Goal: Task Accomplishment & Management: Manage account settings

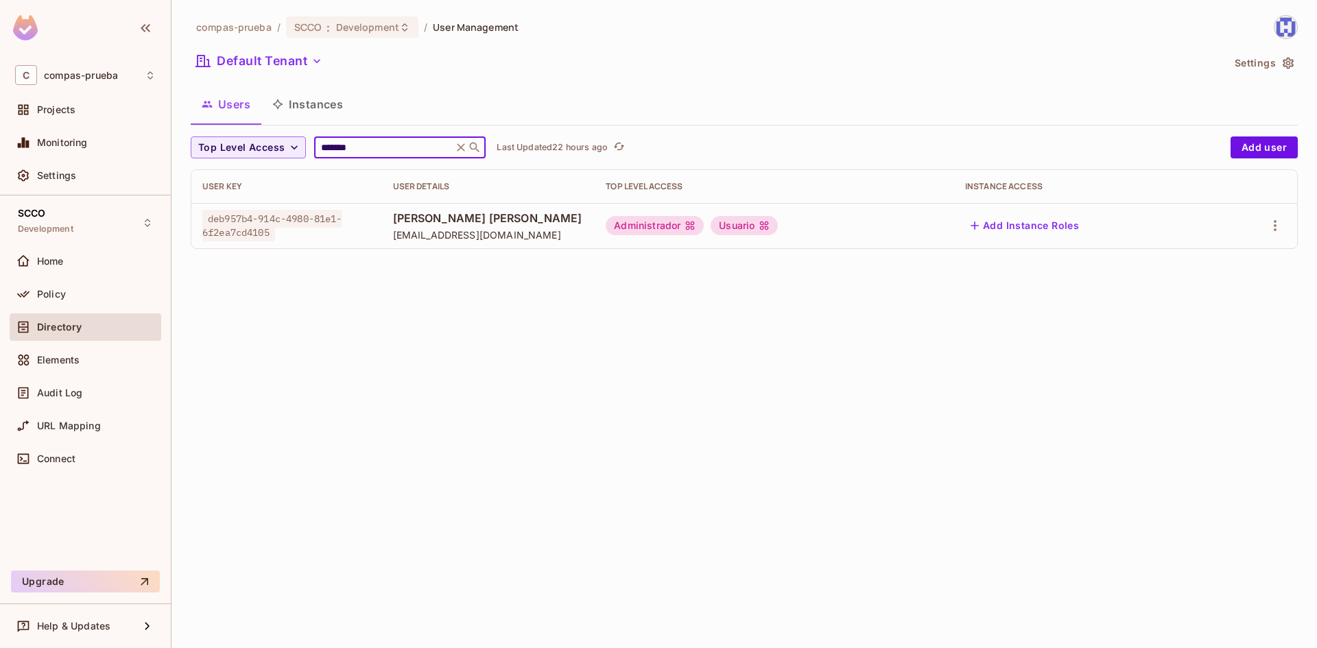
click at [342, 147] on input "*******" at bounding box center [383, 148] width 130 height 14
type input "******"
click at [1273, 222] on icon "button" at bounding box center [1275, 226] width 16 height 16
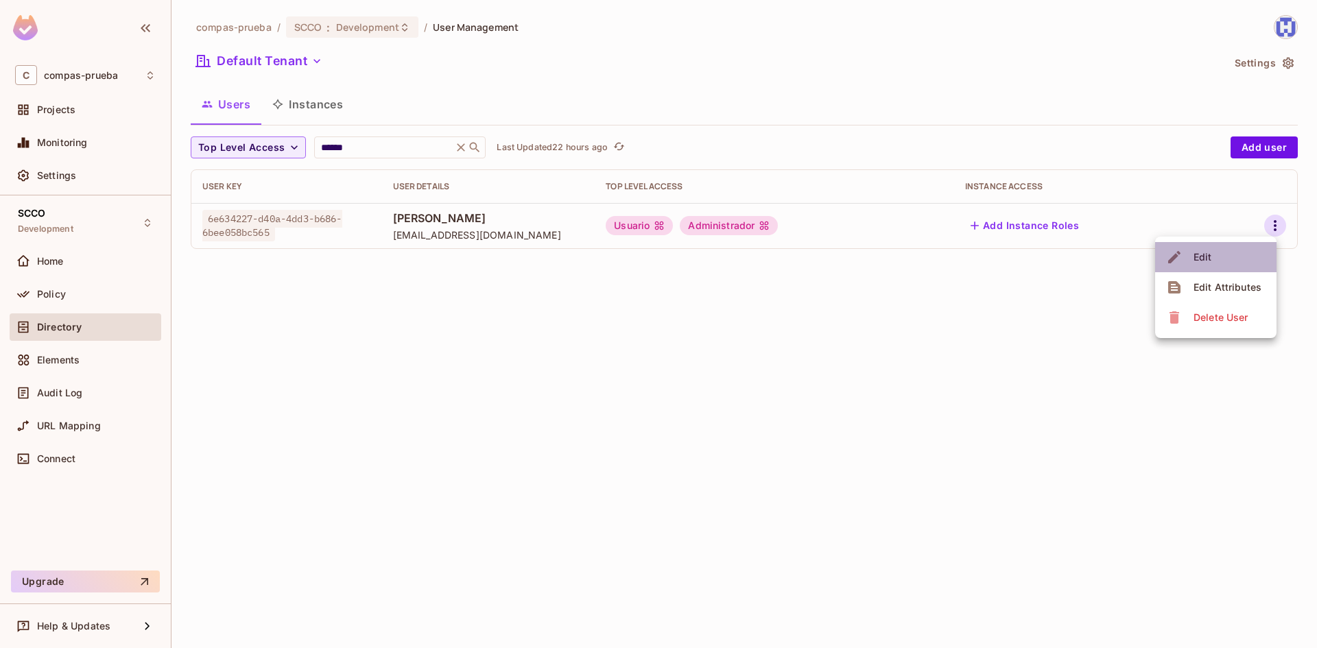
click at [1236, 263] on li "Edit" at bounding box center [1216, 257] width 121 height 30
click at [1276, 218] on icon "button" at bounding box center [1275, 226] width 16 height 16
click at [1221, 249] on li "Edit" at bounding box center [1216, 257] width 121 height 30
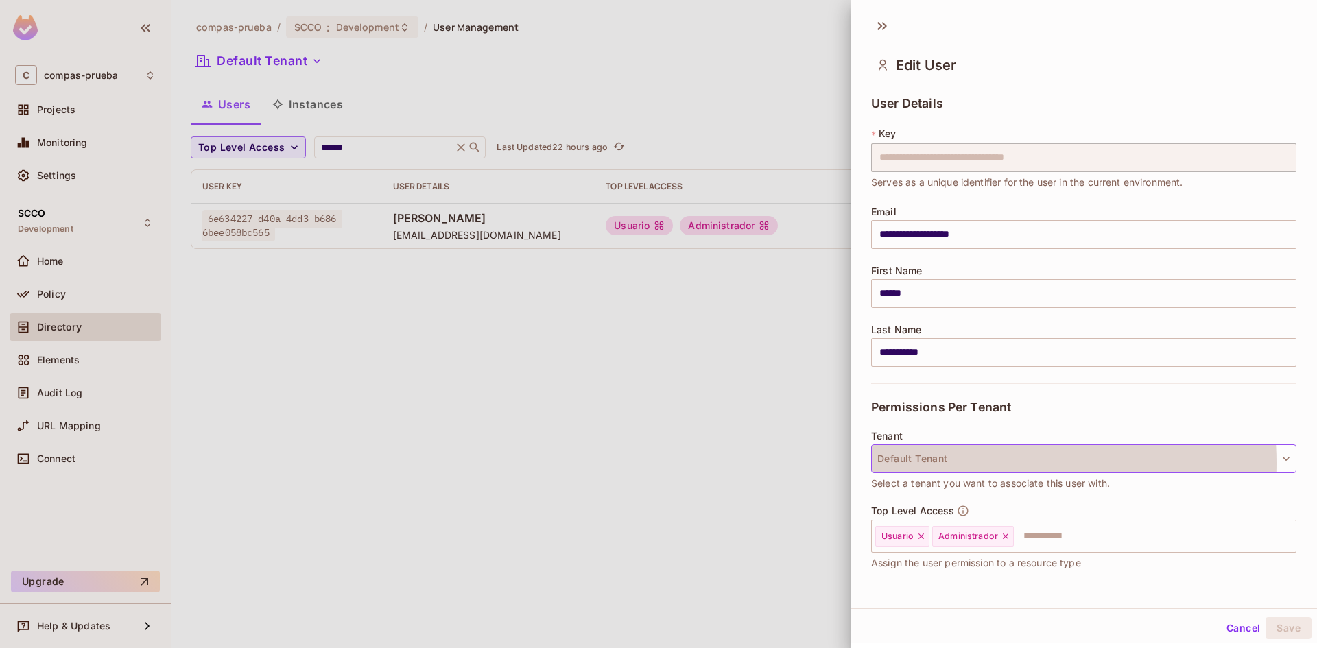
click at [976, 463] on button "Default Tenant" at bounding box center [1083, 459] width 425 height 29
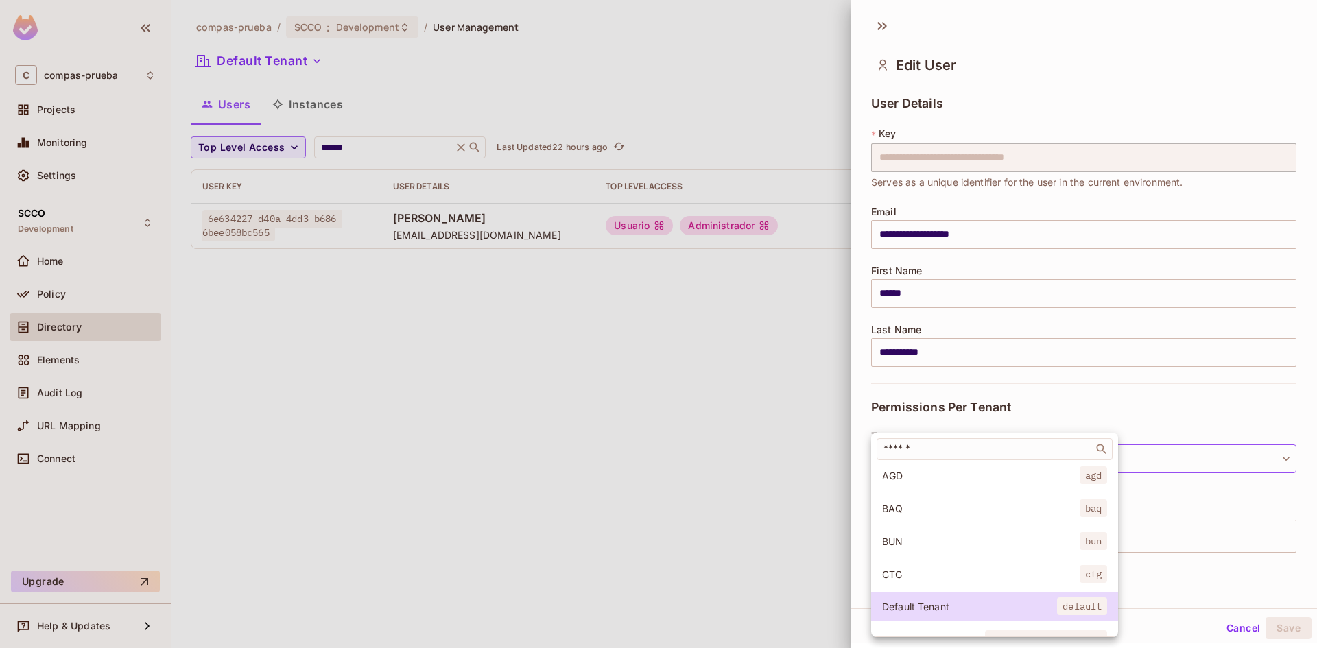
scroll to position [69, 0]
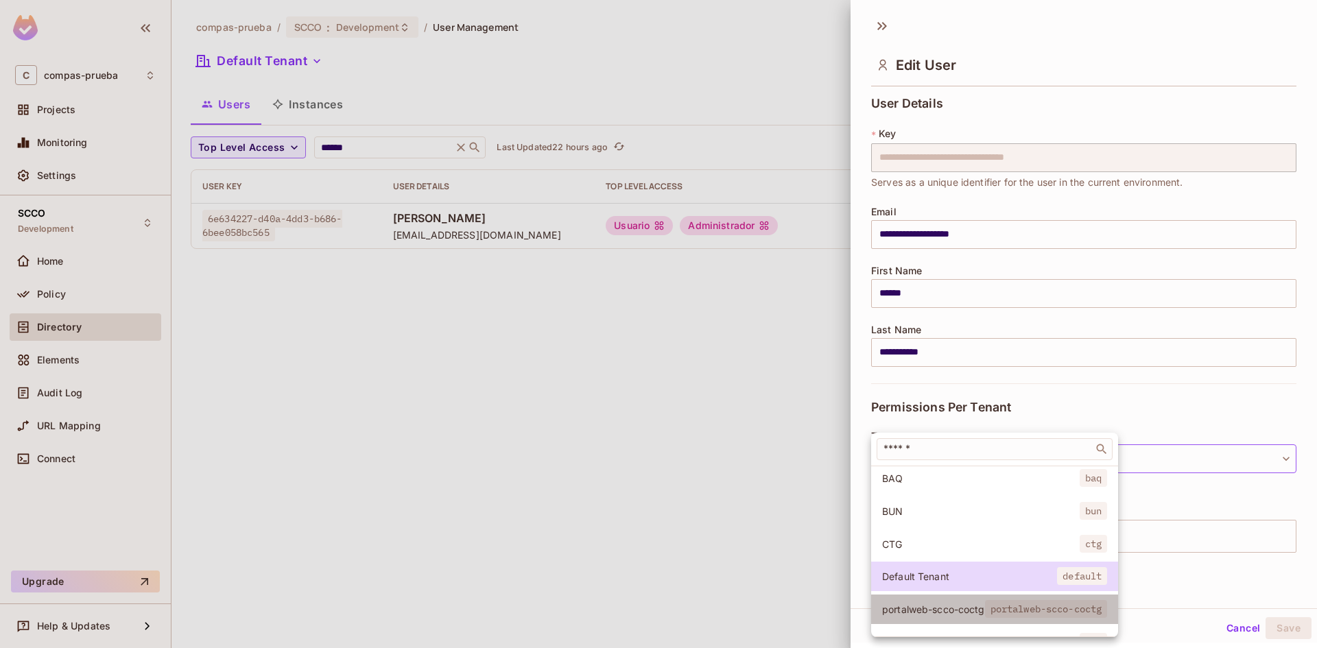
click at [947, 604] on span "portalweb-scco-coctg" at bounding box center [933, 609] width 103 height 13
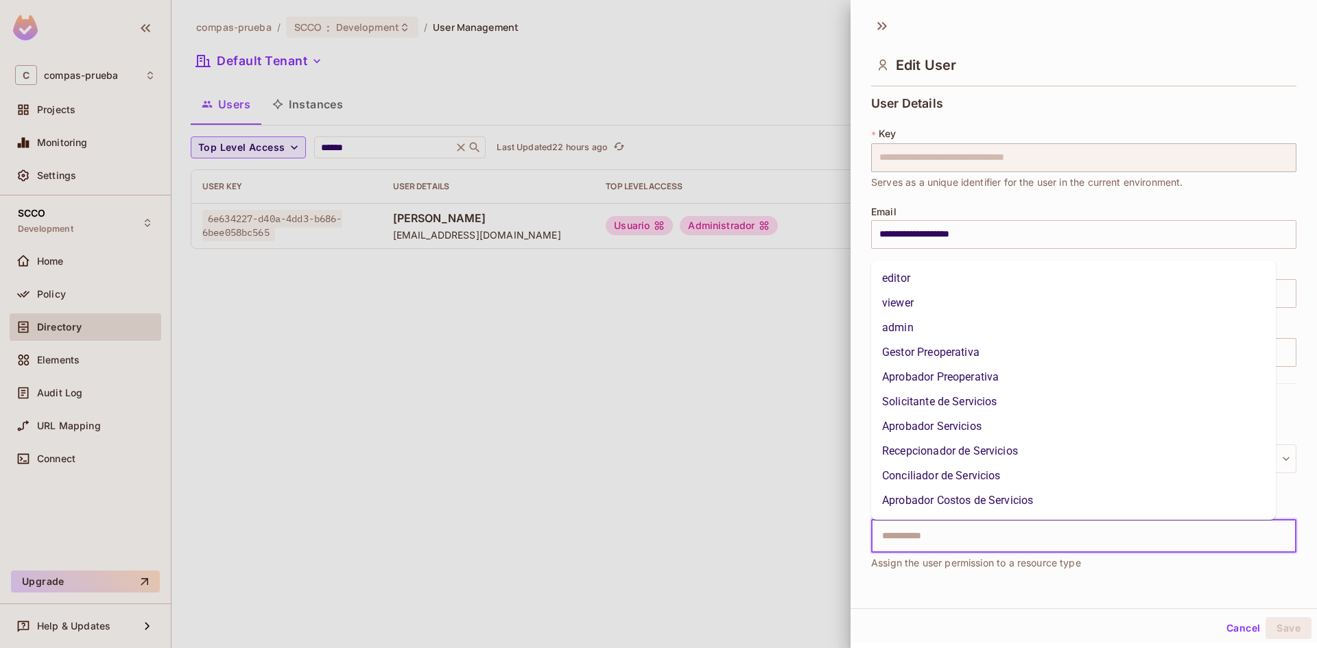
click at [1000, 541] on input "text" at bounding box center [1072, 536] width 396 height 27
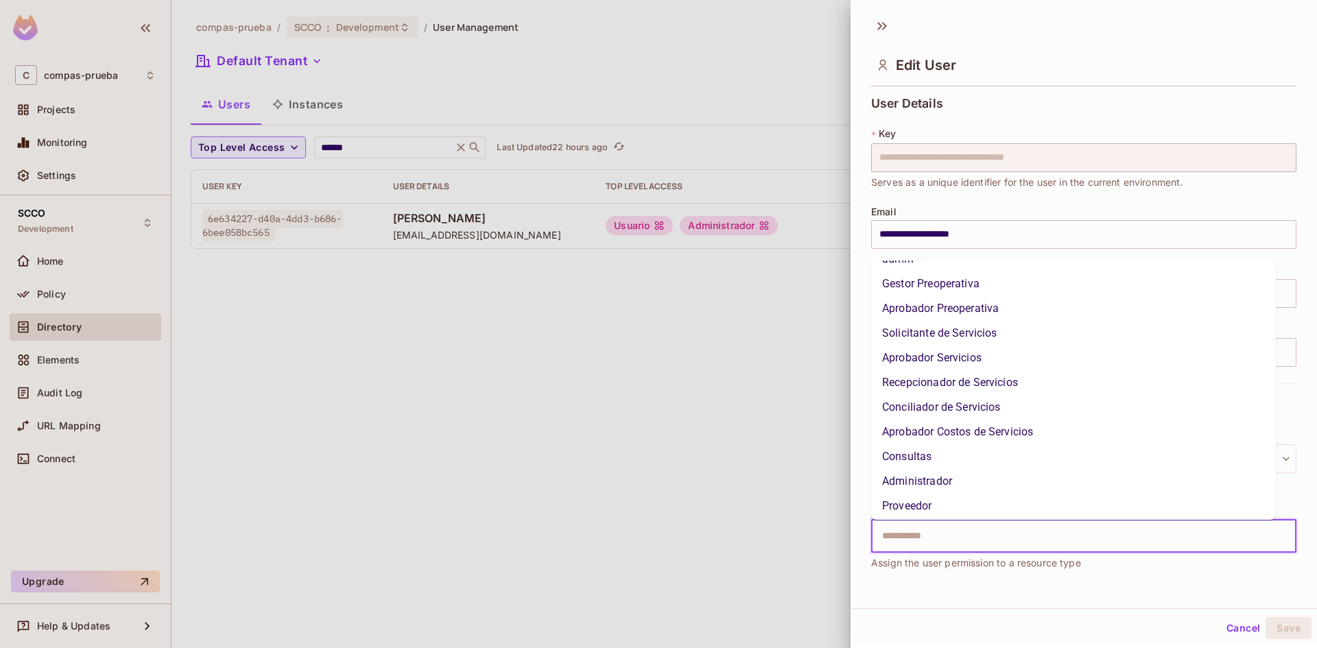
click at [958, 279] on li "Gestor Preoperativa" at bounding box center [1073, 284] width 405 height 25
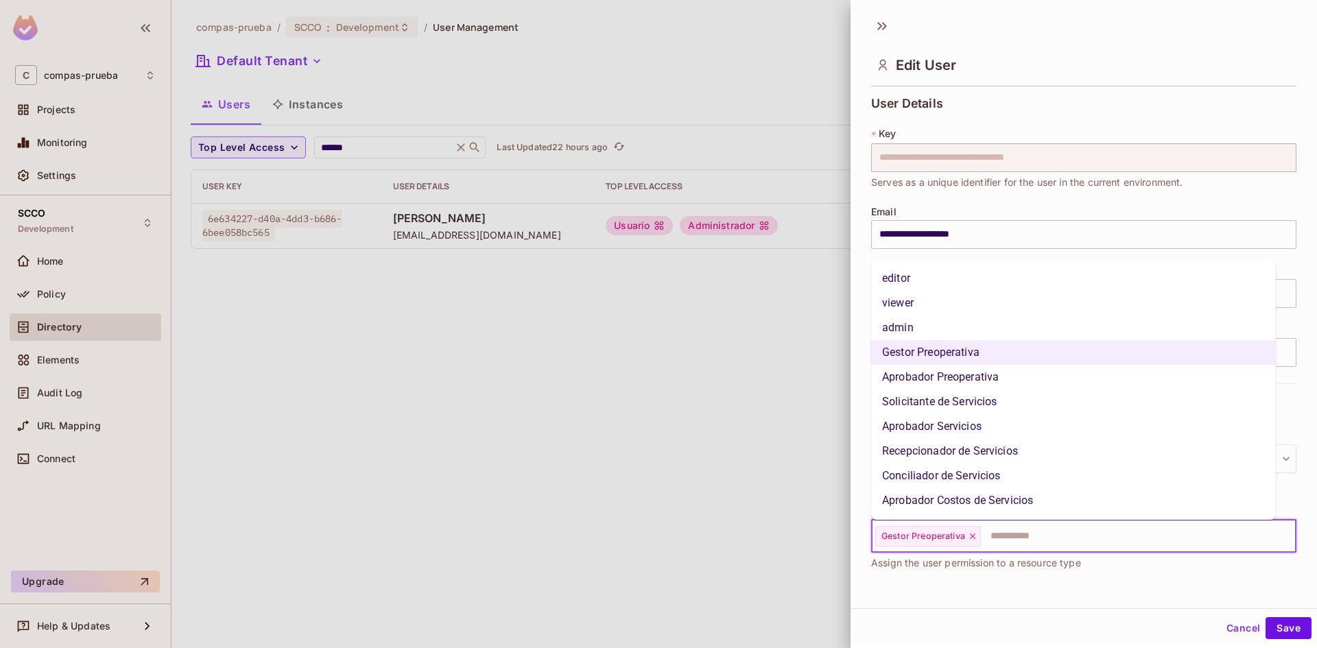
click at [1020, 537] on input "text" at bounding box center [1127, 536] width 288 height 27
click at [982, 377] on li "Aprobador Preoperativa" at bounding box center [1073, 377] width 405 height 25
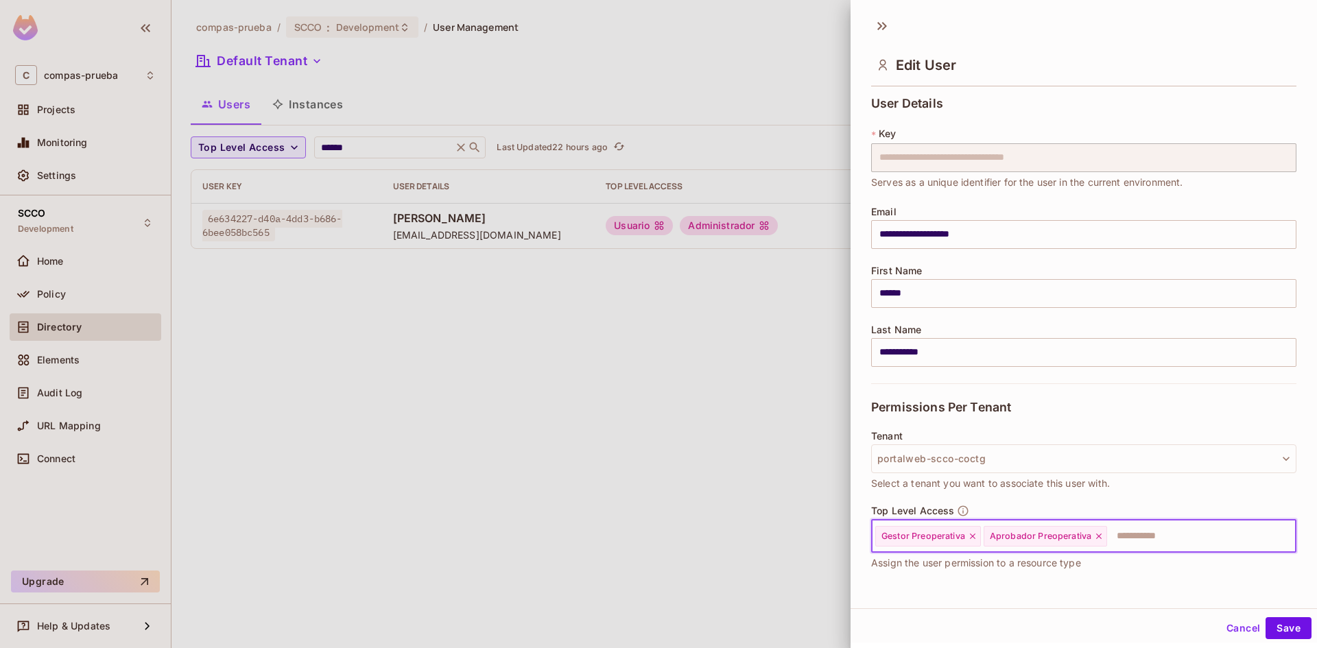
click at [1167, 539] on input "text" at bounding box center [1189, 536] width 161 height 27
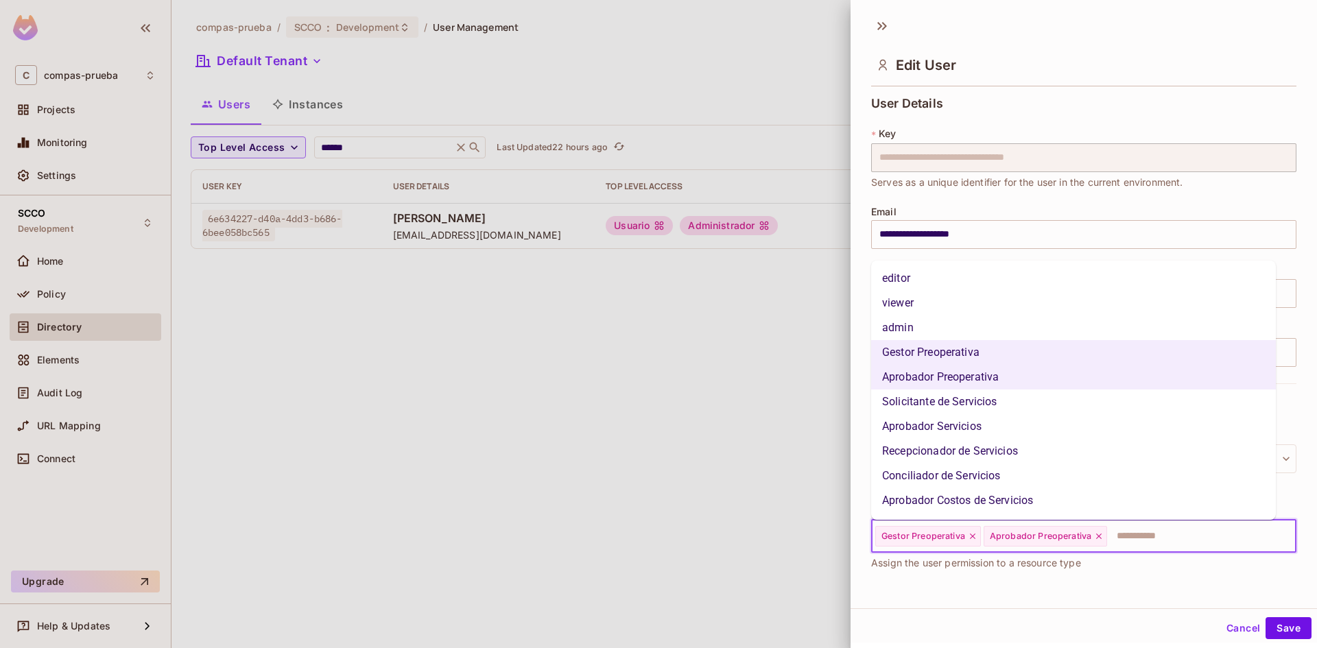
click at [992, 403] on li "Solicitante de Servicios" at bounding box center [1073, 402] width 405 height 25
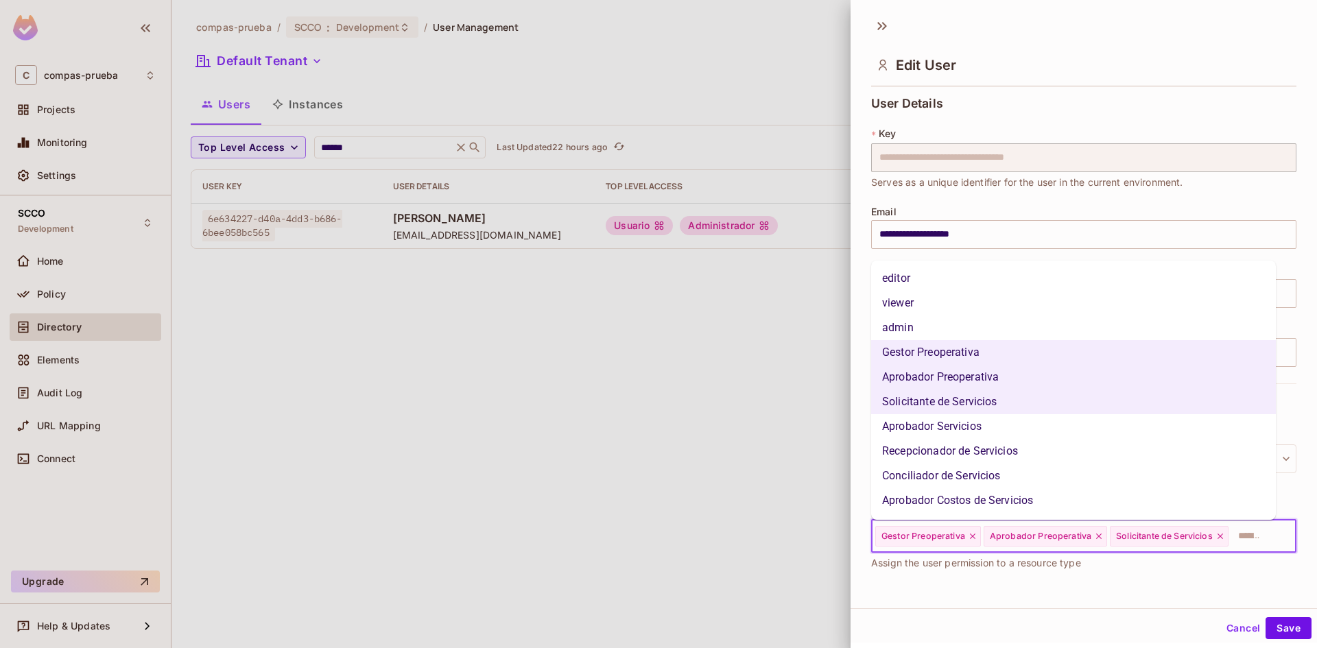
click at [1230, 550] on input "text" at bounding box center [1250, 536] width 40 height 27
click at [949, 424] on li "Aprobador Servicios" at bounding box center [1073, 426] width 405 height 25
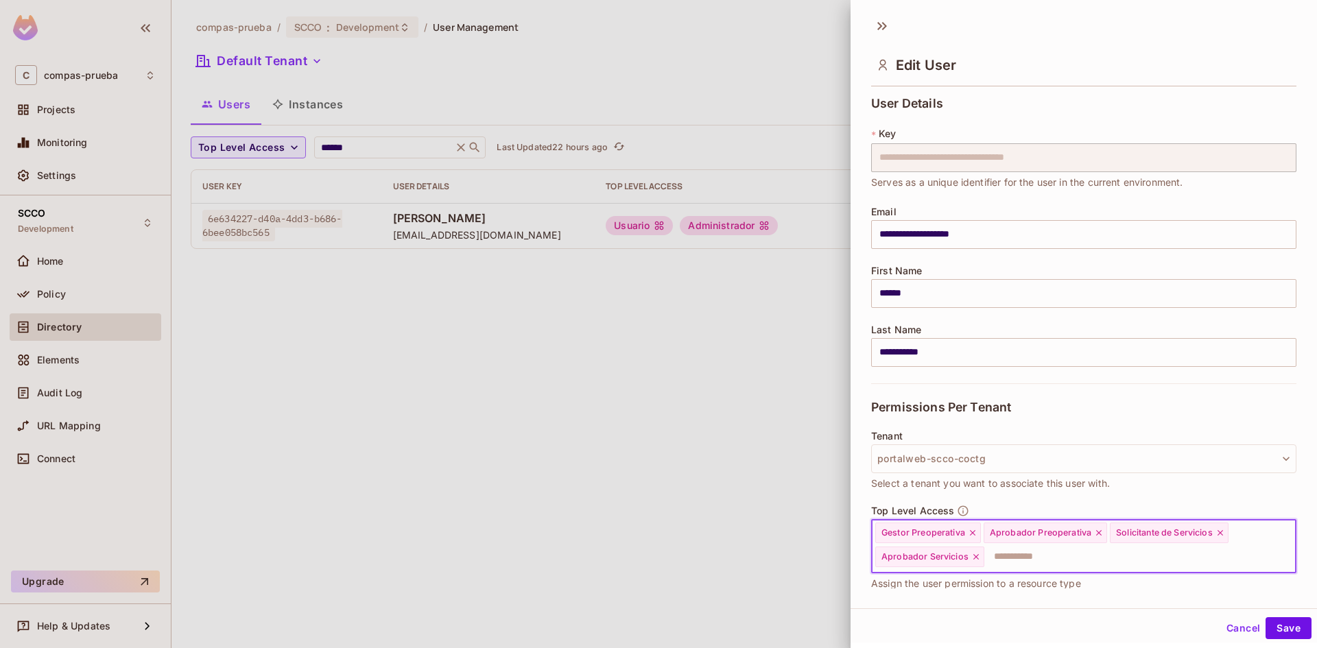
click at [1037, 561] on input "text" at bounding box center [1128, 556] width 284 height 27
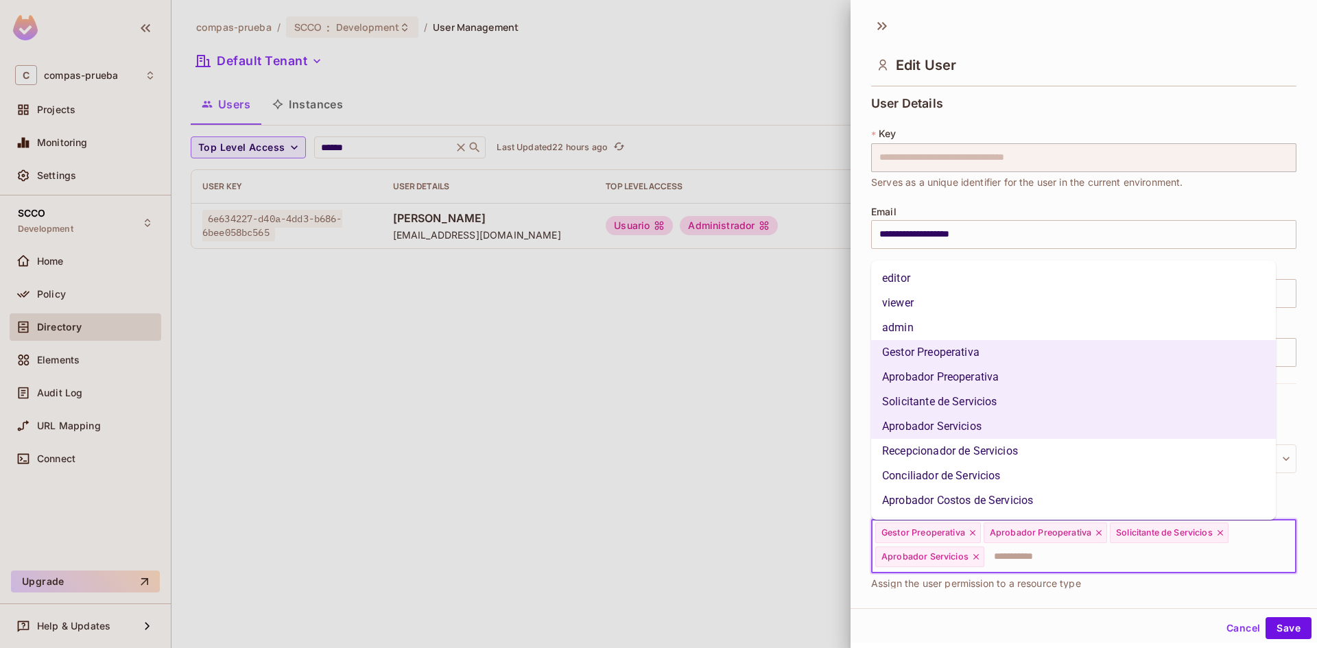
click at [943, 453] on li "Recepcionador de Servicios" at bounding box center [1073, 451] width 405 height 25
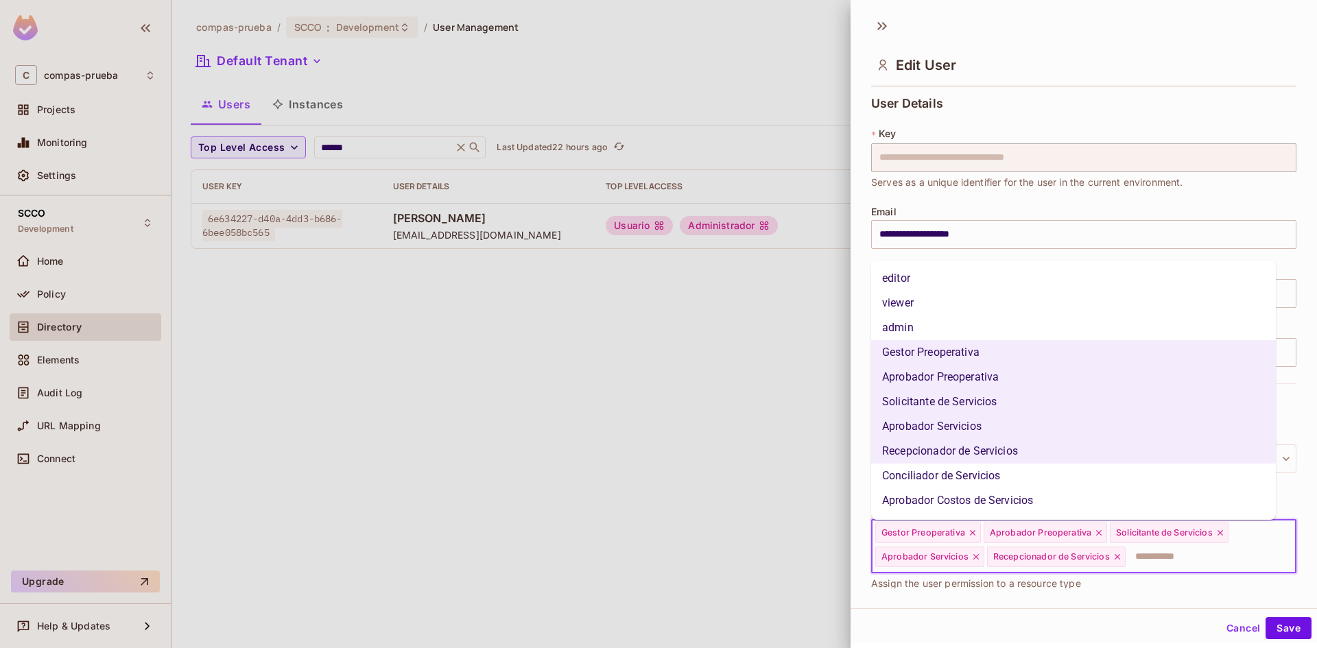
click at [1182, 560] on input "text" at bounding box center [1198, 556] width 143 height 27
click at [1000, 482] on li "Conciliador de Servicios" at bounding box center [1073, 476] width 405 height 25
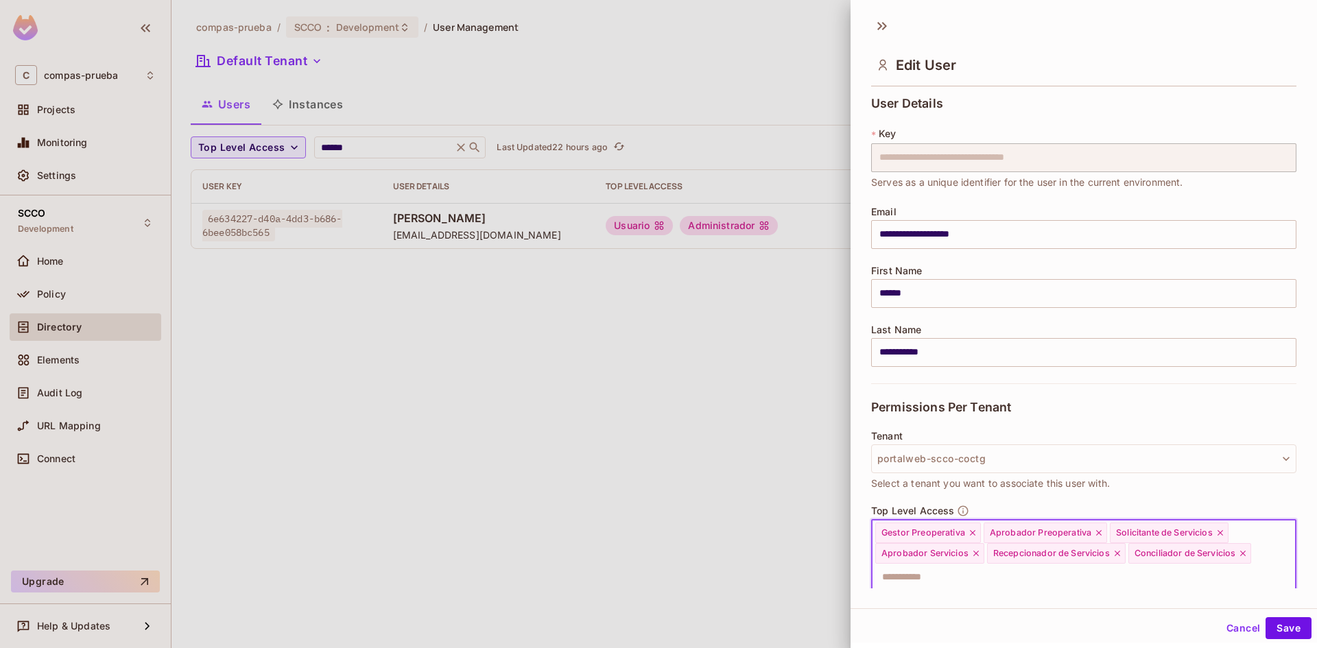
click at [1153, 559] on div "Gestor Preoperativa Aprobador Preoperativa Solicitante de Servicios Aprobador S…" at bounding box center [1083, 557] width 425 height 74
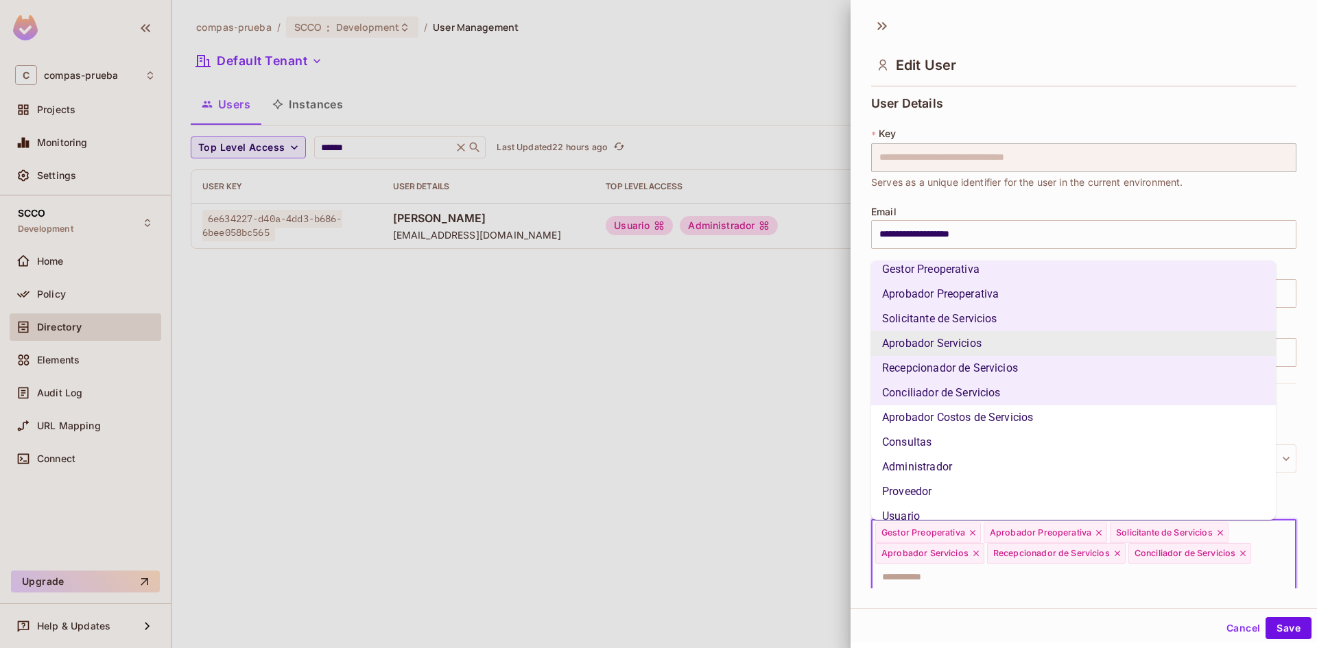
scroll to position [97, 0]
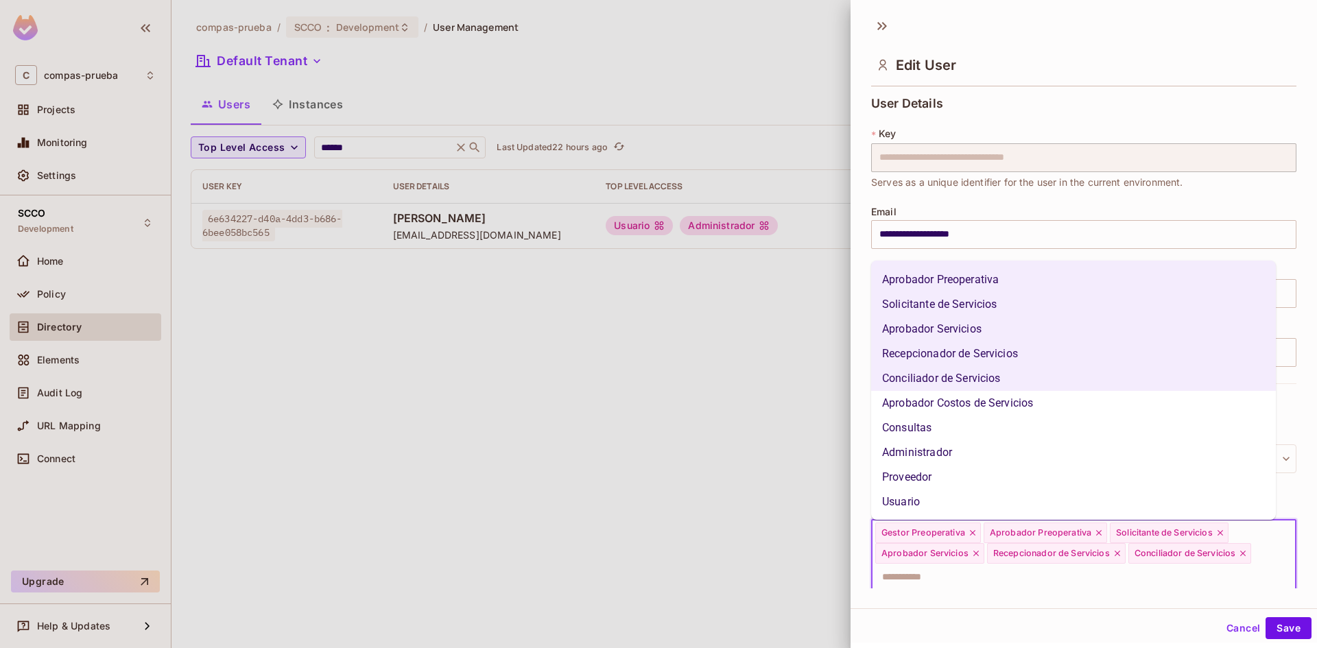
click at [1033, 408] on li "Aprobador Costos de Servicios" at bounding box center [1073, 403] width 405 height 25
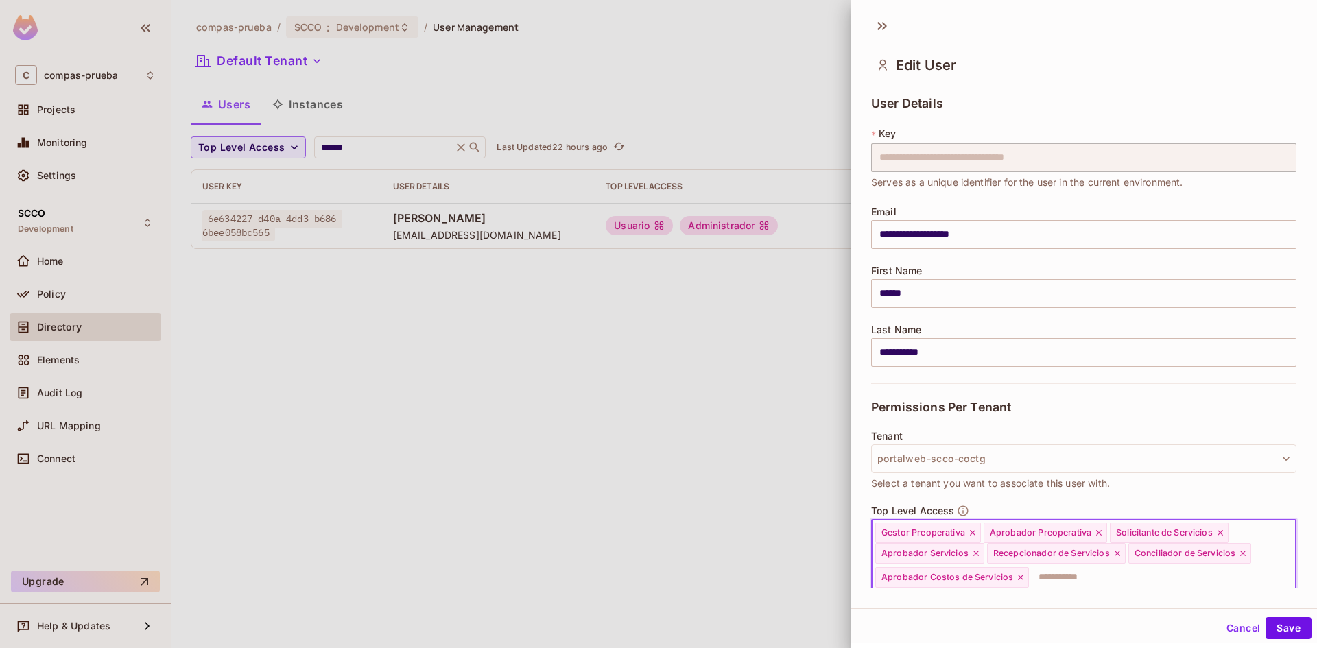
click at [1218, 561] on div "Gestor Preoperativa Aprobador Preoperativa Solicitante de Servicios Aprobador S…" at bounding box center [1083, 557] width 425 height 74
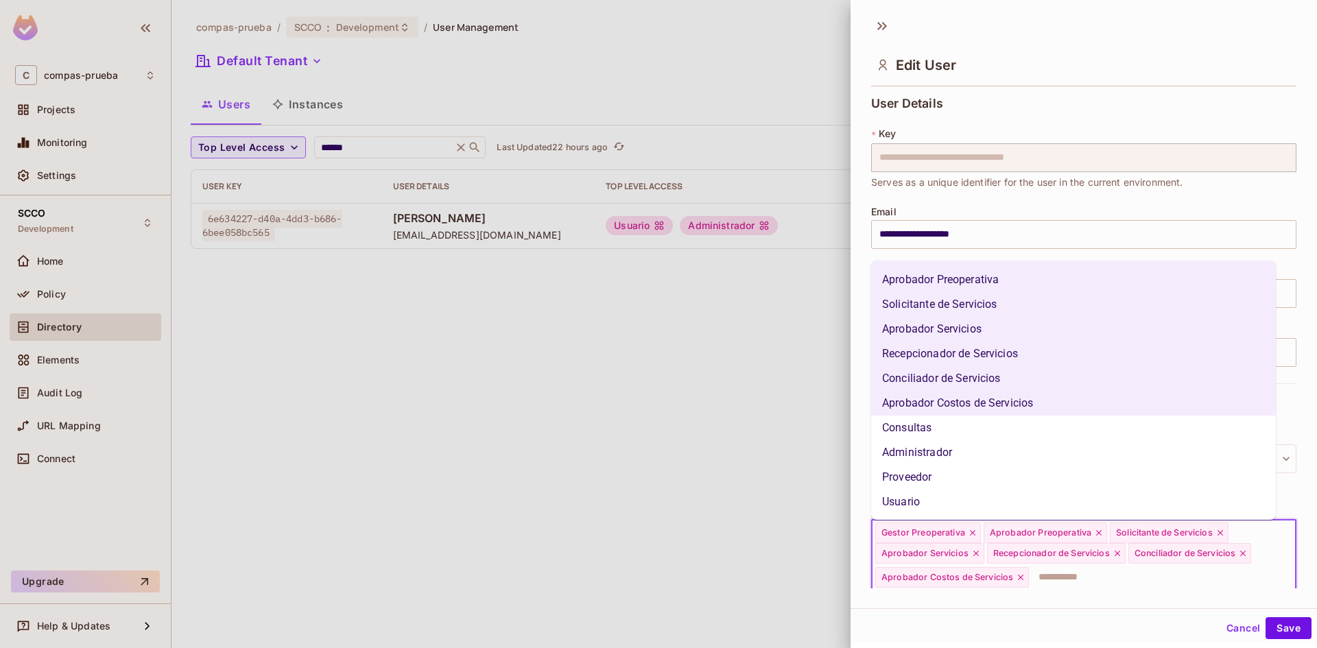
click at [936, 434] on li "Consultas" at bounding box center [1073, 428] width 405 height 25
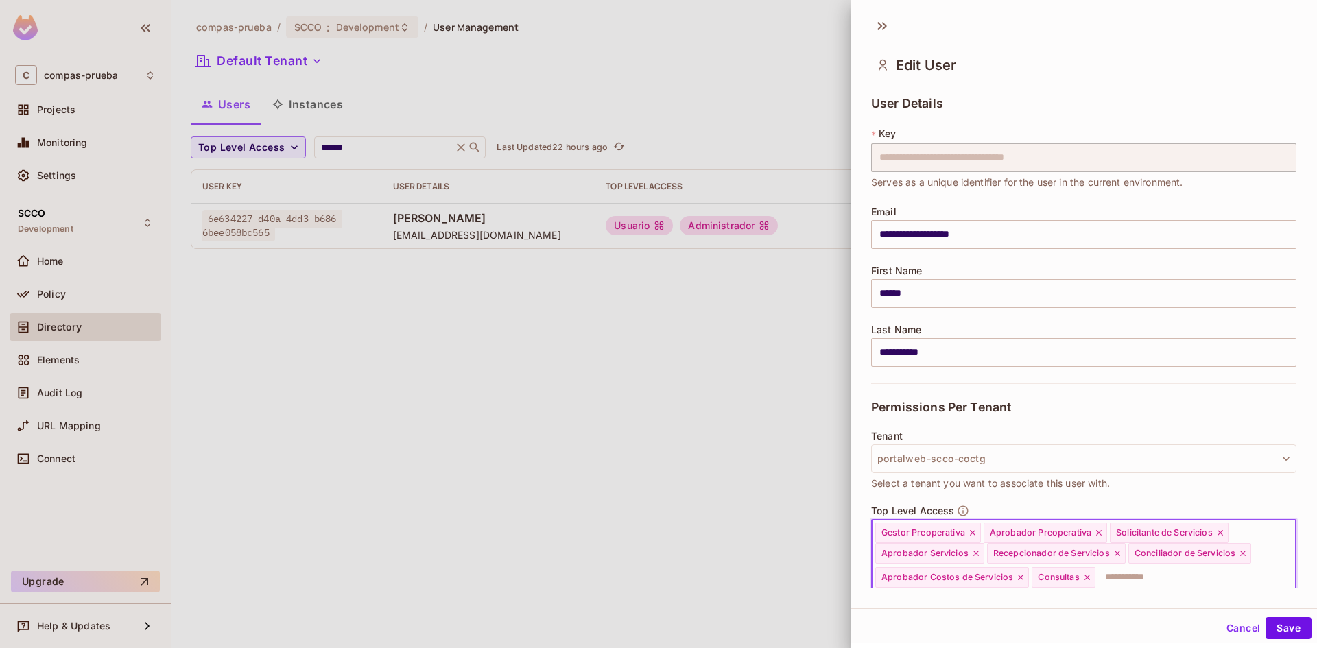
click at [1233, 574] on div "Gestor Preoperativa Aprobador Preoperativa Solicitante de Servicios Aprobador S…" at bounding box center [1083, 557] width 425 height 74
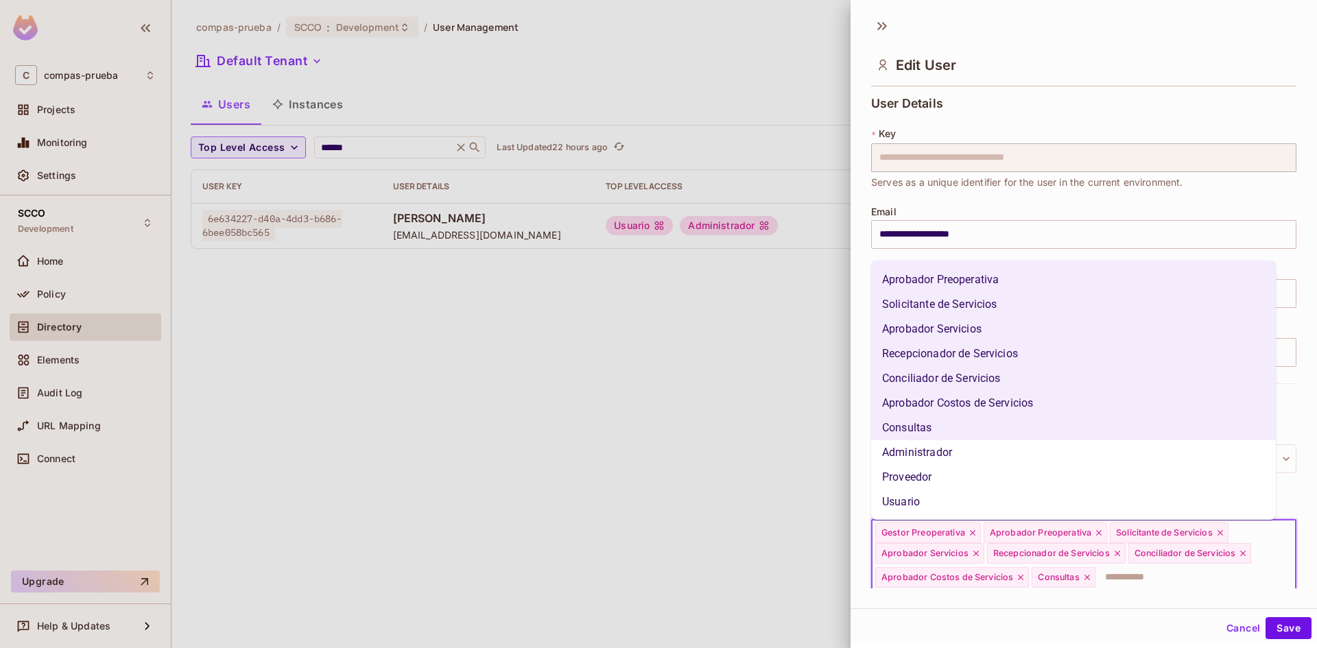
click at [941, 503] on li "Usuario" at bounding box center [1073, 502] width 405 height 25
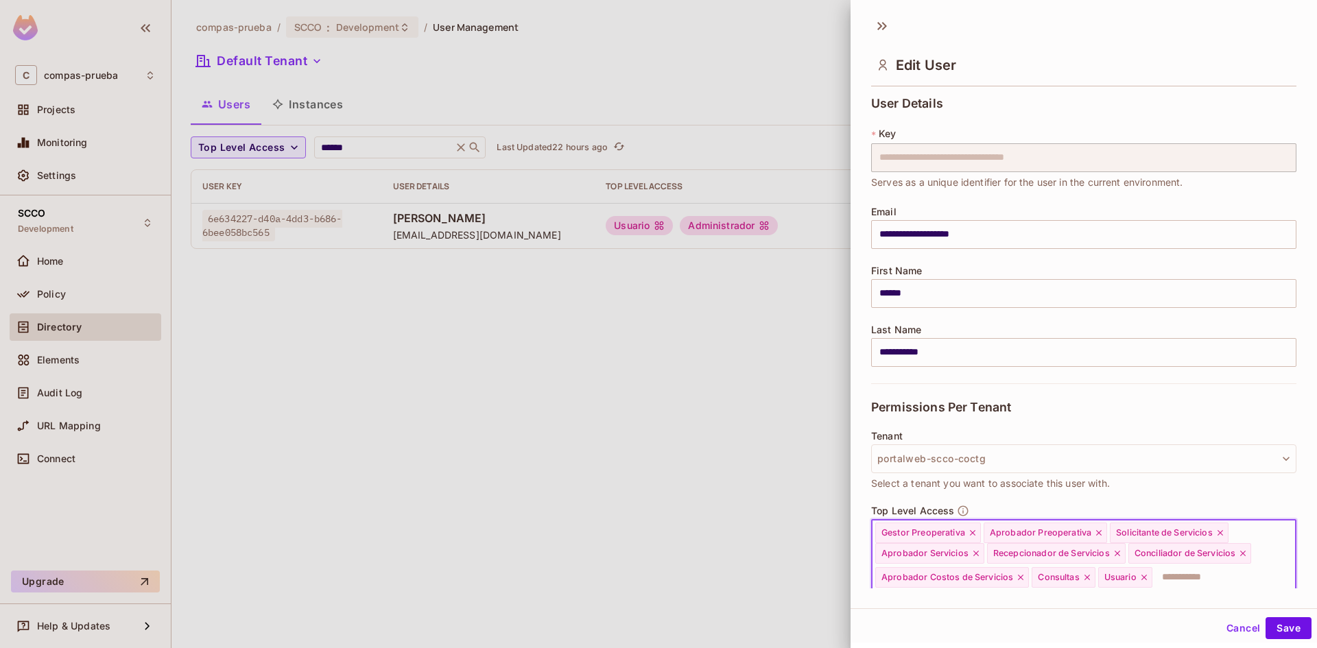
click at [1252, 573] on div "Gestor Preoperativa Aprobador Preoperativa Solicitante de Servicios Aprobador S…" at bounding box center [1083, 557] width 425 height 74
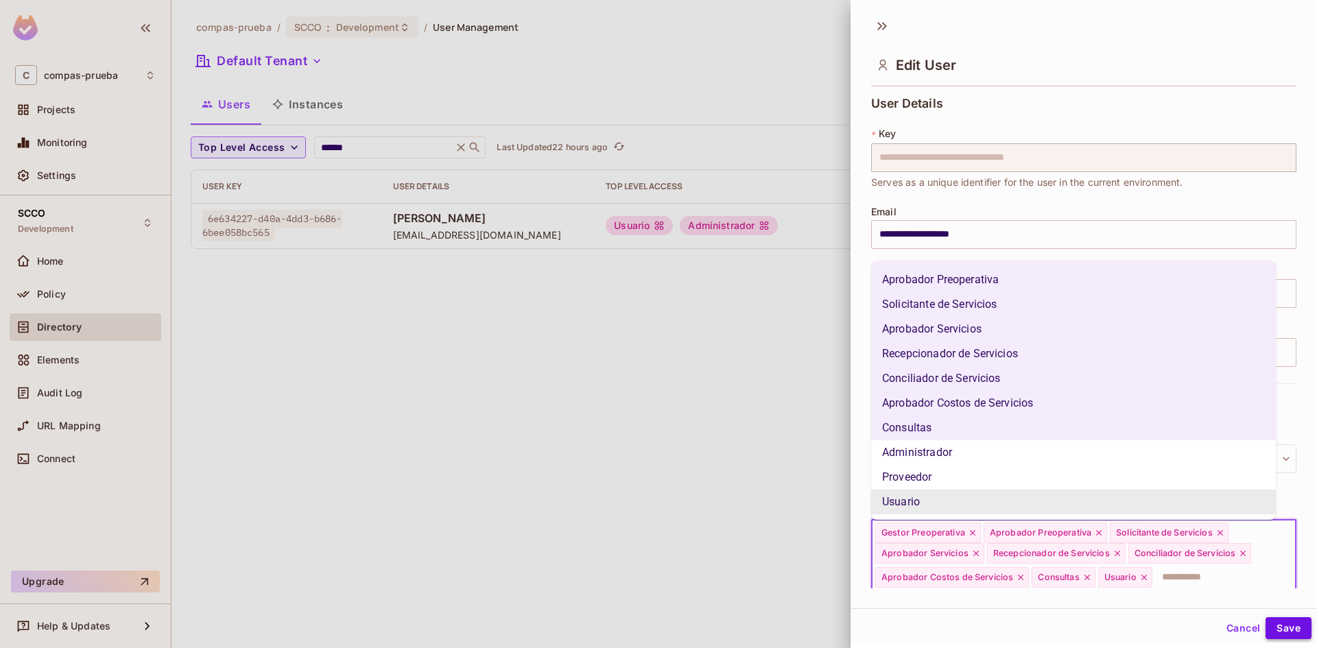
click at [1278, 629] on button "Save" at bounding box center [1289, 629] width 46 height 22
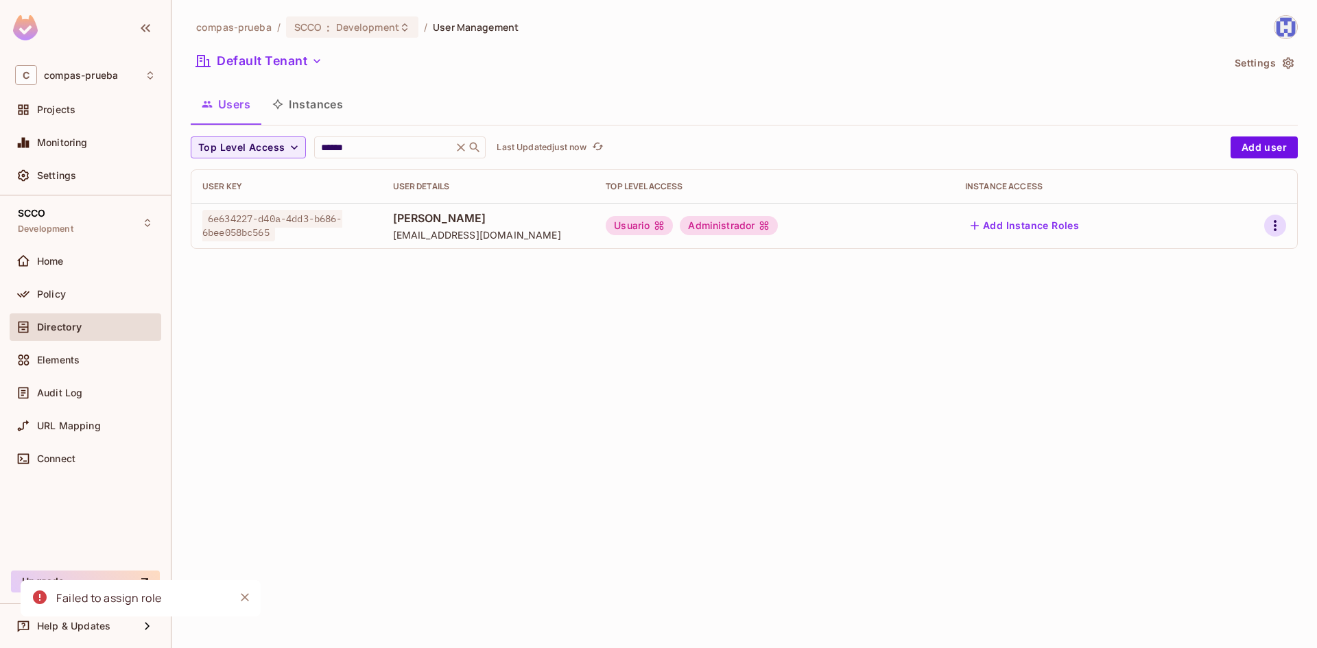
click at [1275, 223] on icon "button" at bounding box center [1275, 225] width 3 height 11
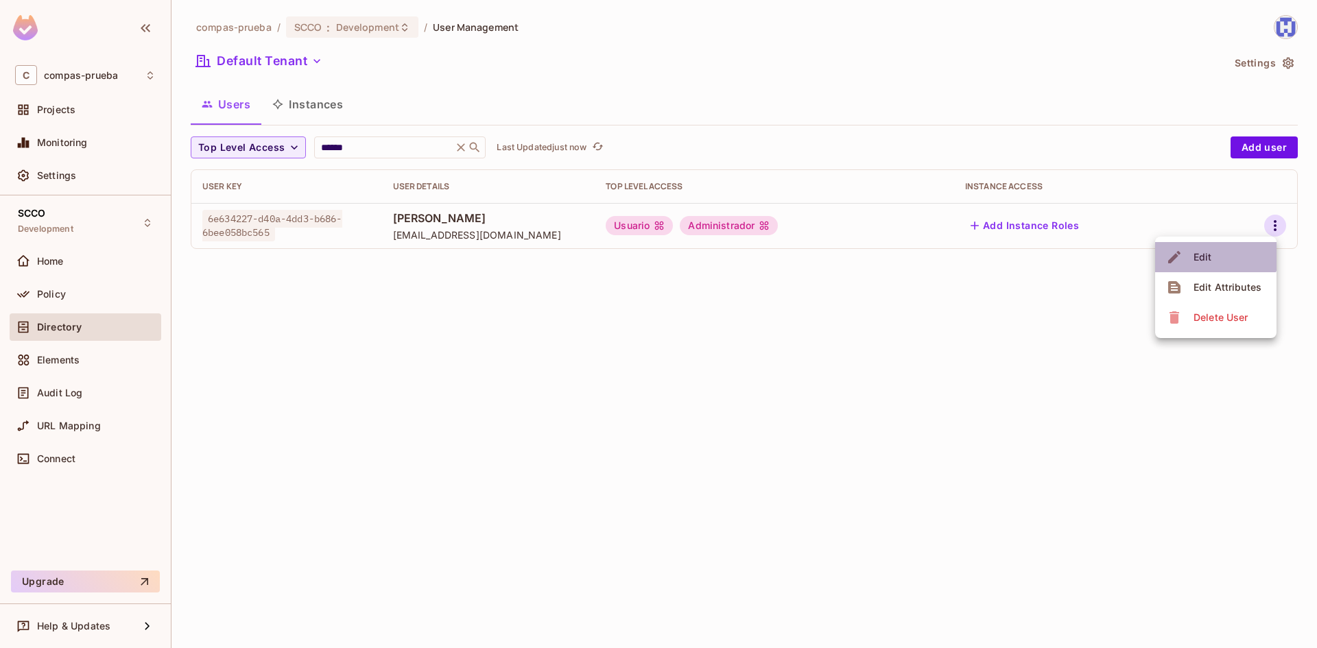
click at [1214, 250] on span "Edit" at bounding box center [1203, 257] width 27 height 22
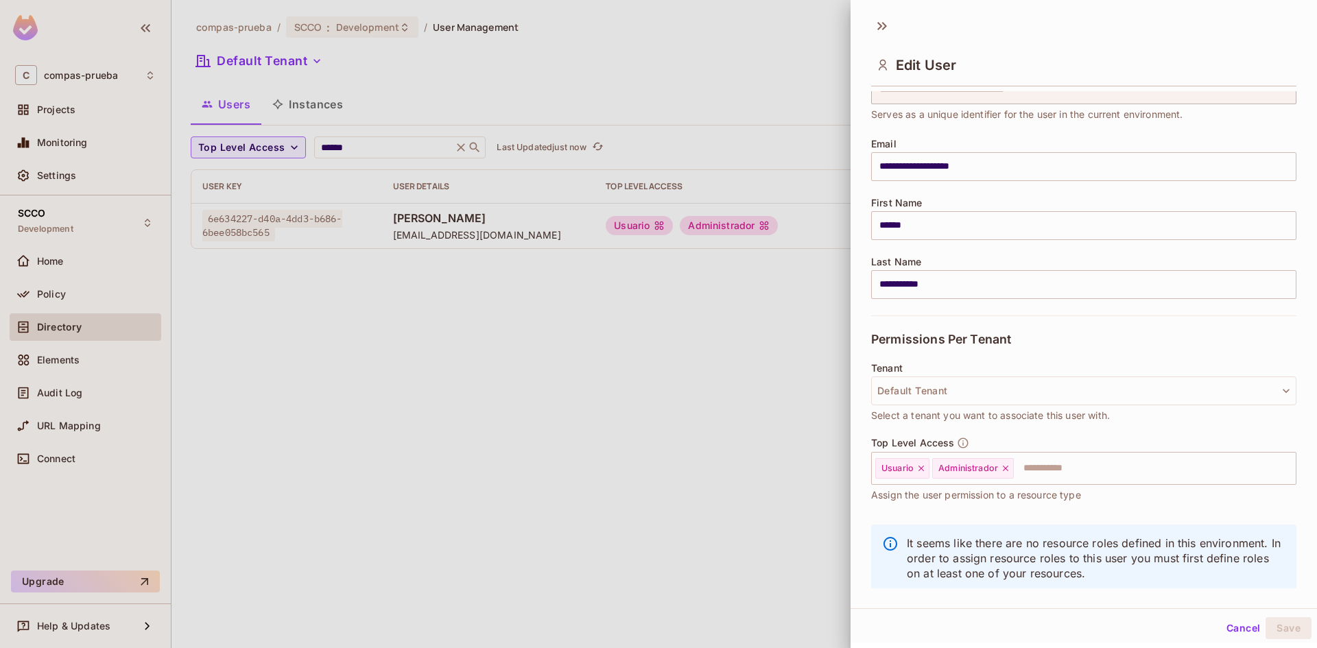
scroll to position [69, 0]
click at [1005, 469] on icon at bounding box center [1006, 468] width 10 height 10
drag, startPoint x: 923, startPoint y: 466, endPoint x: 951, endPoint y: 434, distance: 42.3
click at [923, 465] on icon at bounding box center [922, 468] width 10 height 10
click at [967, 396] on button "Default Tenant" at bounding box center [1083, 390] width 425 height 29
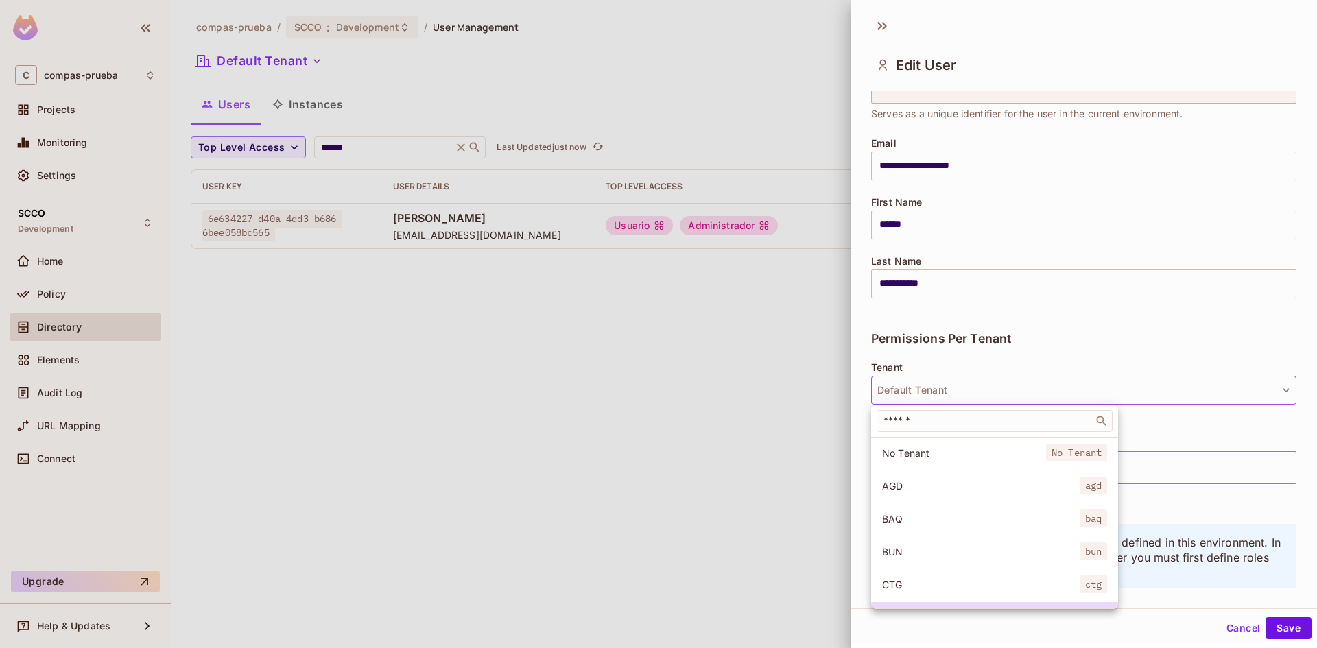
scroll to position [103, 0]
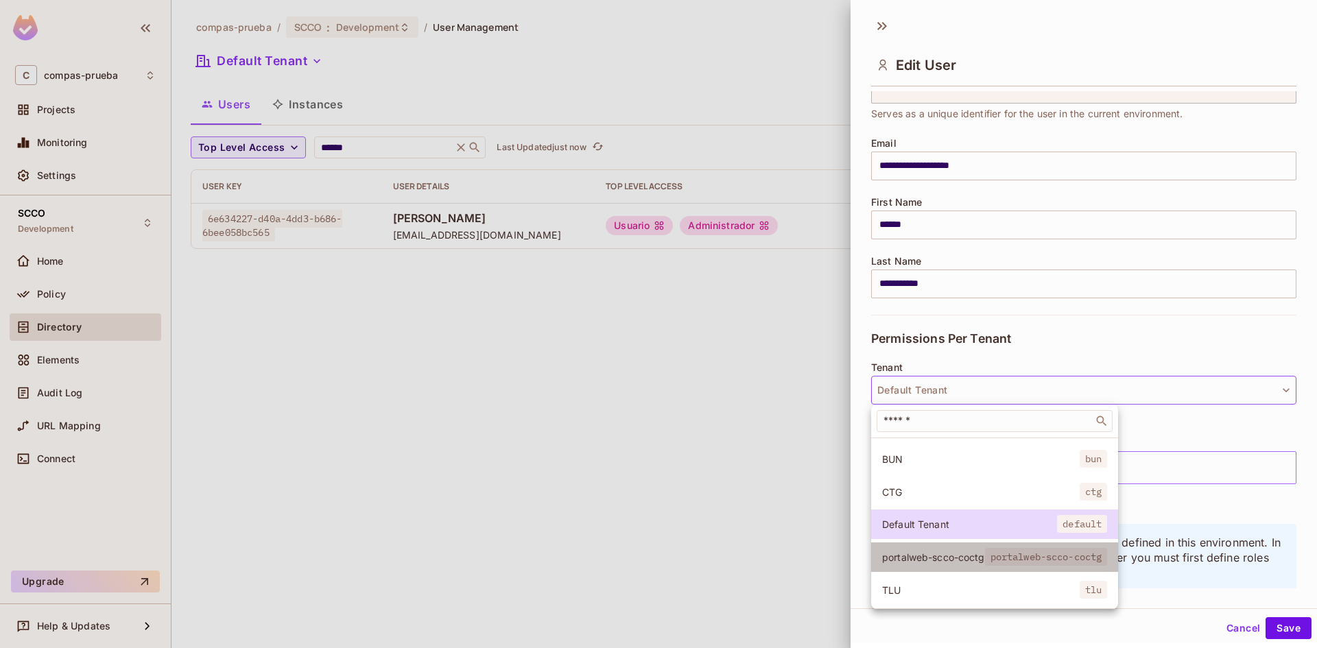
click at [924, 554] on li "portalweb-scco-coctg portalweb-scco-coctg" at bounding box center [994, 558] width 247 height 30
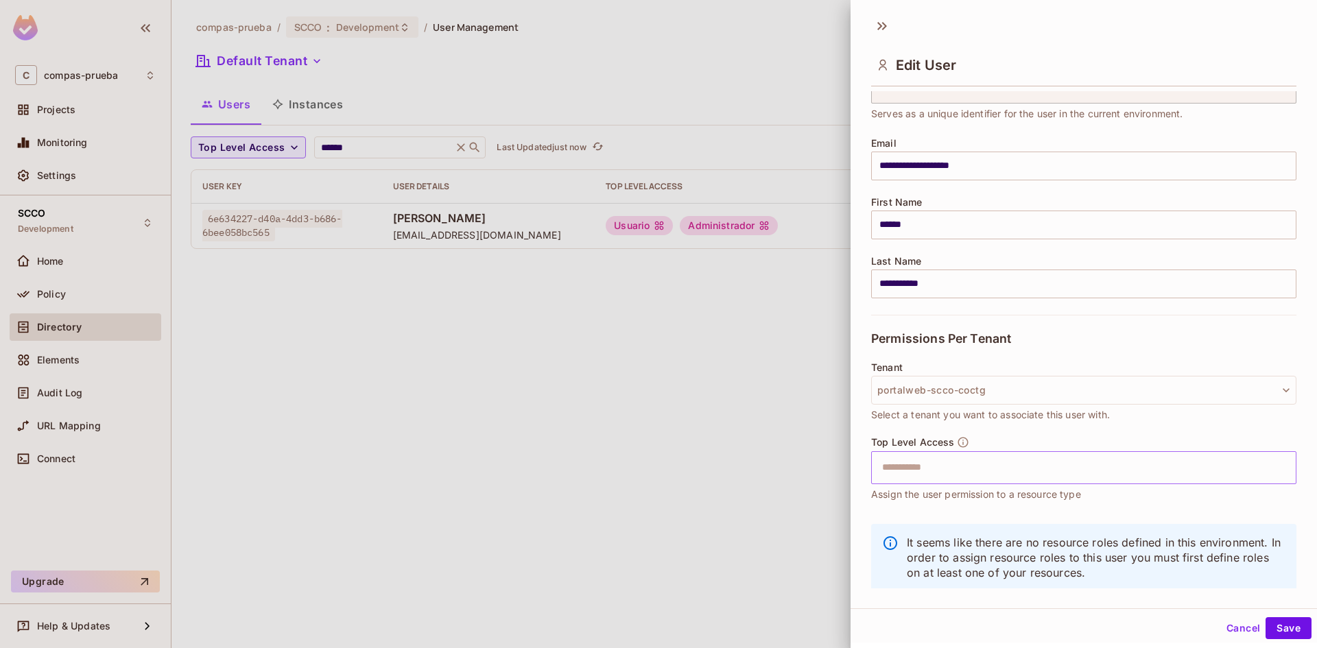
click at [946, 457] on input "text" at bounding box center [1072, 467] width 396 height 27
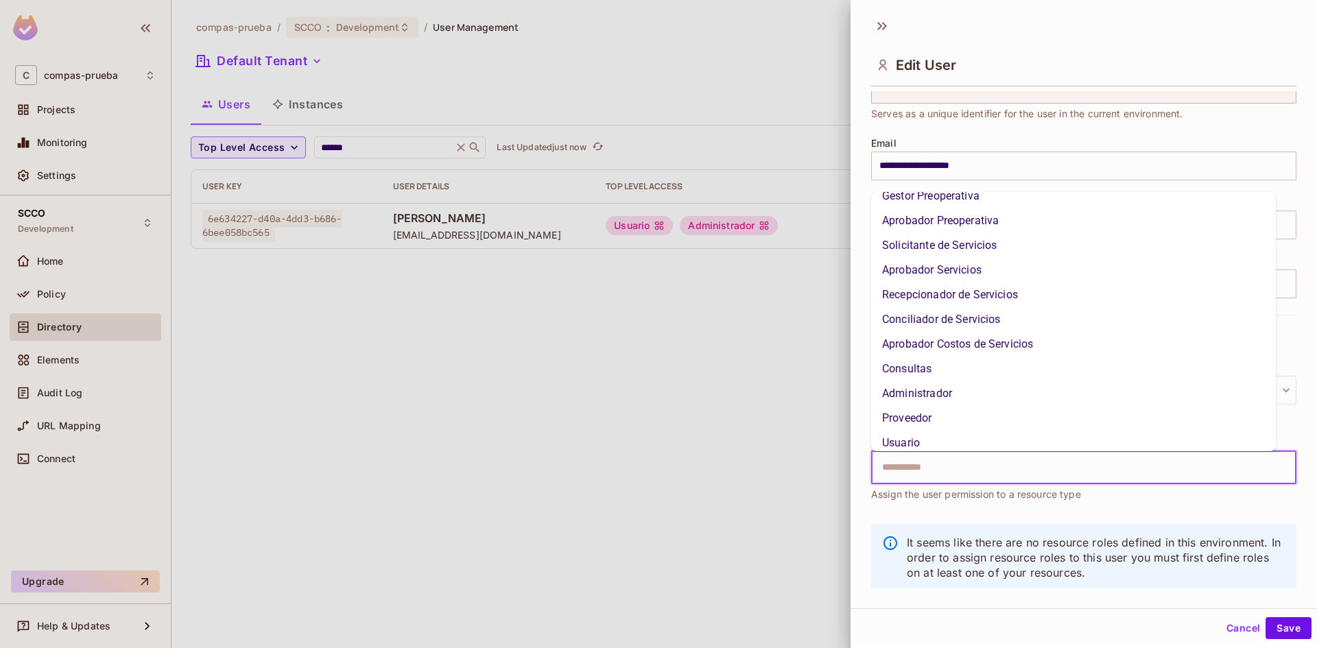
scroll to position [97, 0]
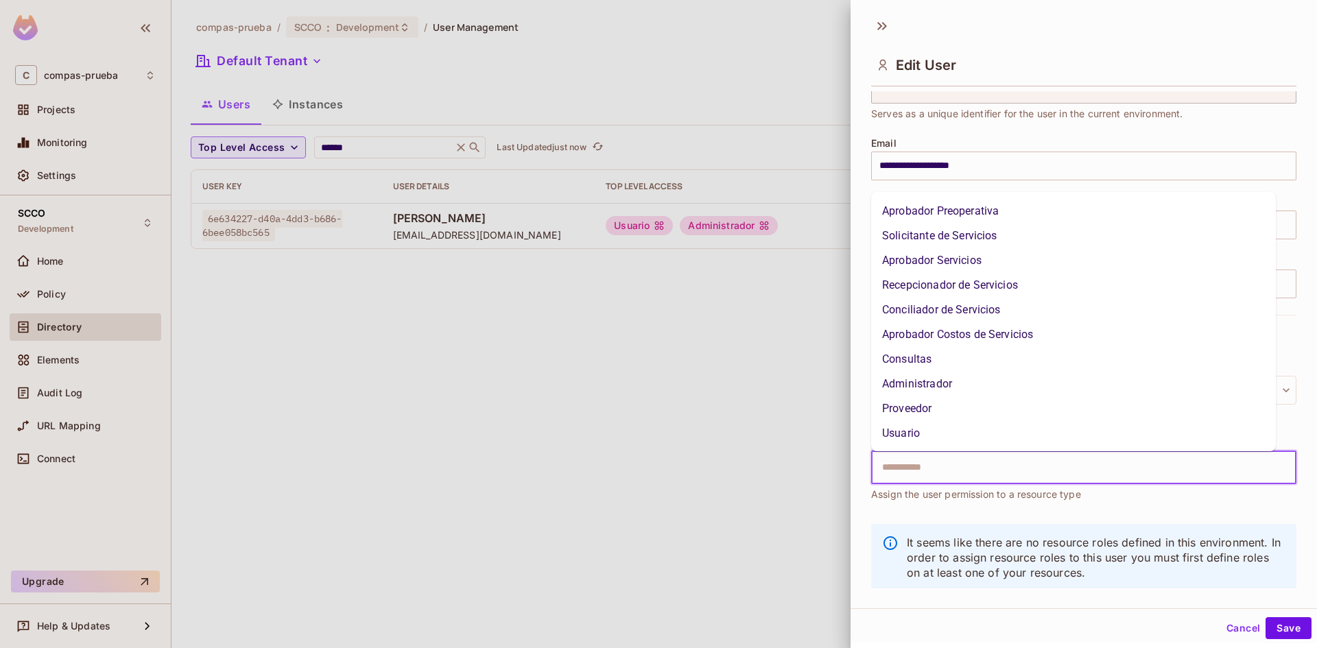
drag, startPoint x: 913, startPoint y: 438, endPoint x: 913, endPoint y: 448, distance: 10.3
click at [913, 438] on li "Usuario" at bounding box center [1073, 433] width 405 height 25
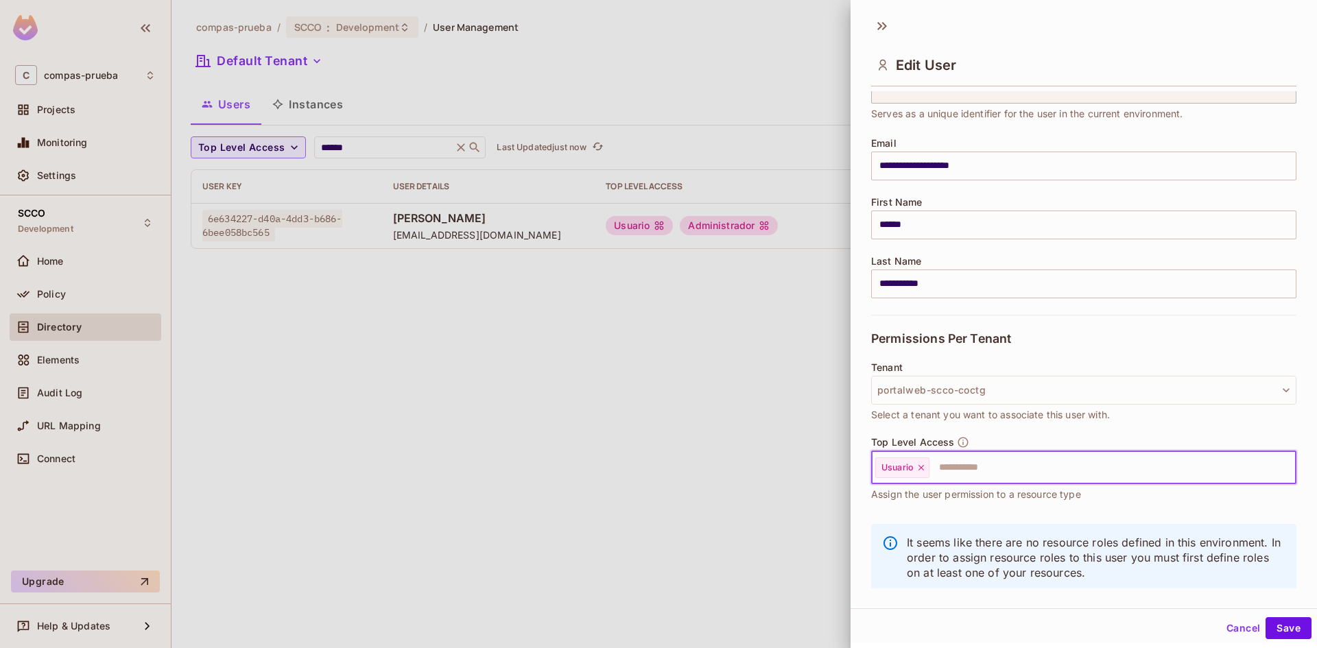
click at [949, 464] on input "text" at bounding box center [1100, 467] width 339 height 27
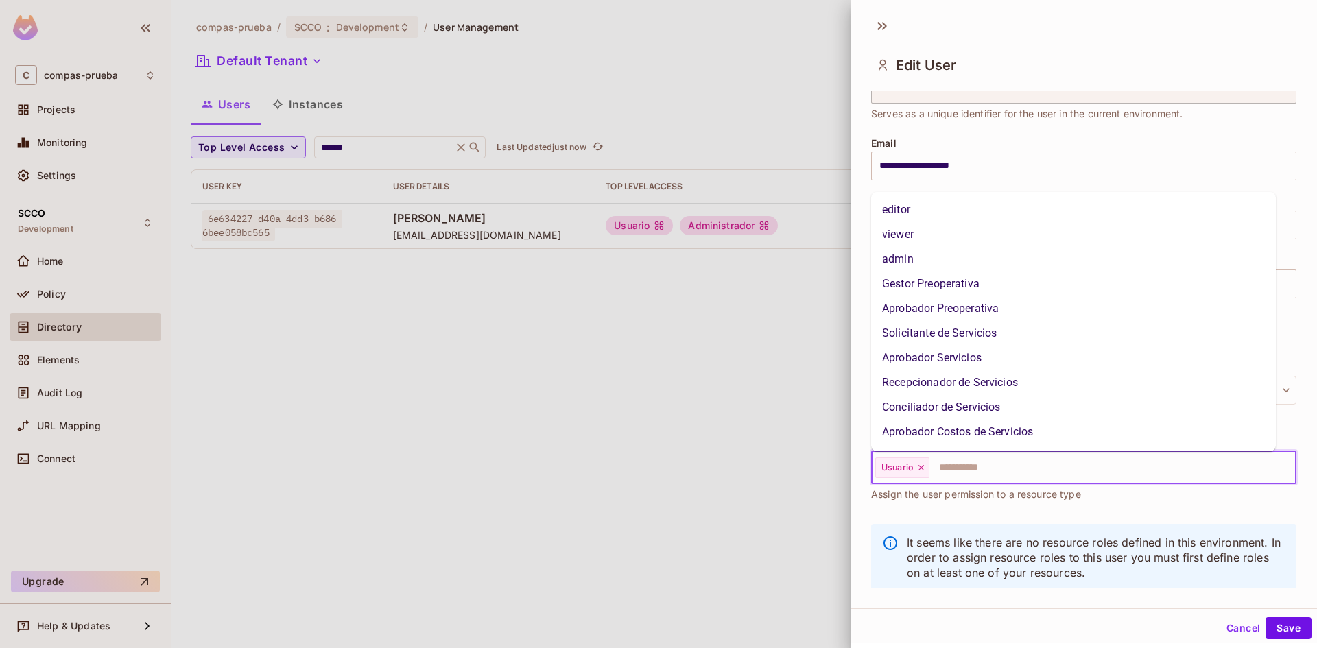
click at [956, 292] on li "Gestor Preoperativa" at bounding box center [1073, 284] width 405 height 25
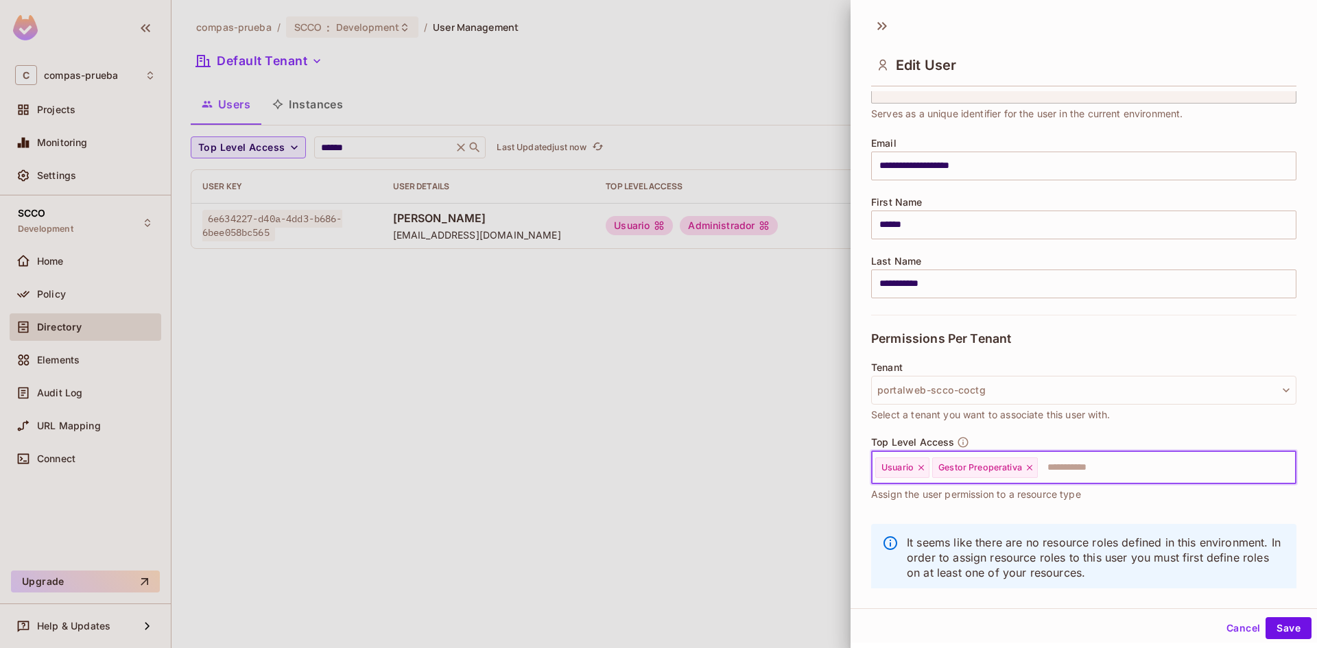
click at [1068, 471] on input "text" at bounding box center [1155, 467] width 231 height 27
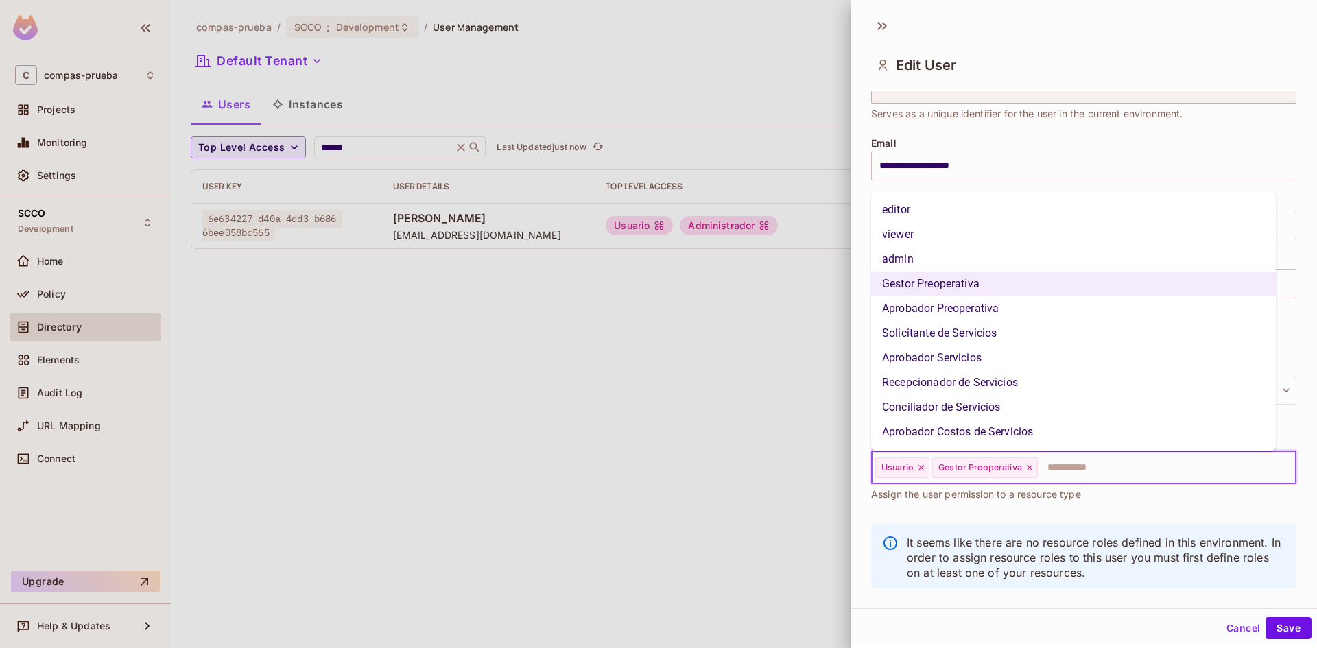
drag, startPoint x: 992, startPoint y: 305, endPoint x: 1050, endPoint y: 424, distance: 132.3
click at [991, 305] on li "Aprobador Preoperativa" at bounding box center [1073, 308] width 405 height 25
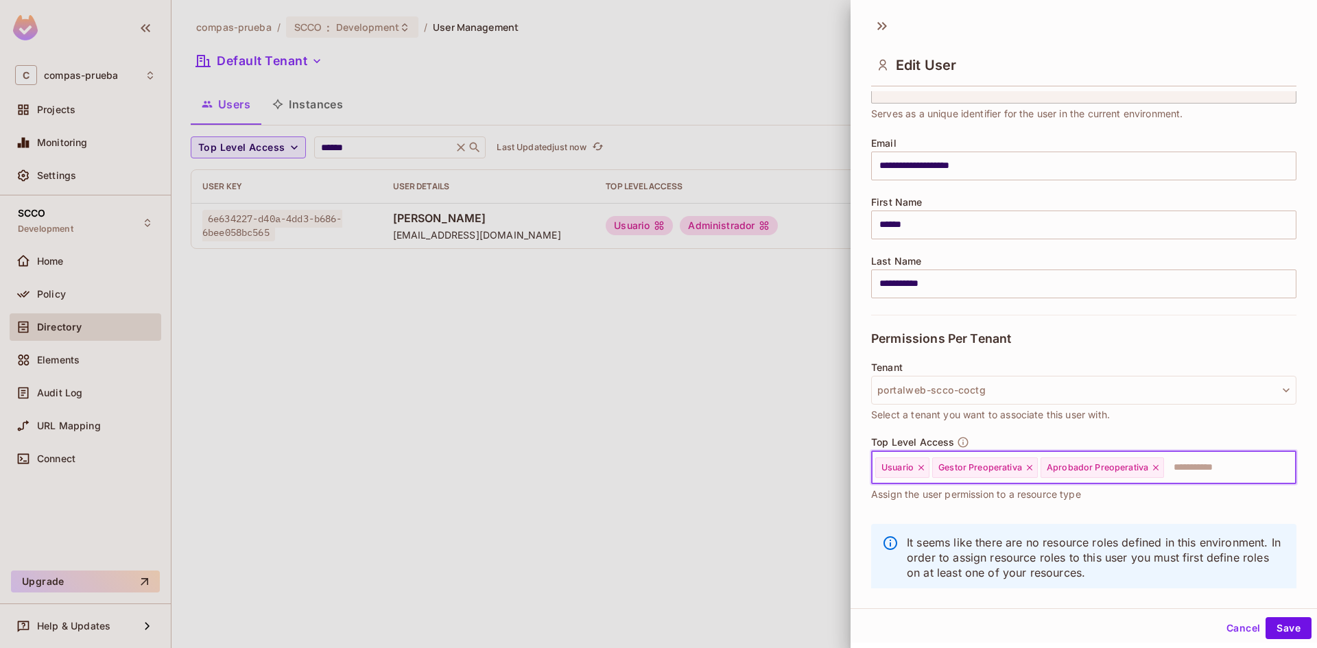
click at [1180, 471] on input "text" at bounding box center [1218, 467] width 104 height 27
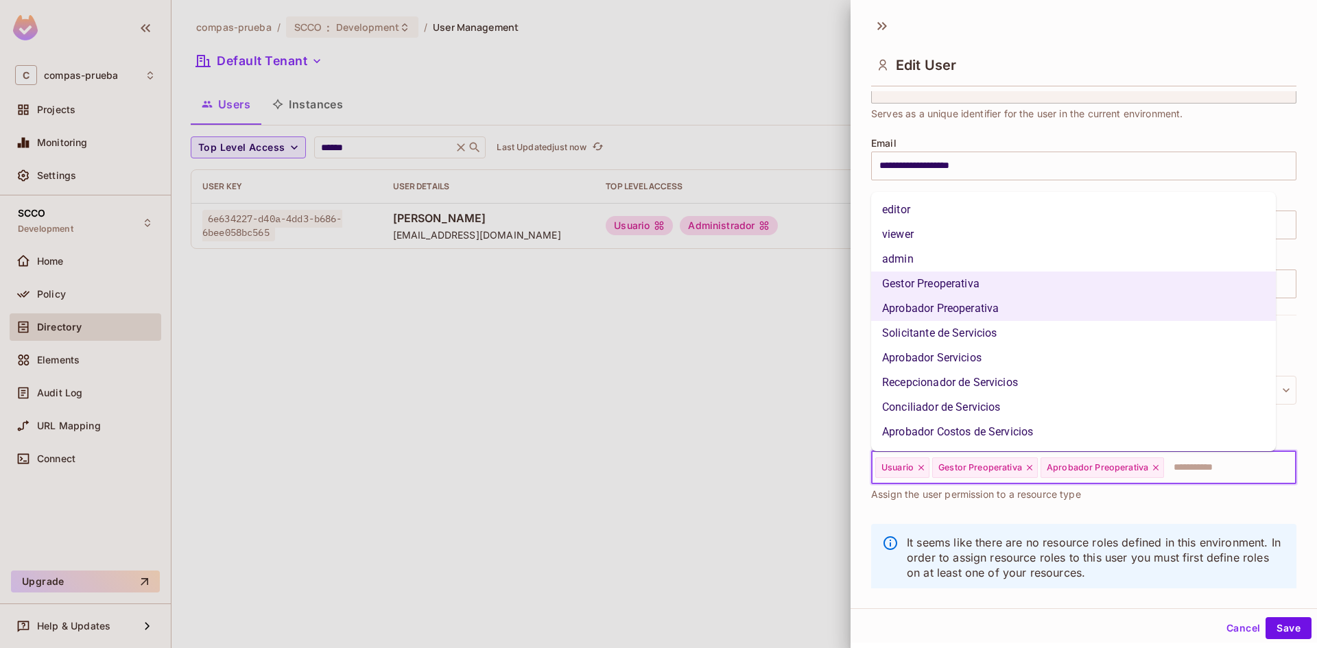
click at [998, 326] on li "Solicitante de Servicios" at bounding box center [1073, 333] width 405 height 25
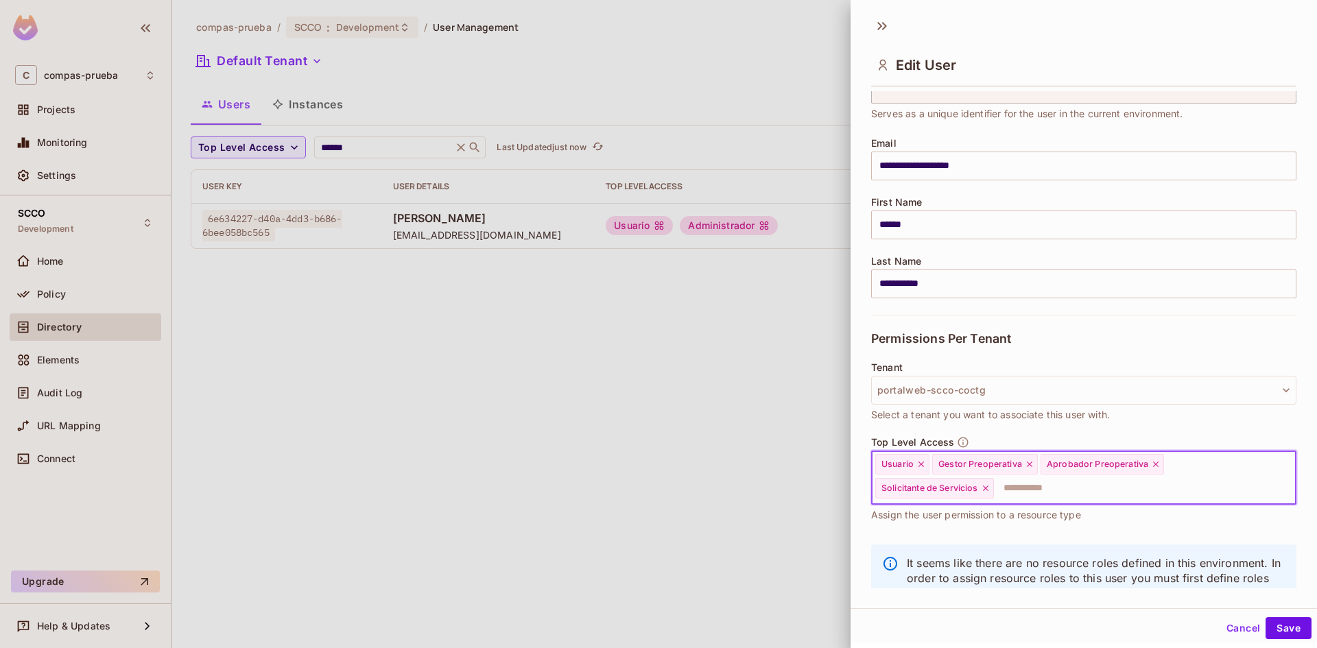
click at [1221, 489] on input "text" at bounding box center [1133, 488] width 274 height 27
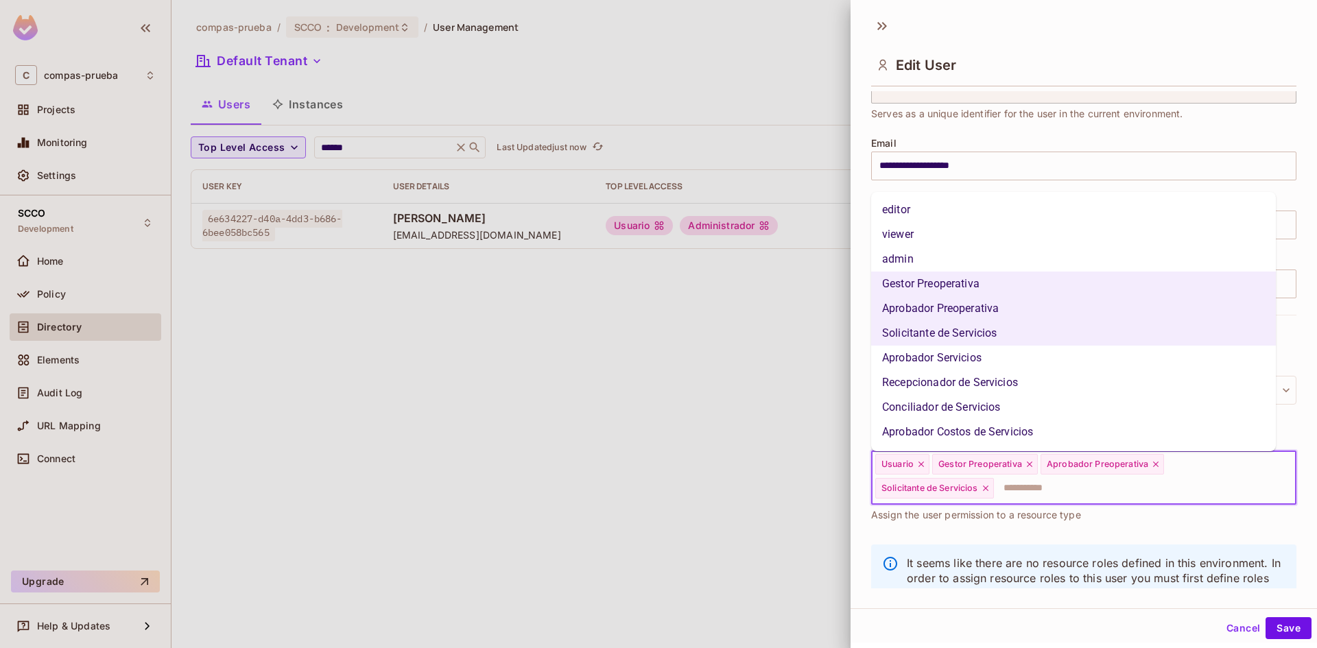
click at [957, 353] on li "Aprobador Servicios" at bounding box center [1073, 358] width 405 height 25
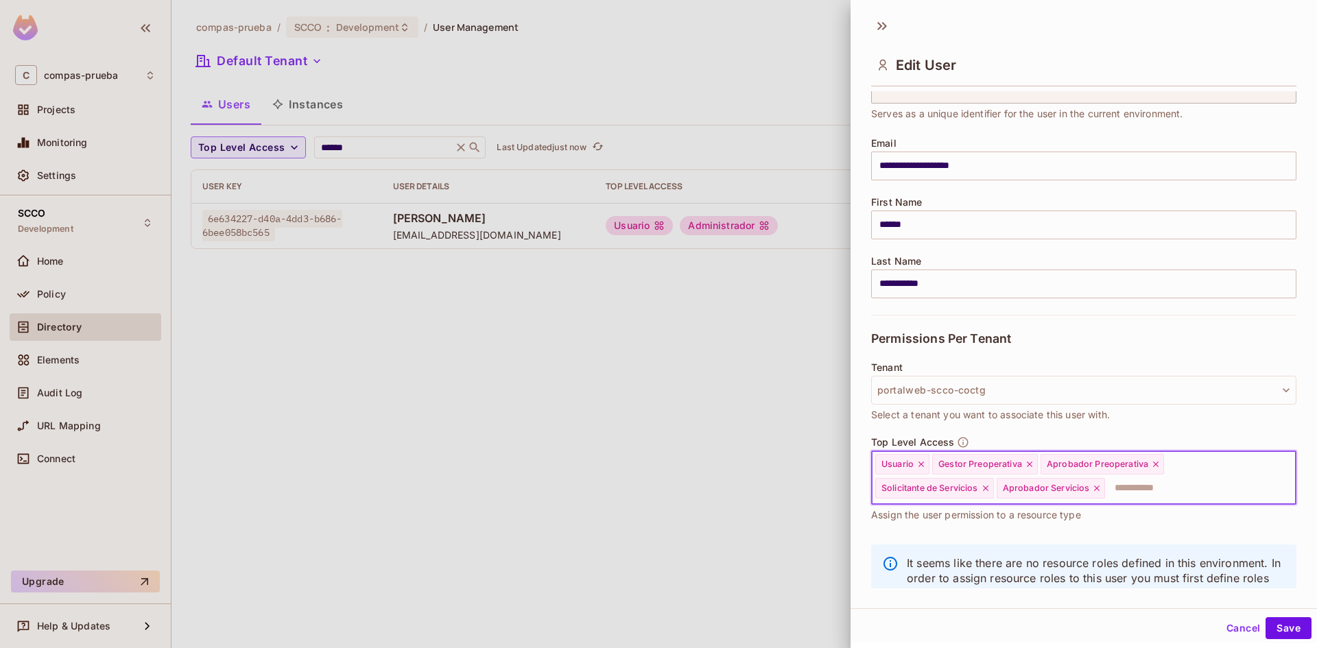
click at [1175, 484] on input "text" at bounding box center [1188, 488] width 163 height 27
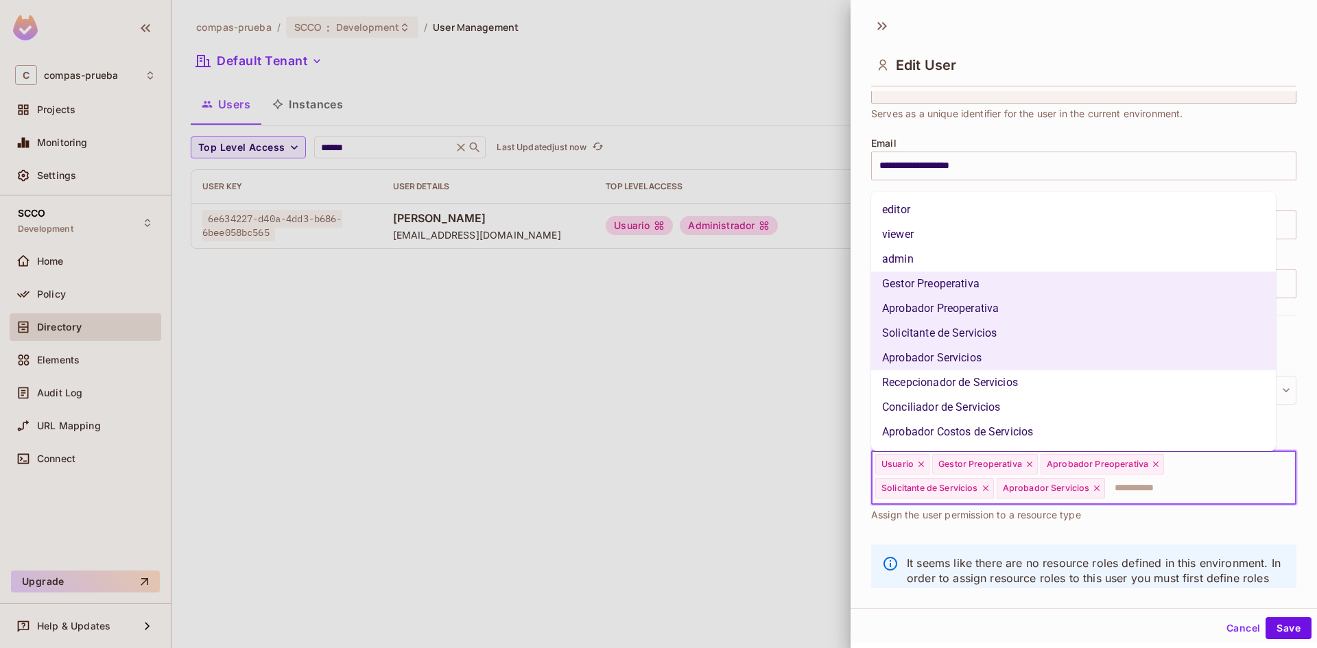
click at [959, 375] on li "Recepcionador de Servicios" at bounding box center [1073, 383] width 405 height 25
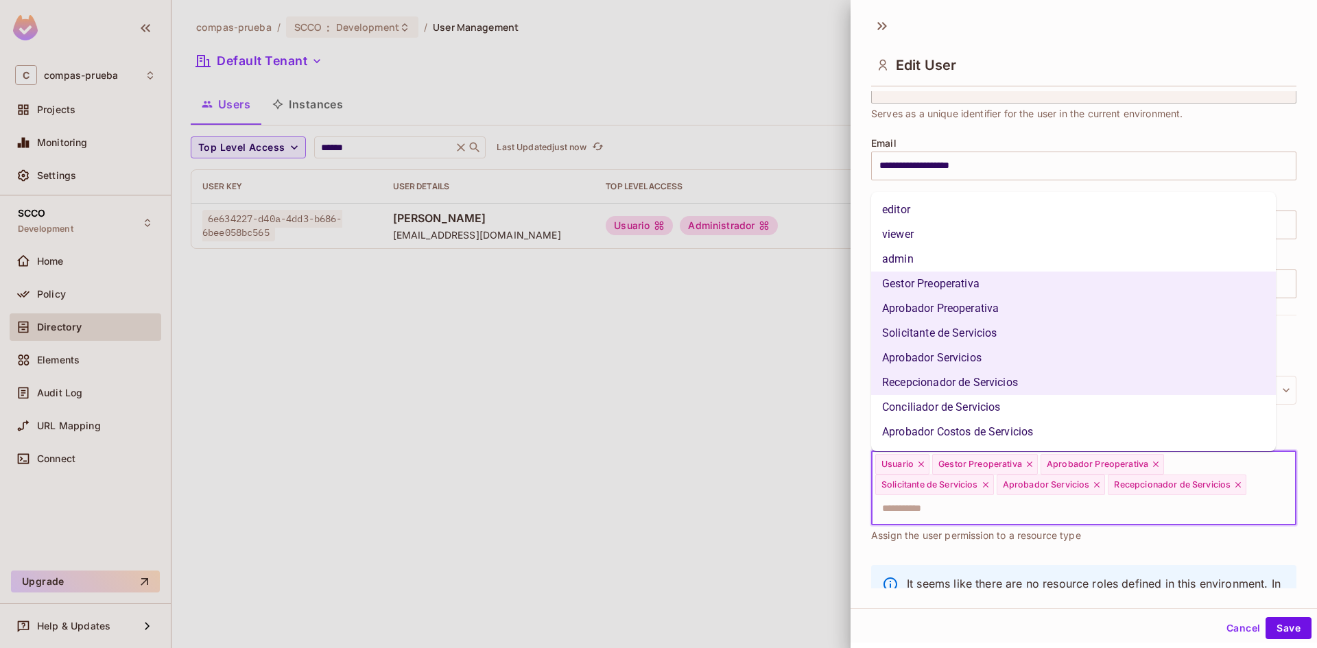
click at [1200, 513] on input "text" at bounding box center [1072, 508] width 396 height 27
click at [992, 410] on li "Conciliador de Servicios" at bounding box center [1073, 407] width 405 height 25
click at [1030, 507] on input "text" at bounding box center [1135, 508] width 270 height 27
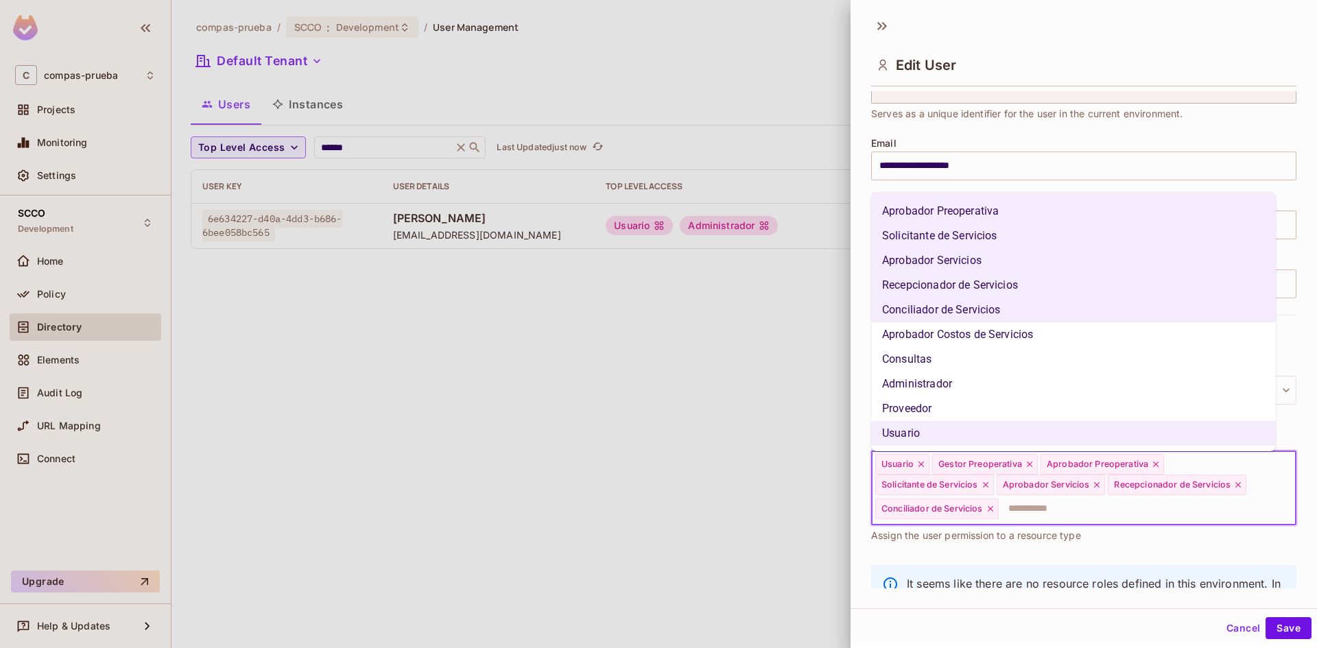
click at [985, 331] on li "Aprobador Costos de Servicios" at bounding box center [1073, 335] width 405 height 25
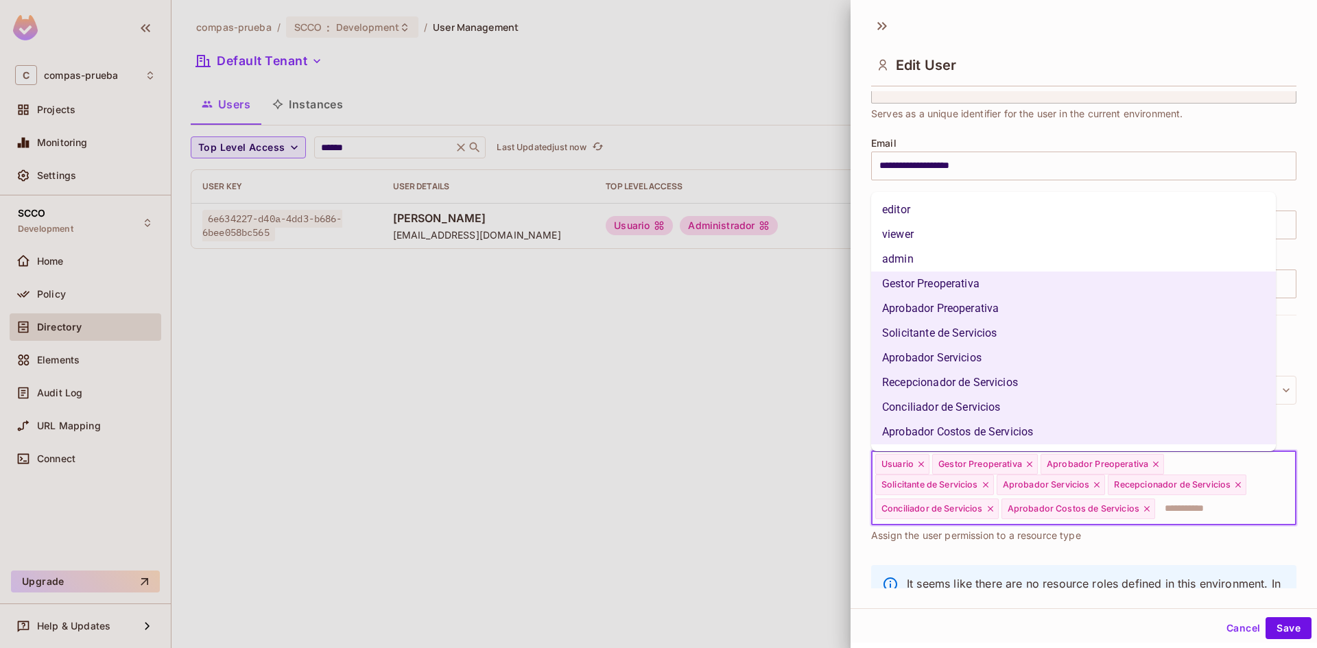
click at [1198, 511] on input "text" at bounding box center [1213, 508] width 113 height 27
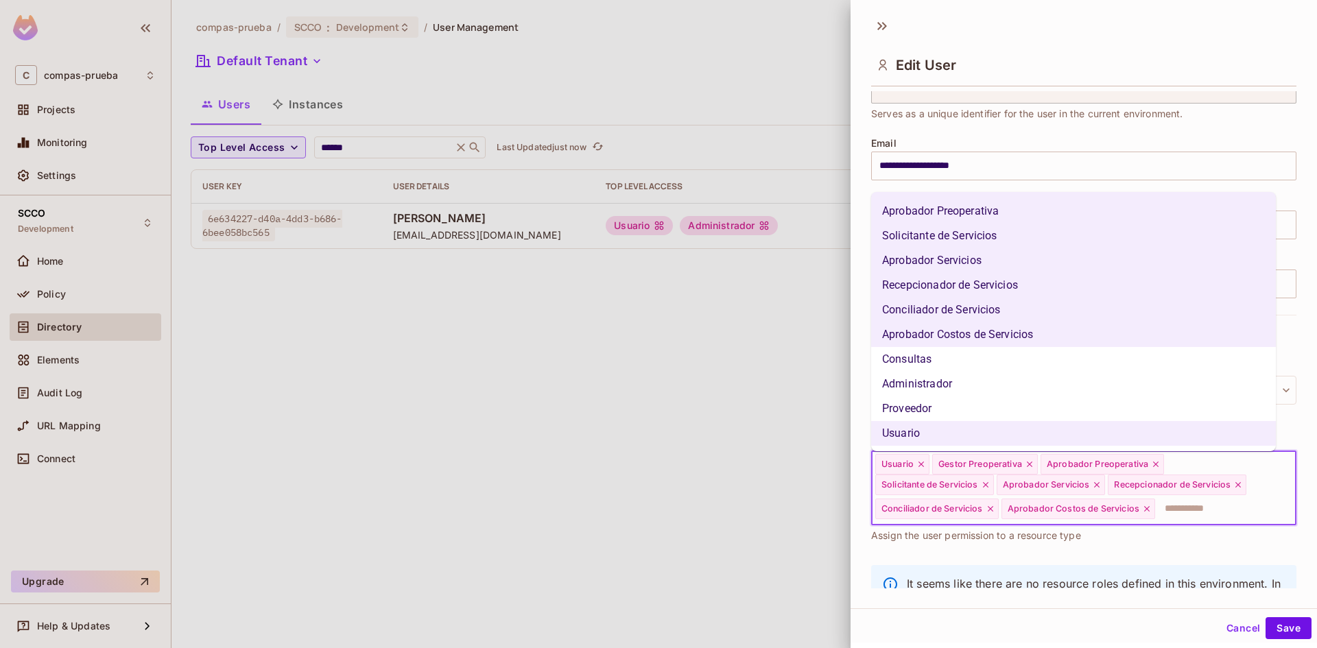
click at [977, 361] on li "Consultas" at bounding box center [1073, 359] width 405 height 25
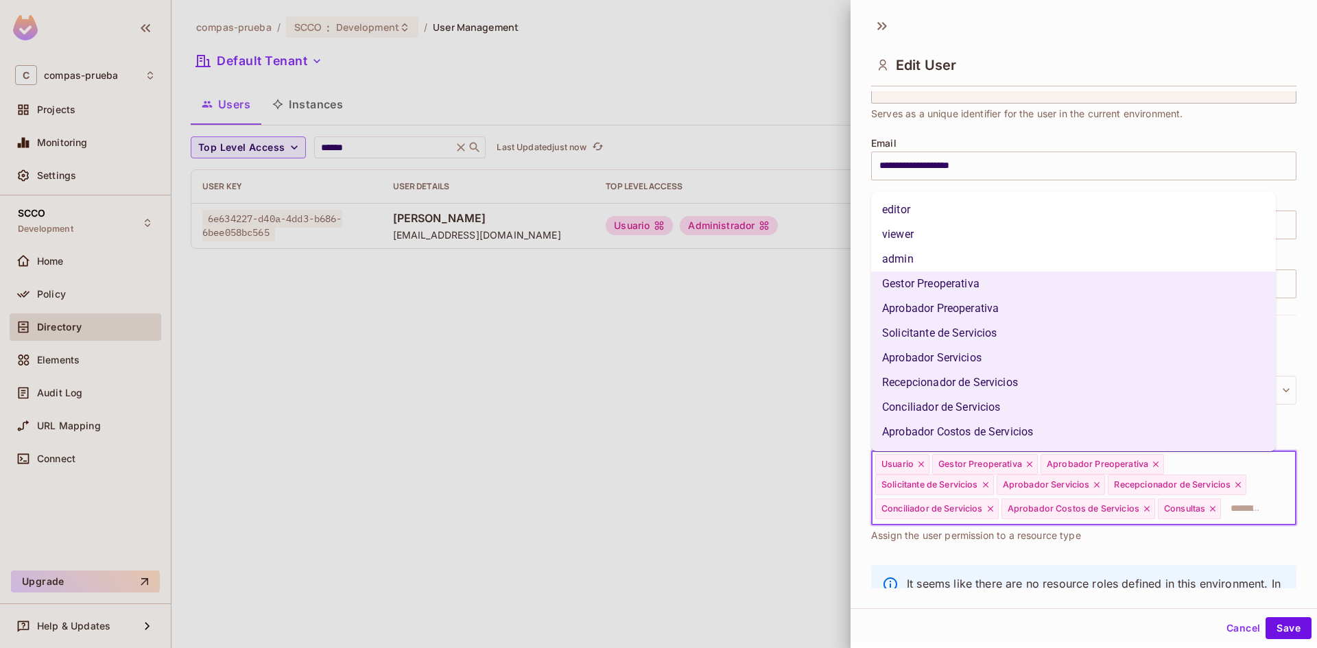
click at [1223, 523] on input "text" at bounding box center [1246, 508] width 47 height 27
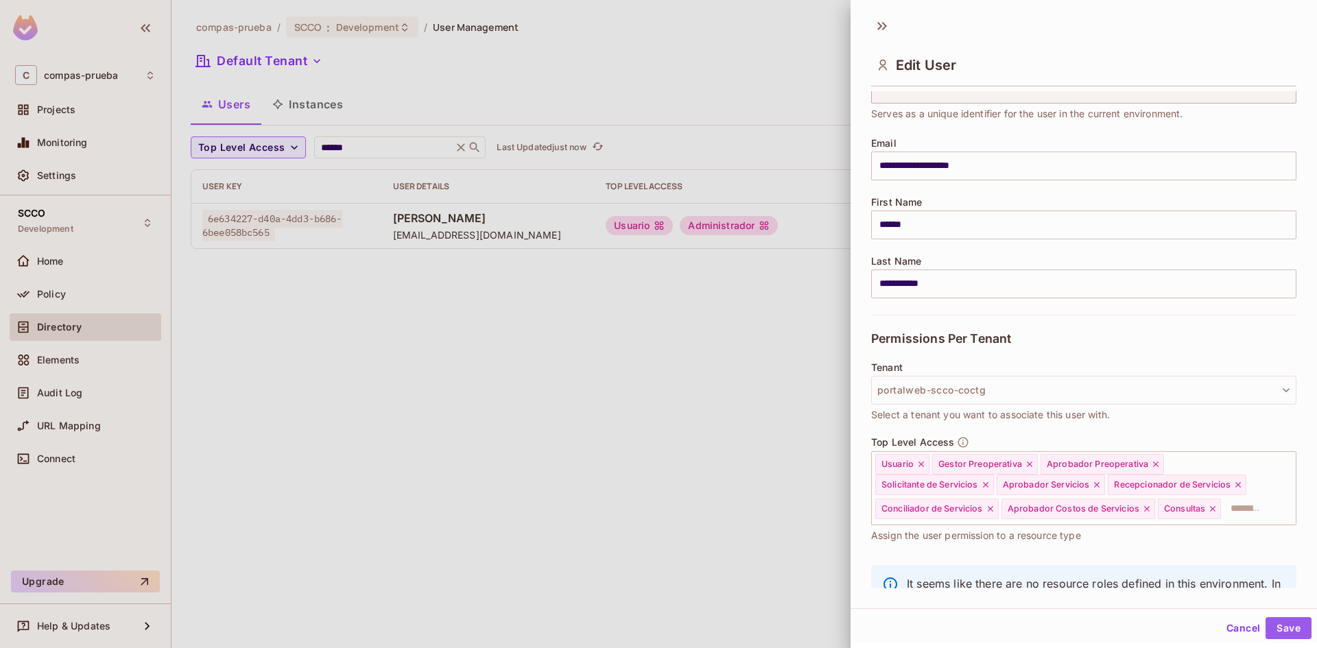
drag, startPoint x: 1290, startPoint y: 625, endPoint x: 1254, endPoint y: 599, distance: 44.7
click at [1288, 625] on button "Save" at bounding box center [1289, 629] width 46 height 22
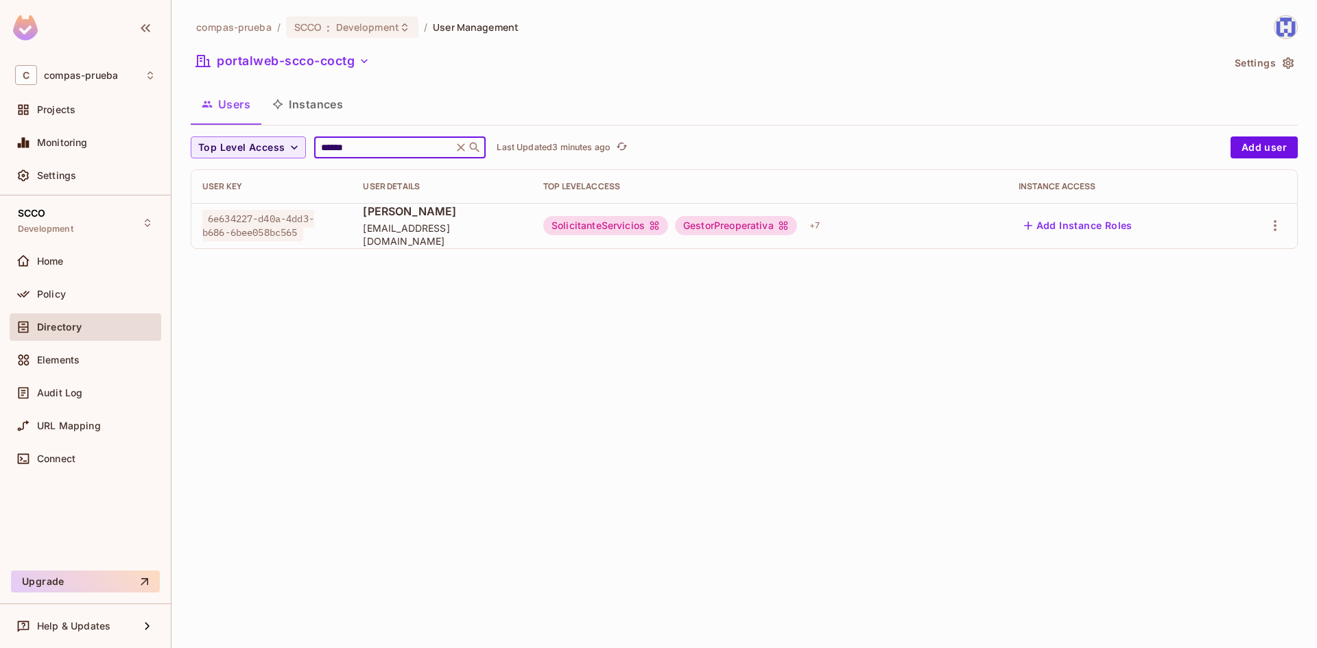
drag, startPoint x: 365, startPoint y: 153, endPoint x: 340, endPoint y: 150, distance: 25.6
click at [347, 151] on input "******" at bounding box center [383, 148] width 130 height 14
click at [298, 70] on button "portalweb-scco-coctg" at bounding box center [283, 61] width 185 height 22
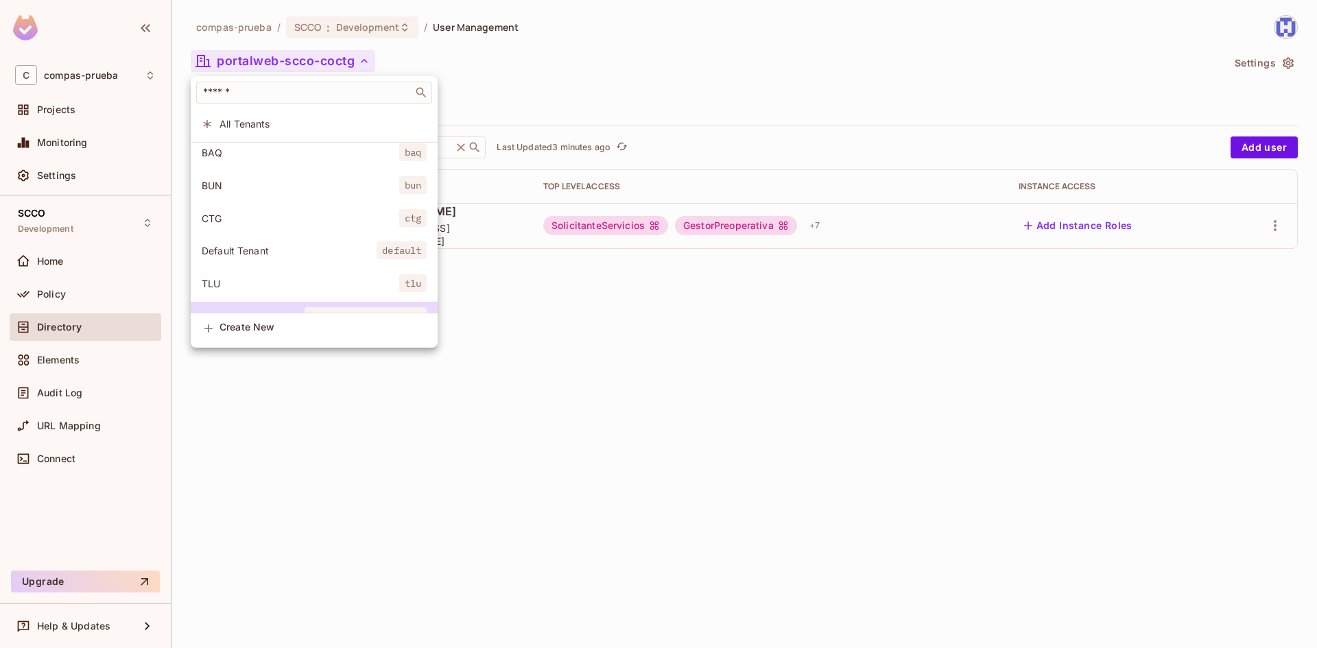
scroll to position [70, 0]
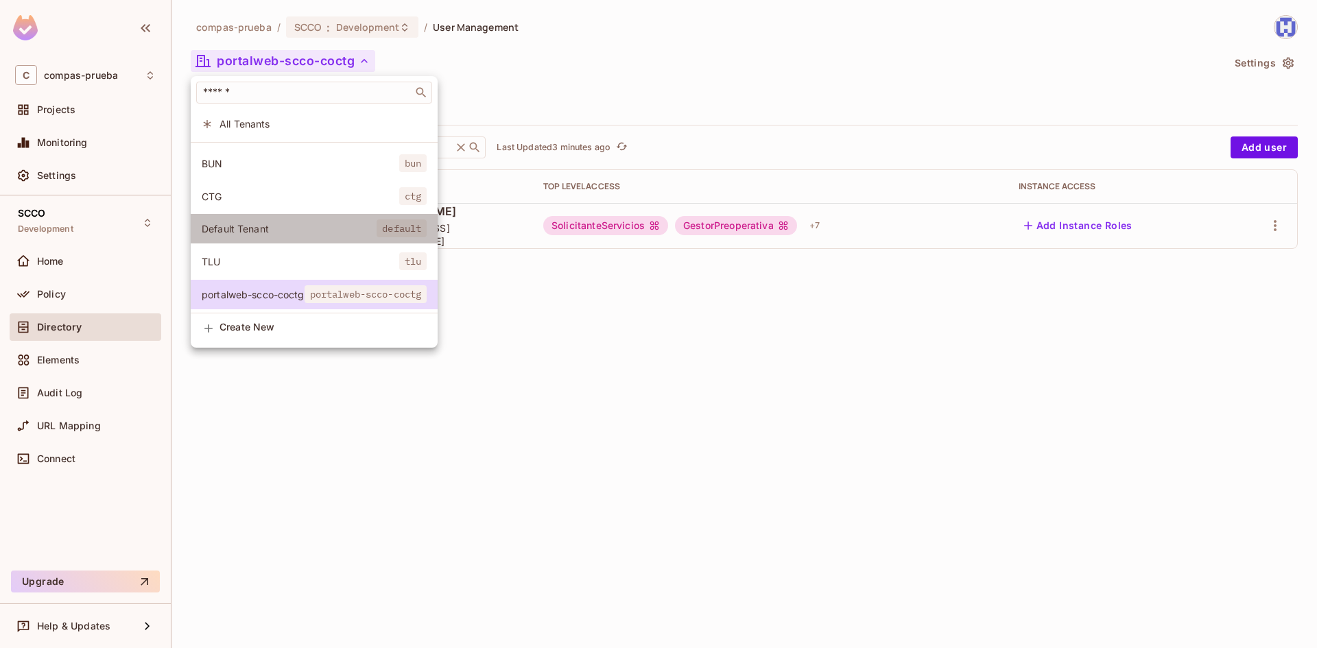
click at [280, 222] on span "Default Tenant" at bounding box center [289, 228] width 175 height 13
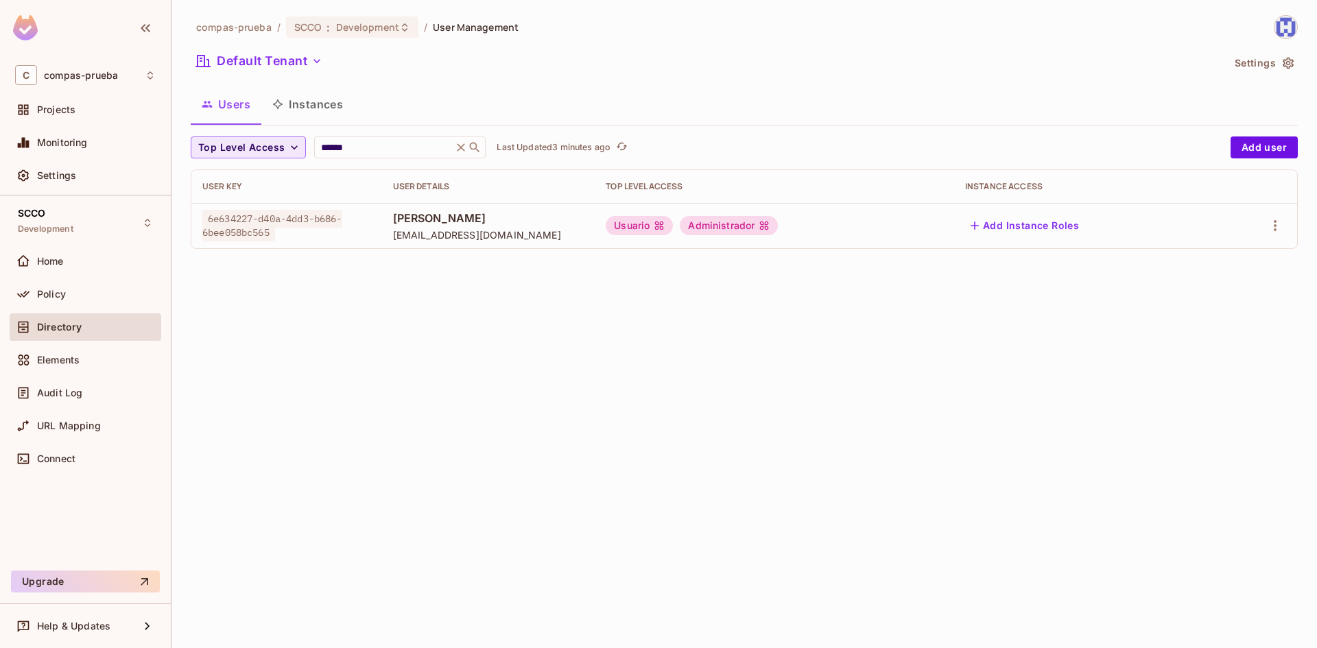
drag, startPoint x: 366, startPoint y: 139, endPoint x: 301, endPoint y: 141, distance: 65.2
click at [301, 141] on div "Top Level Access ****** ​ Last Updated 3 minutes ago" at bounding box center [707, 148] width 1033 height 22
drag, startPoint x: 387, startPoint y: 149, endPoint x: 316, endPoint y: 150, distance: 71.4
click at [312, 148] on div "Top Level Access ****** ​ Last Updated 3 minutes ago" at bounding box center [707, 148] width 1033 height 22
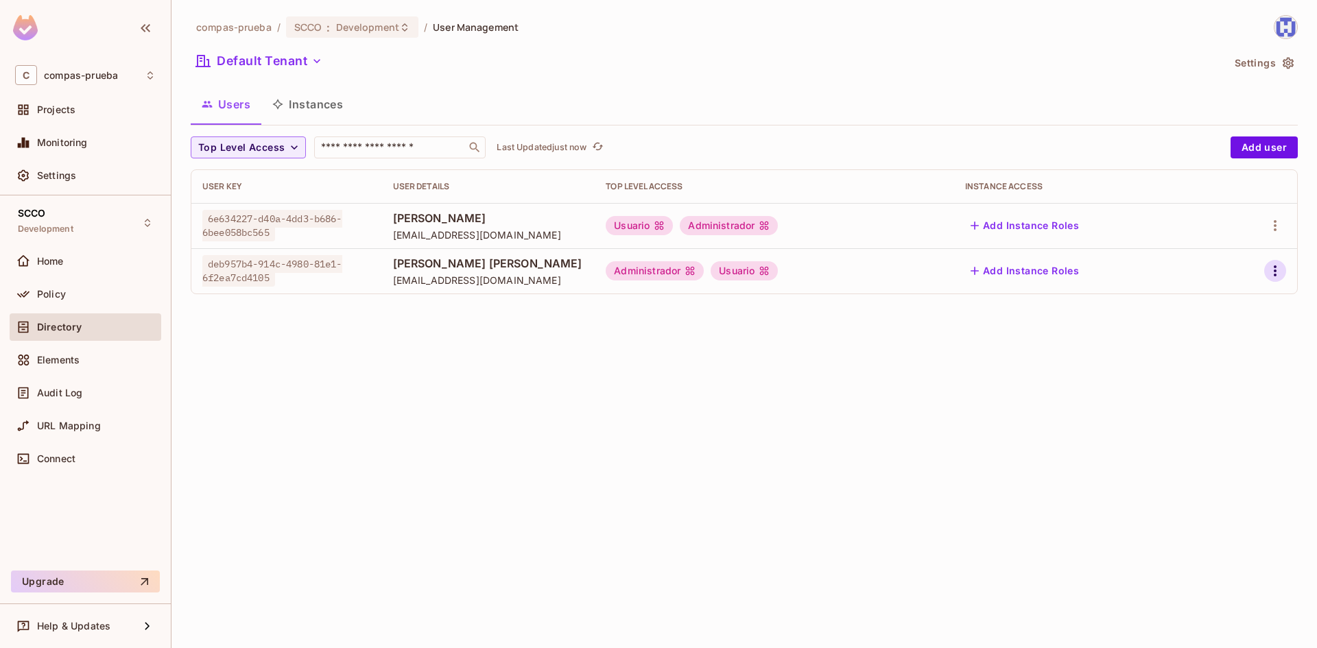
click at [1274, 263] on icon "button" at bounding box center [1275, 271] width 16 height 16
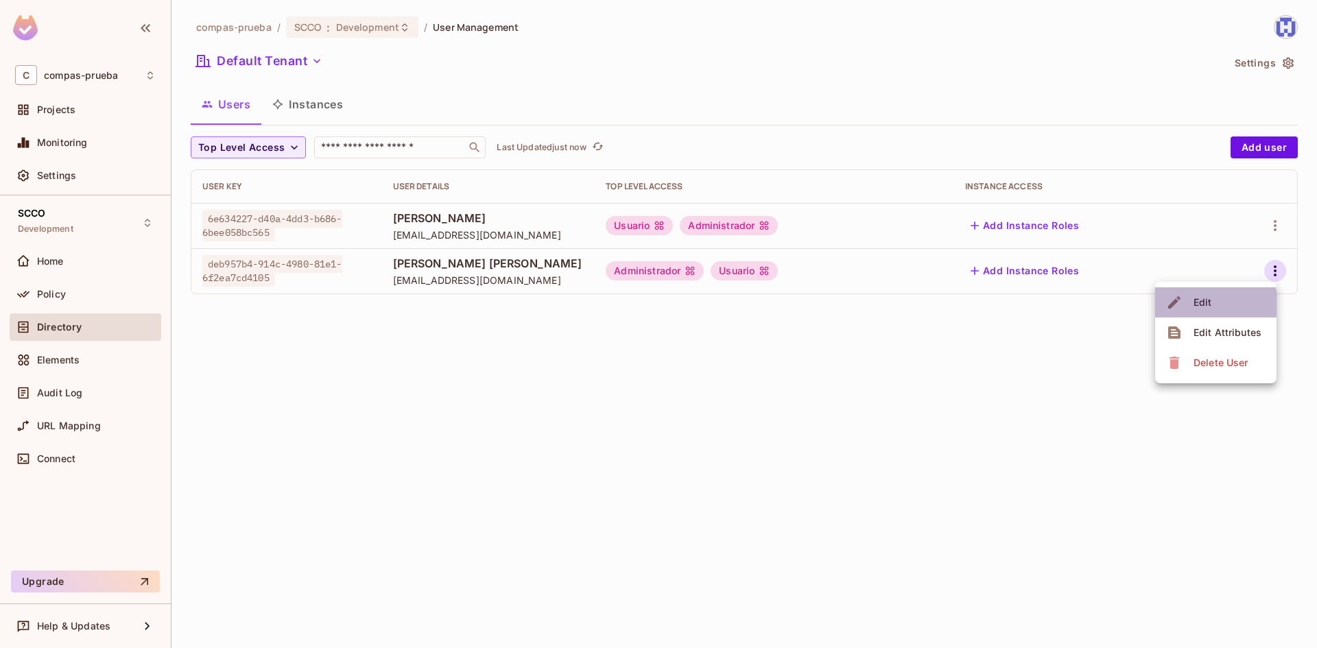
click at [1209, 305] on div "Edit" at bounding box center [1203, 303] width 19 height 14
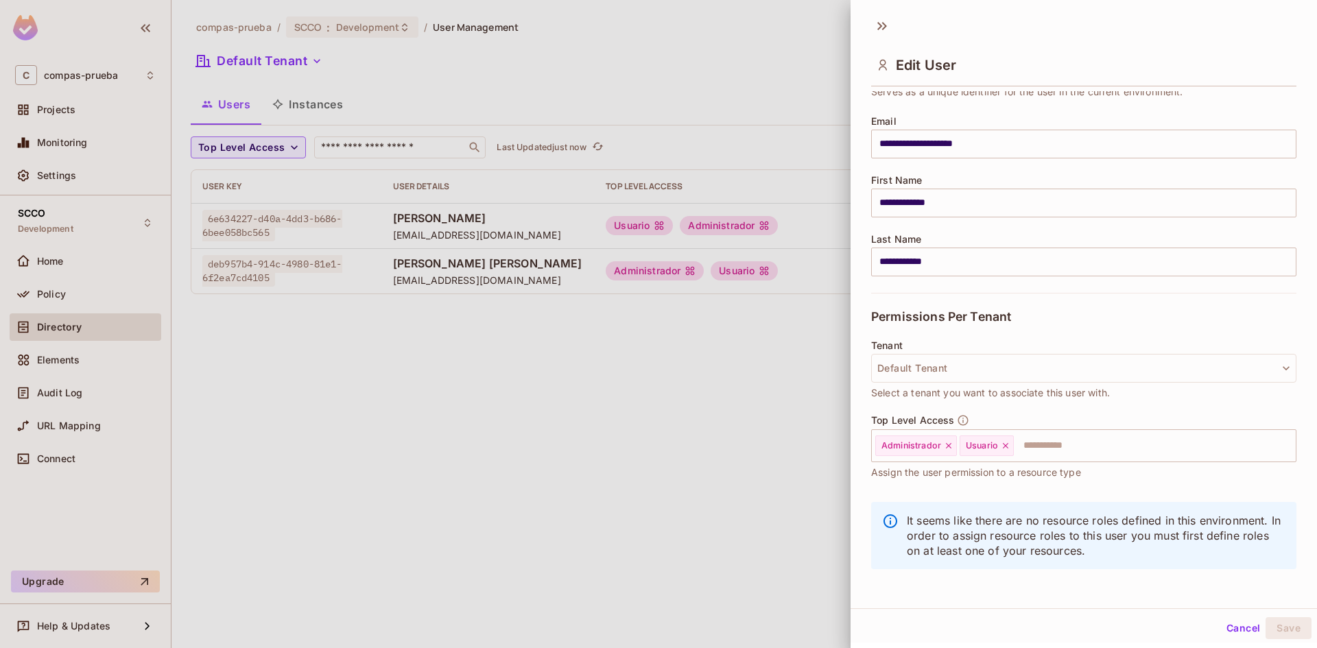
scroll to position [93, 0]
click at [1133, 373] on button "Default Tenant" at bounding box center [1083, 365] width 425 height 29
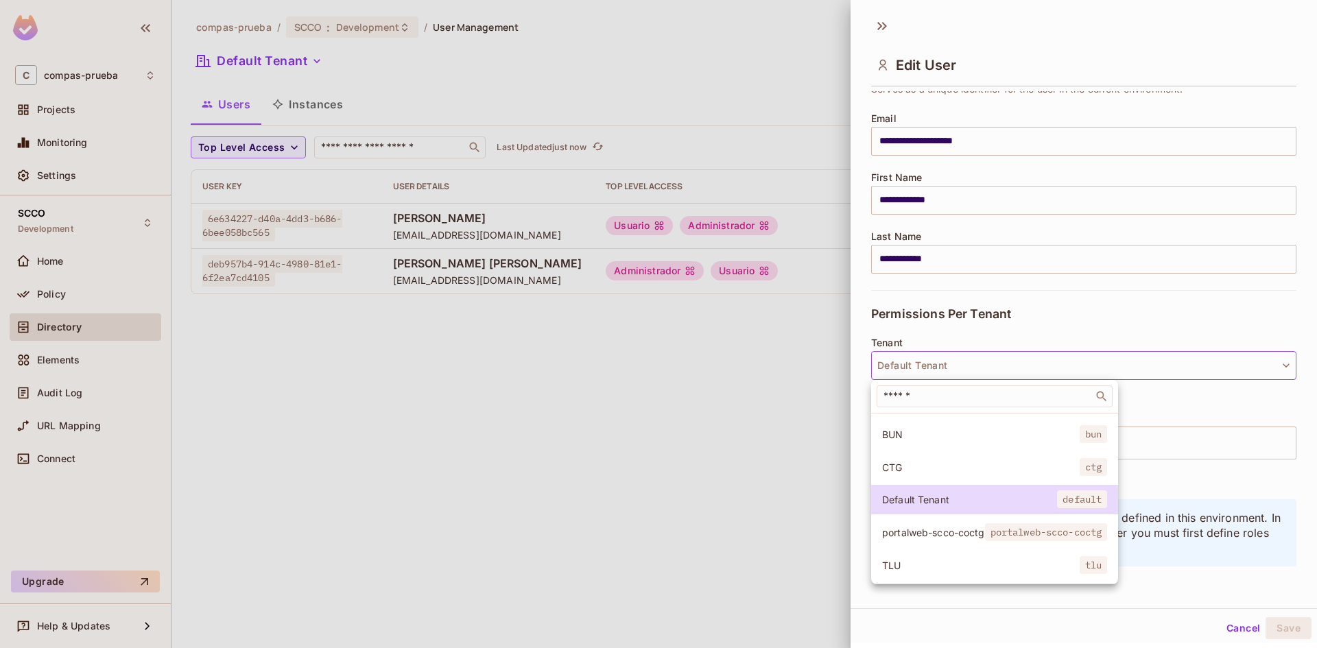
scroll to position [103, 0]
click at [936, 529] on span "portalweb-scco-coctg" at bounding box center [933, 532] width 103 height 13
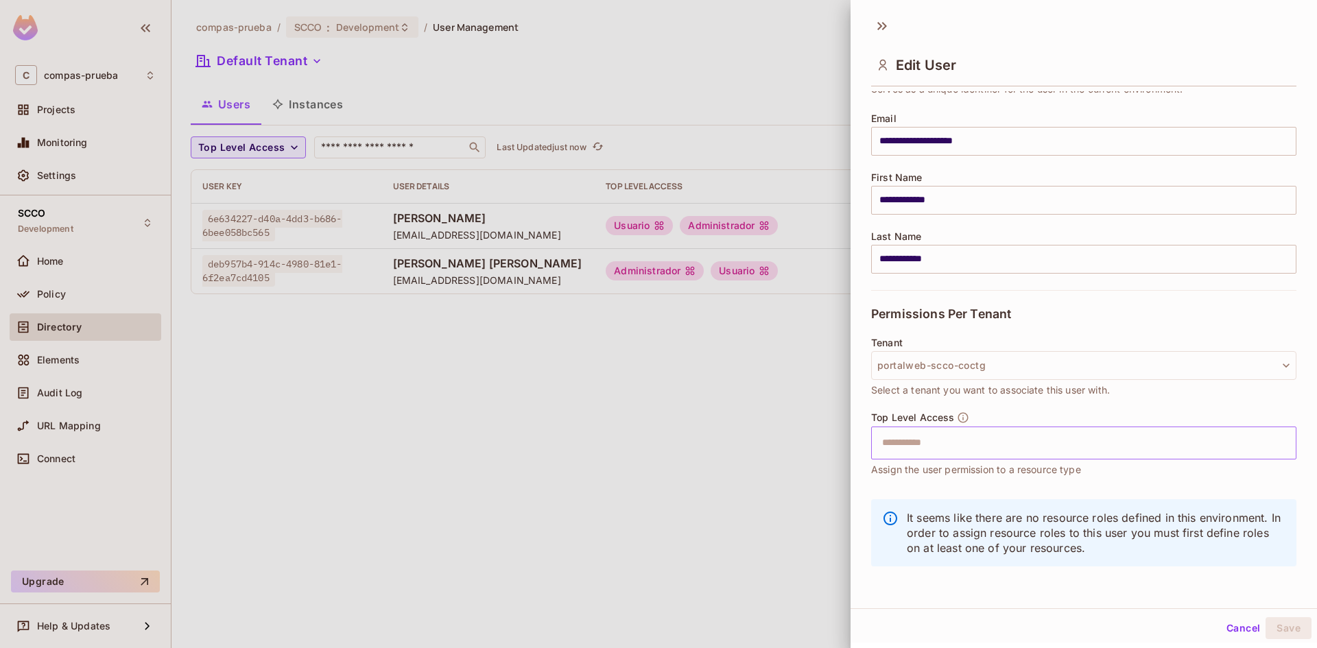
click at [1004, 445] on input "text" at bounding box center [1072, 443] width 396 height 27
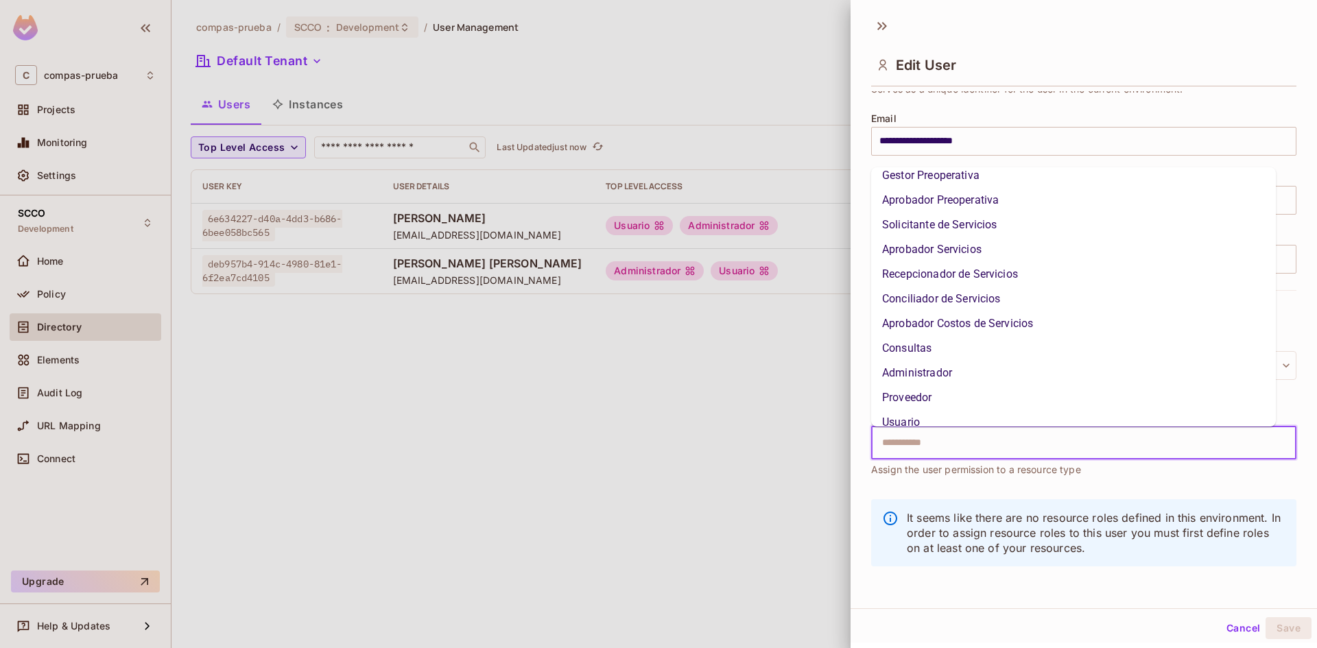
scroll to position [97, 0]
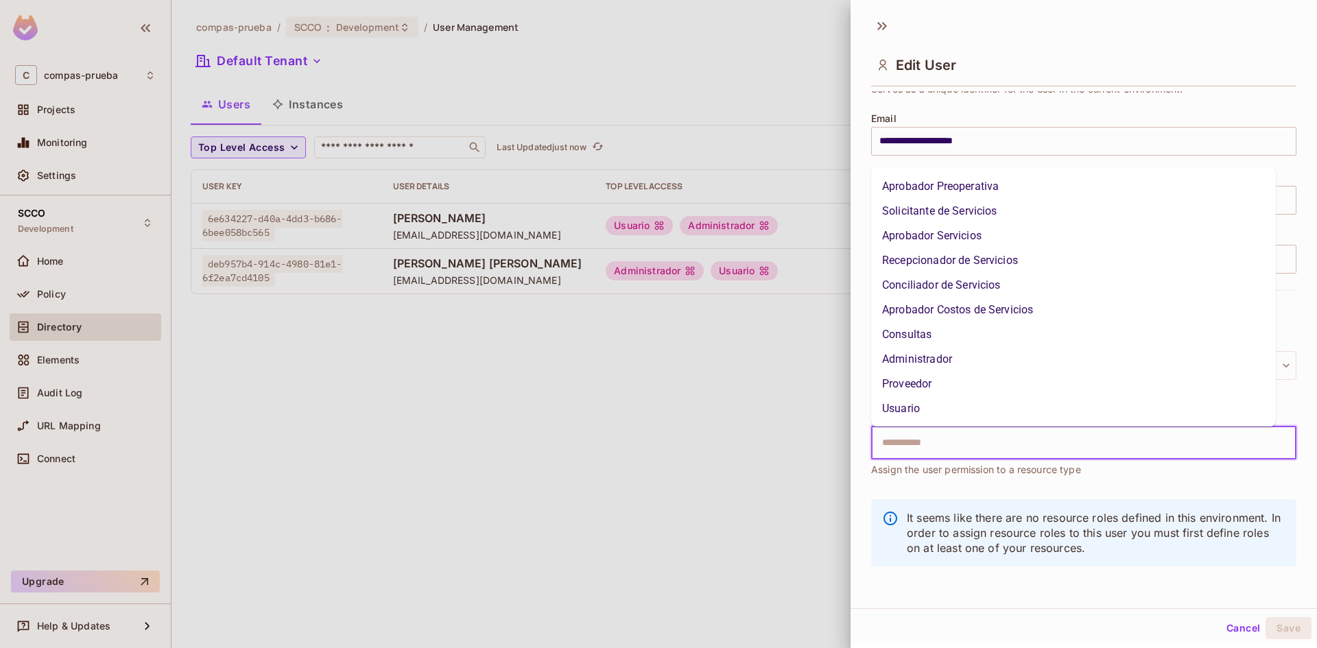
click at [917, 405] on li "Usuario" at bounding box center [1073, 409] width 405 height 25
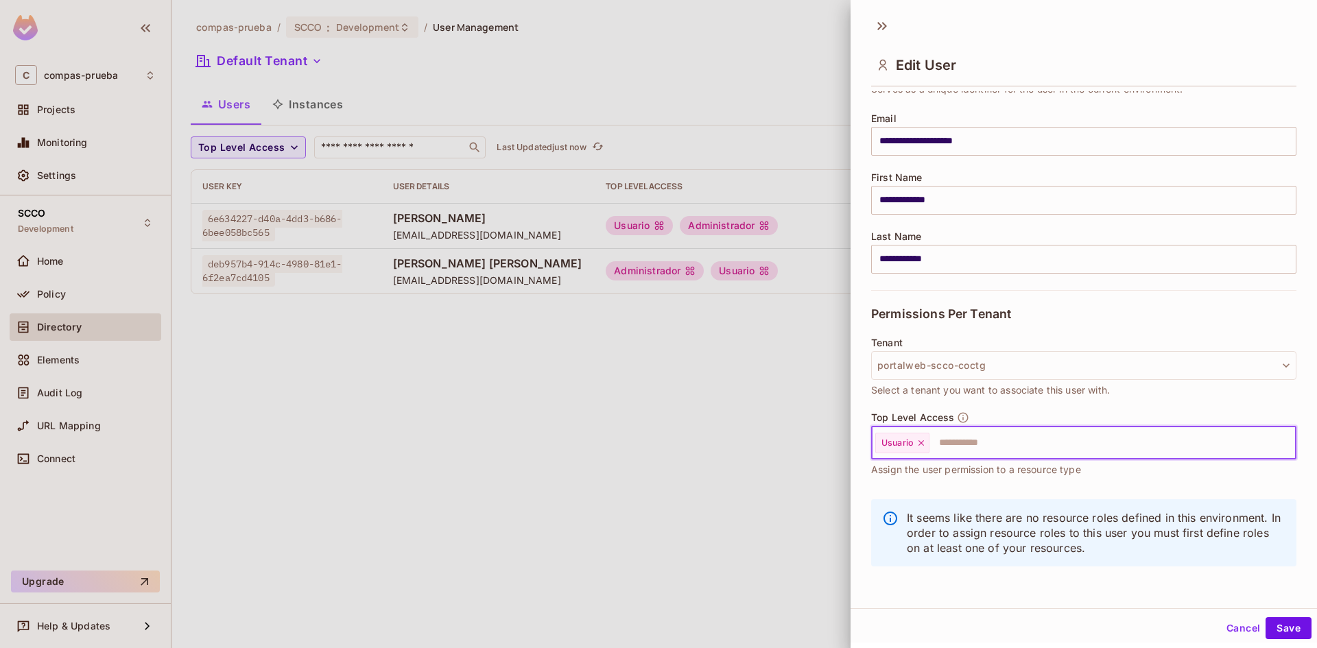
click at [985, 449] on input "text" at bounding box center [1100, 443] width 339 height 27
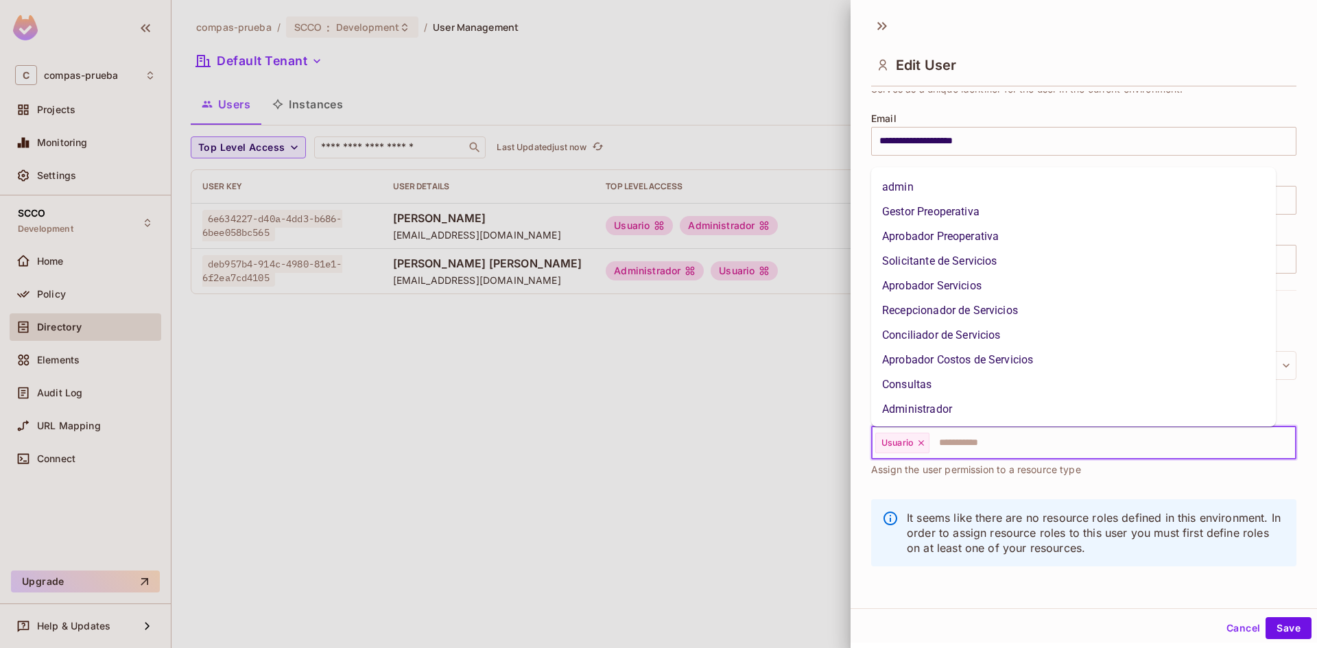
scroll to position [0, 0]
click at [943, 261] on li "Gestor Preoperativa" at bounding box center [1073, 259] width 405 height 25
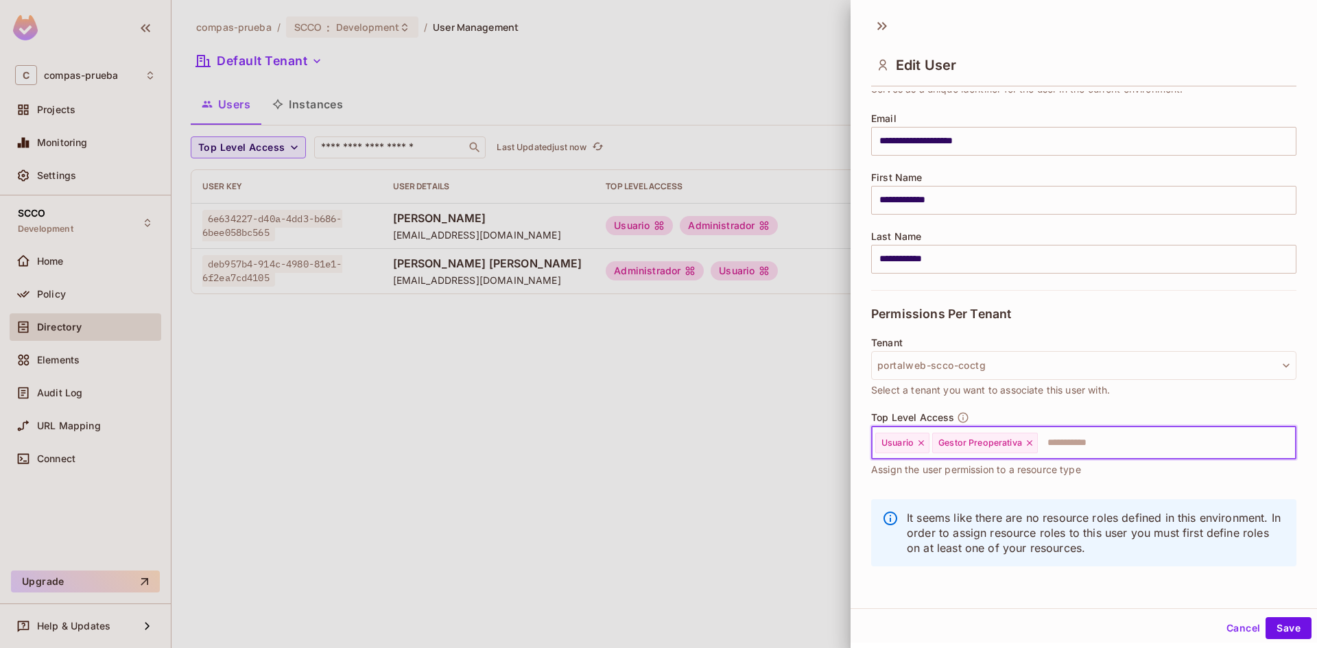
click at [1053, 443] on input "text" at bounding box center [1155, 443] width 231 height 27
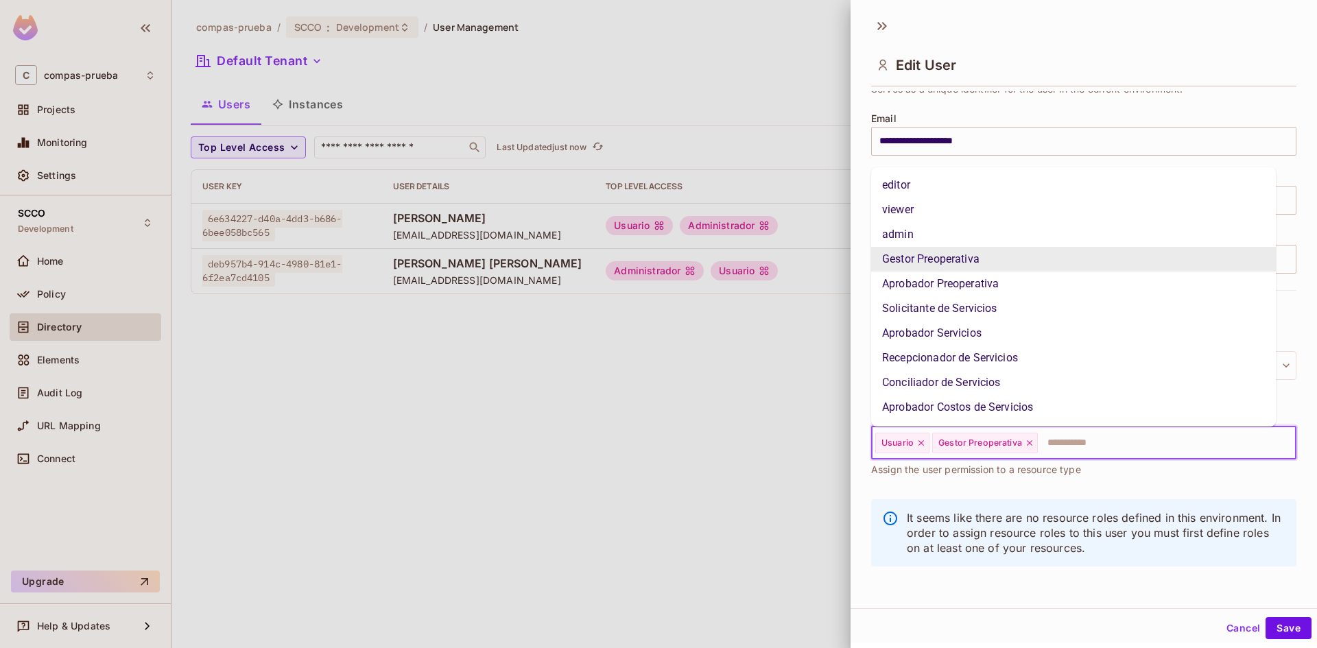
click at [970, 271] on li "Gestor Preoperativa" at bounding box center [1073, 259] width 405 height 25
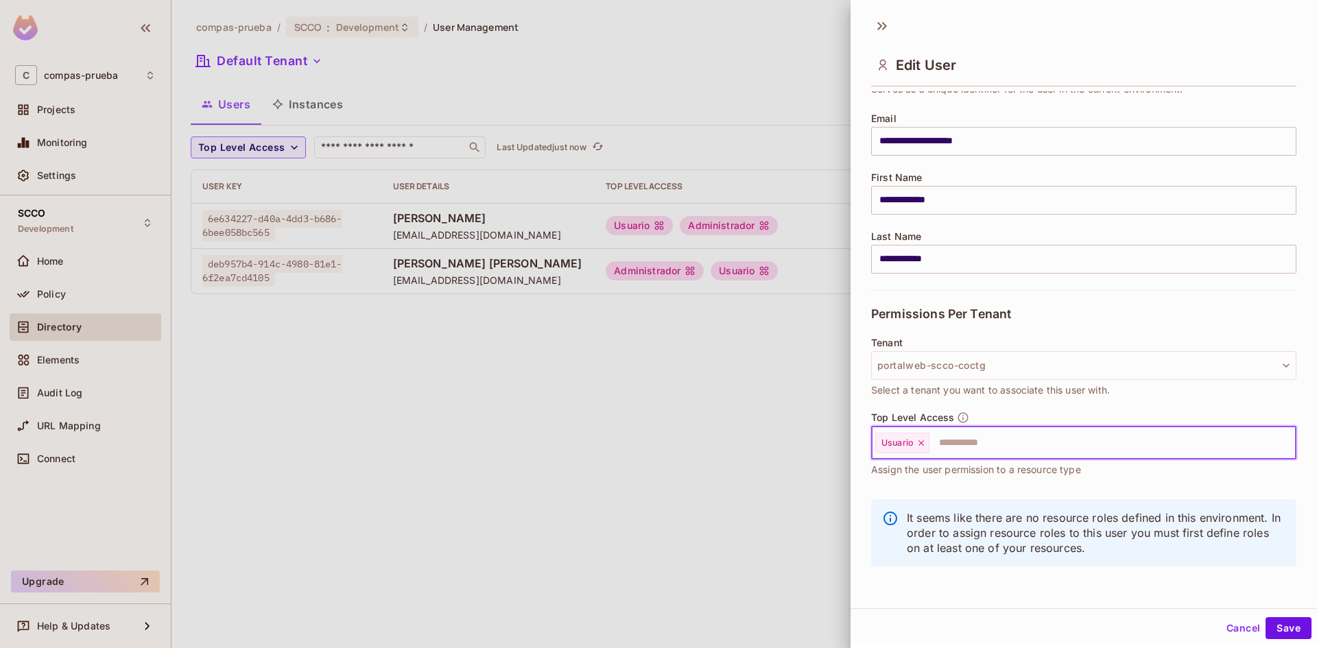
click at [1068, 446] on input "text" at bounding box center [1100, 443] width 339 height 27
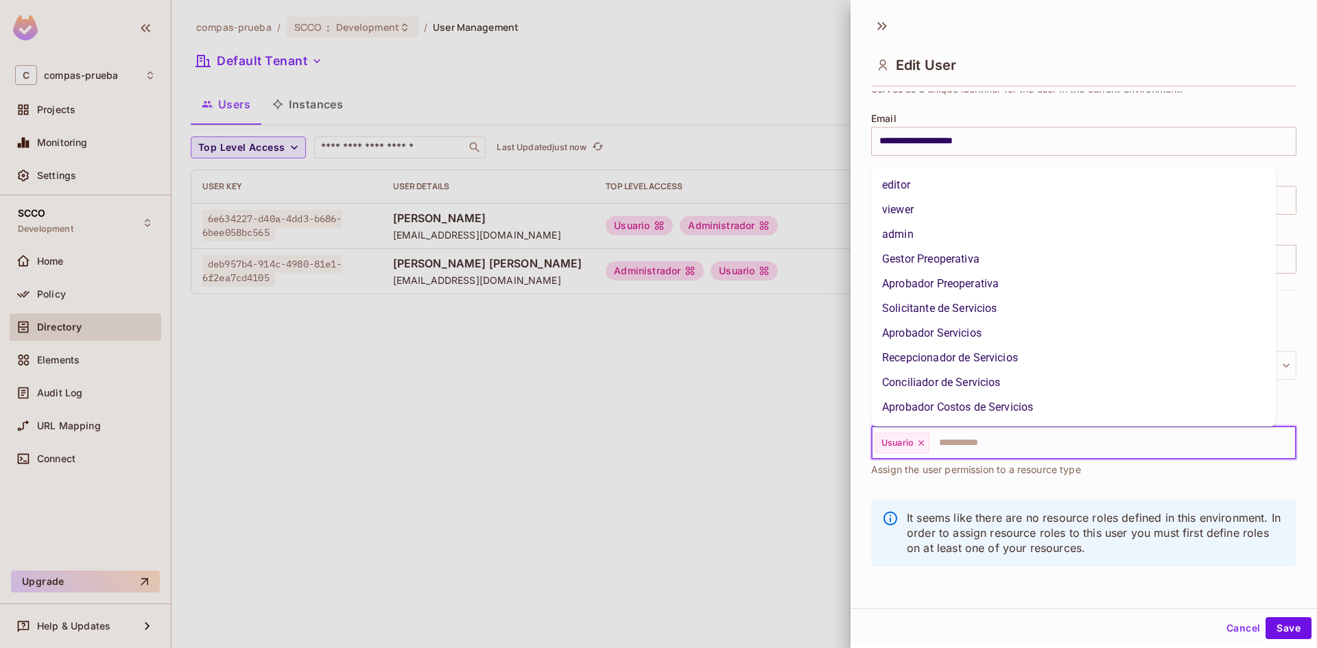
click at [952, 267] on li "Gestor Preoperativa" at bounding box center [1073, 259] width 405 height 25
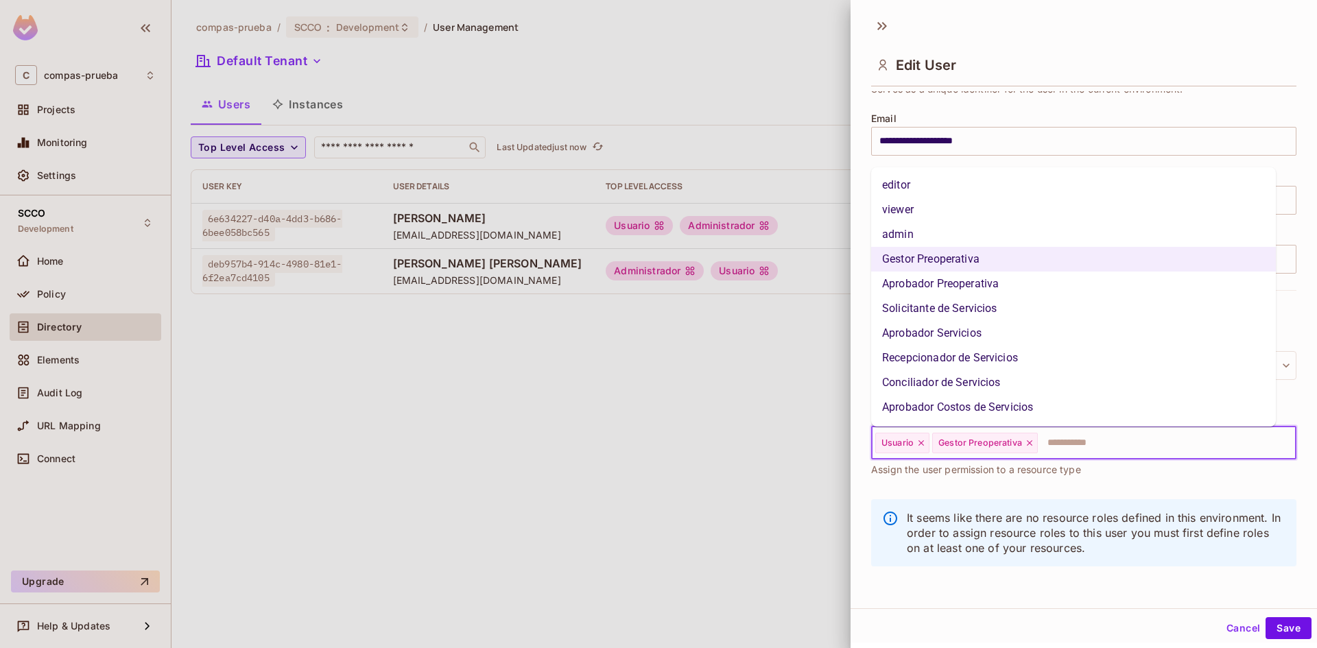
click at [1068, 436] on input "text" at bounding box center [1155, 443] width 231 height 27
click at [973, 284] on li "Aprobador Preoperativa" at bounding box center [1073, 284] width 405 height 25
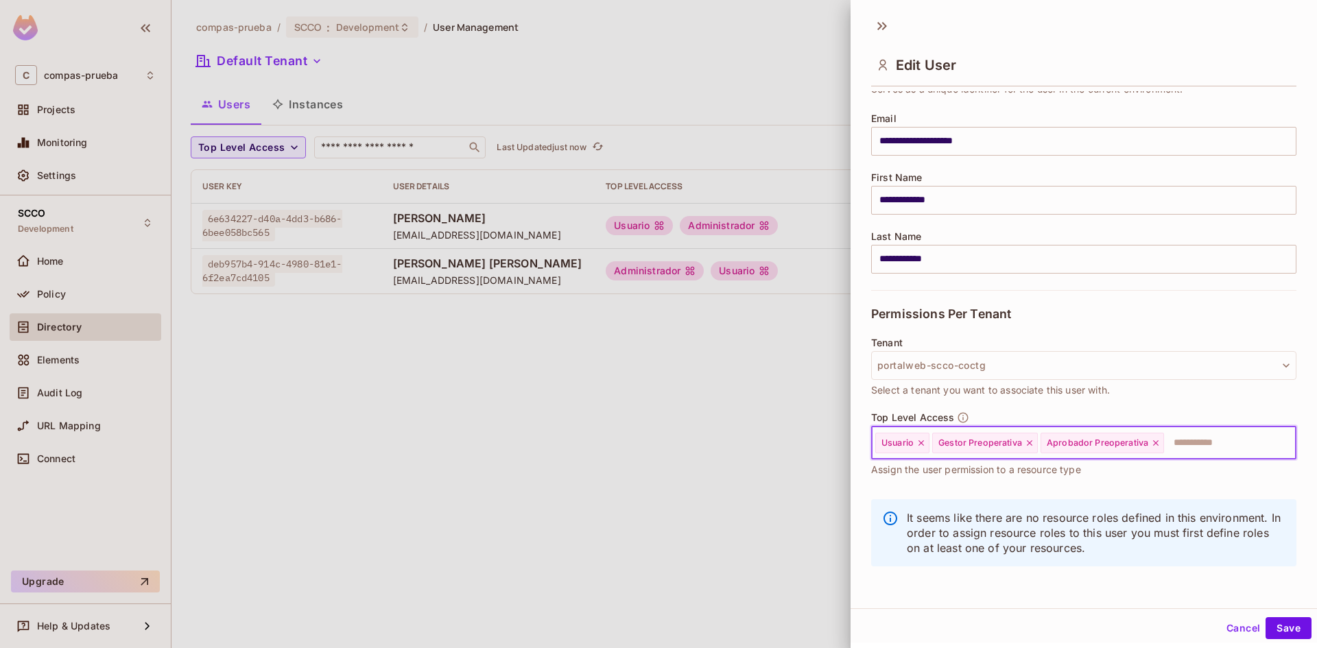
click at [1200, 442] on input "text" at bounding box center [1218, 443] width 104 height 27
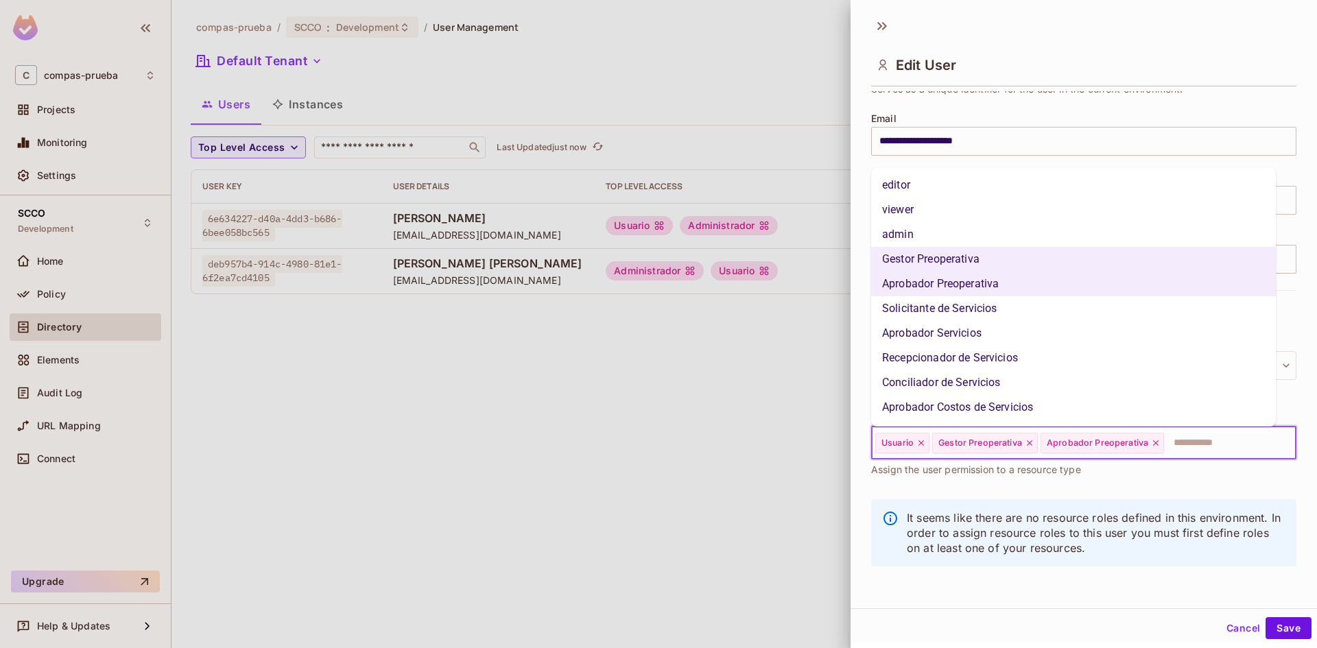
click at [986, 303] on li "Solicitante de Servicios" at bounding box center [1073, 308] width 405 height 25
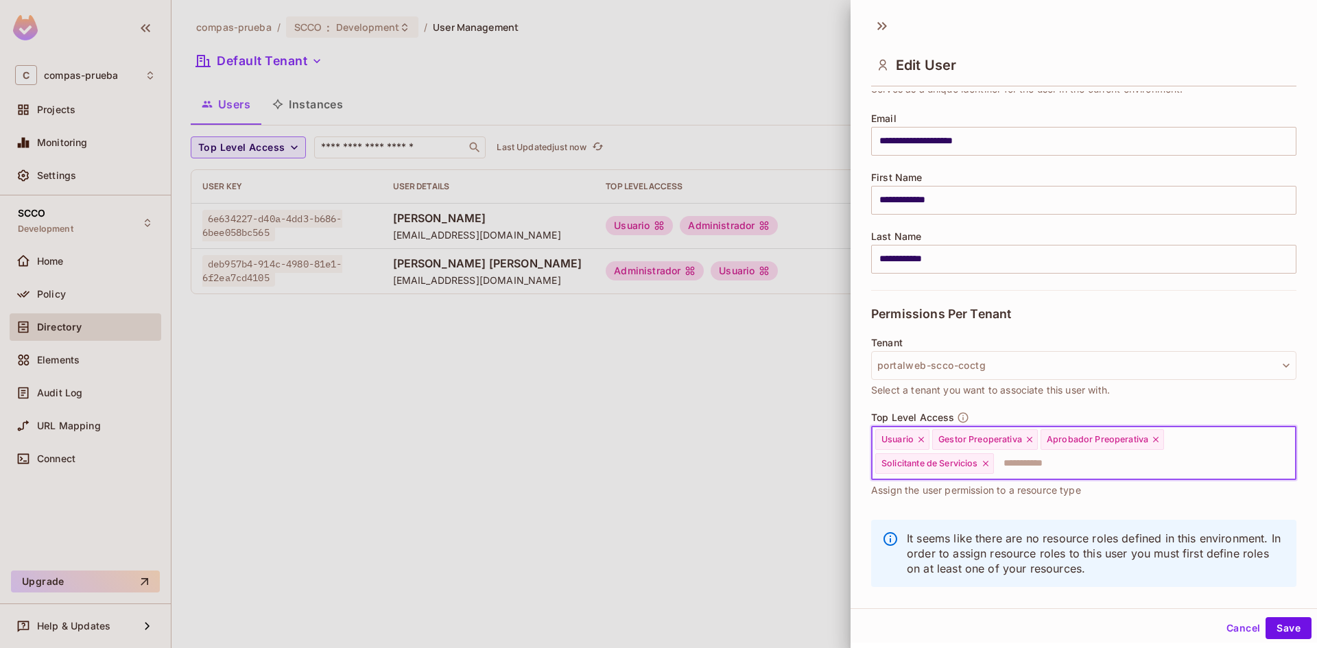
click at [1128, 467] on input "text" at bounding box center [1133, 463] width 274 height 27
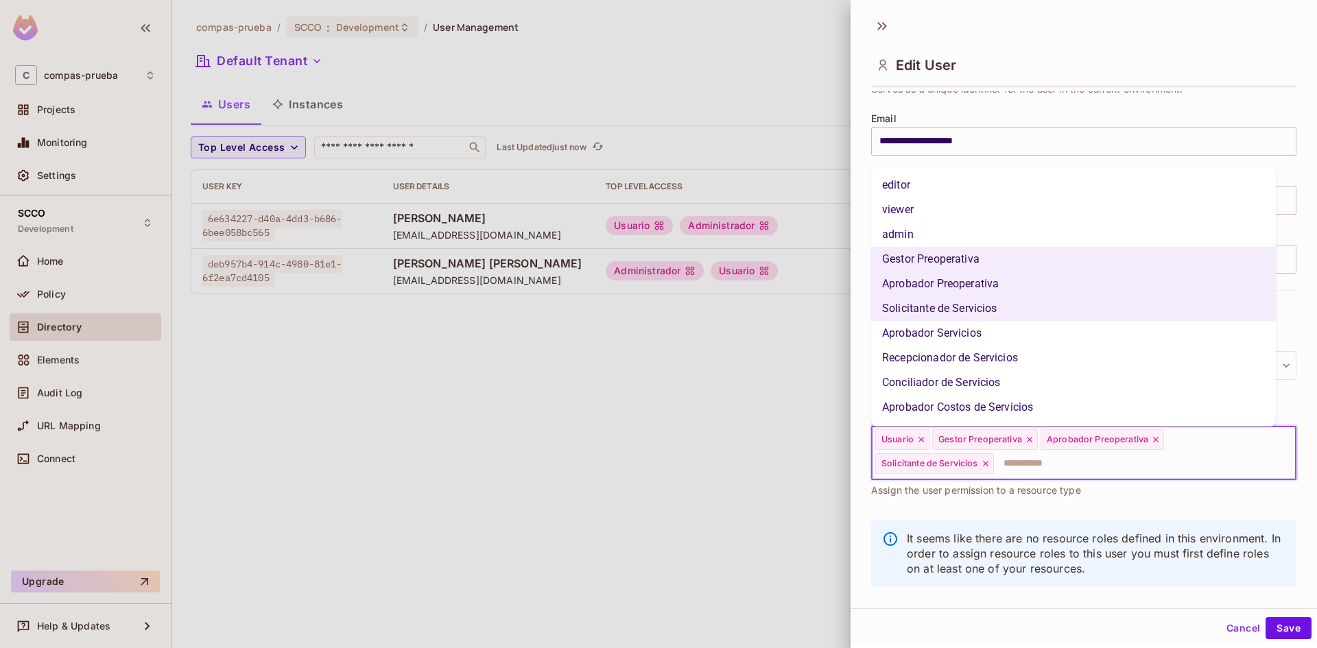
click at [940, 331] on li "Aprobador Servicios" at bounding box center [1073, 333] width 405 height 25
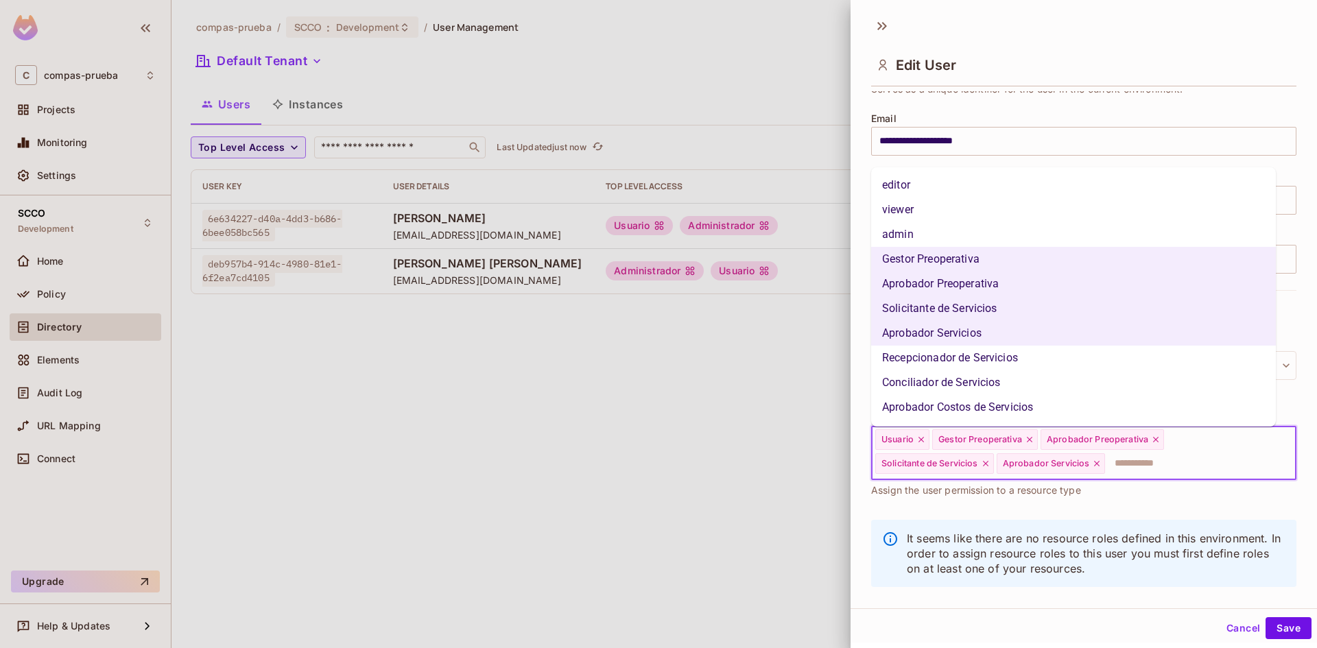
click at [1130, 465] on input "text" at bounding box center [1188, 463] width 163 height 27
click at [911, 359] on li "Recepcionador de Servicios" at bounding box center [1073, 358] width 405 height 25
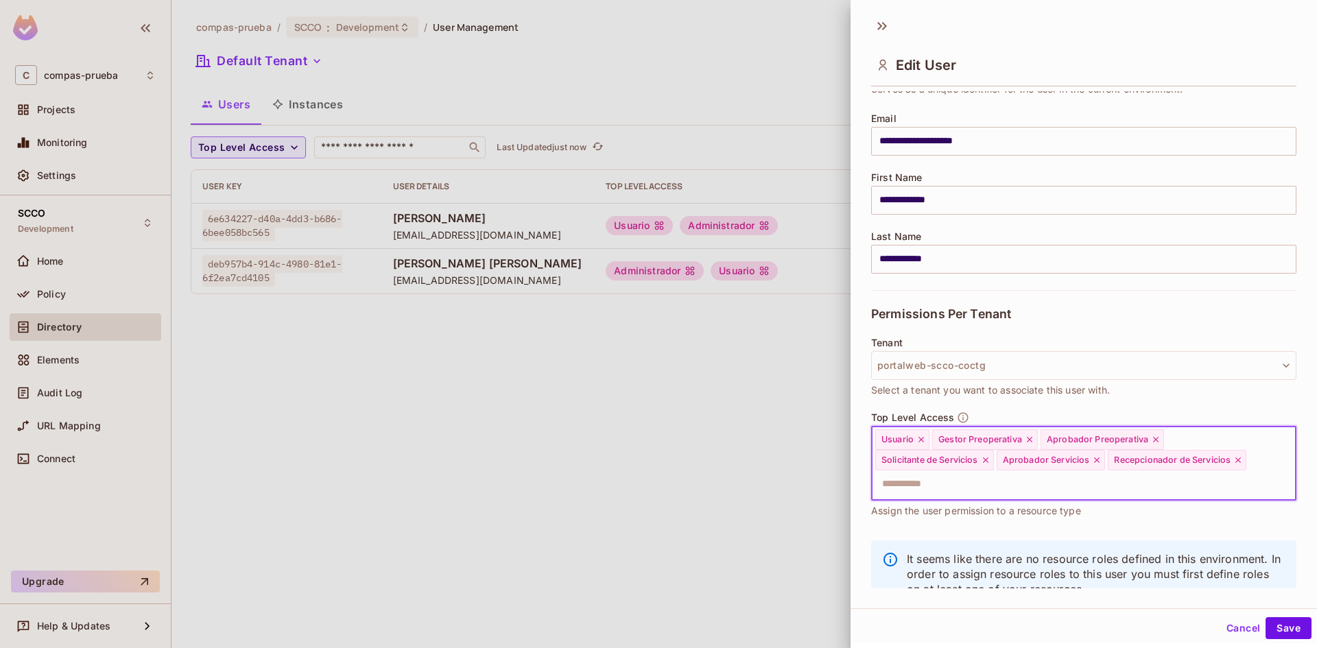
scroll to position [134, 0]
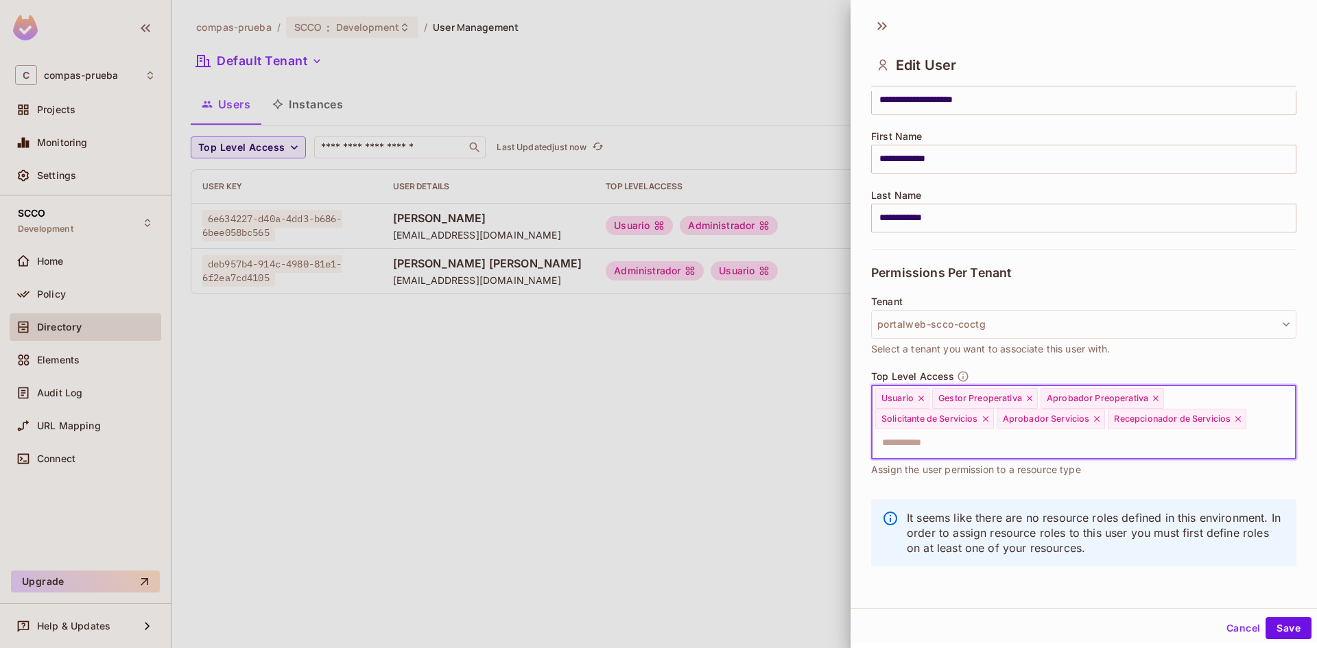
click at [1056, 452] on input "text" at bounding box center [1072, 443] width 396 height 27
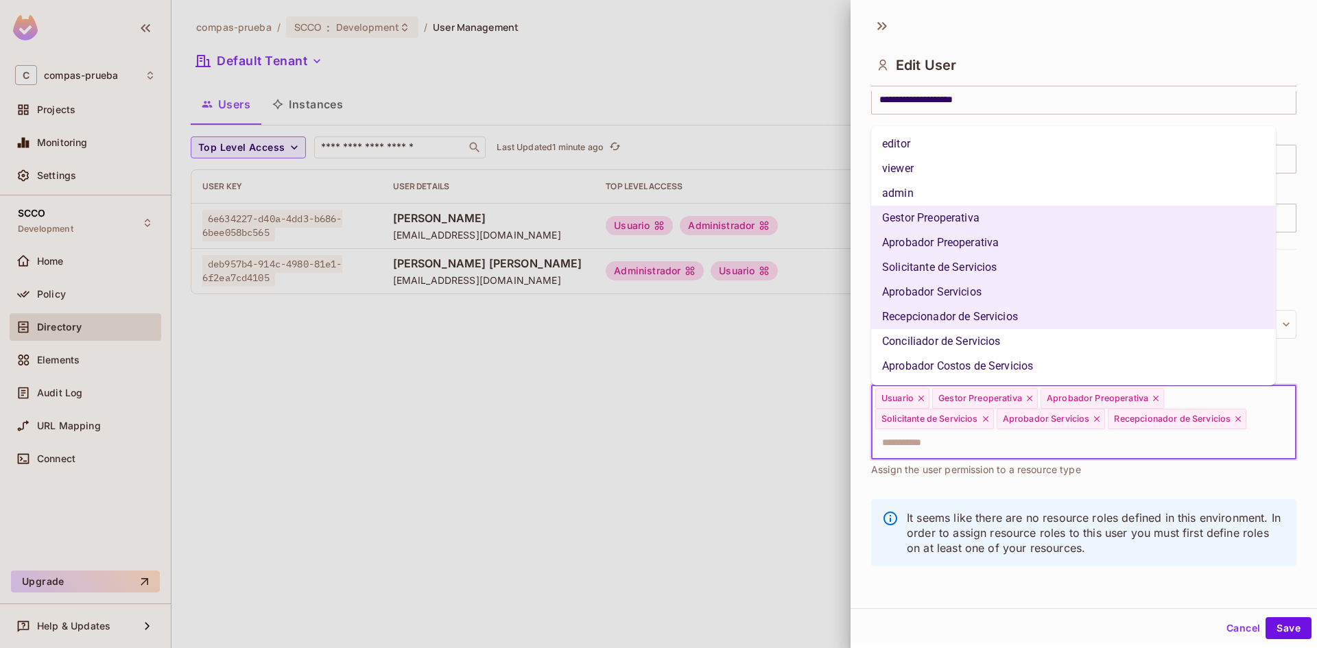
drag, startPoint x: 952, startPoint y: 342, endPoint x: 994, endPoint y: 371, distance: 50.3
click at [952, 342] on li "Conciliador de Servicios" at bounding box center [1073, 341] width 405 height 25
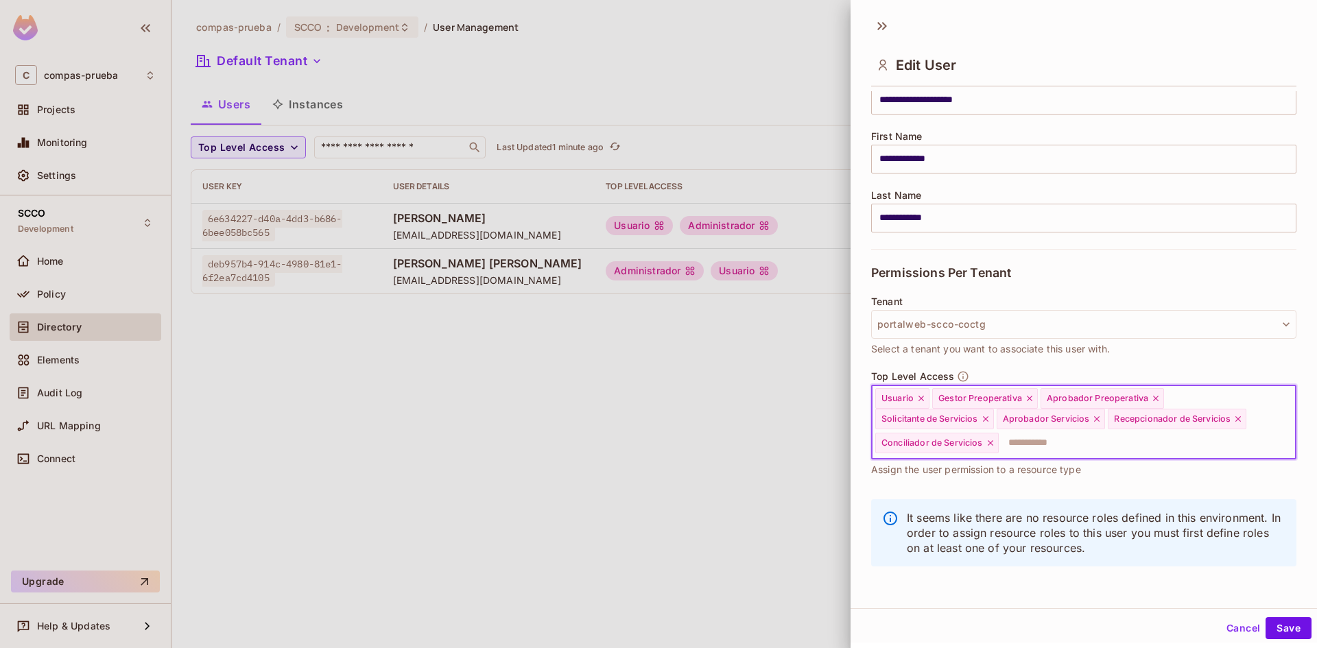
click at [1033, 441] on input "text" at bounding box center [1135, 443] width 270 height 27
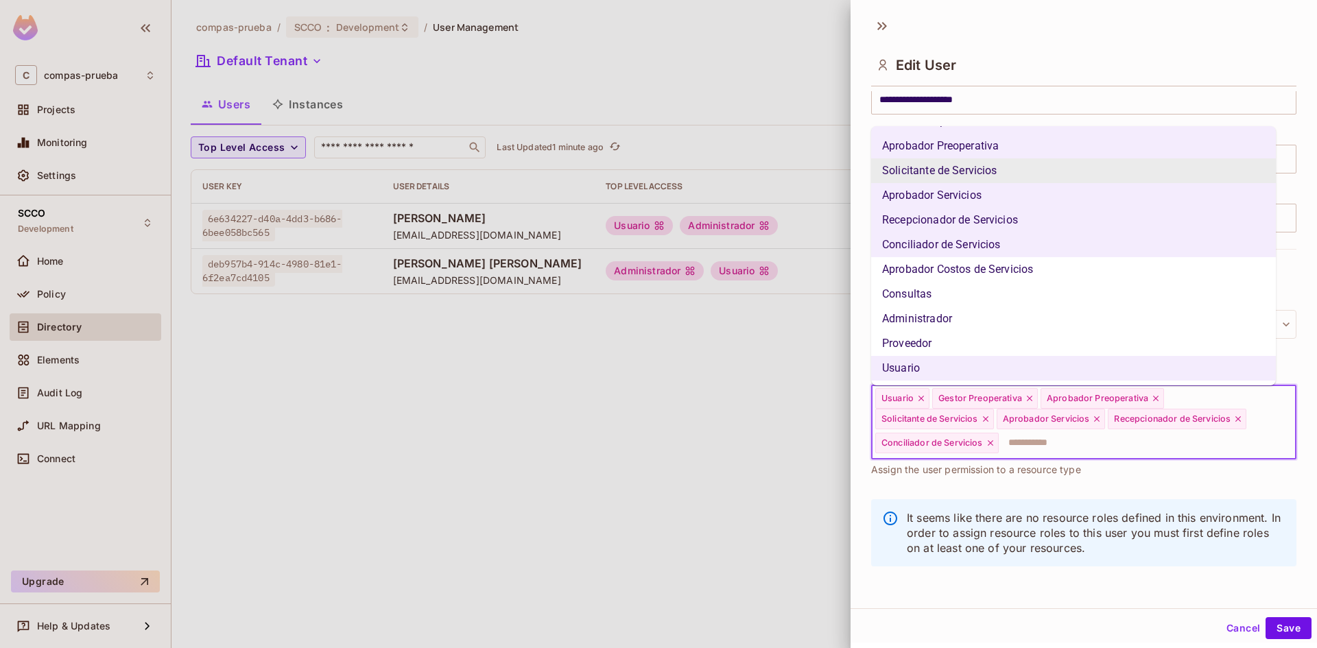
scroll to position [97, 0]
click at [961, 266] on li "Aprobador Costos de Servicios" at bounding box center [1073, 269] width 405 height 25
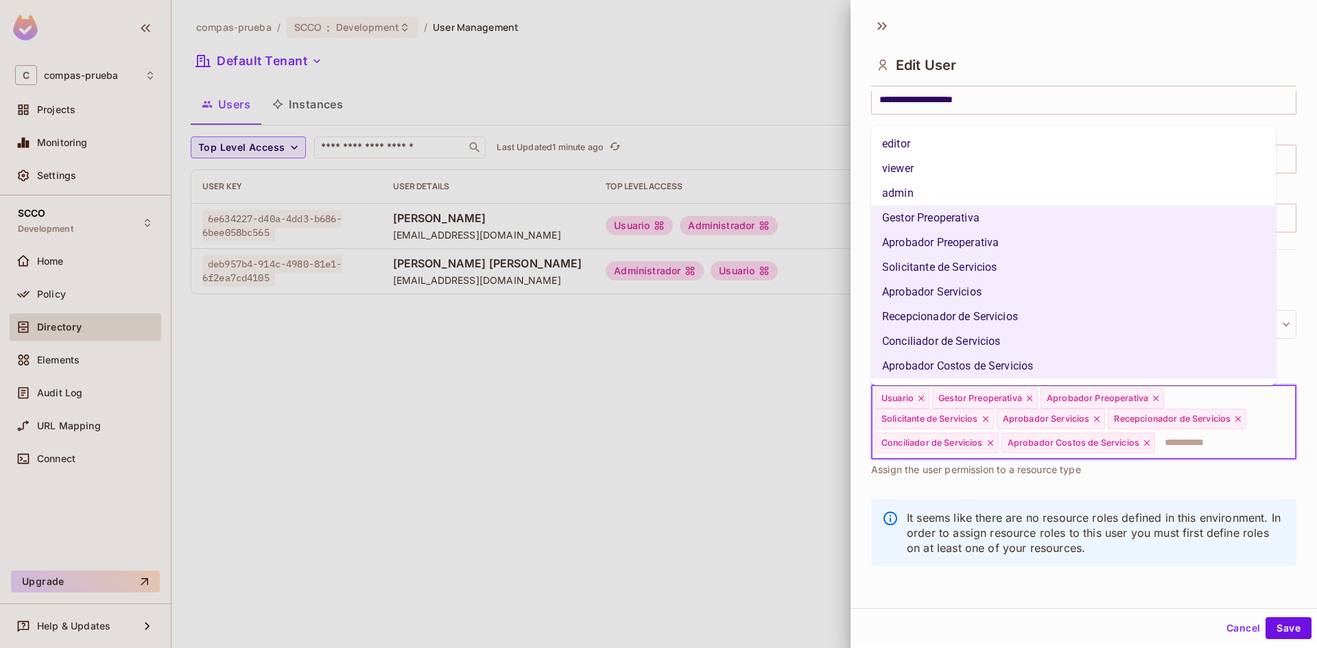
click at [1168, 443] on input "text" at bounding box center [1213, 443] width 113 height 27
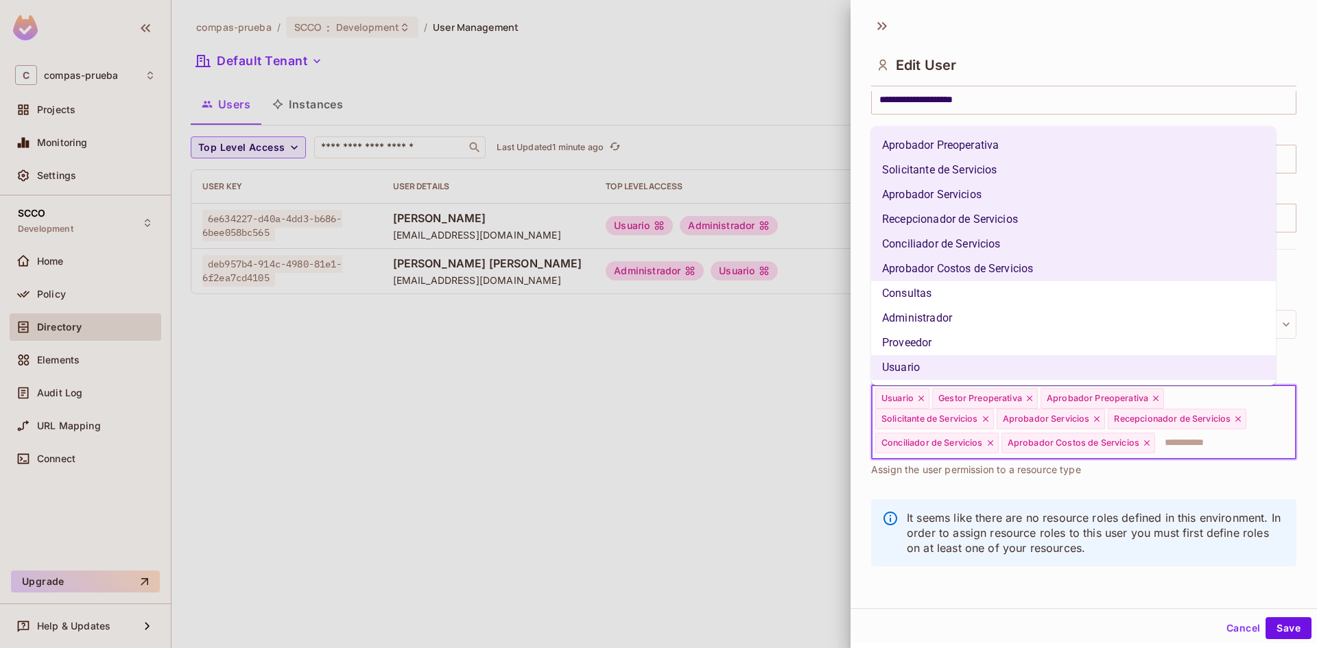
click at [921, 296] on li "Consultas" at bounding box center [1073, 293] width 405 height 25
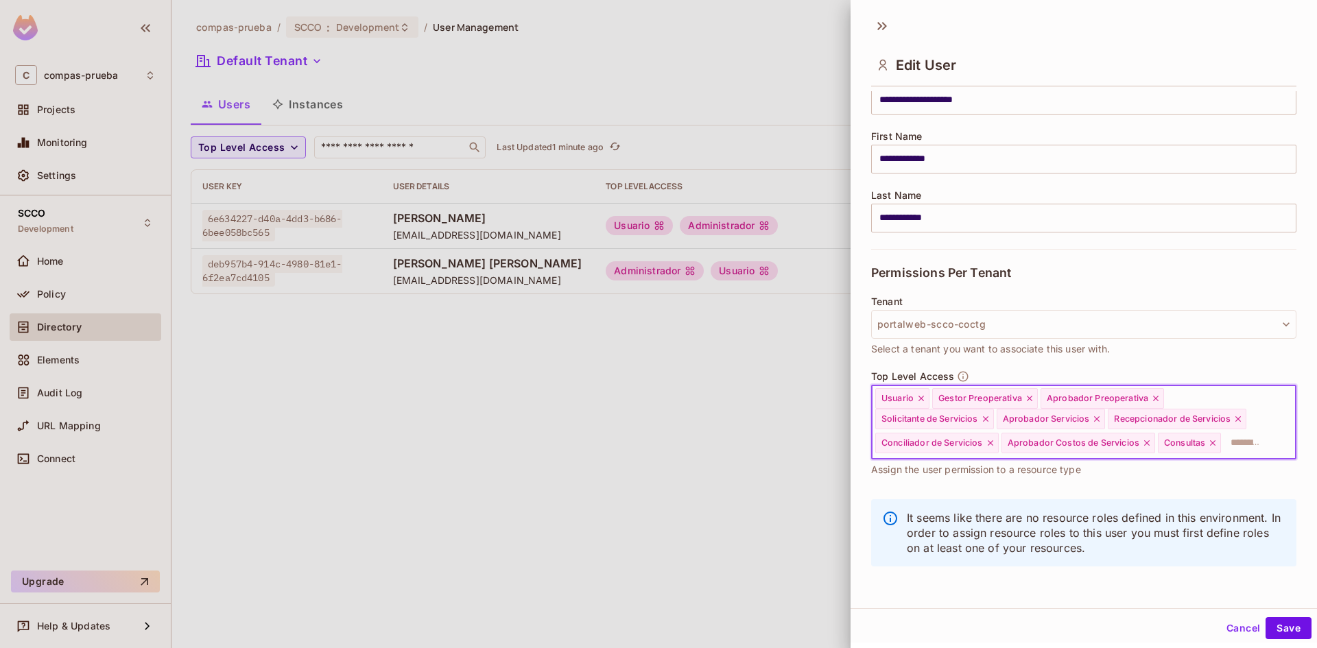
click at [1223, 457] on input "text" at bounding box center [1246, 443] width 47 height 27
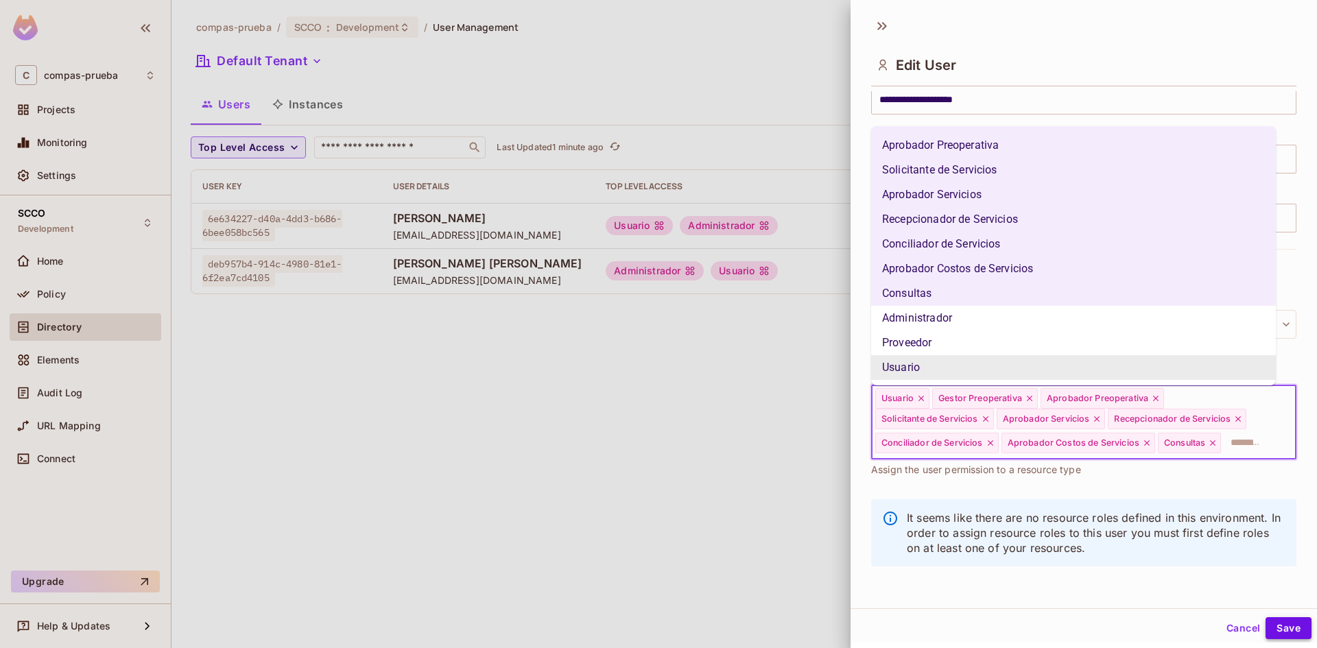
click at [1278, 632] on button "Save" at bounding box center [1289, 629] width 46 height 22
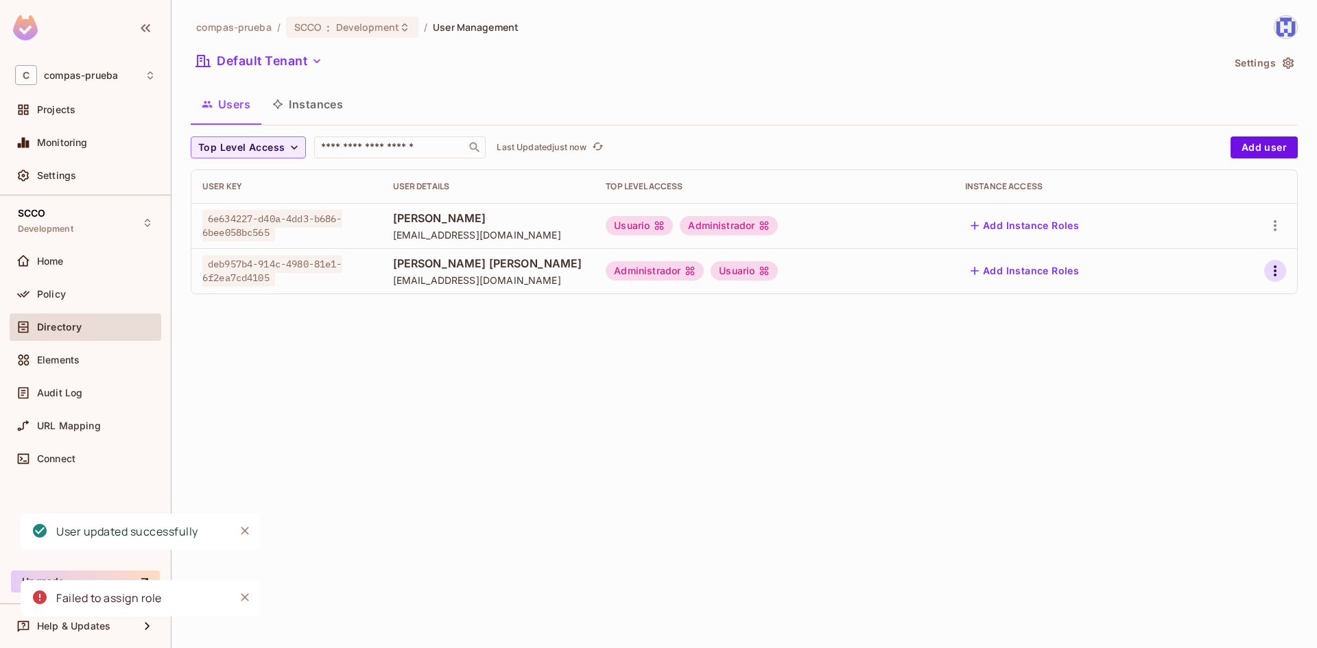
click at [1278, 271] on icon "button" at bounding box center [1275, 271] width 16 height 16
click at [1233, 305] on li "Edit" at bounding box center [1216, 303] width 121 height 30
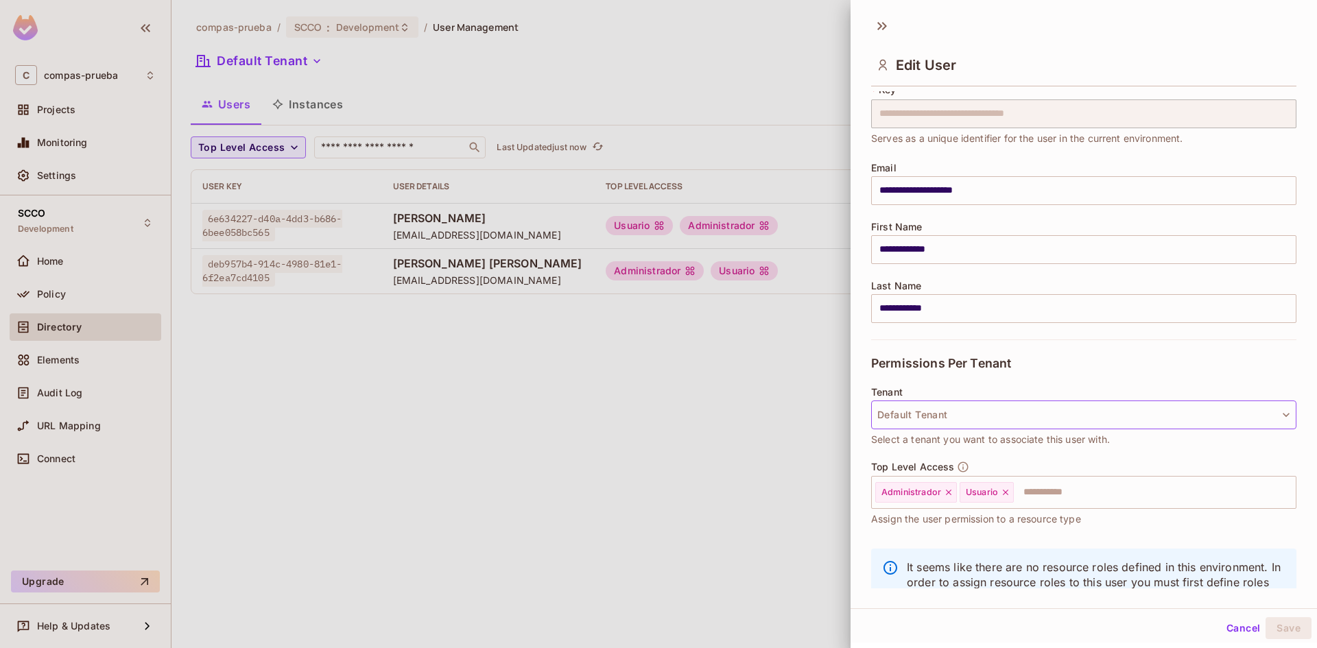
scroll to position [93, 0]
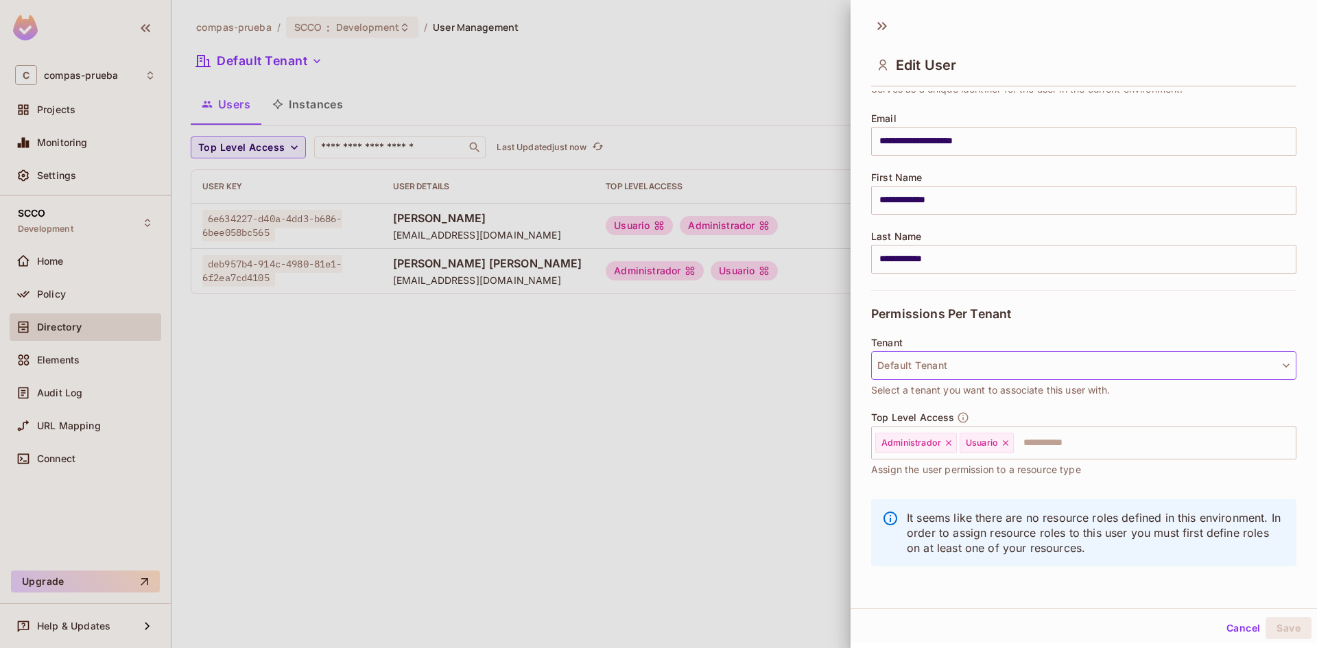
click at [972, 362] on button "Default Tenant" at bounding box center [1083, 365] width 425 height 29
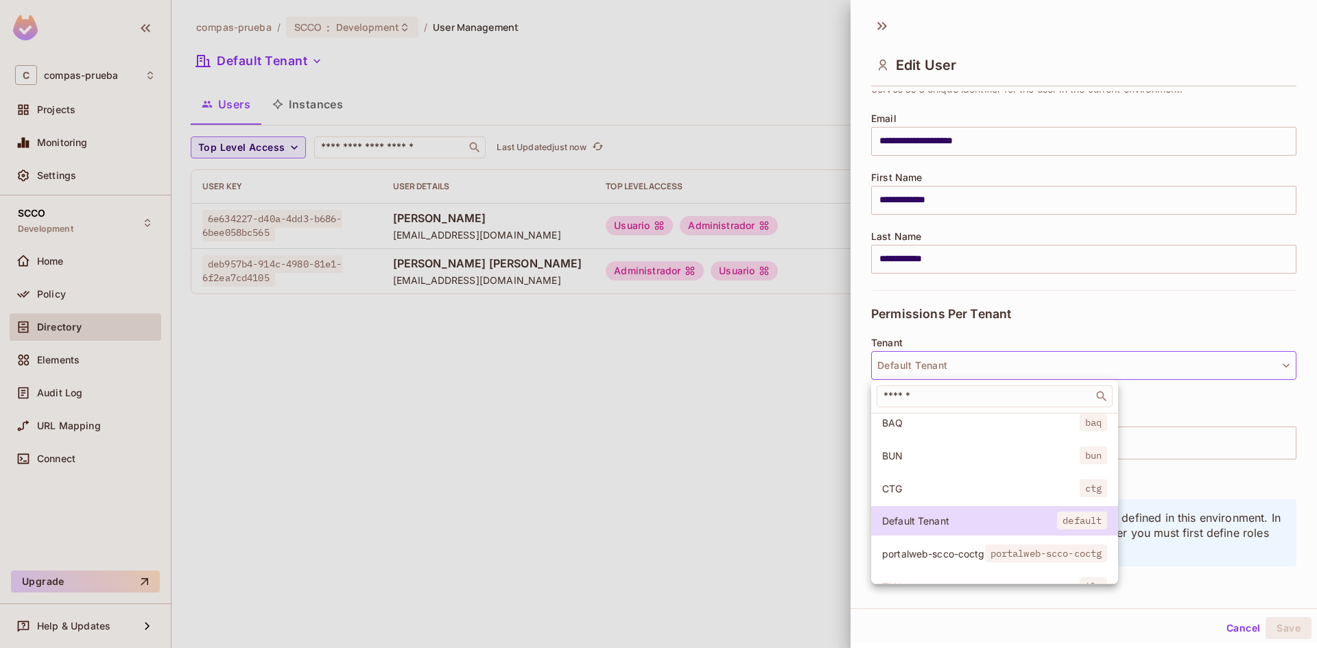
scroll to position [103, 0]
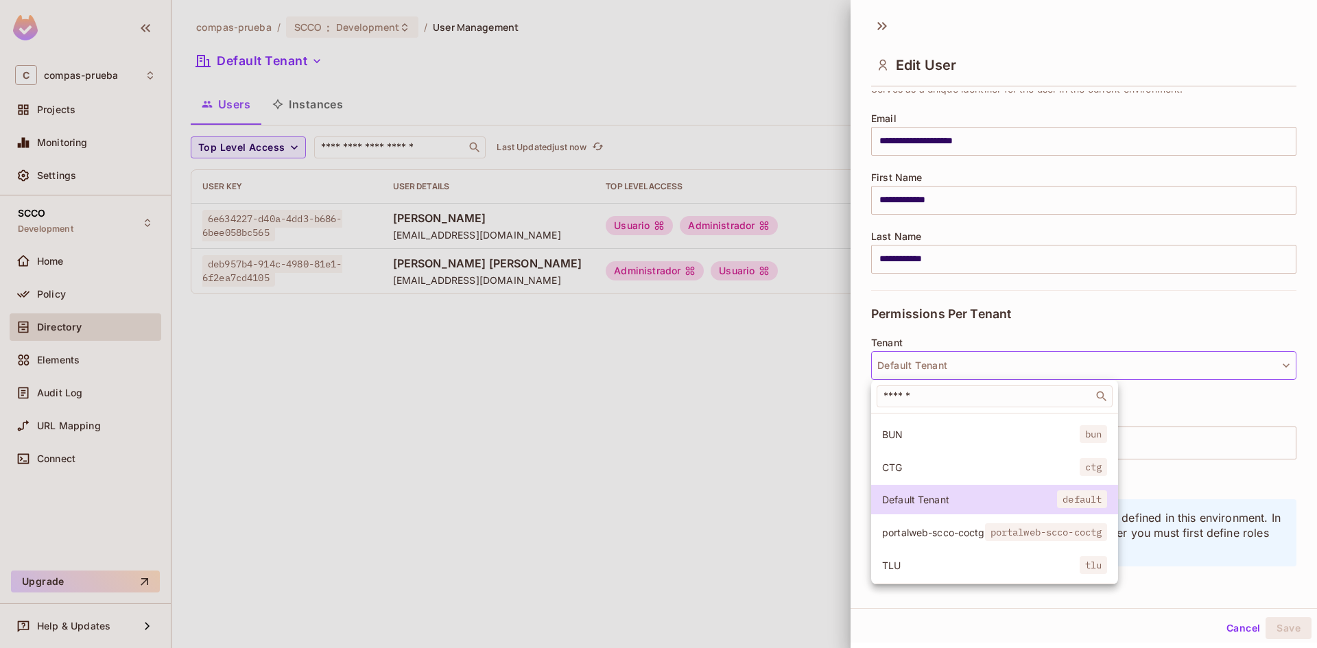
click at [913, 528] on span "portalweb-scco-coctg" at bounding box center [933, 532] width 103 height 13
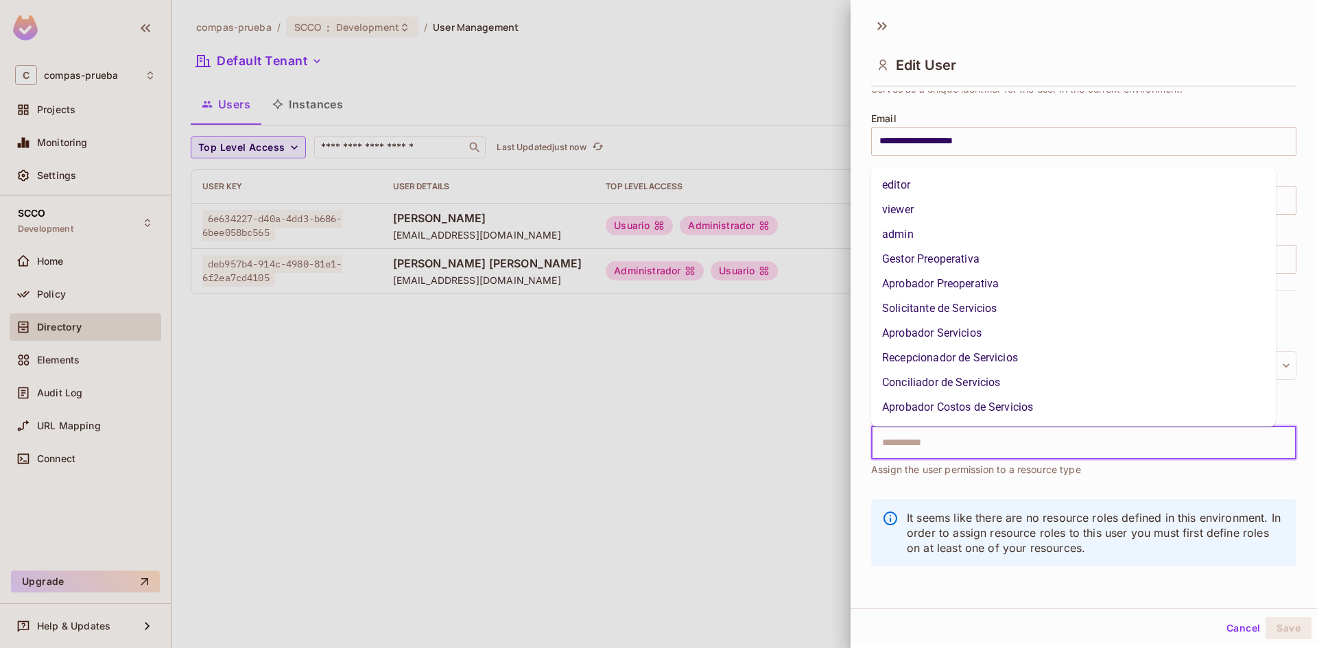
click at [974, 435] on input "text" at bounding box center [1072, 443] width 396 height 27
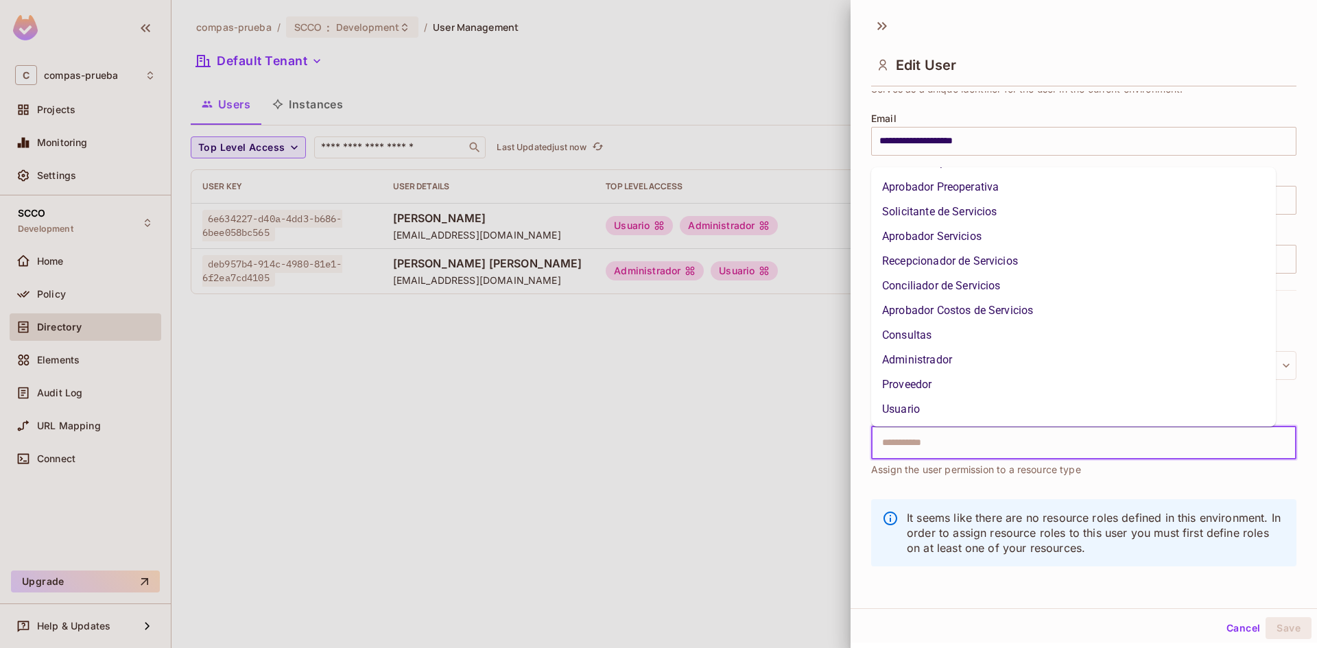
scroll to position [97, 0]
click at [915, 407] on li "Usuario" at bounding box center [1073, 409] width 405 height 25
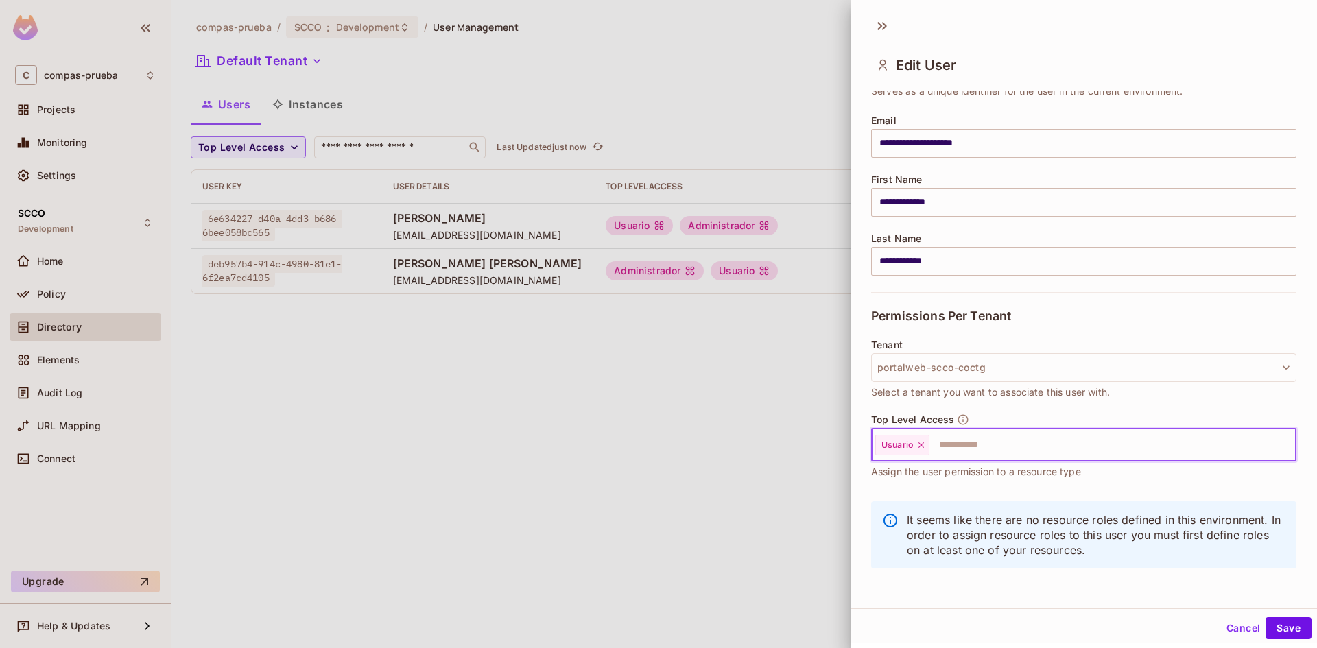
scroll to position [93, 0]
click at [961, 450] on input "text" at bounding box center [1100, 443] width 339 height 27
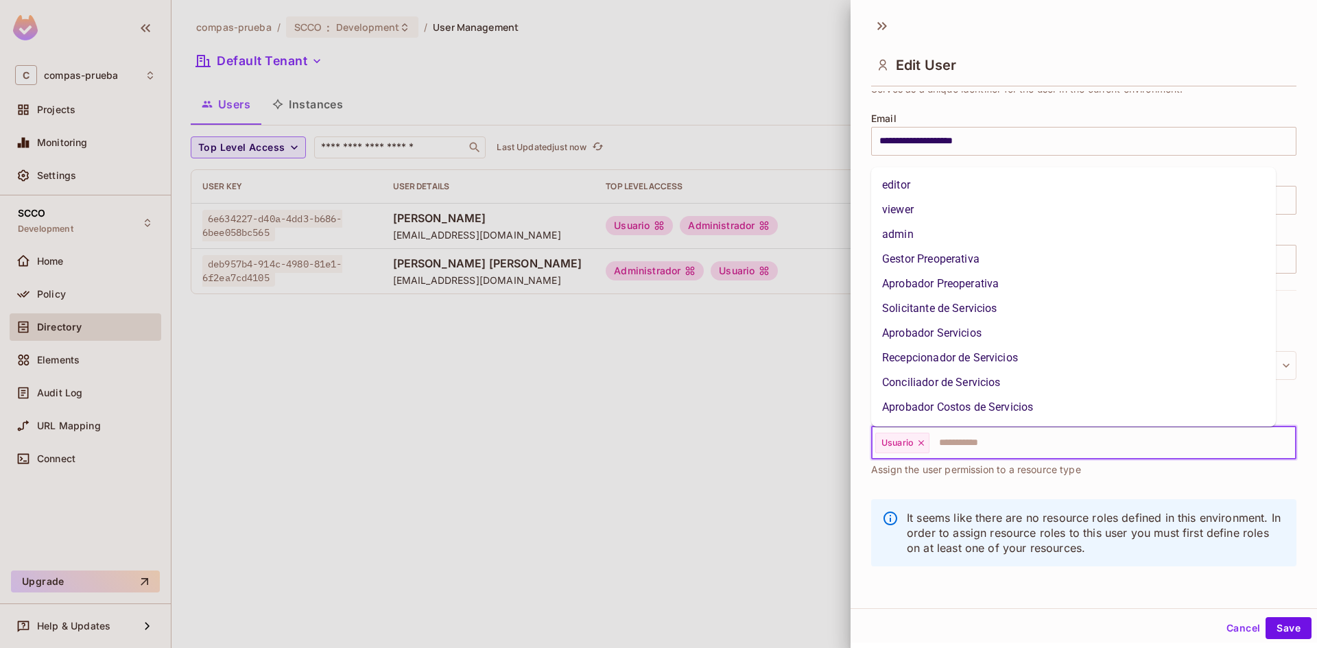
drag, startPoint x: 950, startPoint y: 257, endPoint x: 968, endPoint y: 287, distance: 35.4
click at [950, 259] on li "Gestor Preoperativa" at bounding box center [1073, 259] width 405 height 25
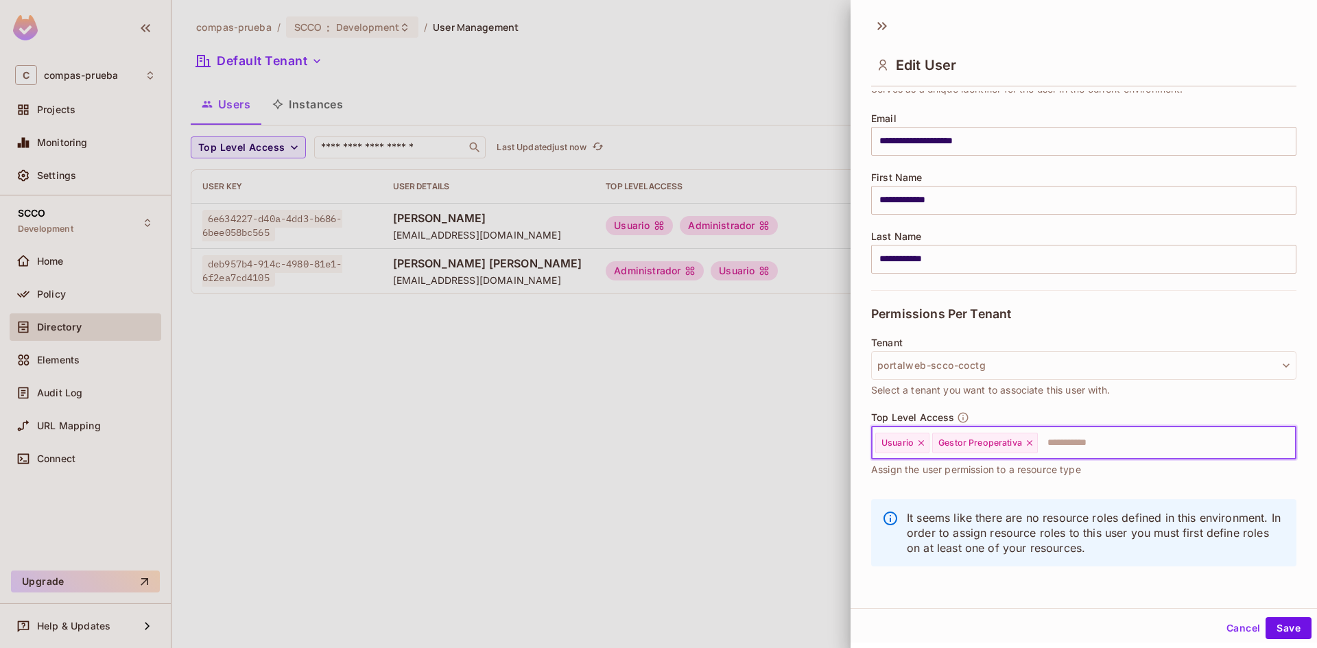
click at [1068, 436] on input "text" at bounding box center [1155, 443] width 231 height 27
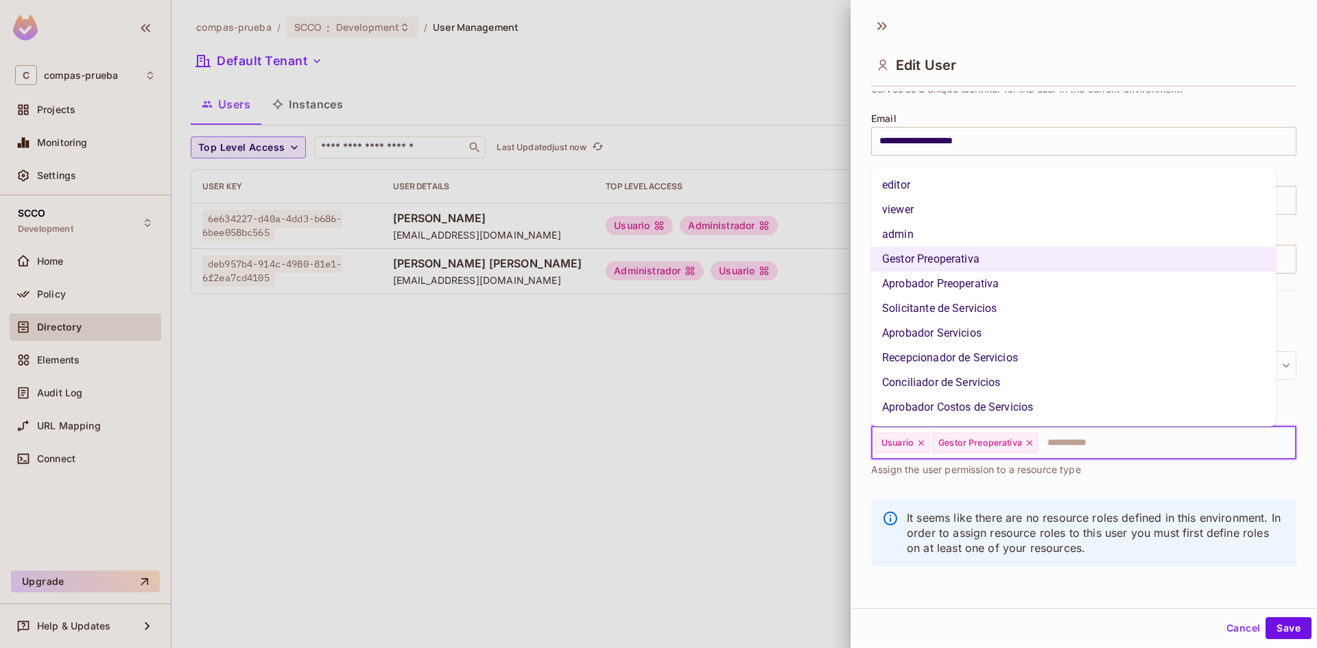
click at [971, 287] on li "Aprobador Preoperativa" at bounding box center [1073, 284] width 405 height 25
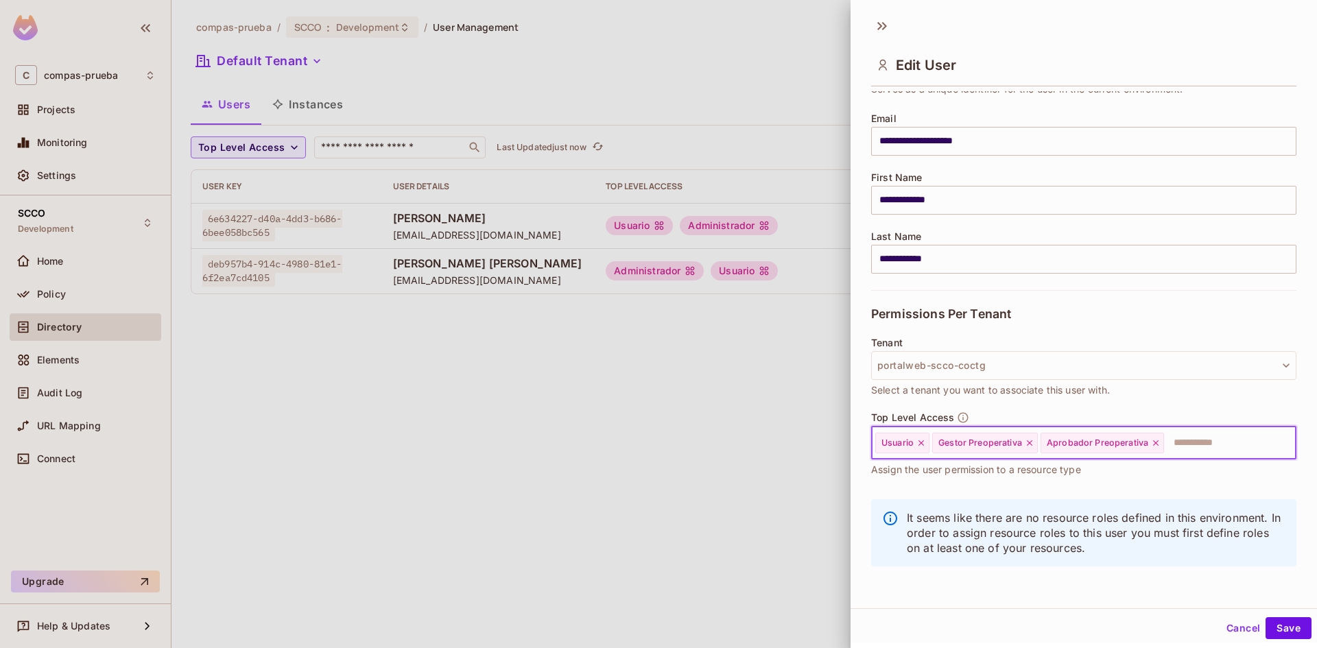
click at [1178, 443] on input "text" at bounding box center [1218, 443] width 104 height 27
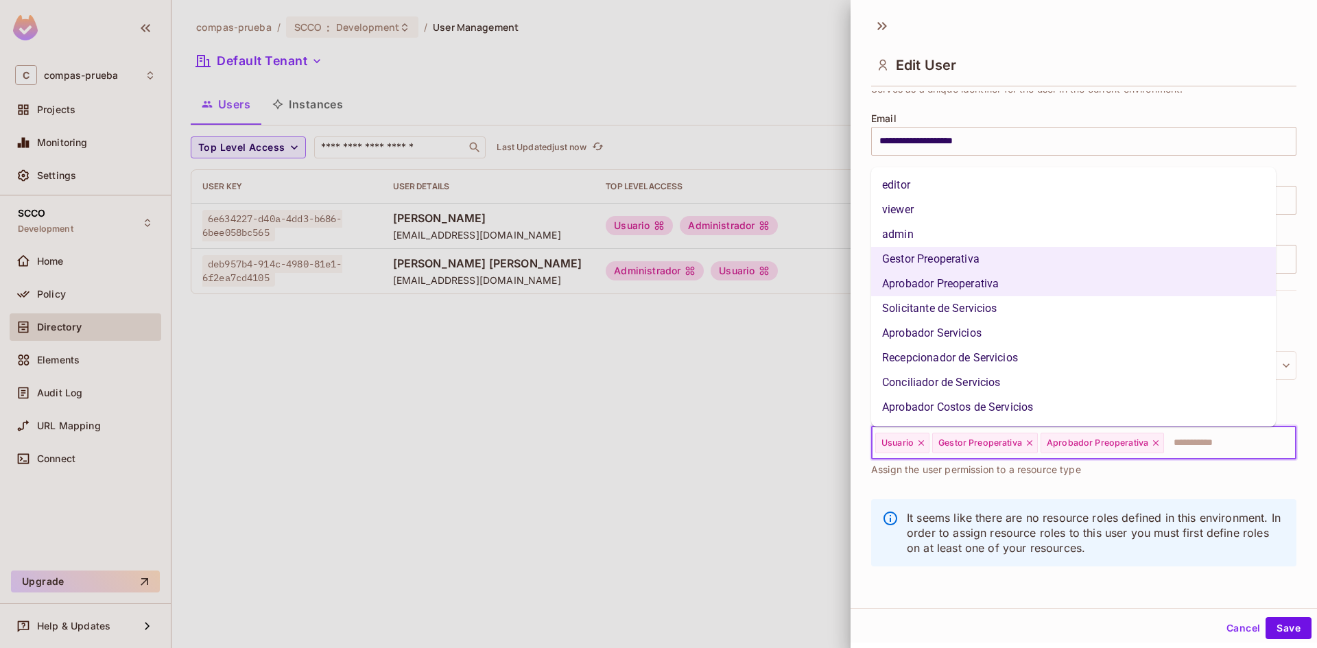
click at [987, 302] on li "Solicitante de Servicios" at bounding box center [1073, 308] width 405 height 25
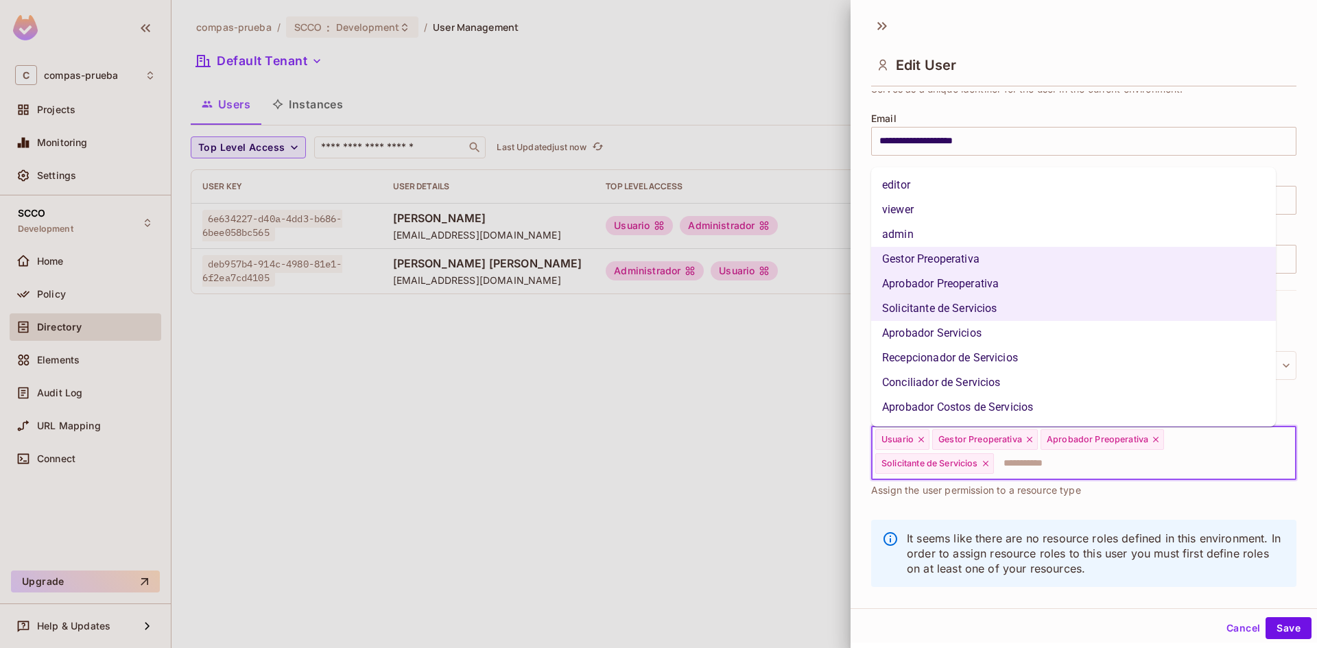
click at [1167, 462] on input "text" at bounding box center [1133, 463] width 274 height 27
drag, startPoint x: 972, startPoint y: 329, endPoint x: 1103, endPoint y: 426, distance: 162.9
click at [974, 329] on li "Aprobador Servicios" at bounding box center [1073, 333] width 405 height 25
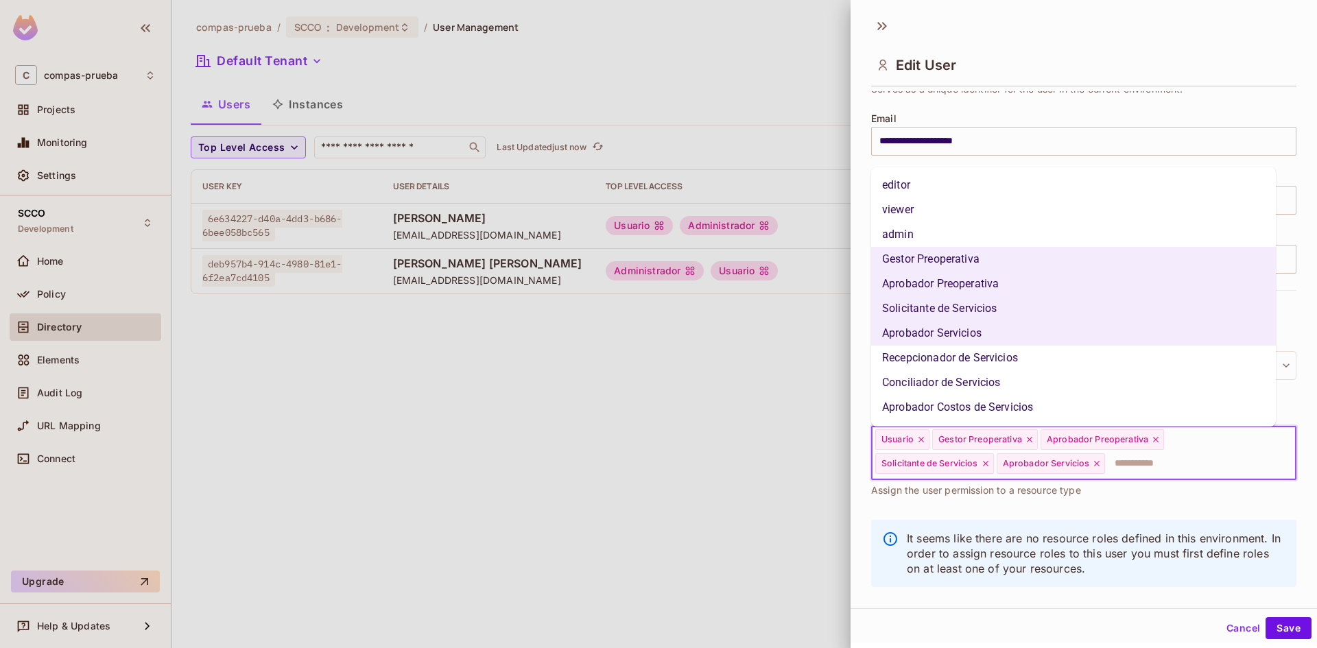
click at [1149, 461] on input "text" at bounding box center [1188, 463] width 163 height 27
click at [989, 355] on li "Recepcionador de Servicios" at bounding box center [1073, 358] width 405 height 25
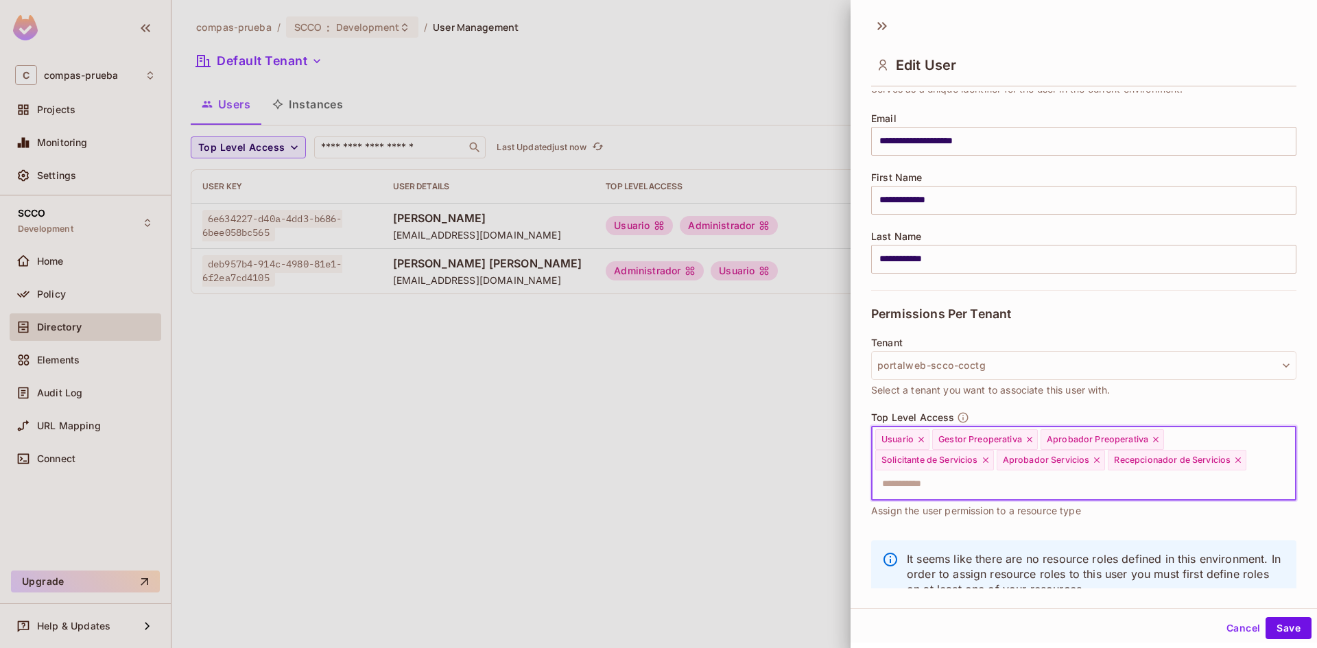
drag, startPoint x: 1137, startPoint y: 483, endPoint x: 1091, endPoint y: 462, distance: 50.7
click at [1136, 483] on input "text" at bounding box center [1072, 484] width 396 height 27
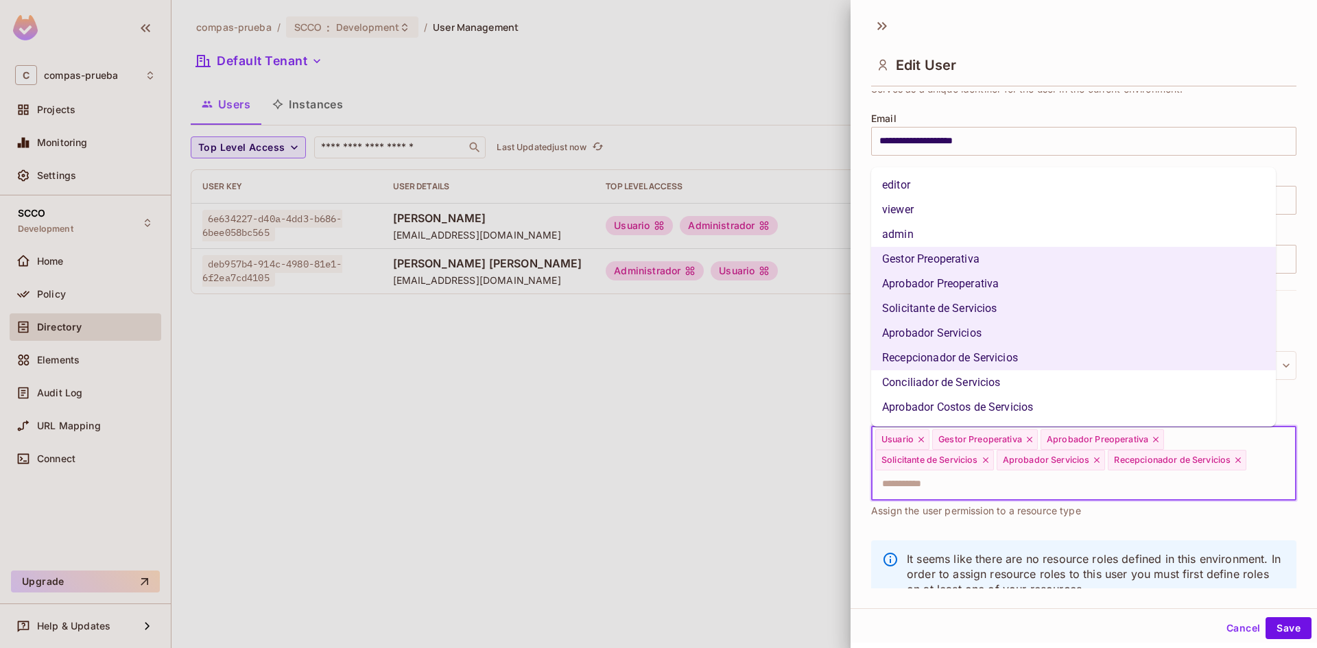
click at [972, 380] on li "Conciliador de Servicios" at bounding box center [1073, 383] width 405 height 25
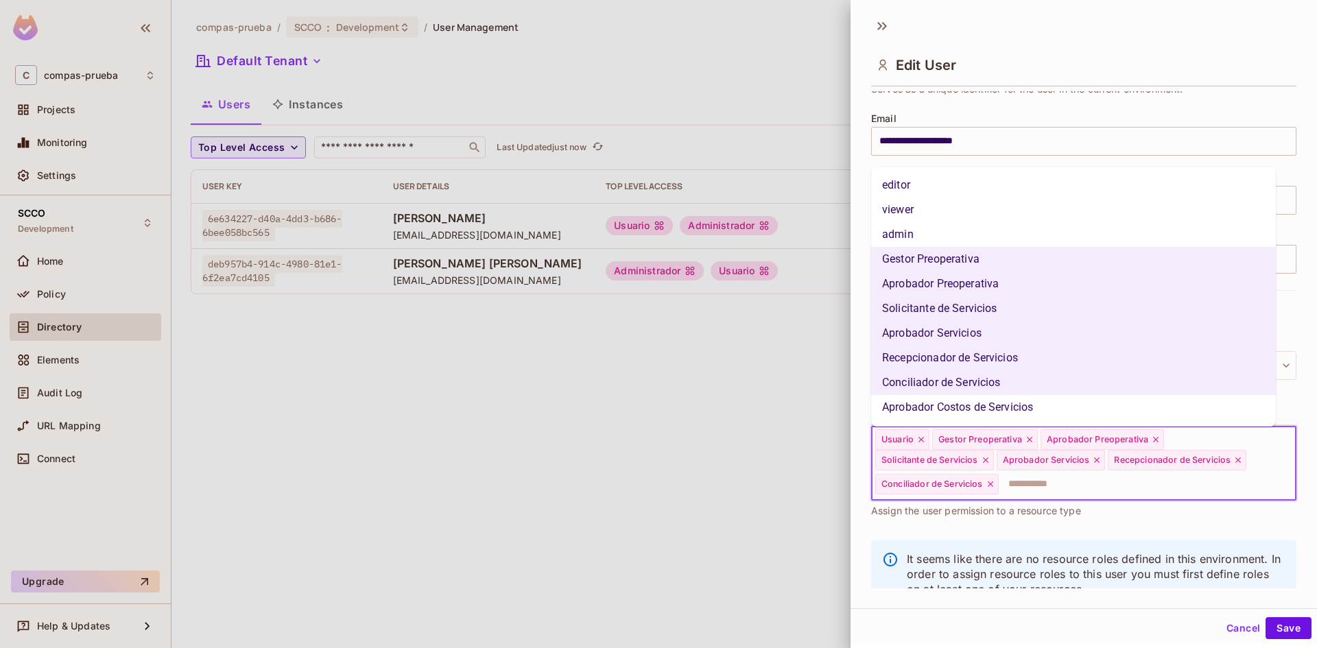
drag, startPoint x: 1083, startPoint y: 490, endPoint x: 1056, endPoint y: 435, distance: 61.1
click at [1082, 487] on input "text" at bounding box center [1135, 484] width 270 height 27
drag, startPoint x: 975, startPoint y: 407, endPoint x: 1066, endPoint y: 363, distance: 100.7
click at [976, 407] on li "Aprobador Costos de Servicios" at bounding box center [1073, 407] width 405 height 25
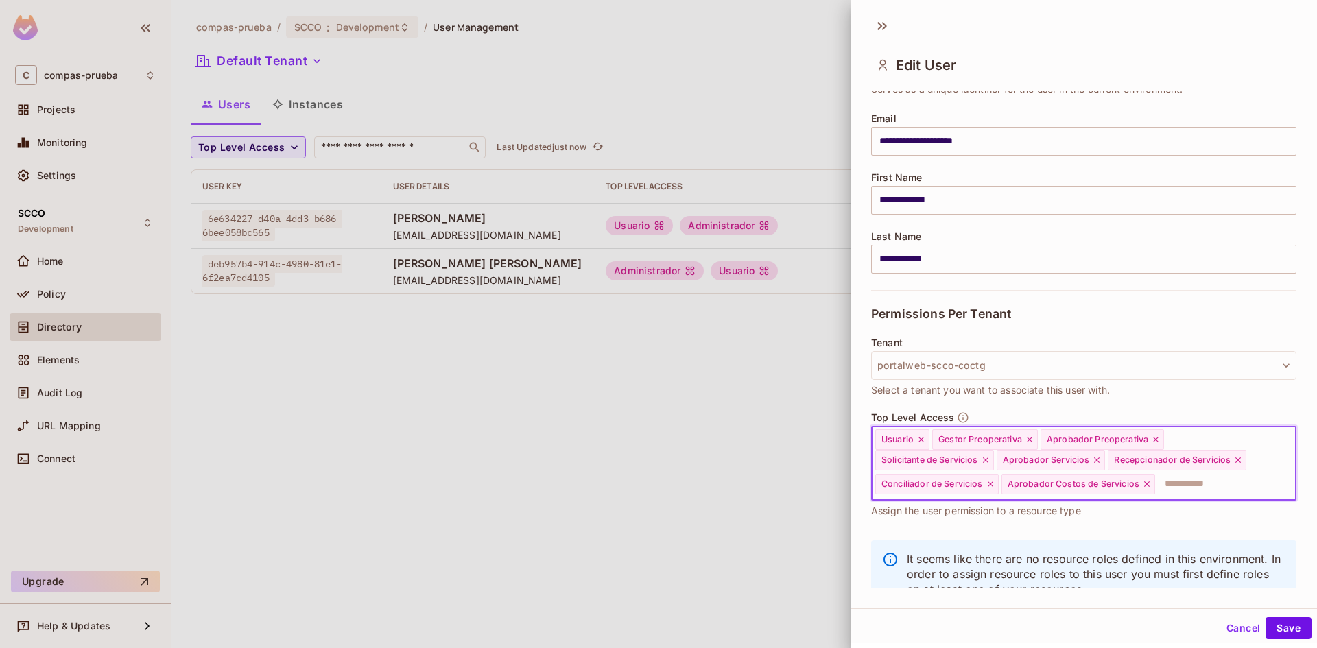
drag, startPoint x: 1206, startPoint y: 488, endPoint x: 1160, endPoint y: 441, distance: 65.5
click at [1205, 488] on input "text" at bounding box center [1213, 484] width 113 height 27
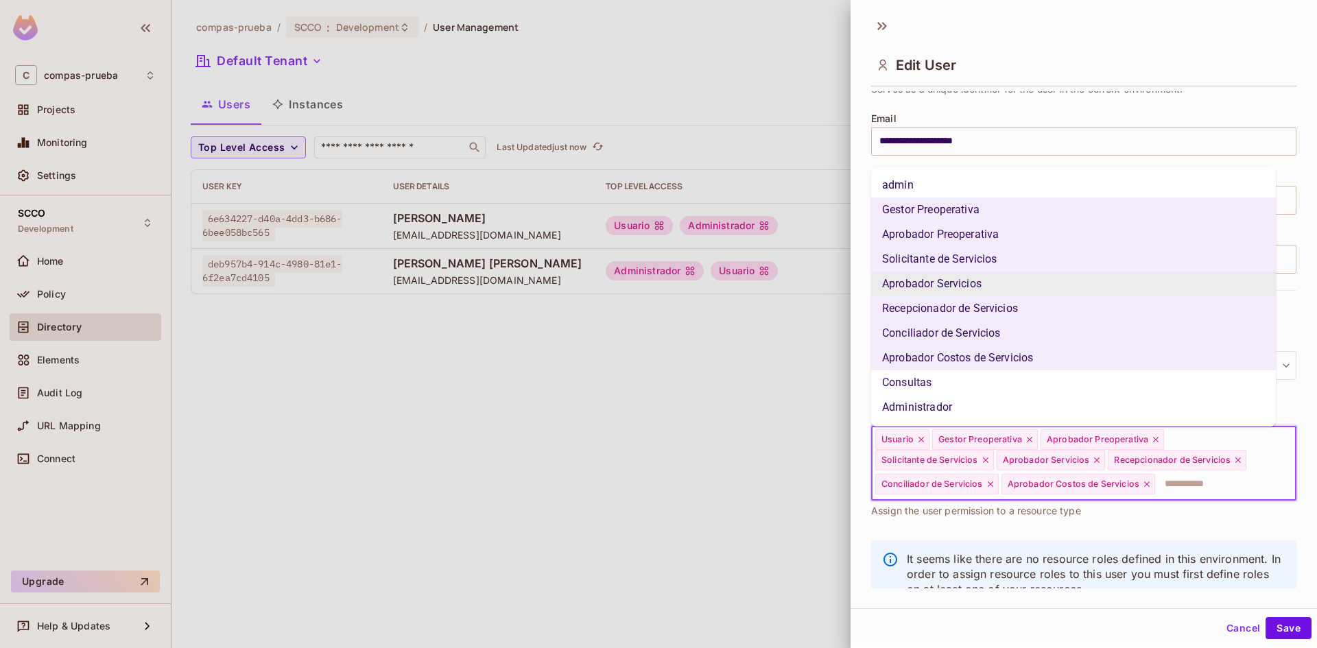
scroll to position [97, 0]
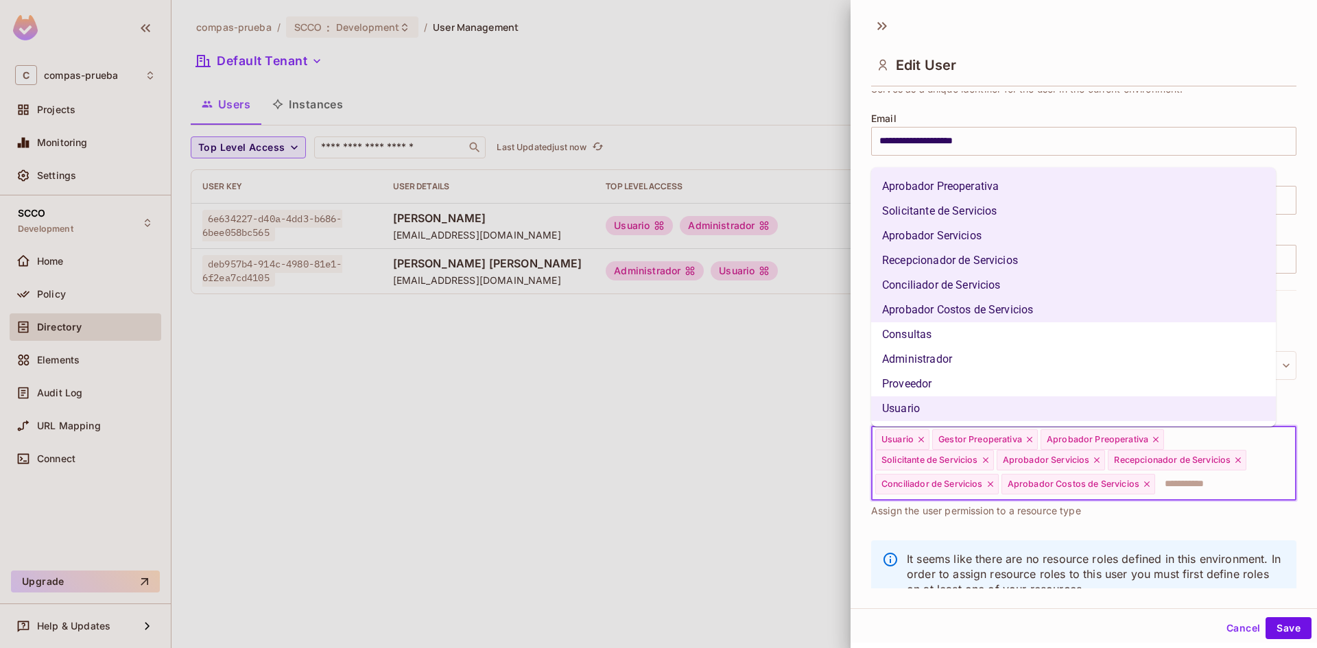
click at [970, 334] on li "Consultas" at bounding box center [1073, 335] width 405 height 25
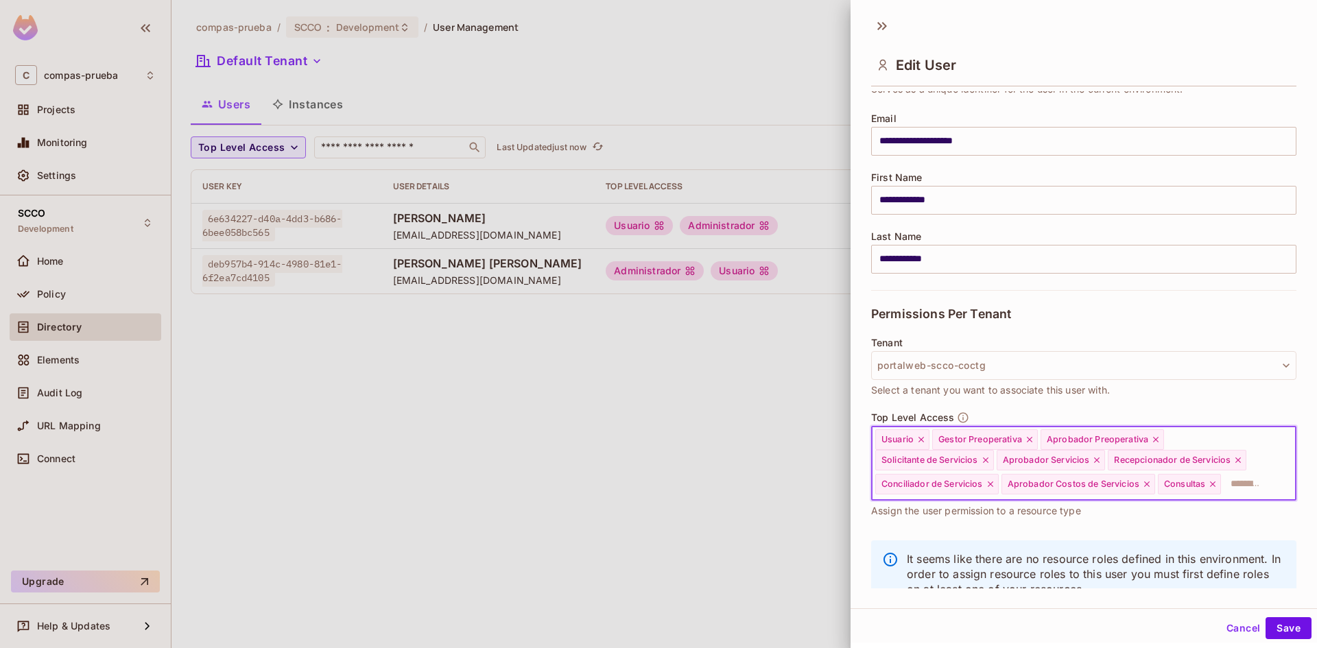
click at [1223, 498] on input "text" at bounding box center [1246, 484] width 47 height 27
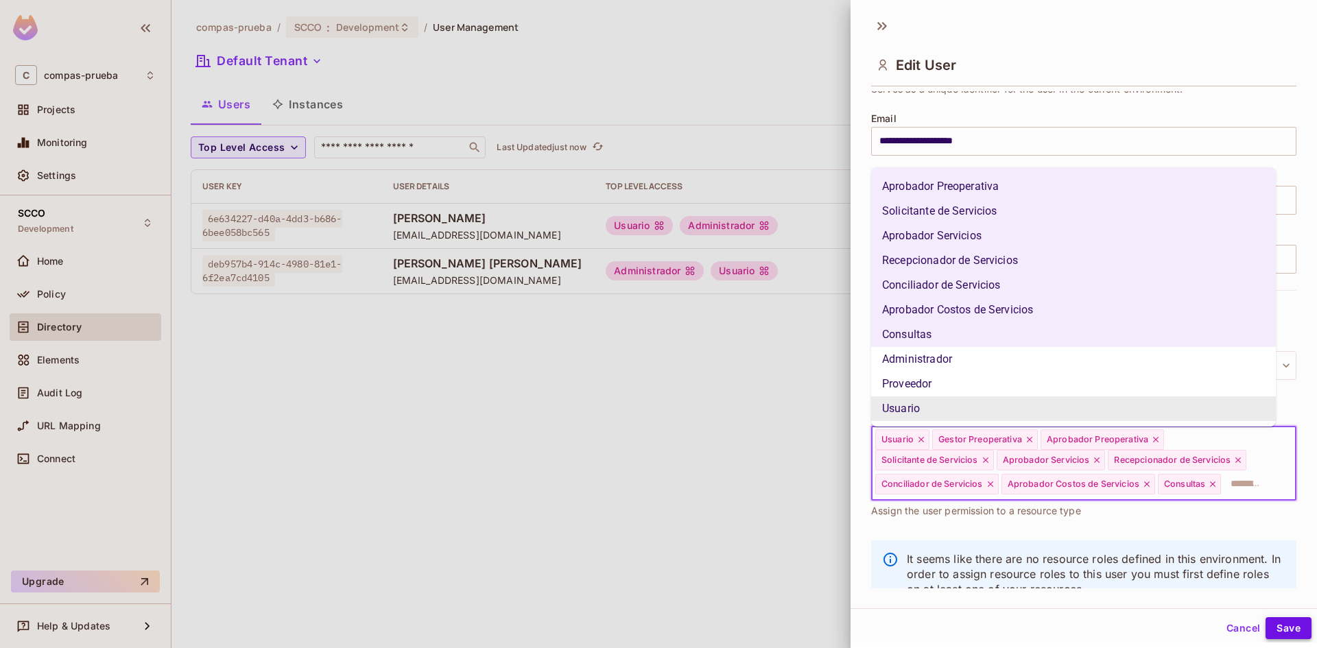
click at [1271, 624] on button "Save" at bounding box center [1289, 629] width 46 height 22
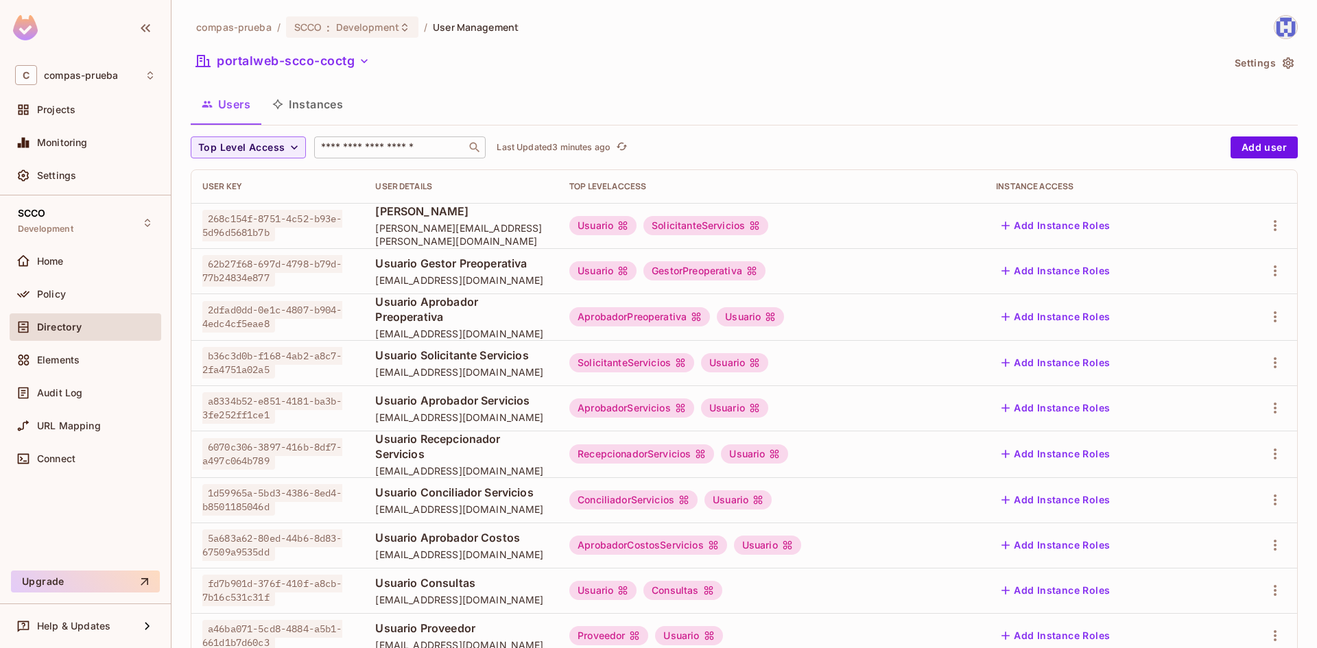
click at [338, 150] on input "text" at bounding box center [390, 148] width 144 height 14
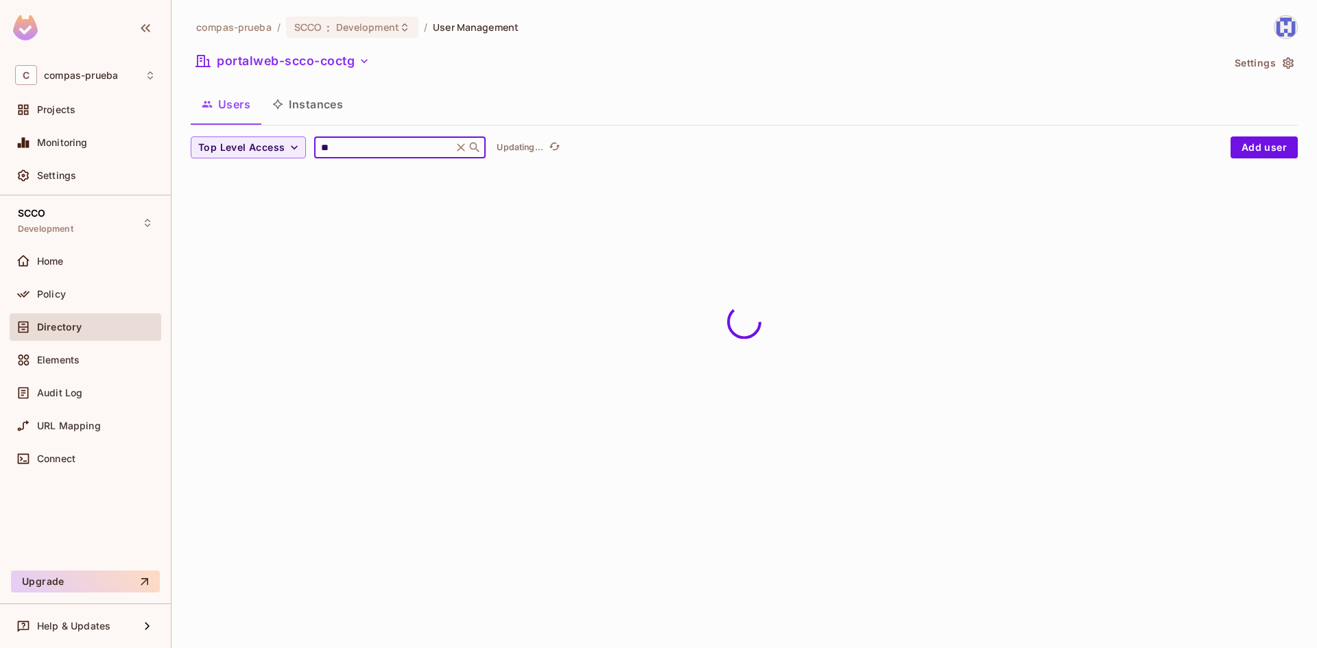
type input "*"
type input "******"
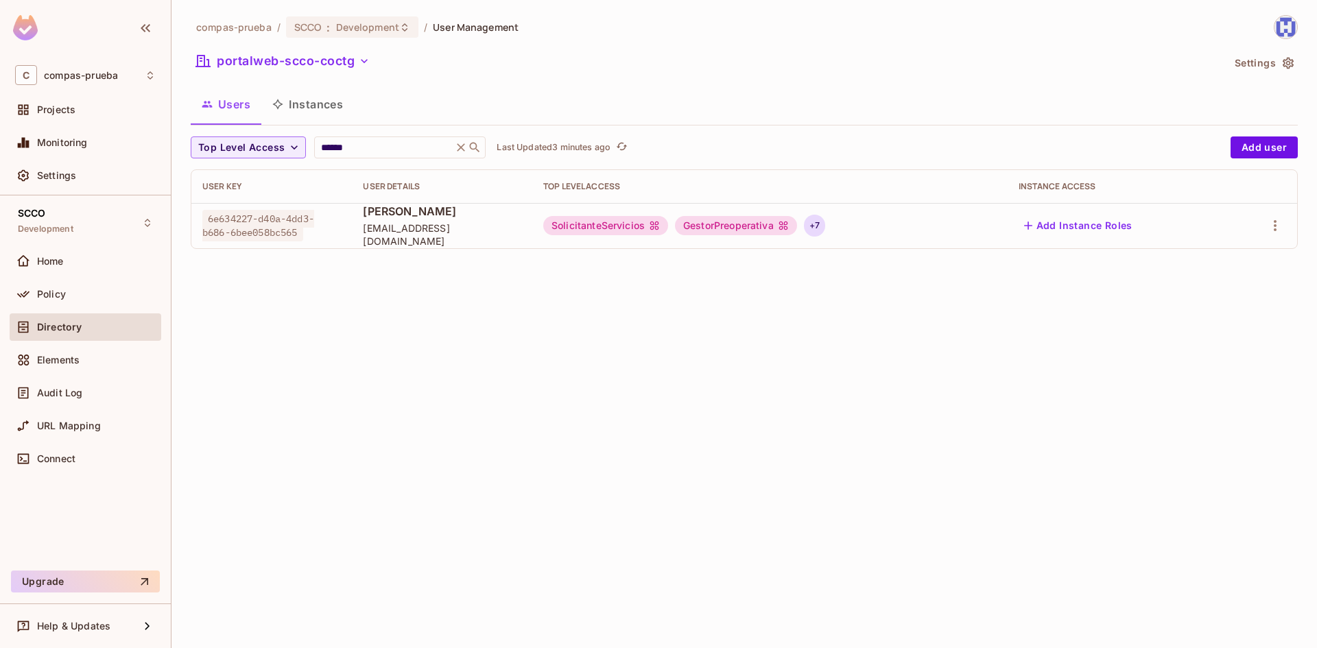
click at [825, 228] on div "+ 7" at bounding box center [814, 226] width 21 height 22
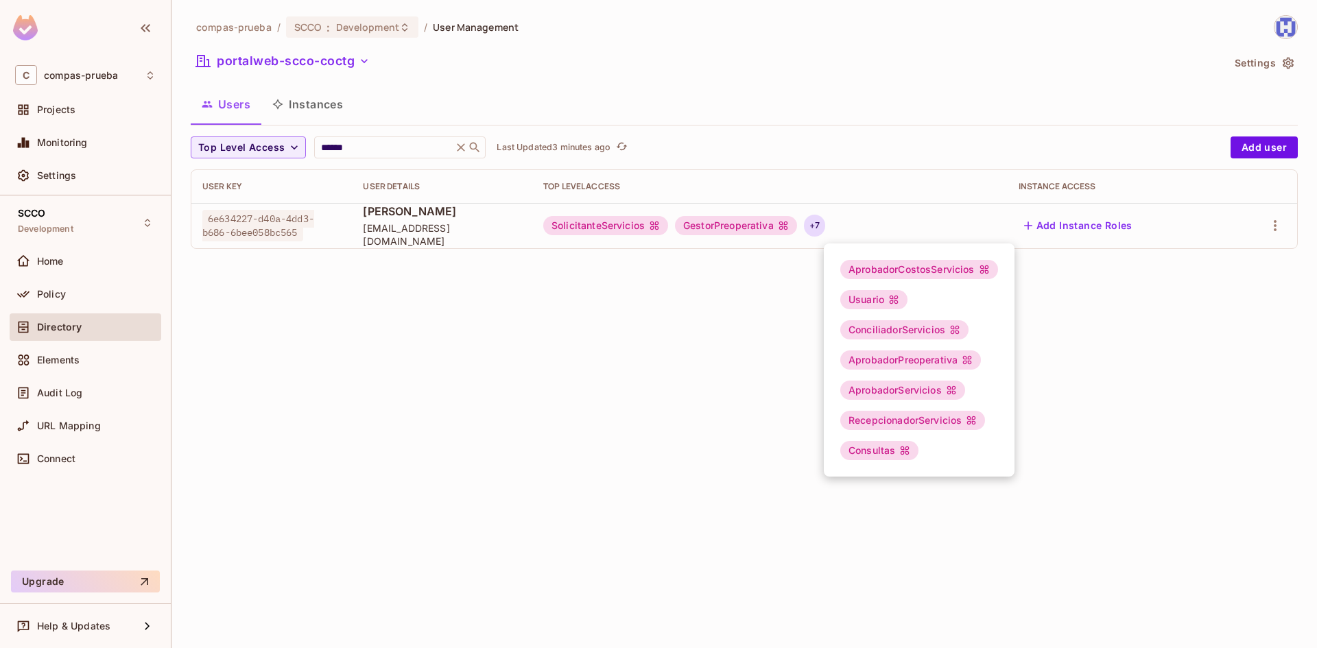
click at [659, 355] on div at bounding box center [658, 324] width 1317 height 648
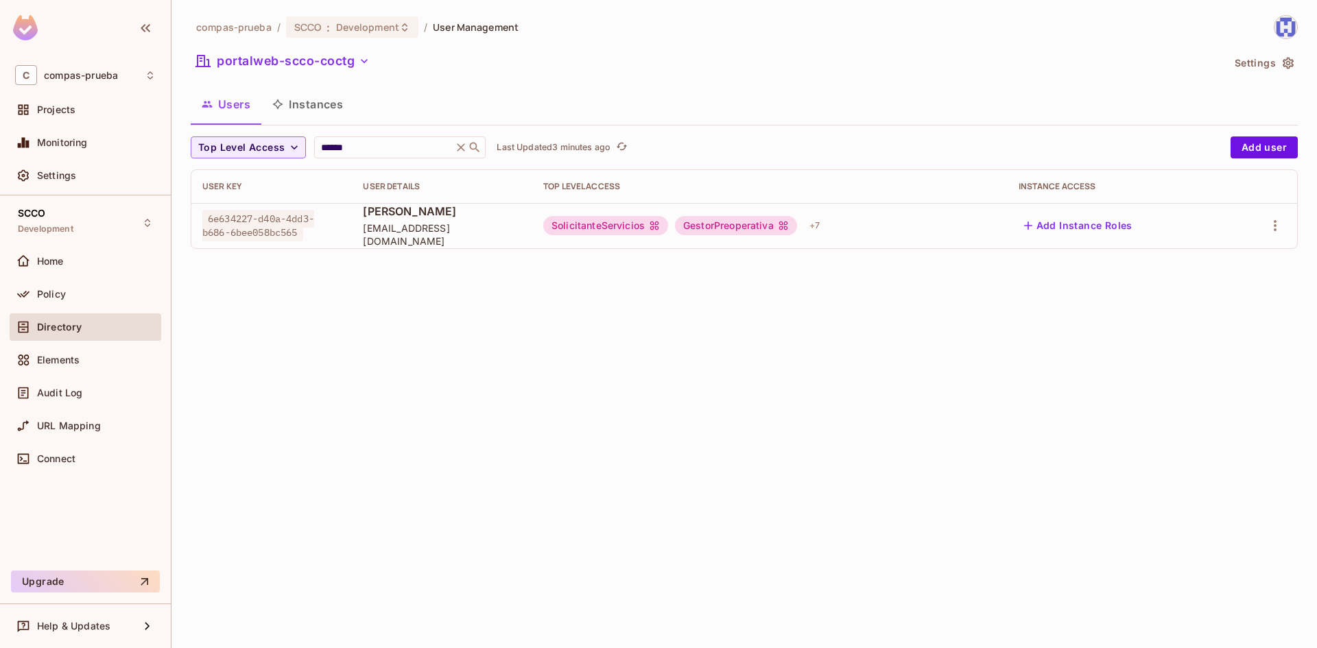
click at [376, 233] on span "[EMAIL_ADDRESS][DOMAIN_NAME]" at bounding box center [442, 235] width 159 height 26
drag, startPoint x: 376, startPoint y: 233, endPoint x: 513, endPoint y: 287, distance: 147.6
click at [377, 233] on span "[EMAIL_ADDRESS][DOMAIN_NAME]" at bounding box center [442, 235] width 159 height 26
click at [314, 63] on button "portalweb-scco-coctg" at bounding box center [283, 61] width 185 height 22
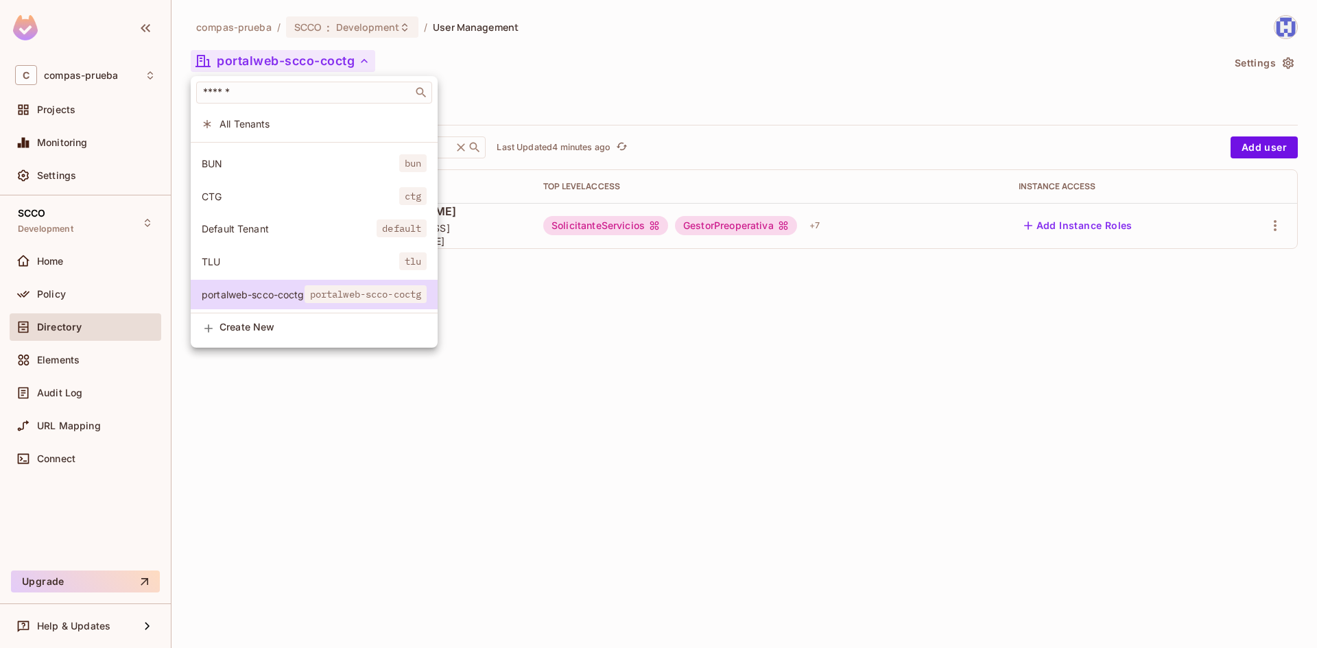
scroll to position [70, 0]
click at [301, 280] on li "portalweb-scco-coctg portalweb-scco-coctg" at bounding box center [314, 295] width 247 height 30
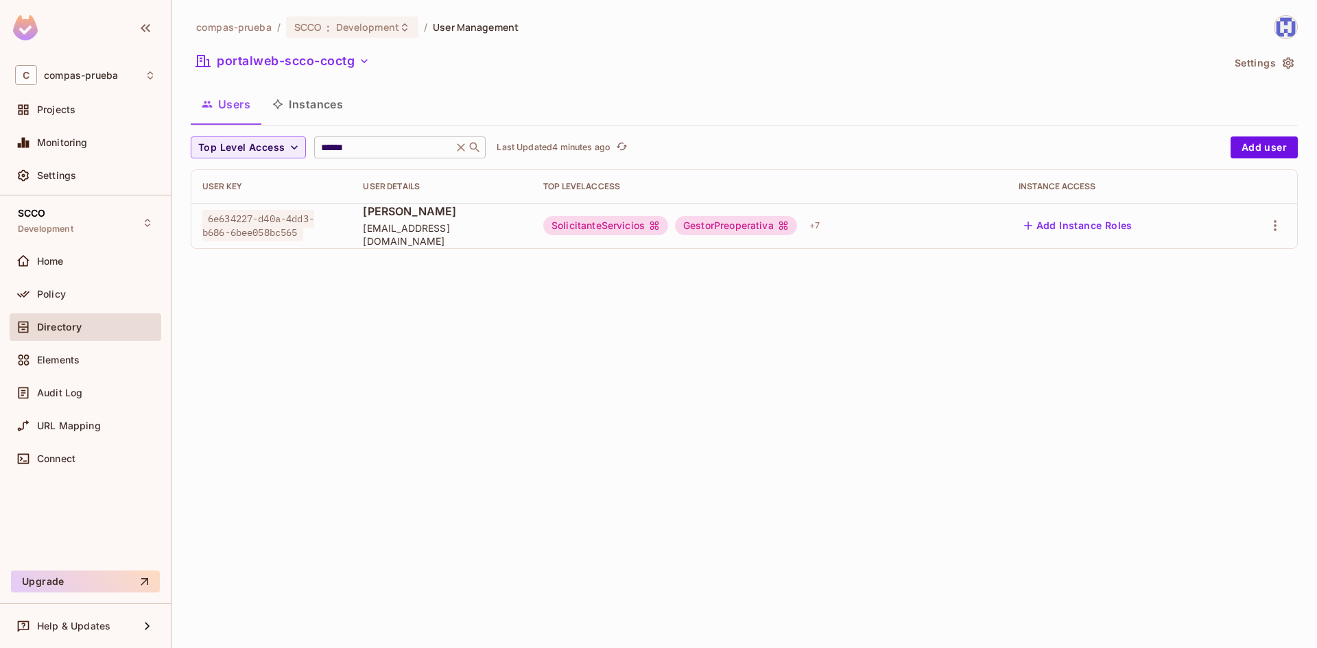
click at [351, 147] on input "******" at bounding box center [383, 148] width 130 height 14
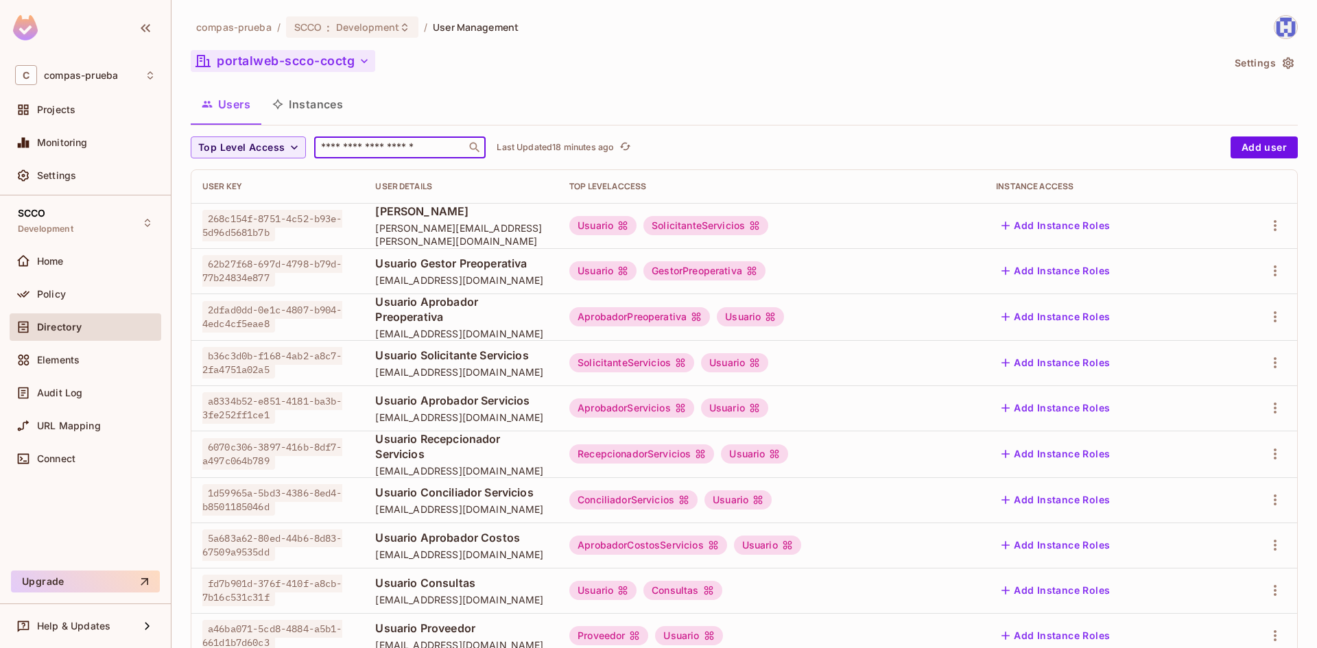
click at [270, 63] on button "portalweb-scco-coctg" at bounding box center [283, 61] width 185 height 22
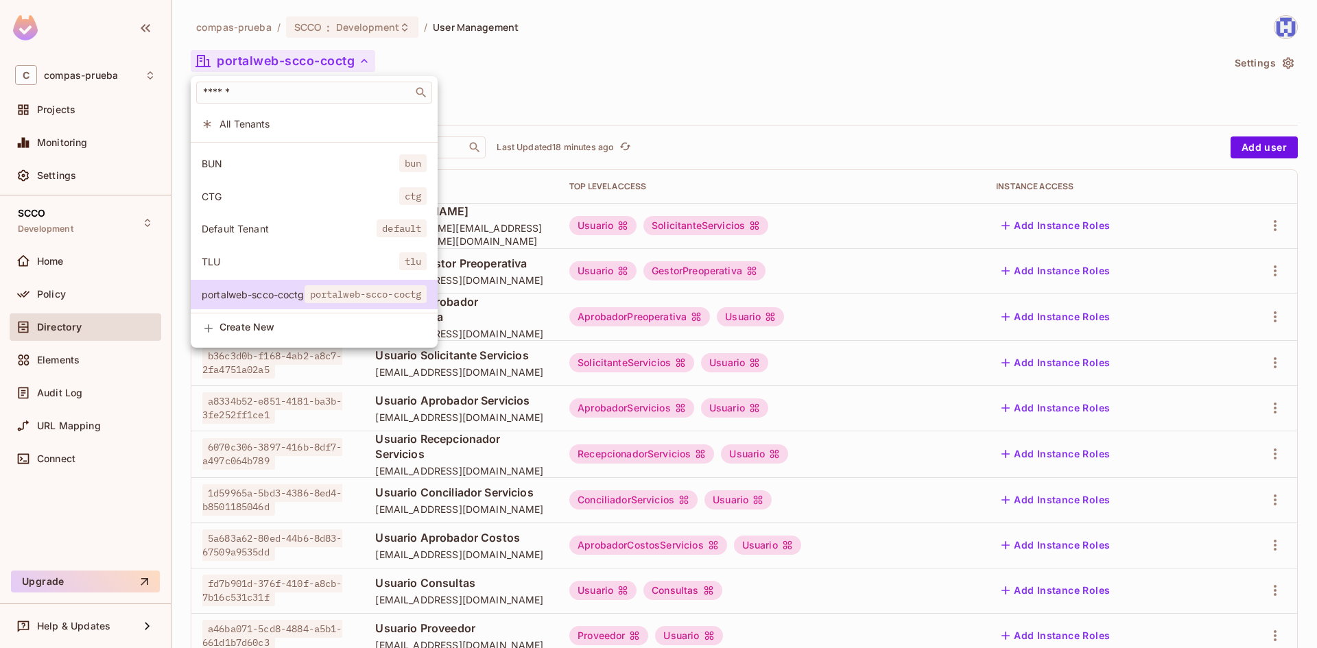
click at [261, 226] on li "Default Tenant default" at bounding box center [314, 229] width 247 height 30
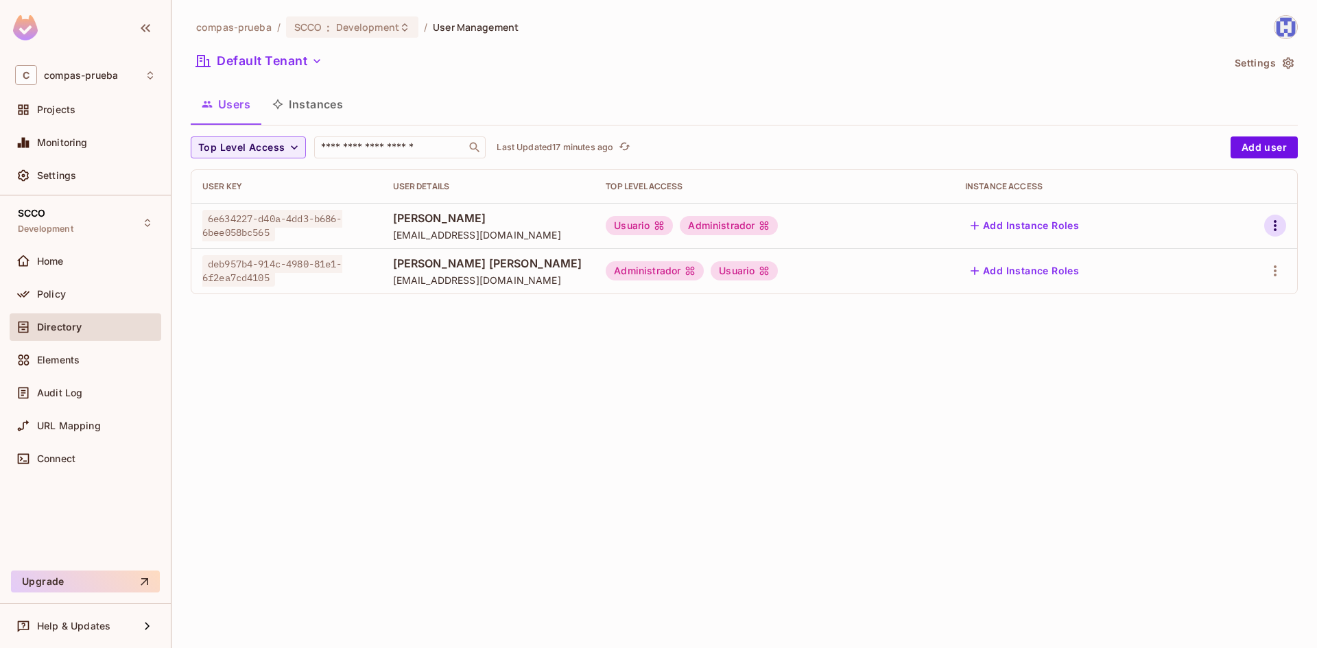
click at [1275, 218] on button "button" at bounding box center [1276, 226] width 22 height 22
click at [1207, 314] on div "Delete User" at bounding box center [1221, 318] width 54 height 14
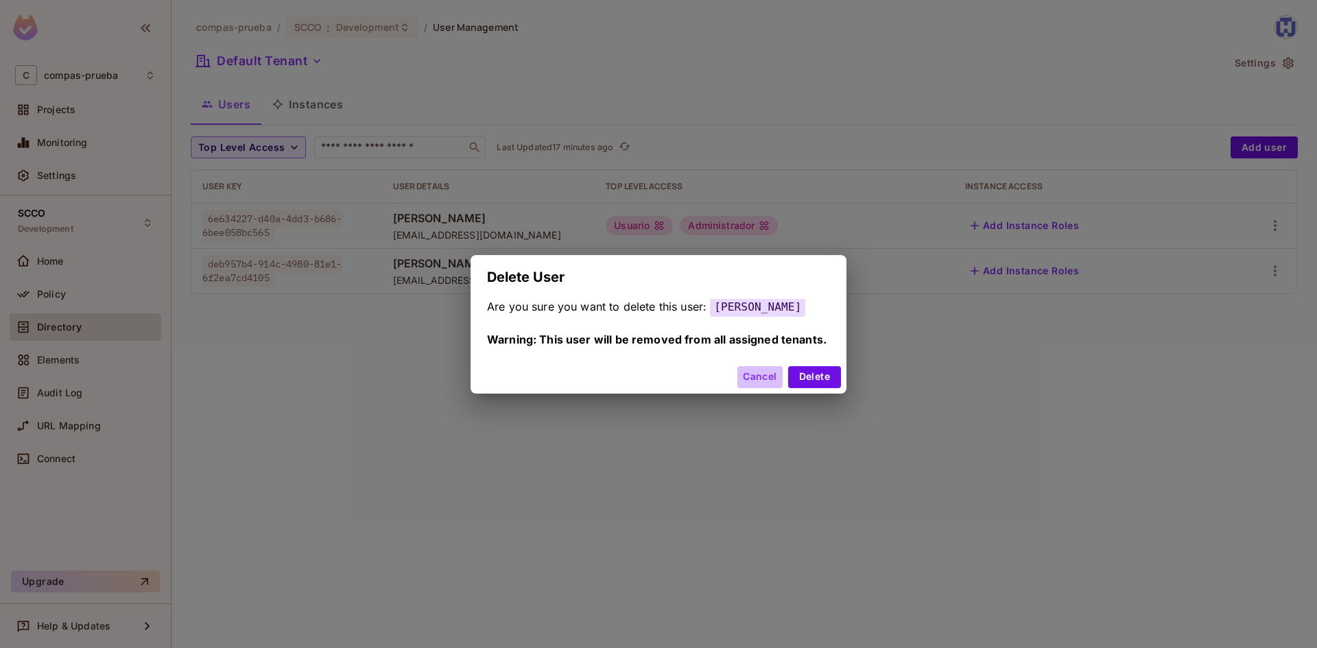
click at [739, 375] on button "Cancel" at bounding box center [760, 377] width 45 height 22
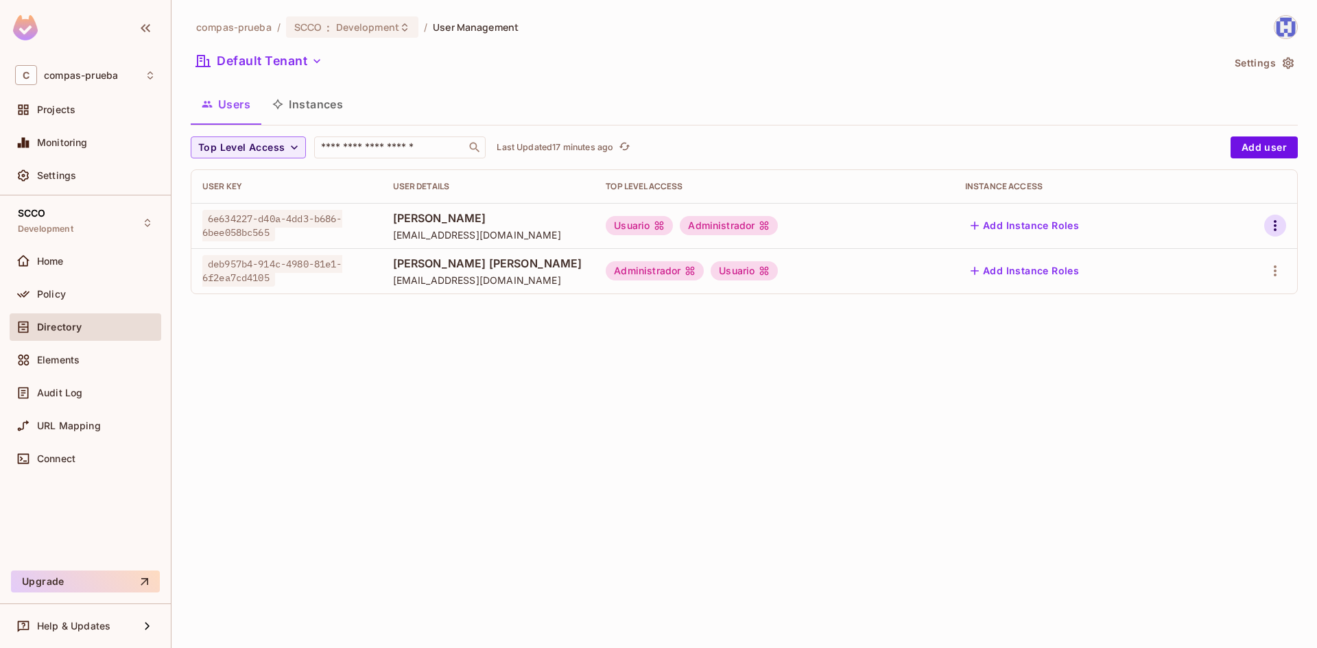
click at [1270, 225] on icon "button" at bounding box center [1275, 226] width 16 height 16
click at [1218, 323] on div "Delete User" at bounding box center [1221, 318] width 54 height 14
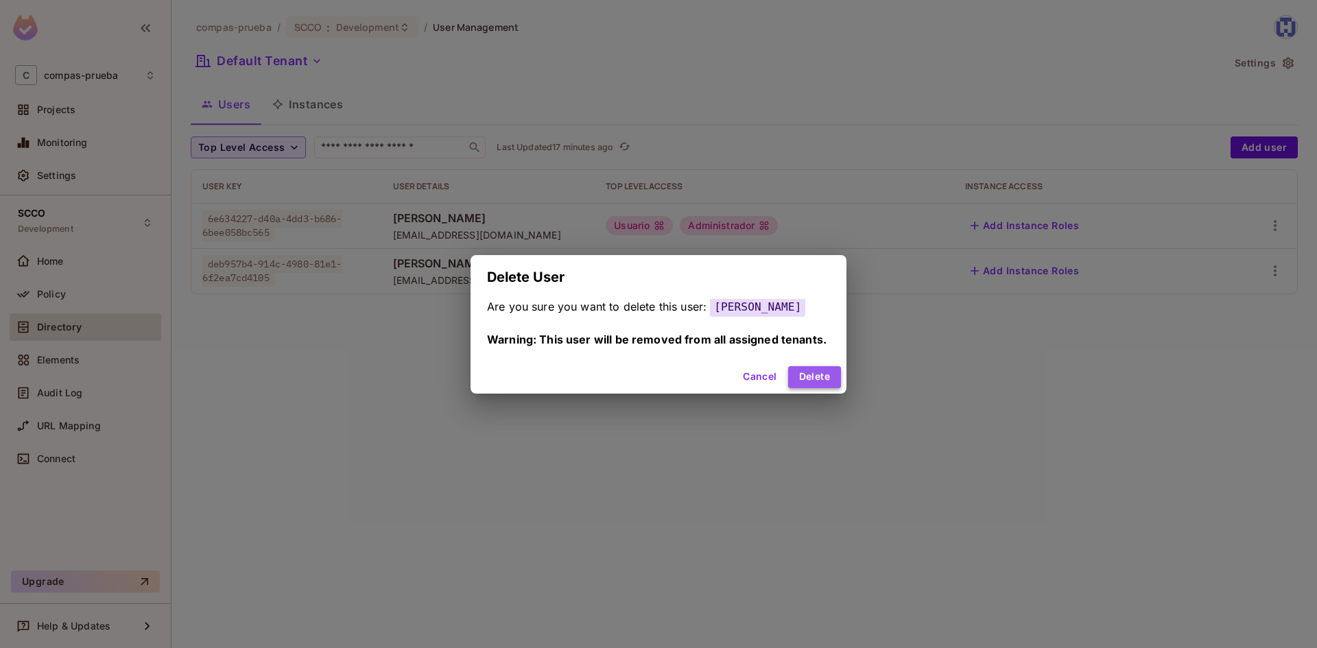
click at [808, 377] on button "Delete" at bounding box center [814, 377] width 53 height 22
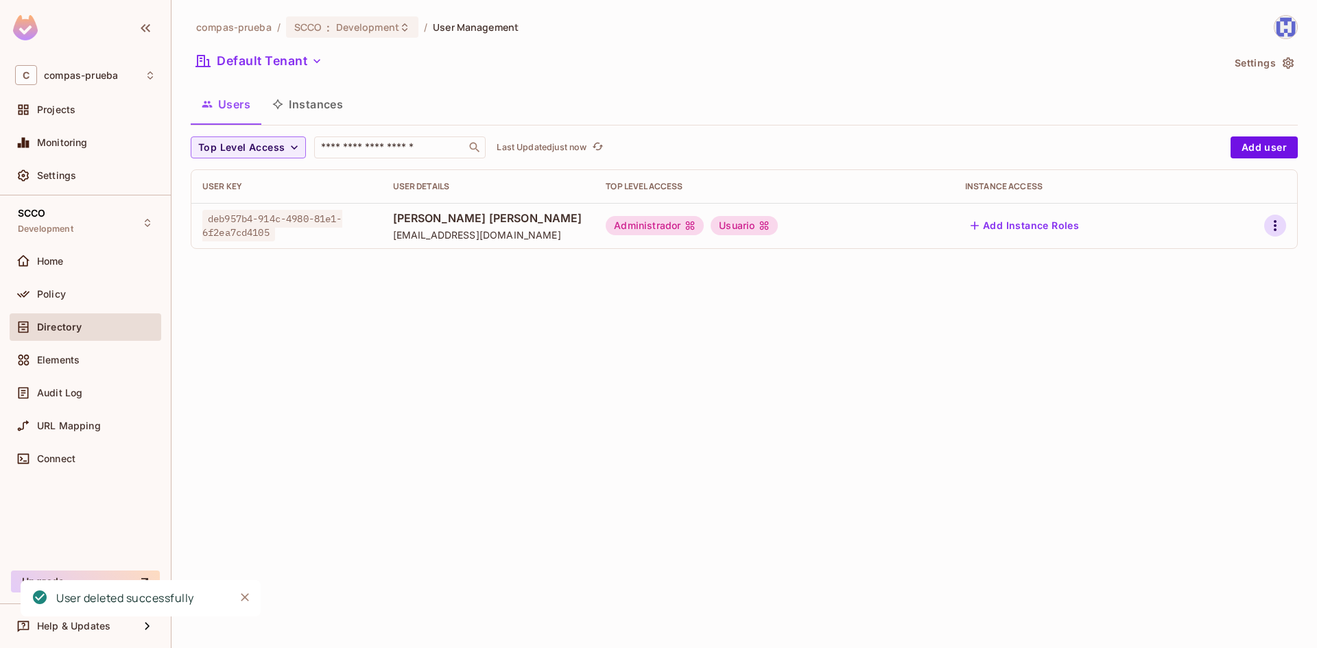
click at [1267, 233] on button "button" at bounding box center [1276, 226] width 22 height 22
click at [1214, 321] on div "Delete User" at bounding box center [1221, 318] width 54 height 14
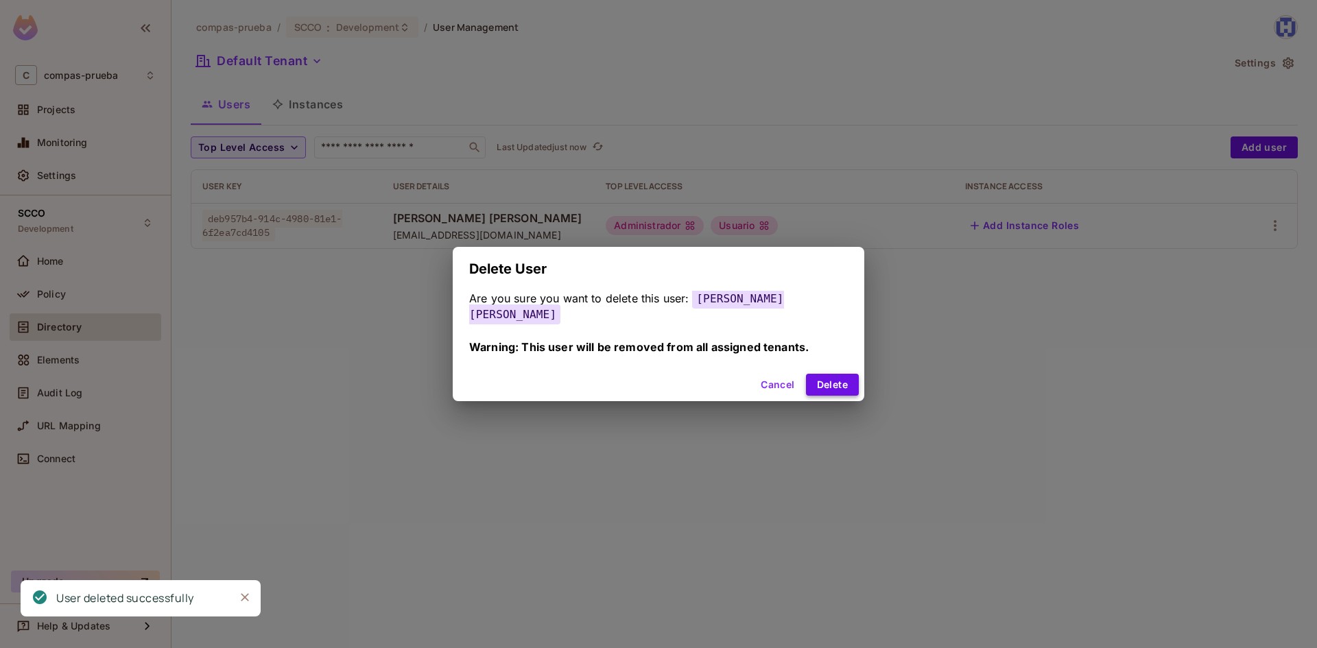
click at [826, 386] on button "Delete" at bounding box center [832, 385] width 53 height 22
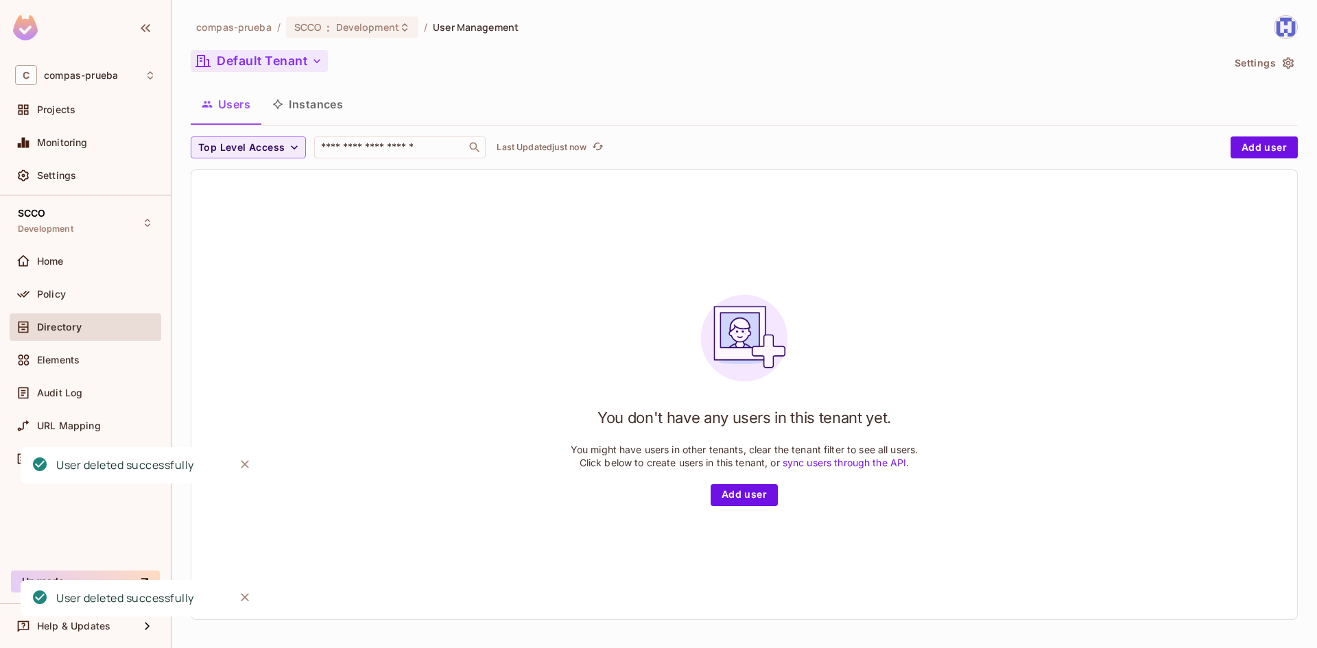
click at [253, 65] on button "Default Tenant" at bounding box center [259, 61] width 137 height 22
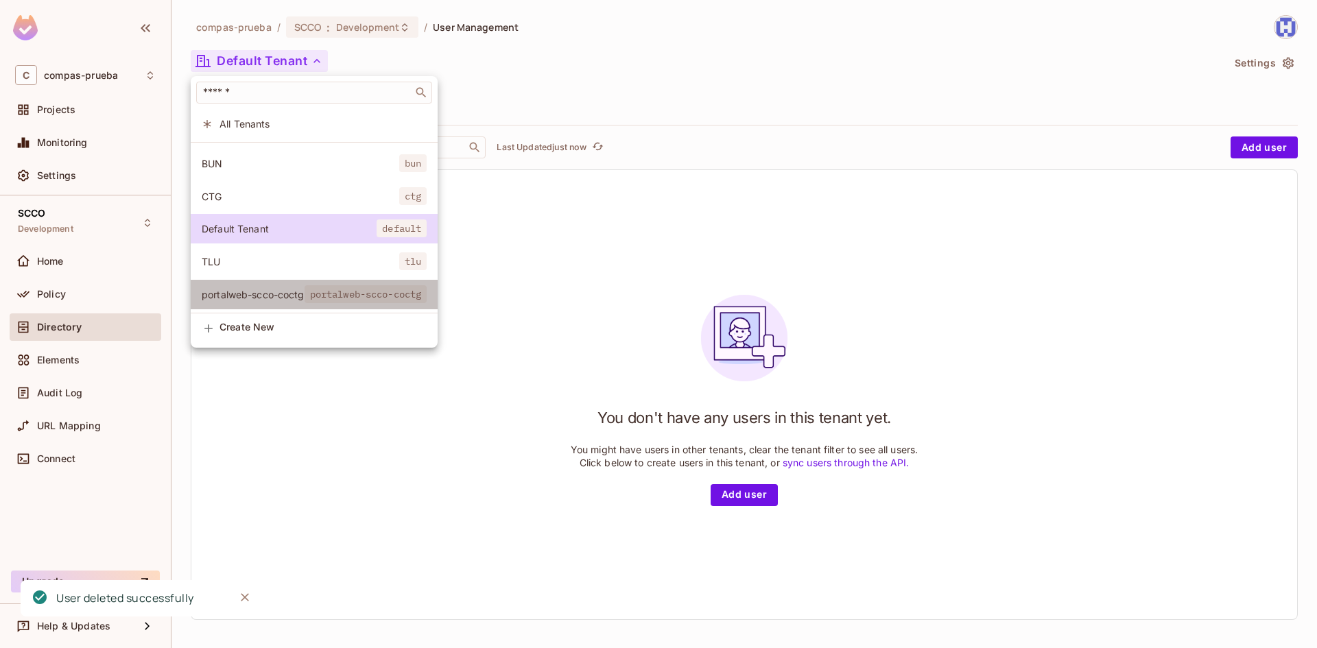
click at [259, 288] on span "portalweb-scco-coctg" at bounding box center [253, 294] width 103 height 13
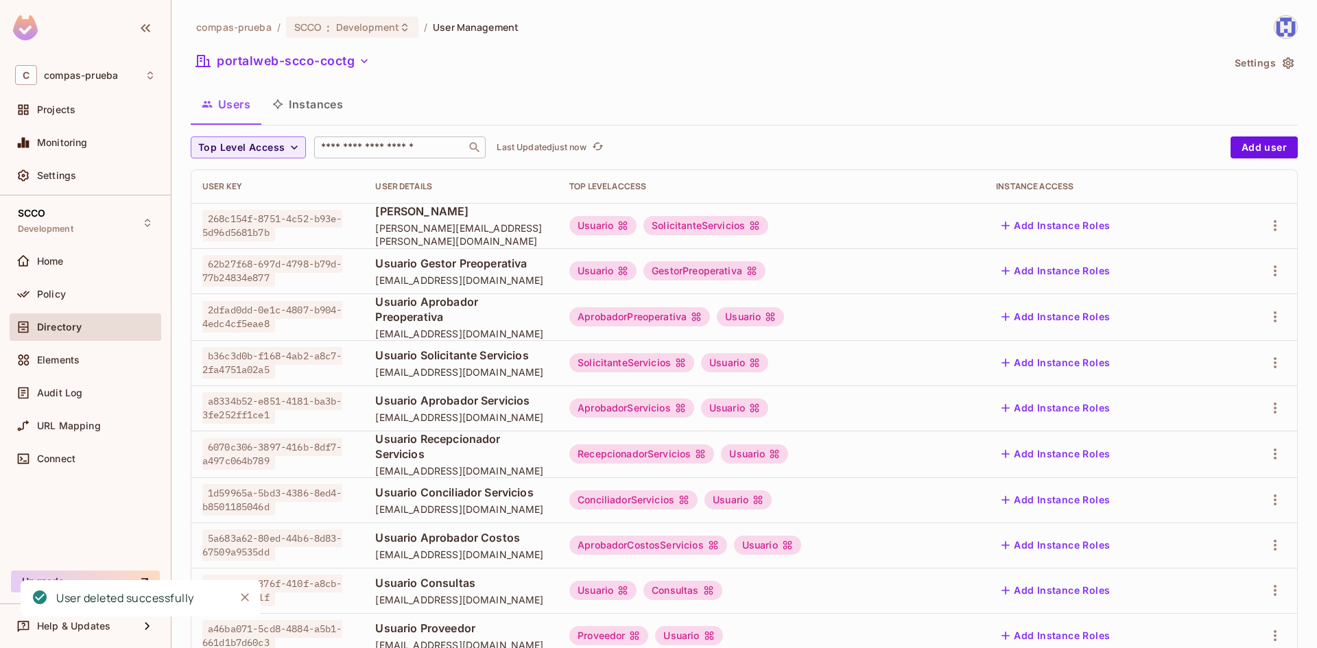
click at [364, 137] on div "​" at bounding box center [400, 148] width 172 height 22
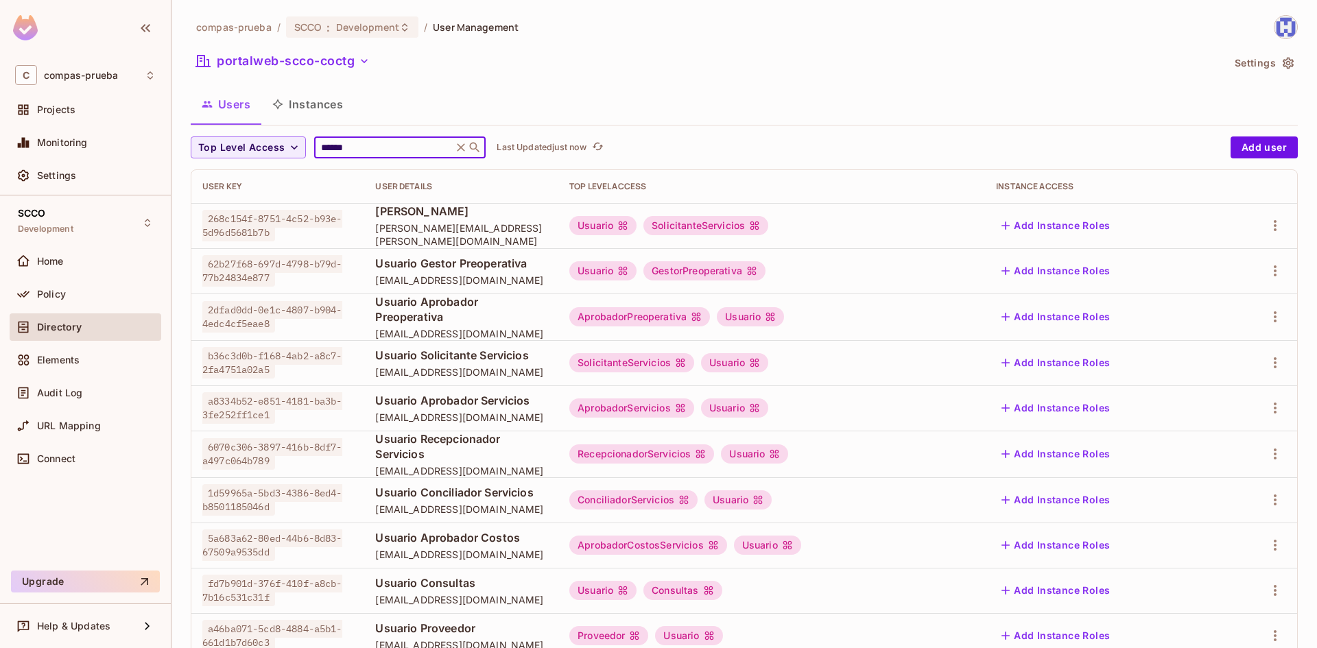
type input "******"
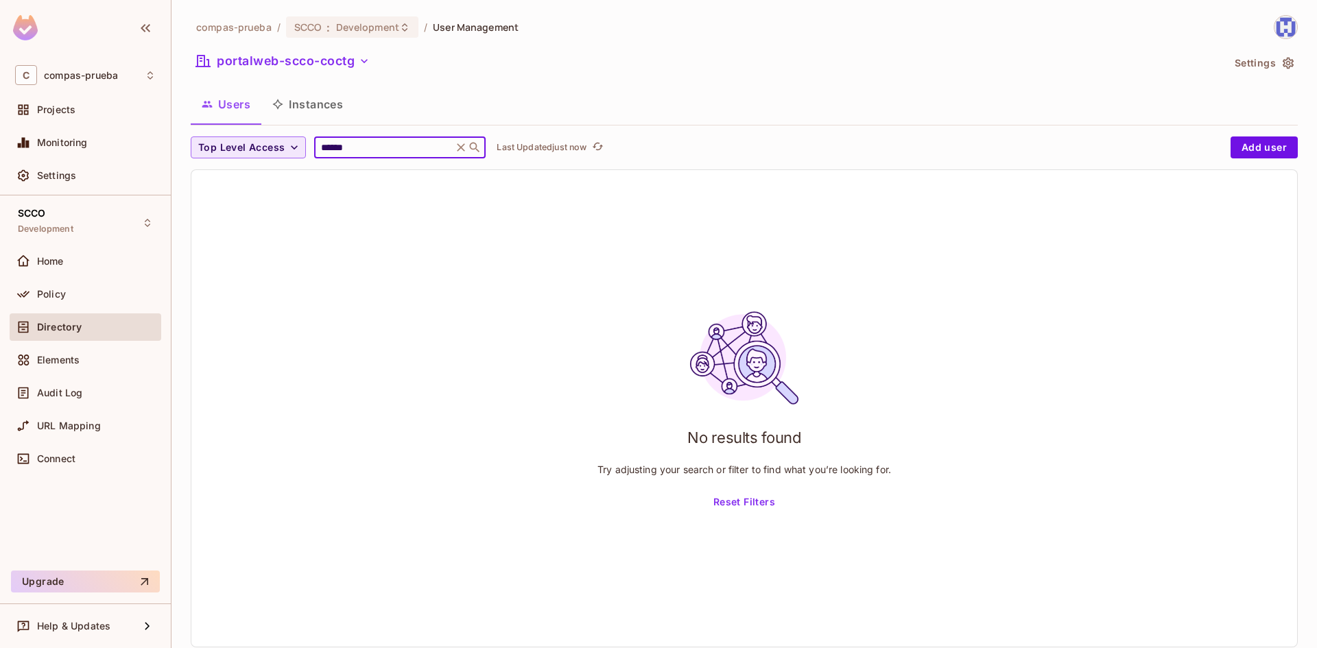
drag, startPoint x: 356, startPoint y: 148, endPoint x: 195, endPoint y: 137, distance: 161.6
click at [195, 137] on div "Top Level Access ****** ​ Last Updated just now" at bounding box center [707, 148] width 1033 height 22
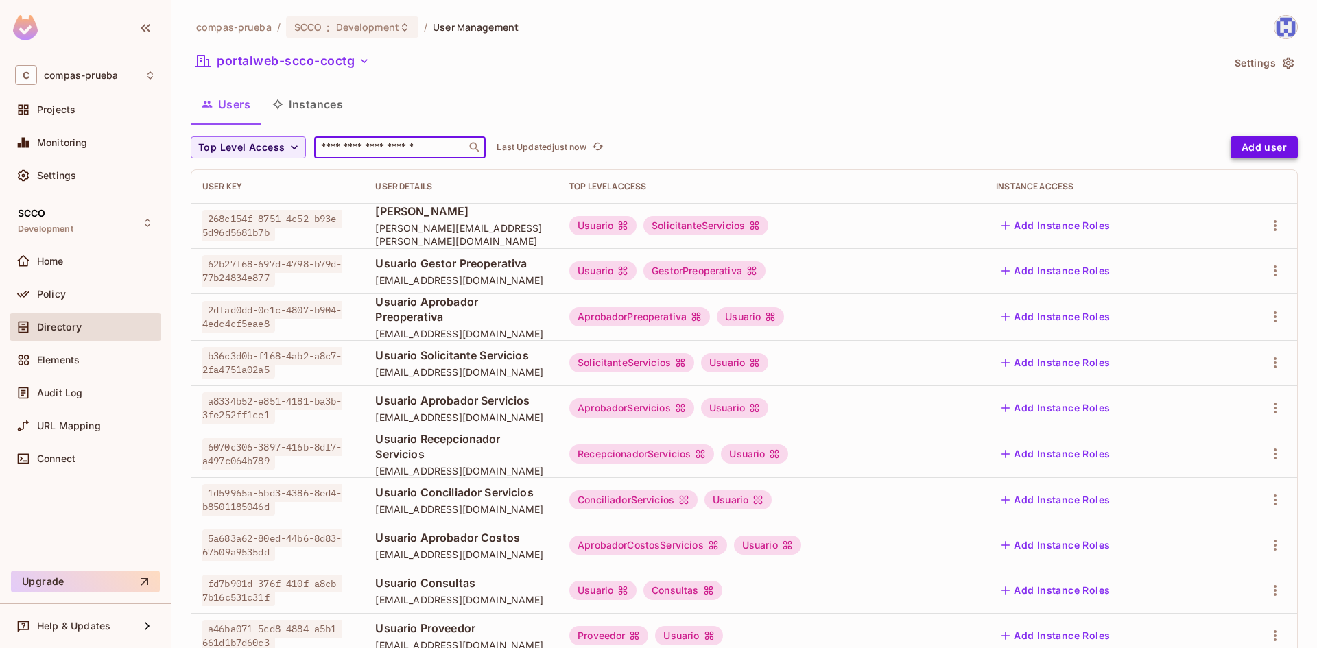
click at [1258, 157] on button "Add user" at bounding box center [1264, 148] width 67 height 22
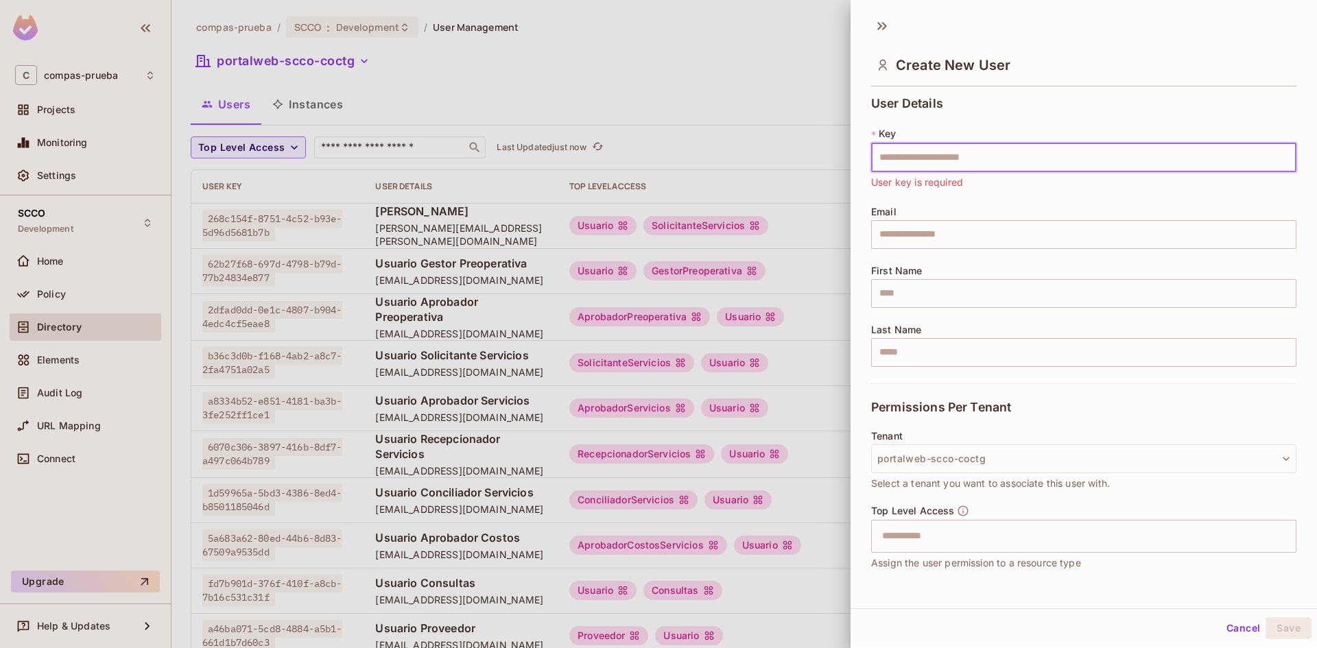
click at [923, 159] on input "text" at bounding box center [1083, 157] width 425 height 29
paste input "**********"
type input "**********"
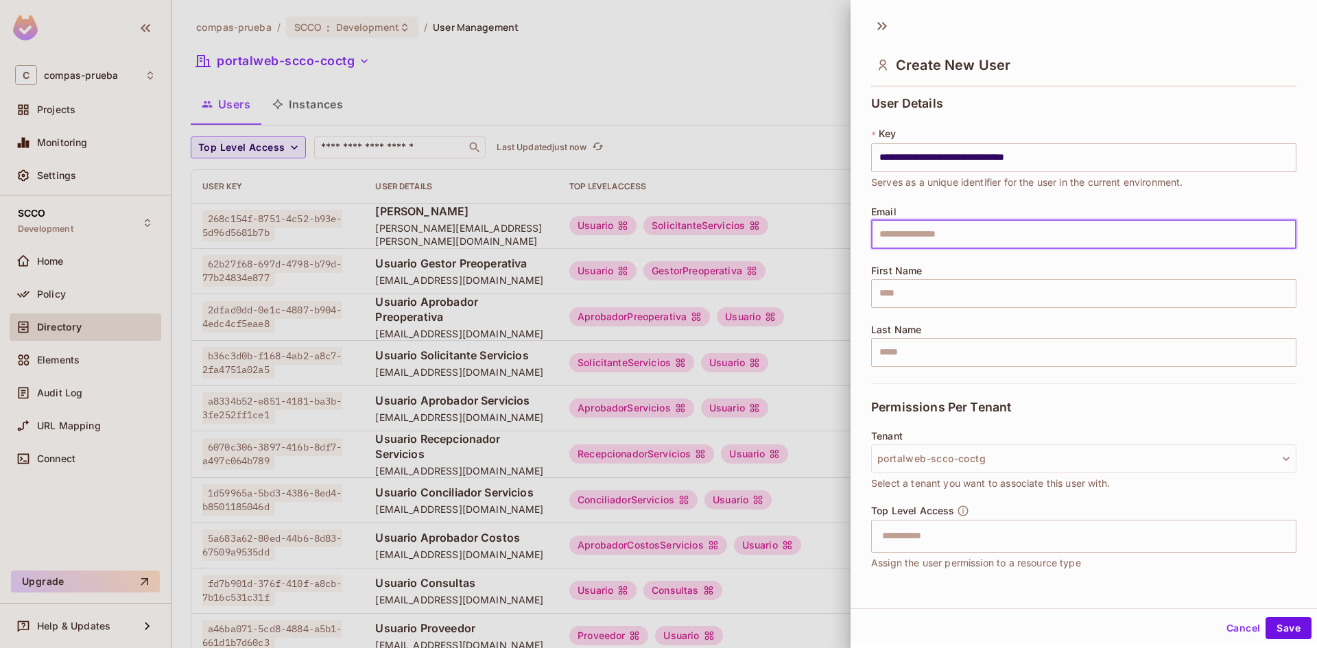
click at [906, 222] on input "text" at bounding box center [1083, 234] width 425 height 29
paste input "**********"
type input "**********"
click at [918, 301] on input "text" at bounding box center [1083, 293] width 425 height 29
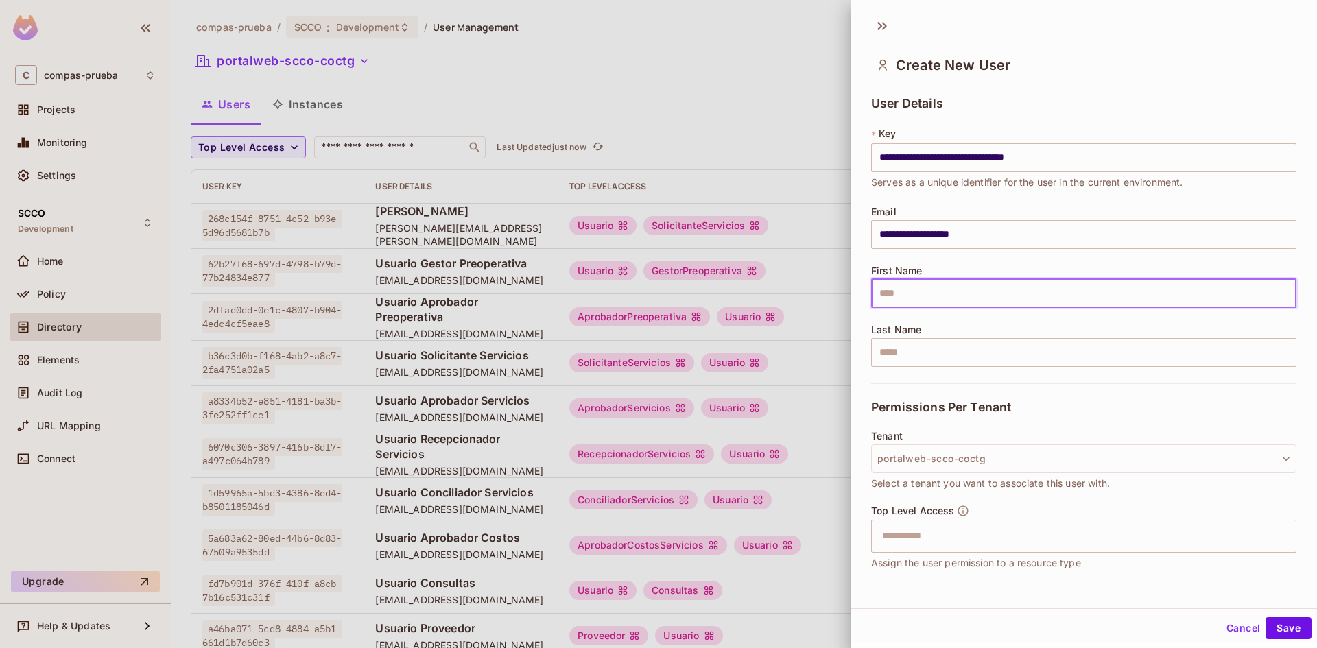
paste input "**********"
click at [909, 292] on input "**********" at bounding box center [1083, 293] width 425 height 29
type input "******"
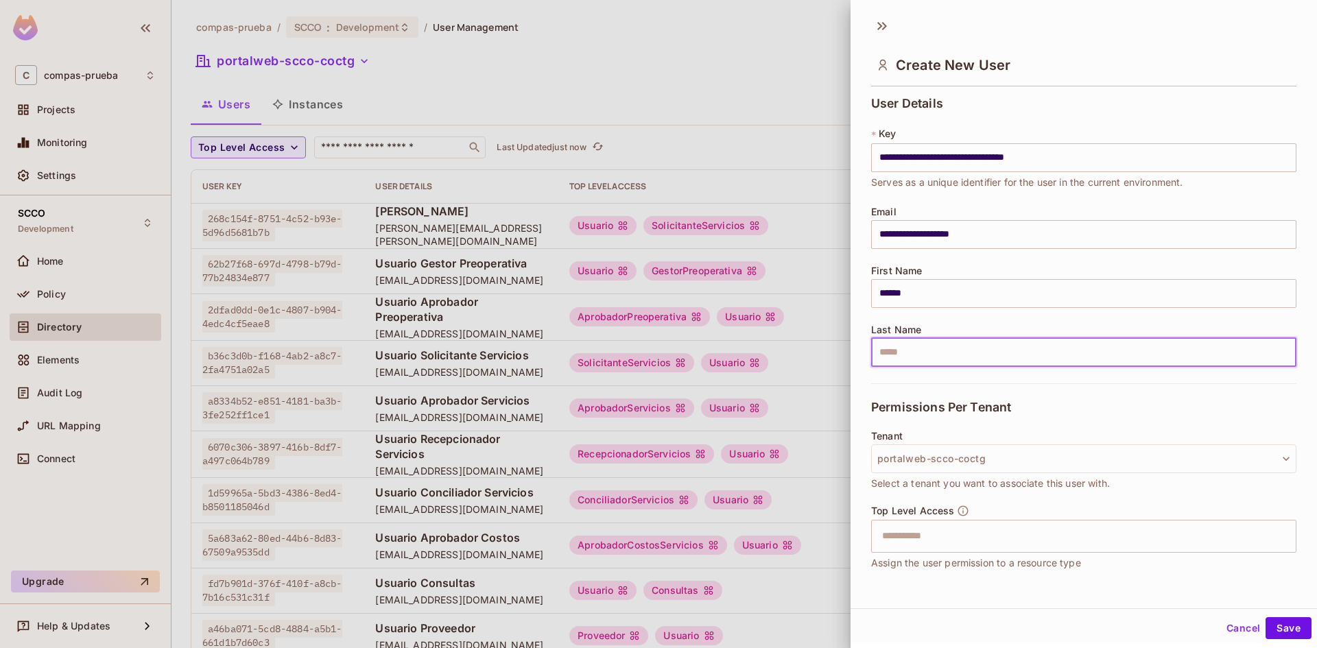
paste input "**********"
drag, startPoint x: 1059, startPoint y: 358, endPoint x: 681, endPoint y: 364, distance: 378.1
click at [681, 364] on div "**********" at bounding box center [658, 324] width 1317 height 648
type input "**********"
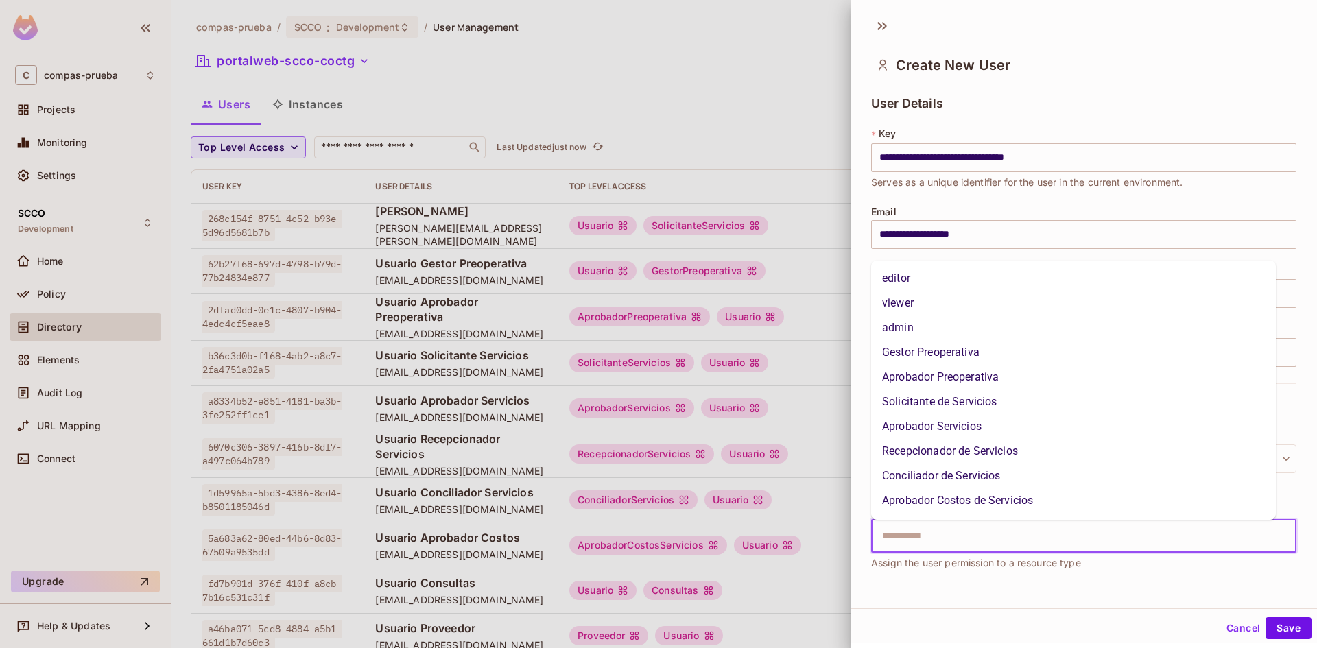
click at [970, 535] on input "text" at bounding box center [1072, 536] width 396 height 27
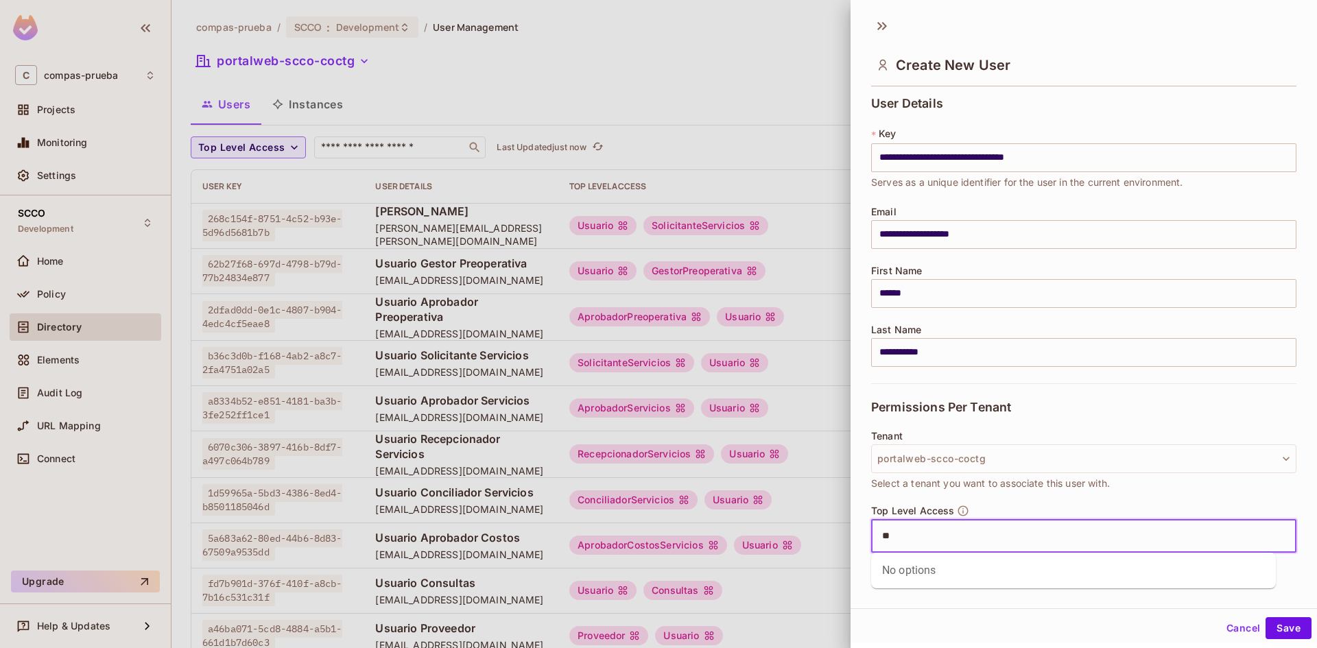
type input "*"
click at [919, 595] on li "Usuario" at bounding box center [1073, 595] width 405 height 25
click at [1024, 540] on input "text" at bounding box center [1100, 536] width 339 height 27
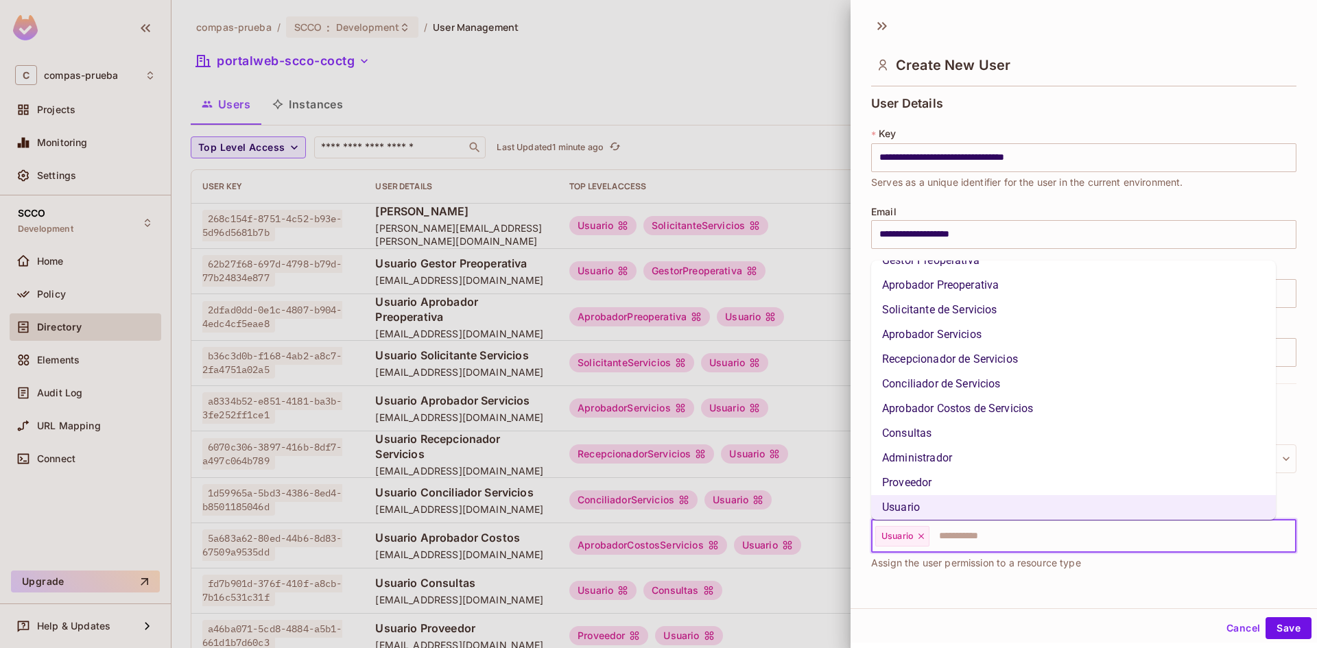
scroll to position [23, 0]
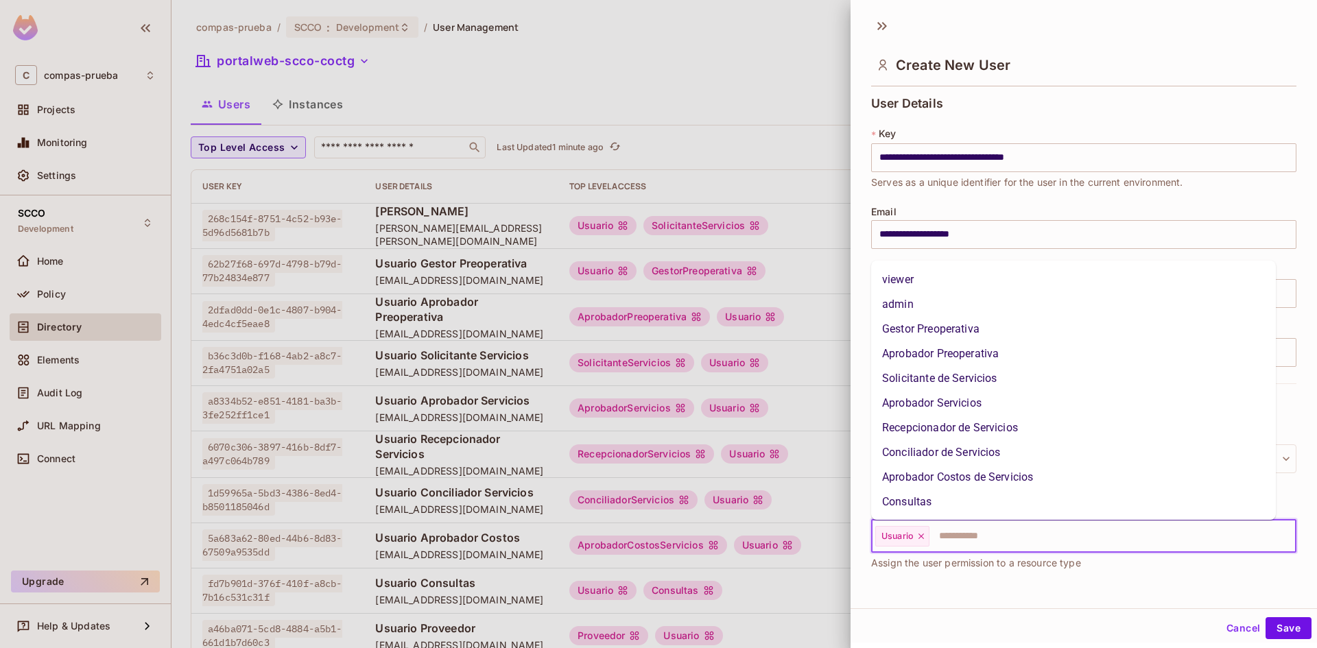
click at [954, 329] on li "Gestor Preoperativa" at bounding box center [1073, 329] width 405 height 25
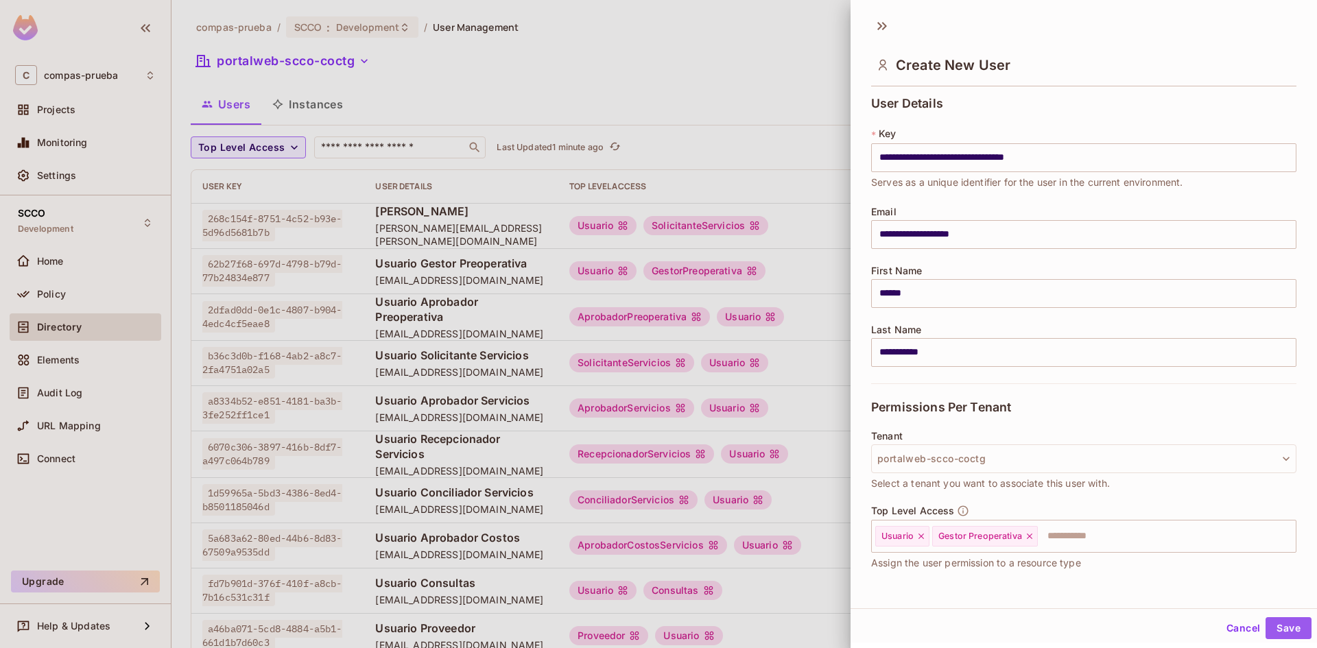
drag, startPoint x: 1280, startPoint y: 628, endPoint x: 1114, endPoint y: 620, distance: 166.3
click at [1277, 628] on button "Save" at bounding box center [1289, 629] width 46 height 22
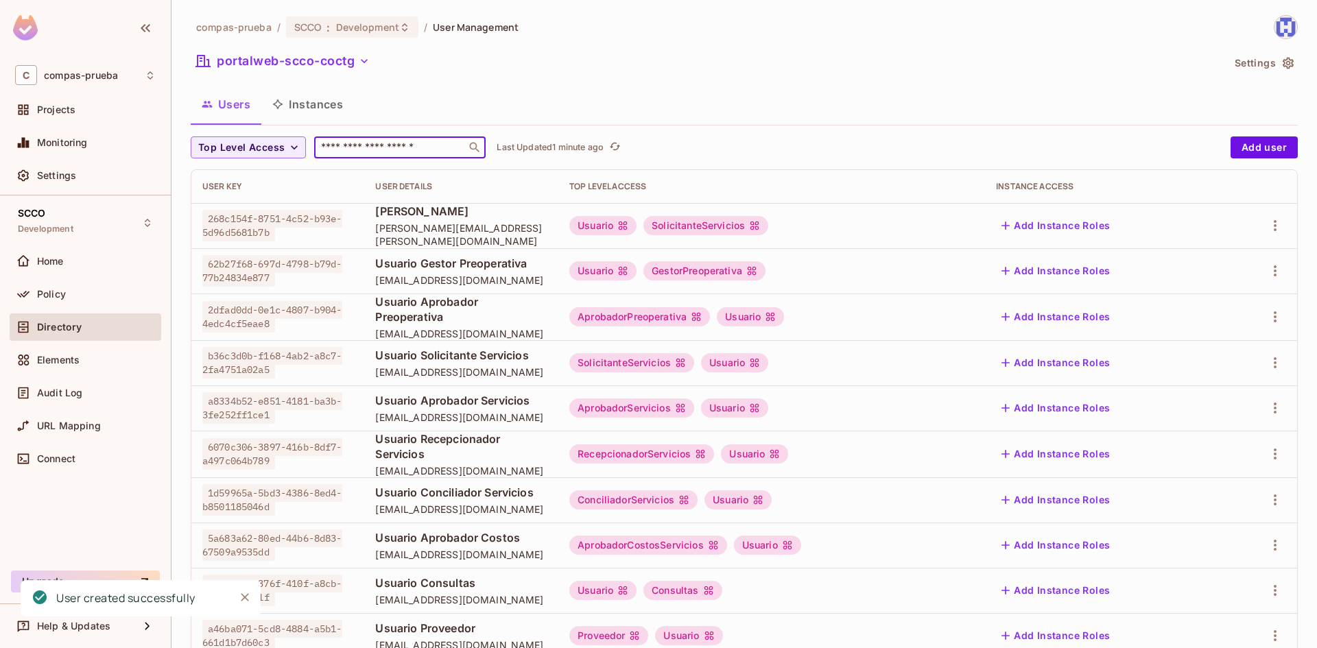
click at [384, 150] on input "text" at bounding box center [390, 148] width 144 height 14
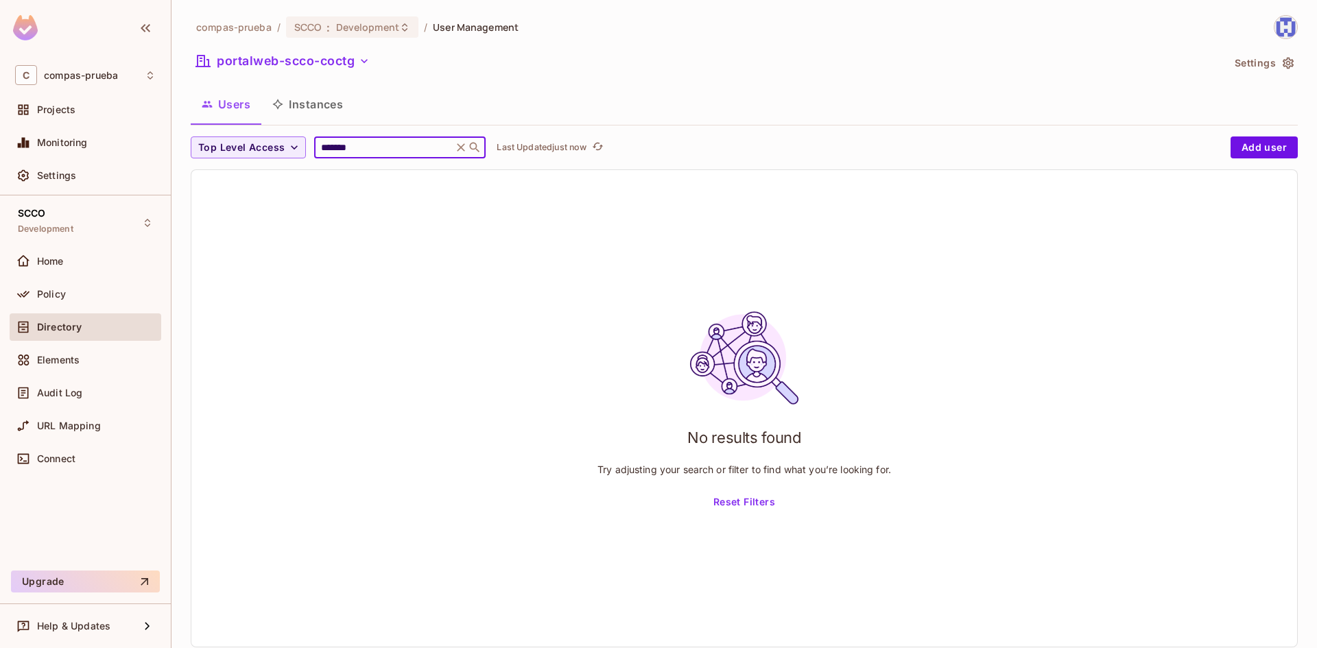
click at [328, 145] on input "*******" at bounding box center [383, 148] width 130 height 14
type input "******"
click at [481, 145] on icon at bounding box center [475, 148] width 14 height 14
click at [381, 145] on input "******" at bounding box center [383, 148] width 130 height 14
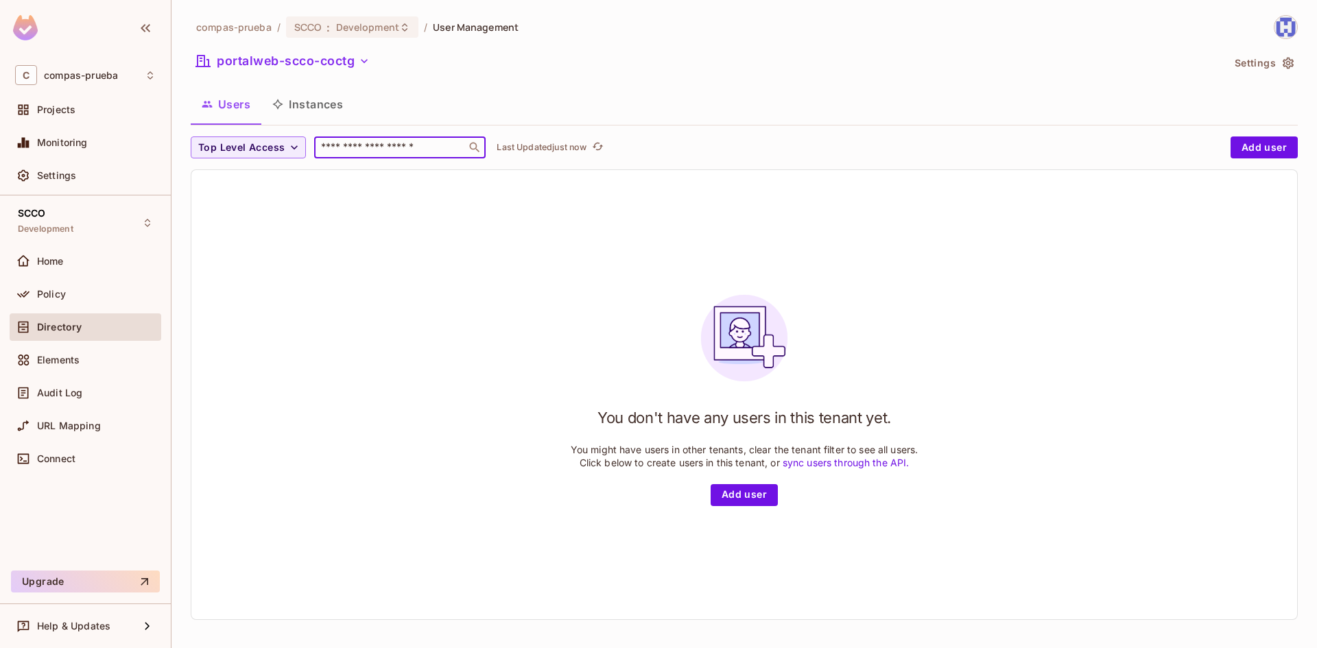
click at [365, 150] on input "text" at bounding box center [390, 148] width 144 height 14
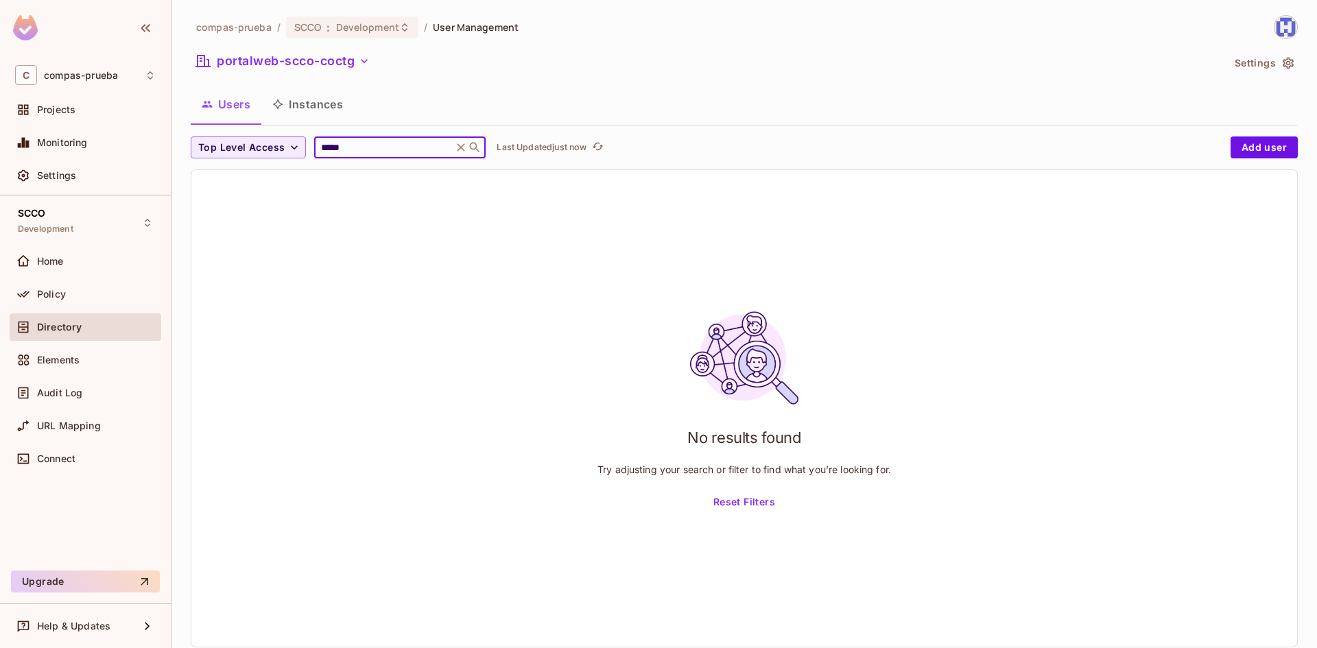
type input "******"
click at [1234, 143] on button "Add user" at bounding box center [1264, 148] width 67 height 22
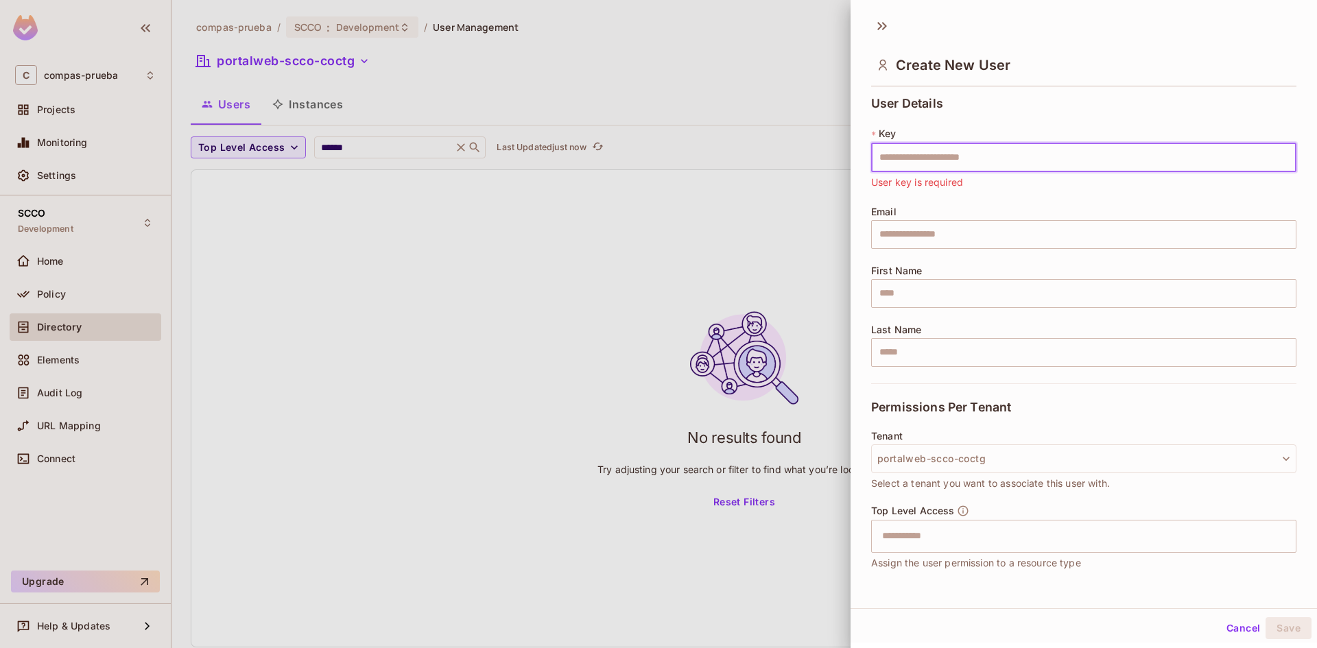
paste input "**********"
type input "**********"
click at [951, 233] on input "text" at bounding box center [1083, 234] width 425 height 29
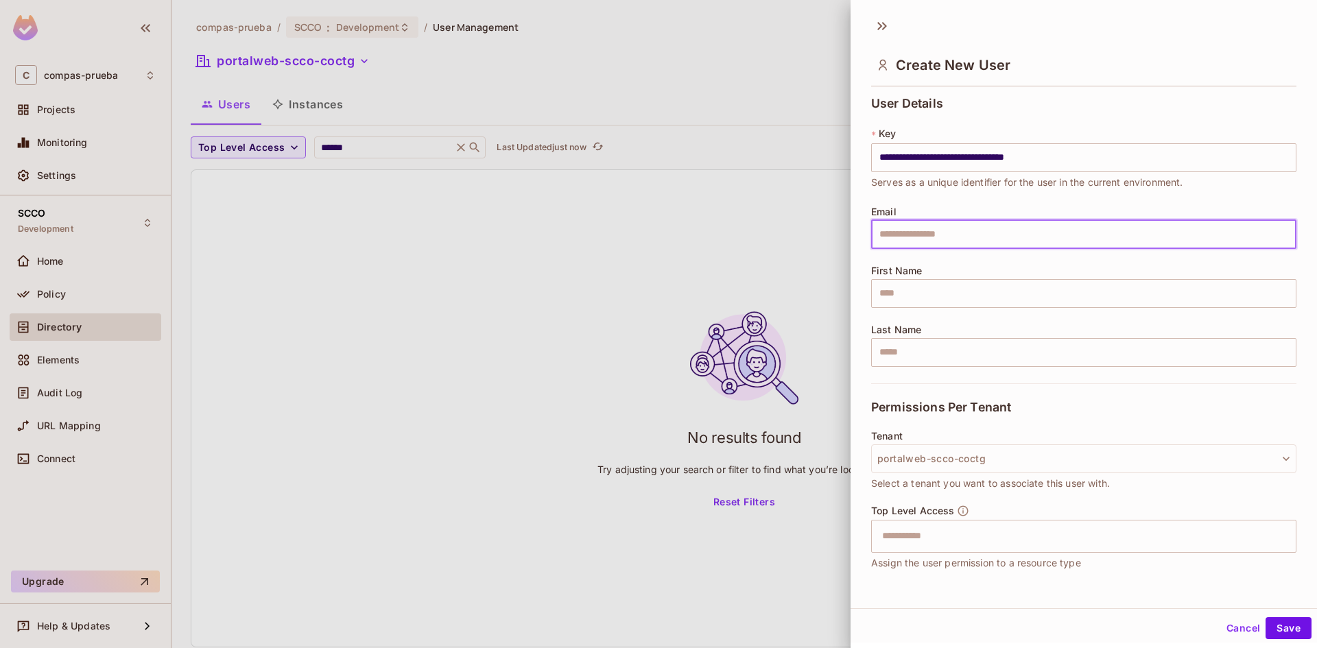
type input "**********"
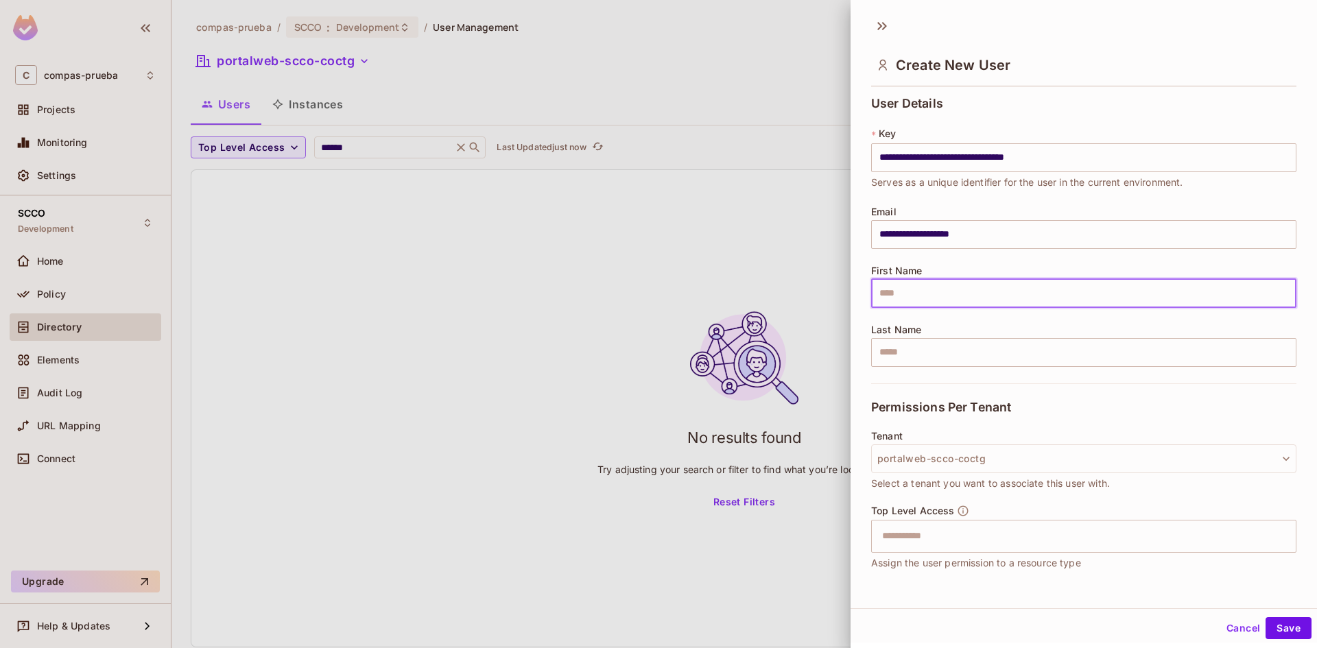
click at [892, 295] on input "text" at bounding box center [1083, 293] width 425 height 29
type input "******"
click at [917, 348] on input "text" at bounding box center [1083, 352] width 425 height 29
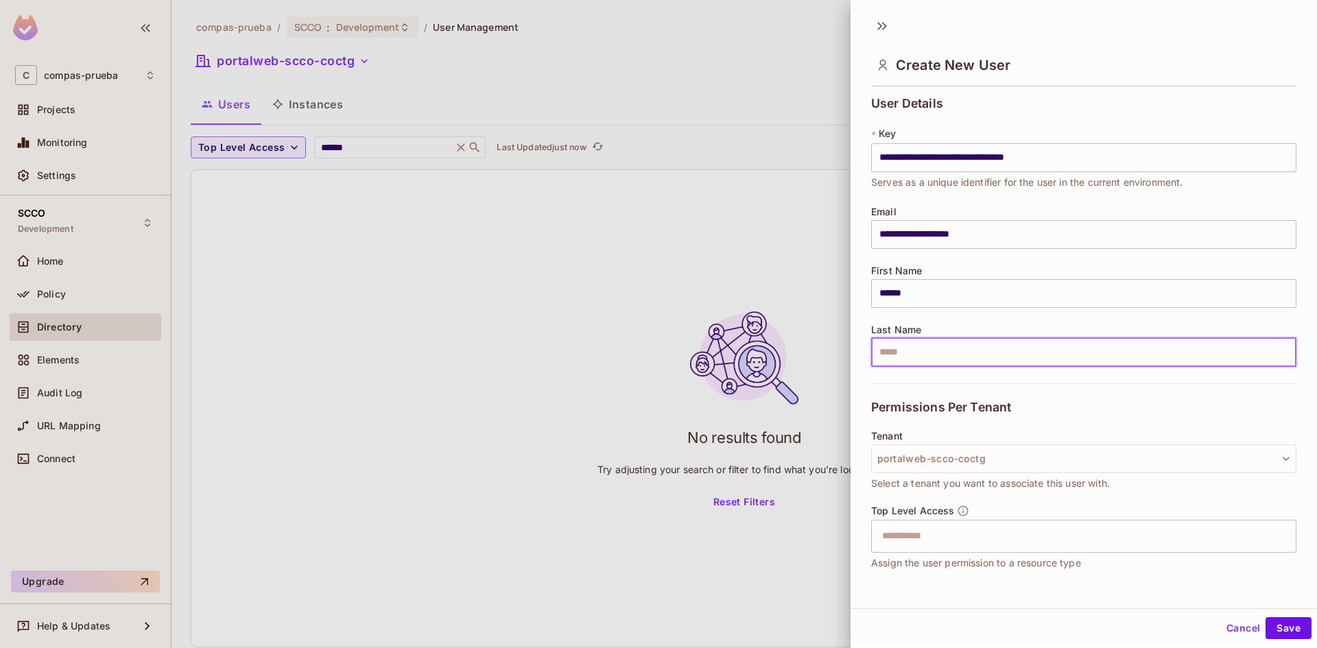
type input "**********"
click at [910, 543] on input "text" at bounding box center [1072, 536] width 396 height 27
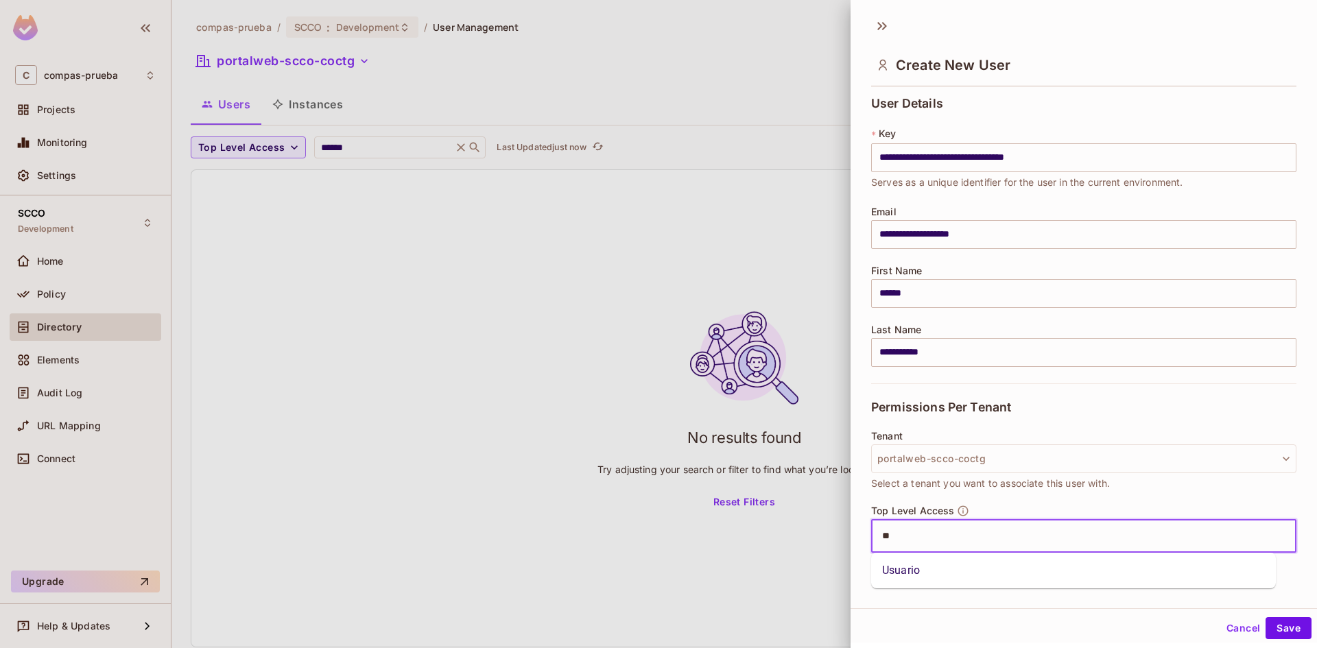
type input "***"
drag, startPoint x: 916, startPoint y: 572, endPoint x: 929, endPoint y: 570, distance: 13.2
click at [917, 573] on li "Usuario" at bounding box center [1073, 571] width 405 height 25
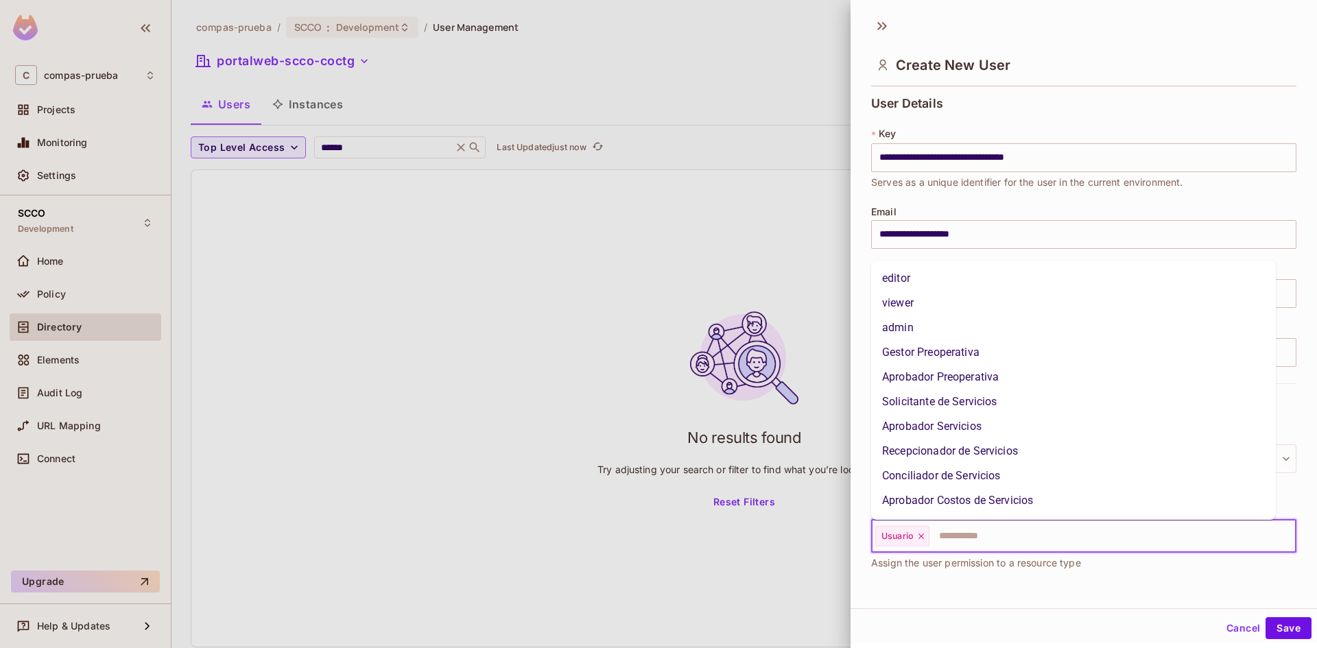
click at [991, 539] on input "text" at bounding box center [1100, 536] width 339 height 27
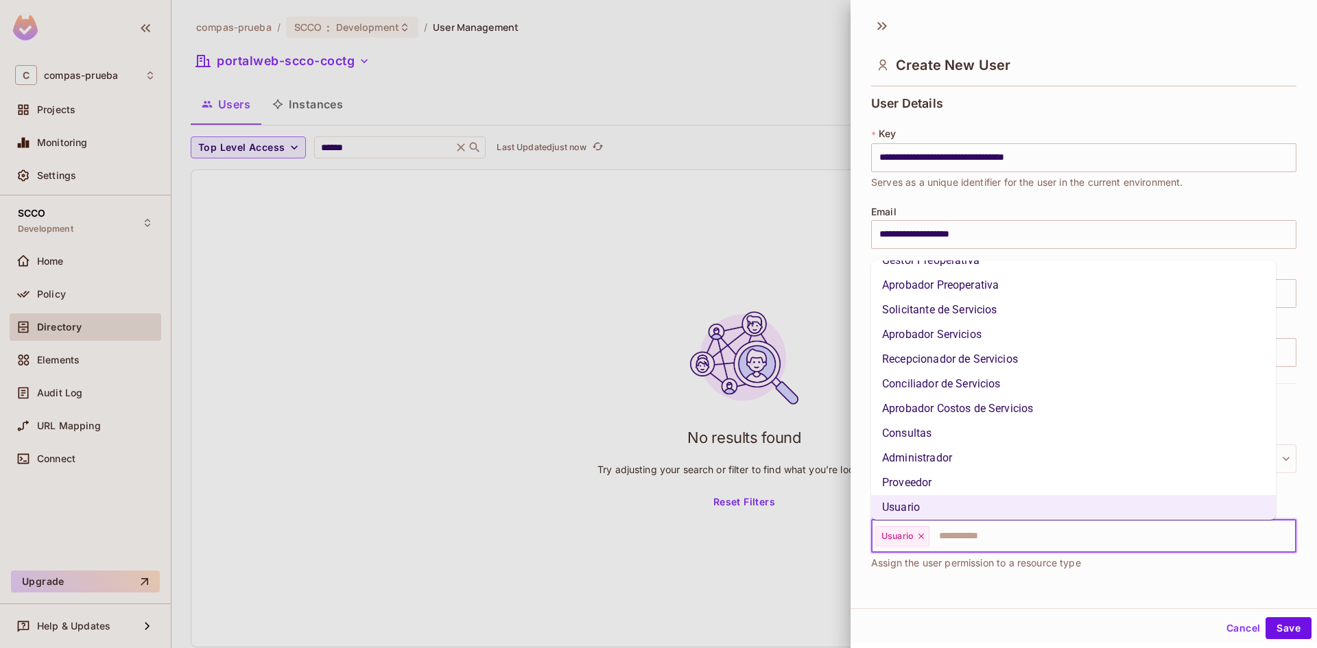
click at [971, 285] on li "Aprobador Preoperativa" at bounding box center [1073, 285] width 405 height 25
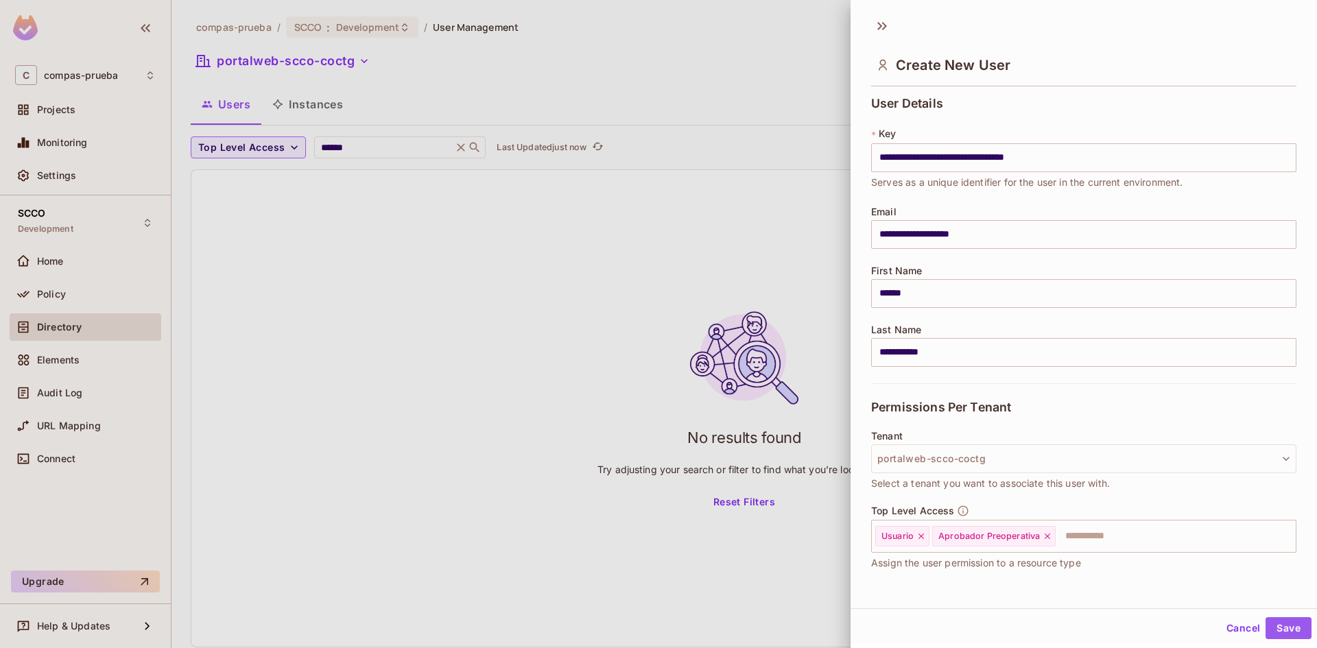
drag, startPoint x: 1285, startPoint y: 627, endPoint x: 1123, endPoint y: 620, distance: 162.1
click at [1285, 627] on button "Save" at bounding box center [1289, 629] width 46 height 22
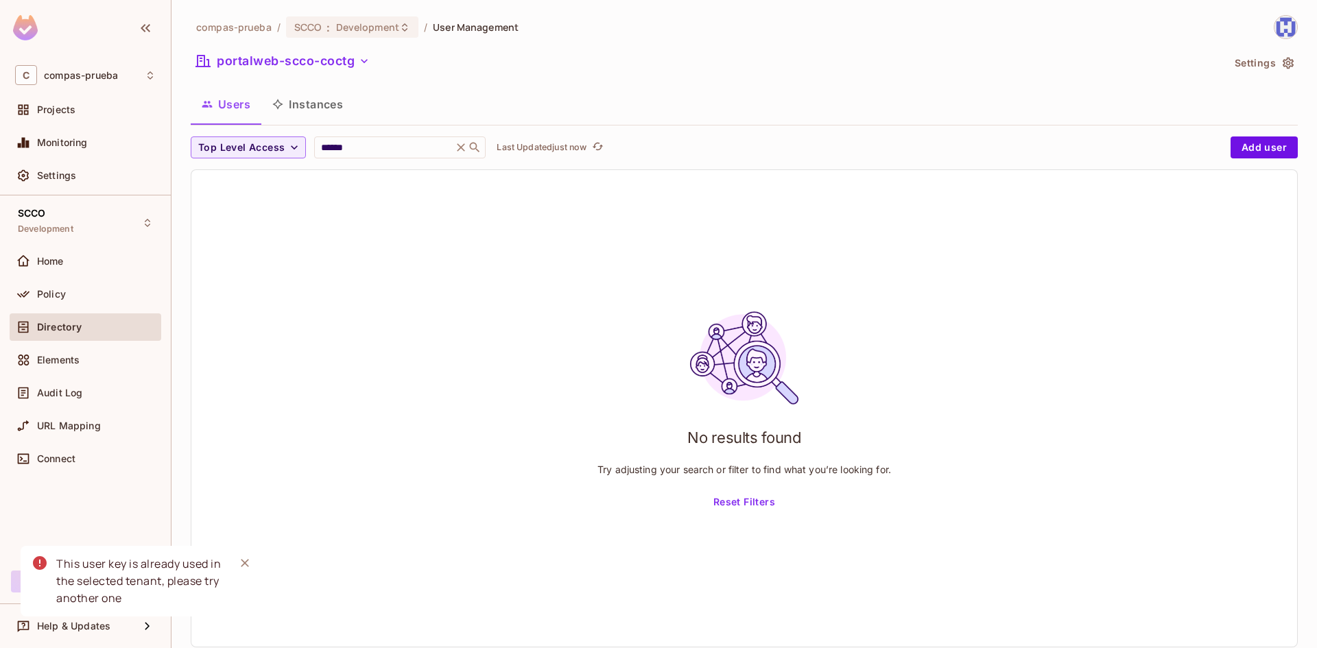
click at [244, 562] on icon "Close" at bounding box center [245, 563] width 8 height 8
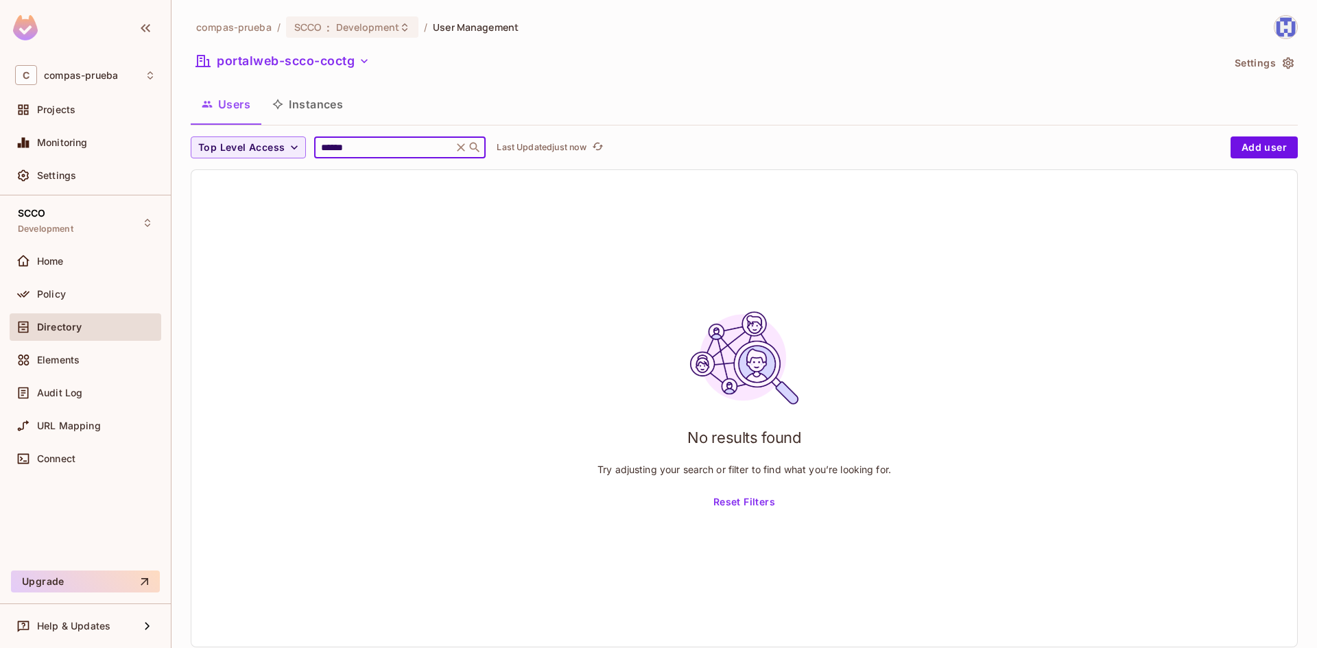
click at [406, 152] on input "******" at bounding box center [383, 148] width 130 height 14
drag, startPoint x: 462, startPoint y: 145, endPoint x: 426, endPoint y: 188, distance: 56.1
click at [462, 145] on icon at bounding box center [461, 148] width 14 height 14
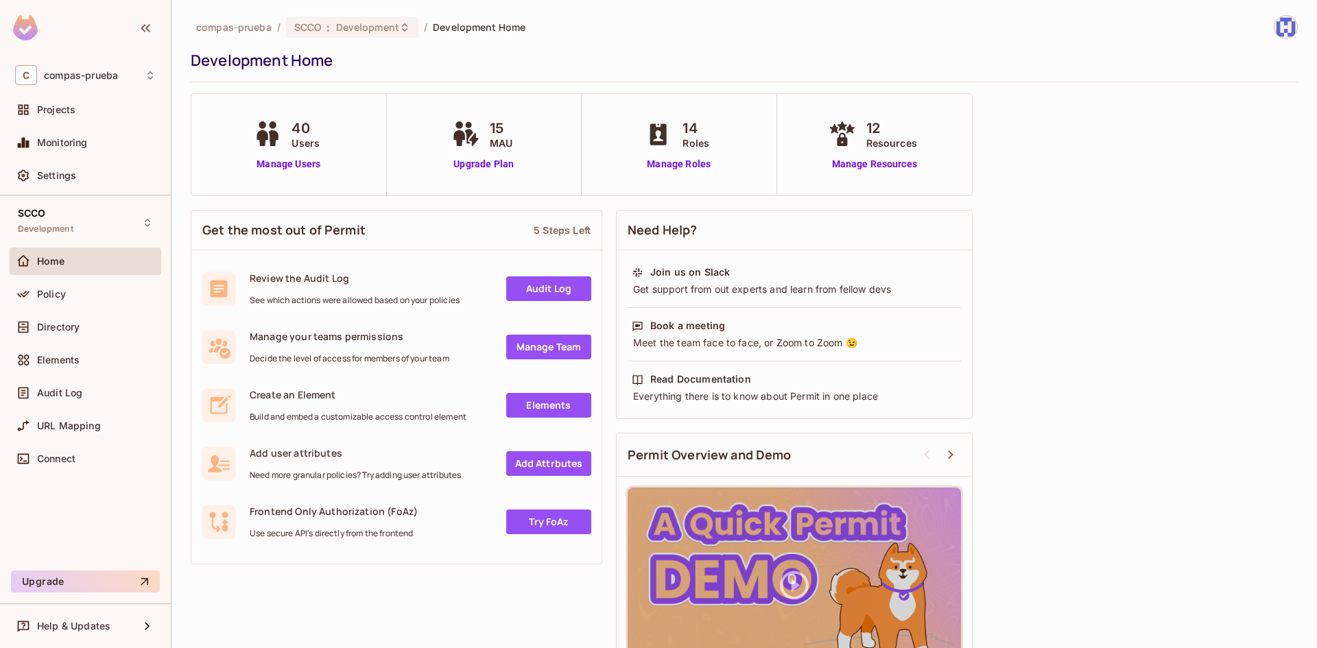
drag, startPoint x: 54, startPoint y: 328, endPoint x: 366, endPoint y: 294, distance: 313.3
click at [54, 327] on span "Directory" at bounding box center [58, 327] width 43 height 11
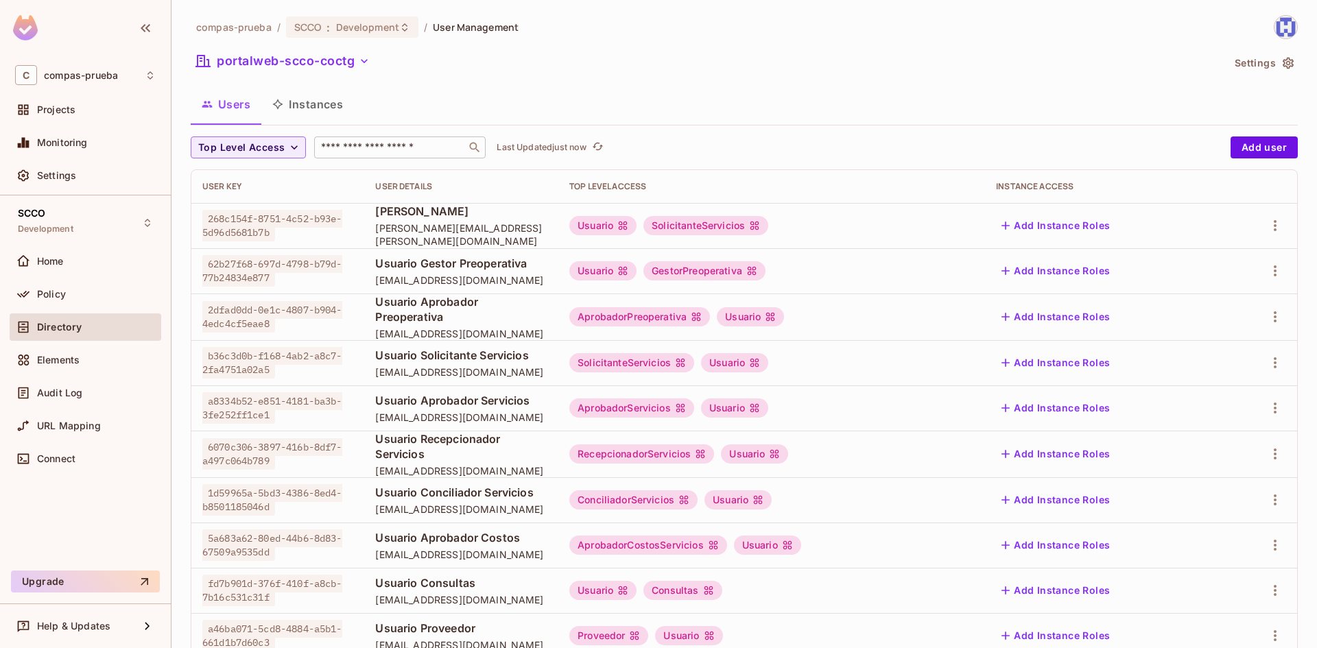
click at [373, 145] on input "text" at bounding box center [390, 148] width 144 height 14
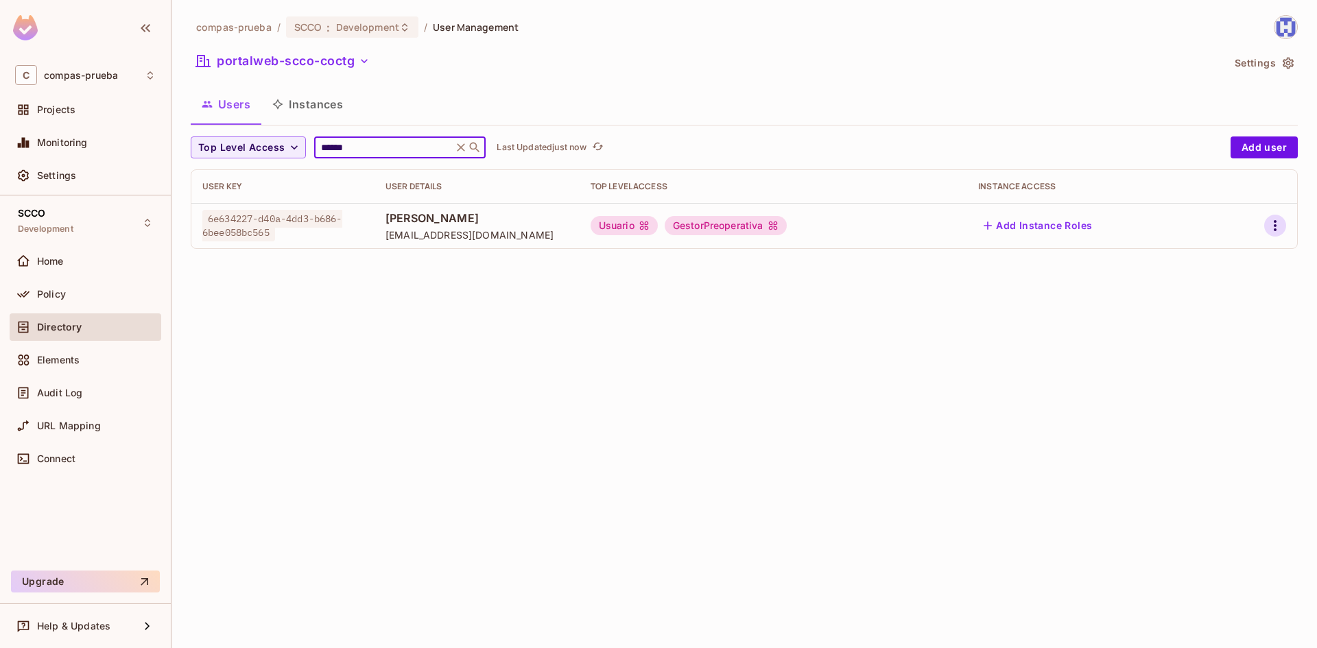
type input "******"
click at [1280, 225] on icon "button" at bounding box center [1275, 226] width 16 height 16
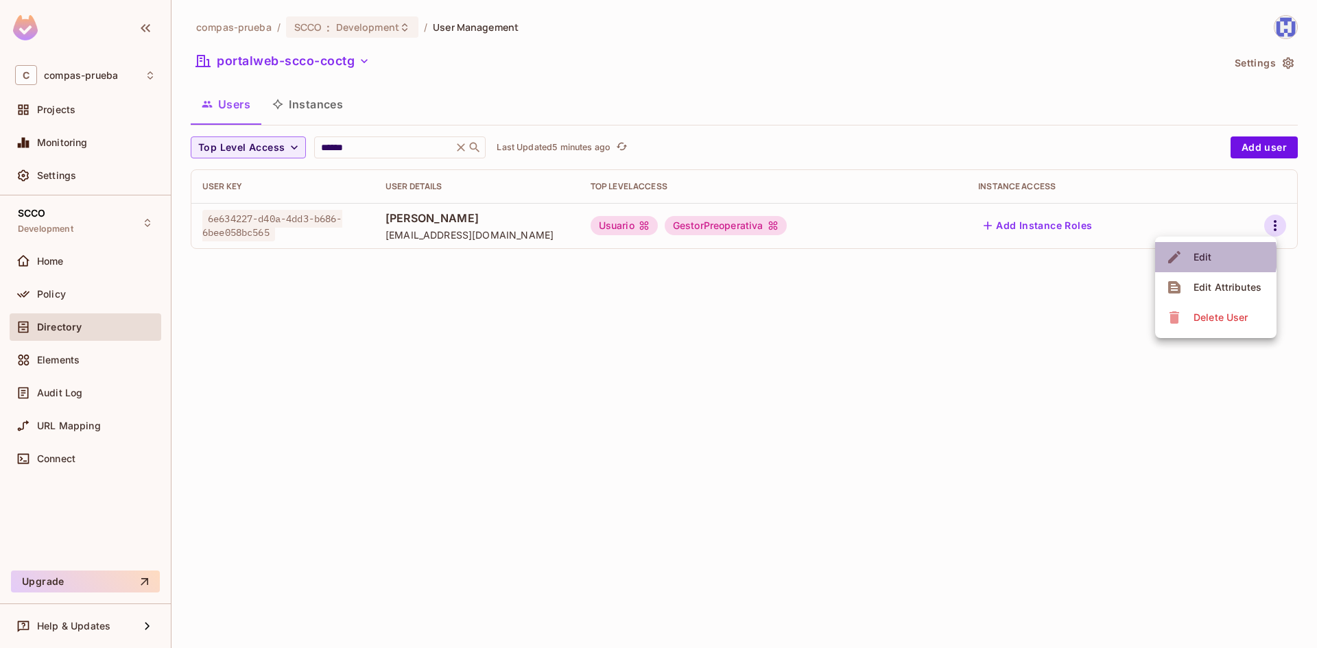
click at [1201, 257] on div "Edit" at bounding box center [1203, 257] width 19 height 14
click at [1274, 221] on icon "button" at bounding box center [1275, 226] width 16 height 16
click at [1235, 257] on li "Edit" at bounding box center [1216, 257] width 121 height 30
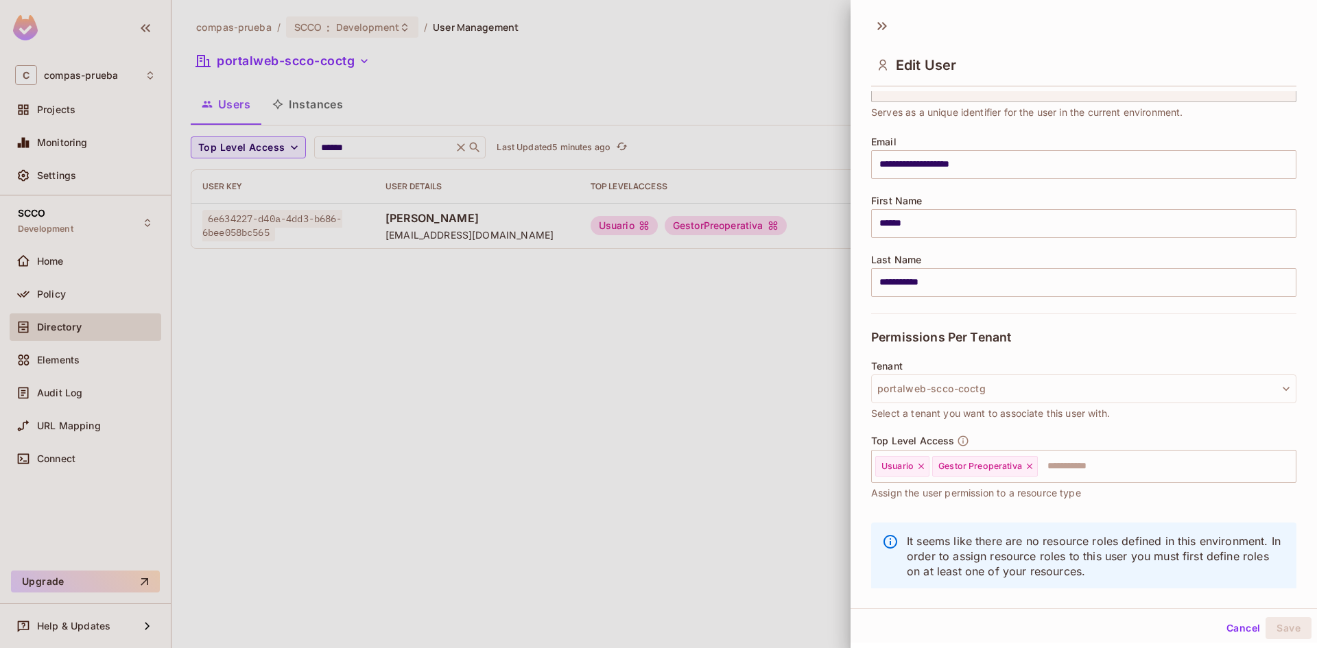
scroll to position [93, 0]
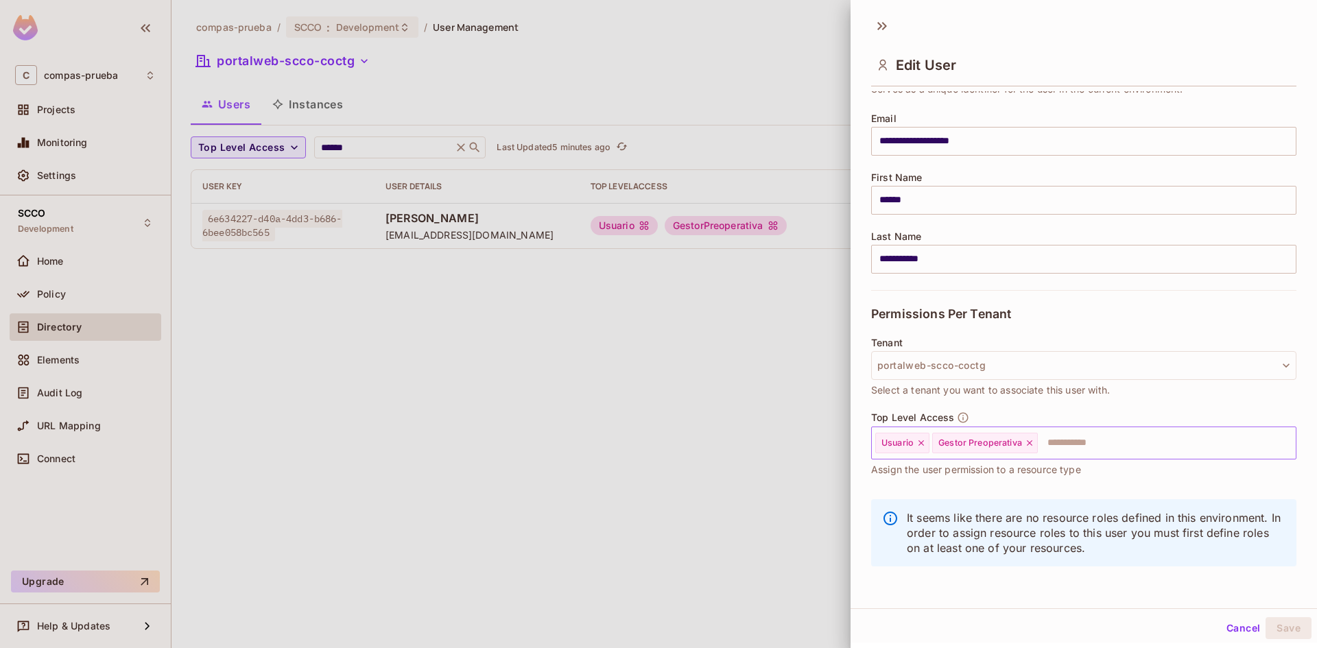
click at [1031, 441] on icon at bounding box center [1030, 443] width 10 height 10
click at [1031, 441] on input "text" at bounding box center [1100, 443] width 339 height 27
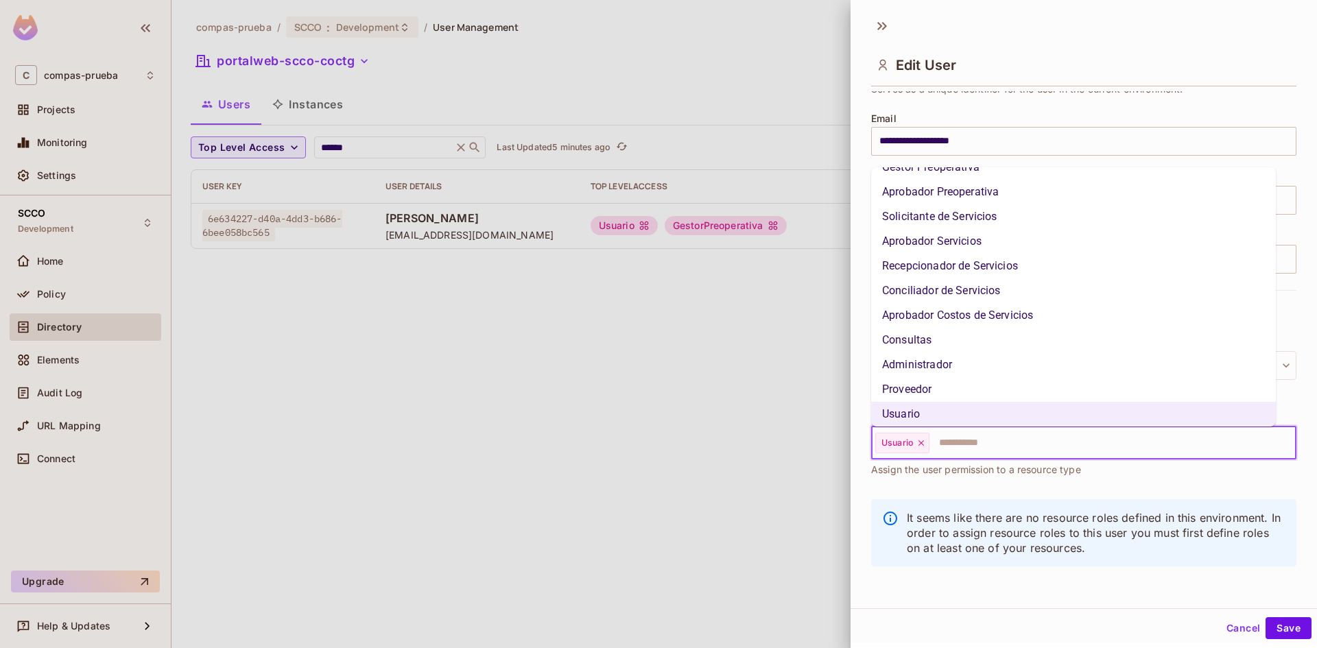
scroll to position [23, 0]
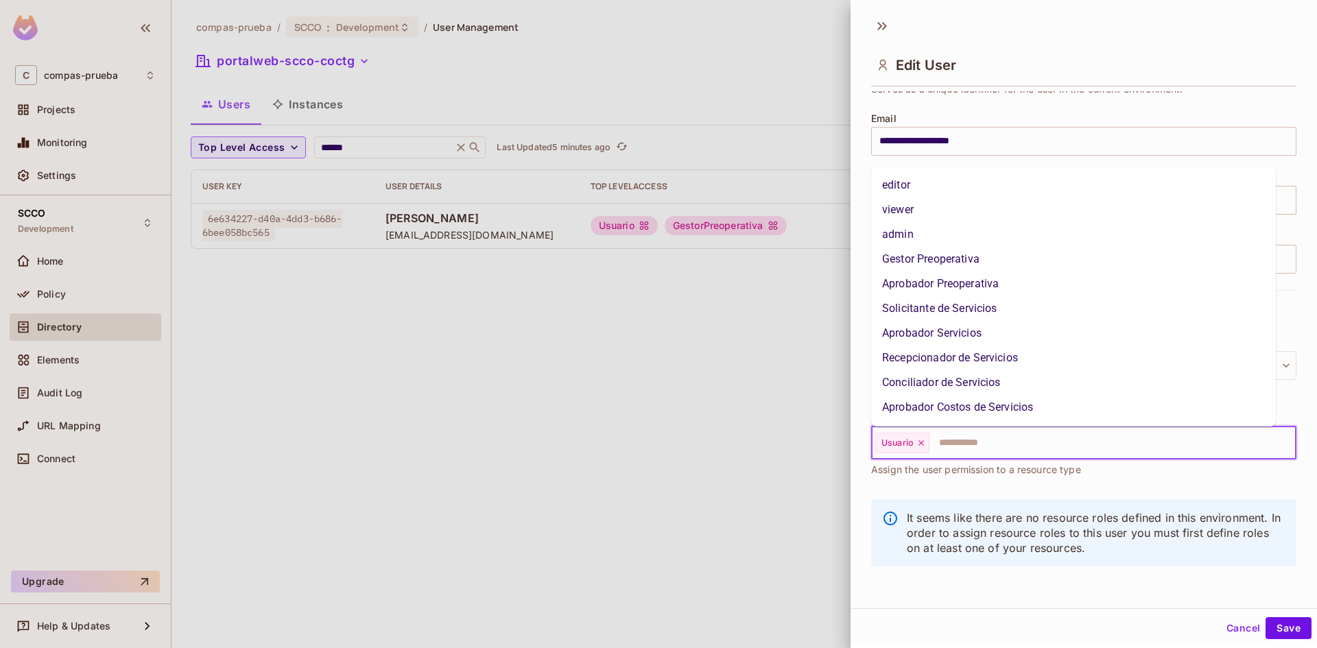
click at [985, 447] on input "text" at bounding box center [1100, 443] width 339 height 27
click at [963, 387] on li "Aprobador Costos de Servicios" at bounding box center [1073, 384] width 405 height 25
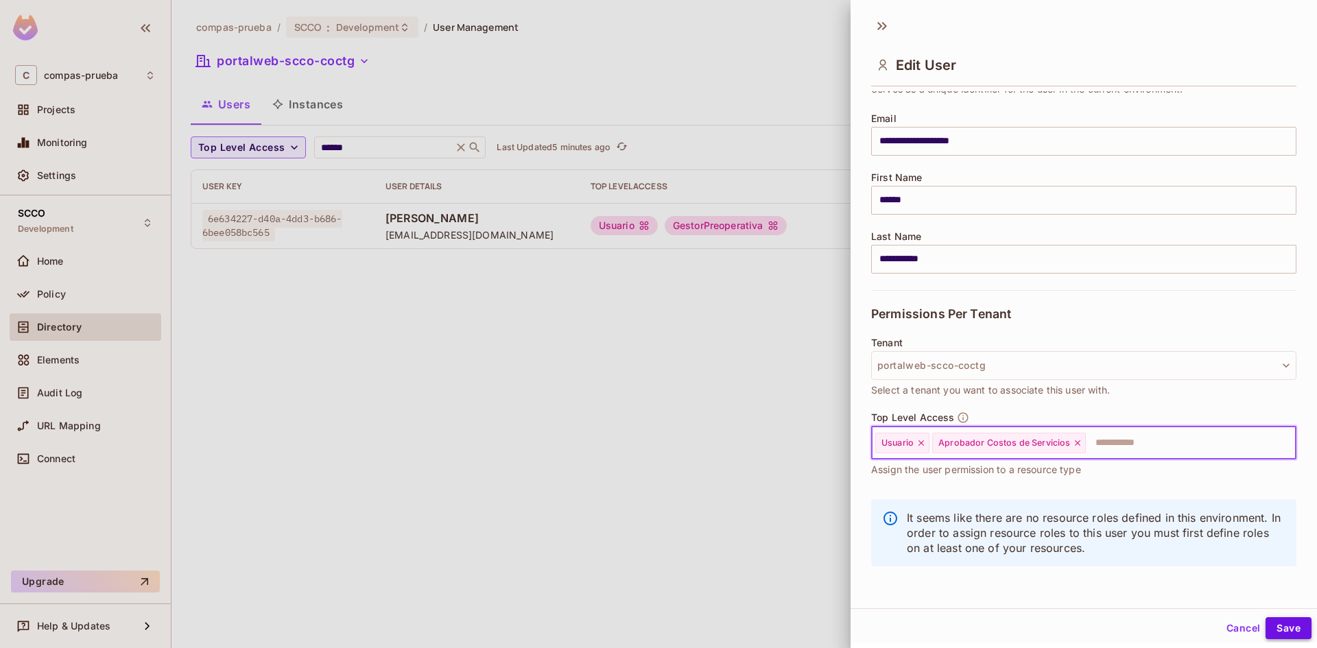
click at [1266, 626] on button "Save" at bounding box center [1289, 629] width 46 height 22
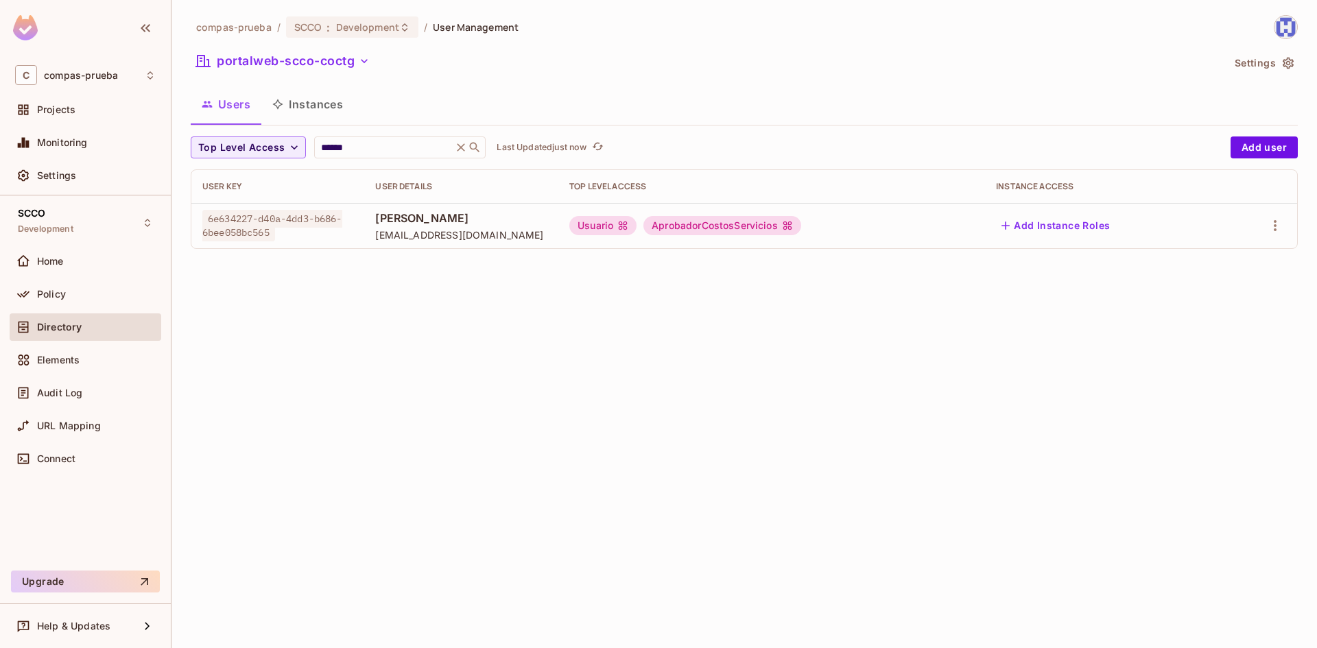
click at [1287, 218] on td at bounding box center [1260, 225] width 74 height 45
click at [1278, 221] on icon "button" at bounding box center [1275, 226] width 16 height 16
click at [776, 392] on div at bounding box center [658, 324] width 1317 height 648
click at [340, 148] on input "******" at bounding box center [383, 148] width 130 height 14
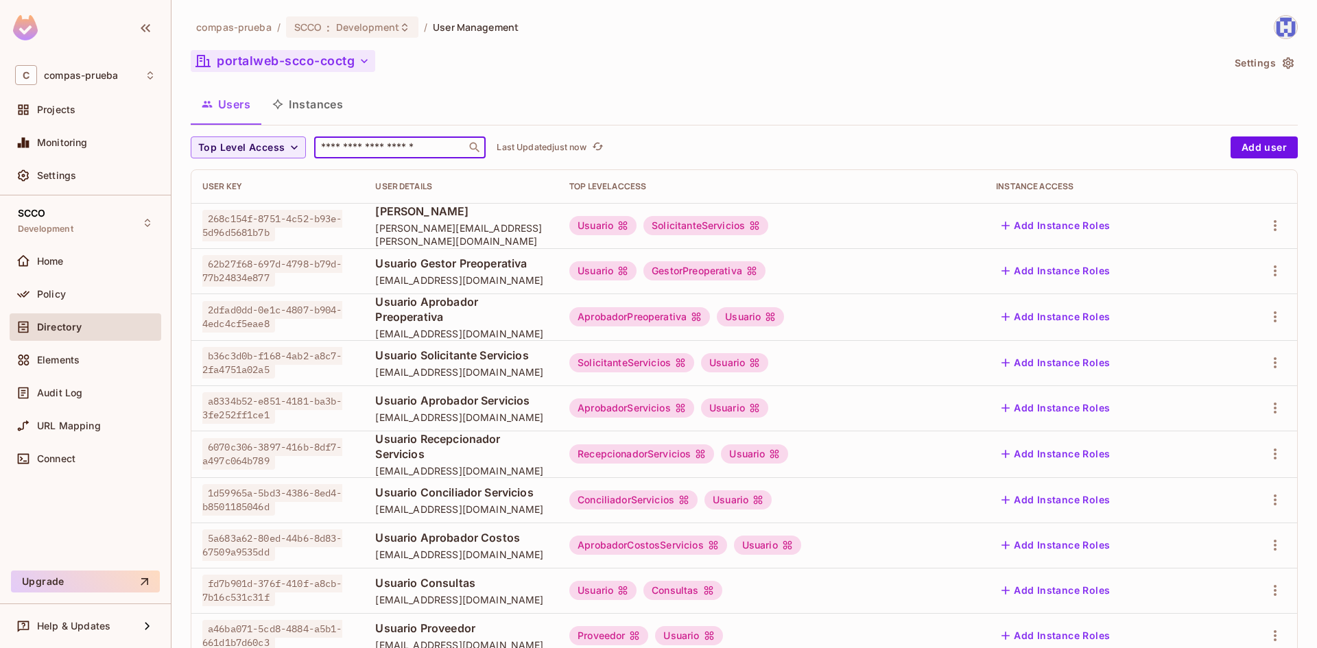
click at [360, 60] on icon "button" at bounding box center [364, 61] width 14 height 14
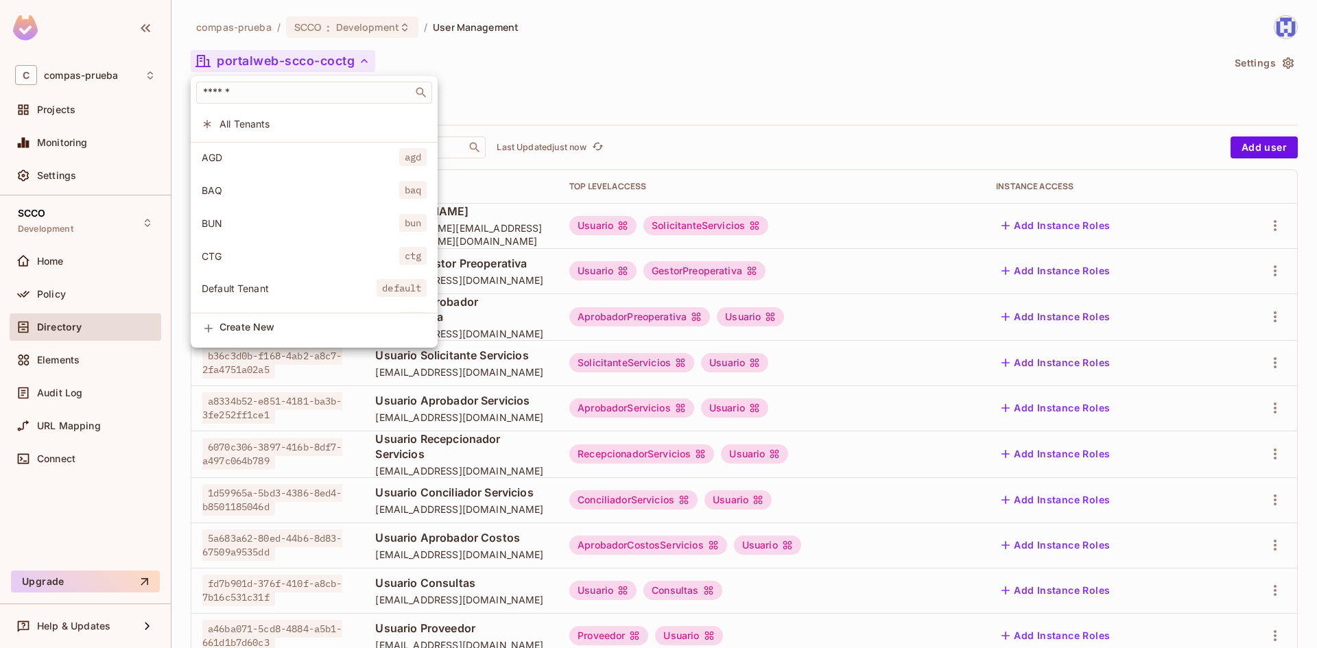
drag, startPoint x: 269, startPoint y: 262, endPoint x: 478, endPoint y: 228, distance: 211.4
click at [270, 261] on span "CTG" at bounding box center [301, 256] width 198 height 13
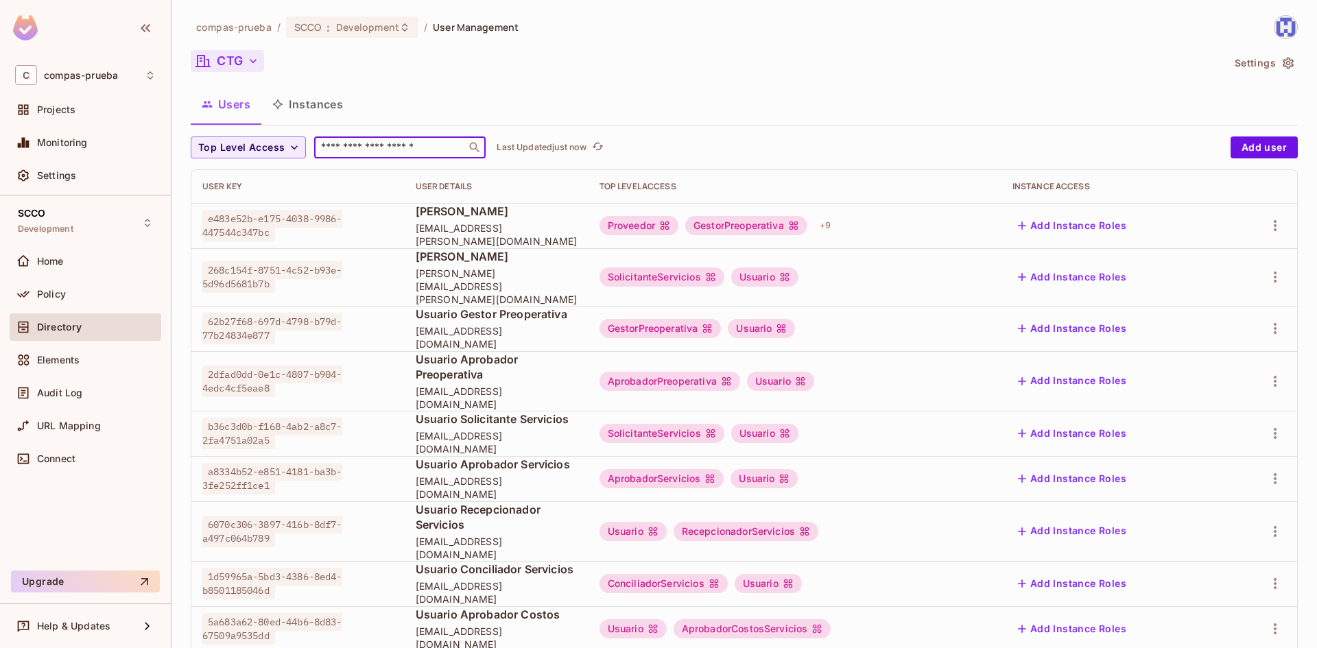
click at [425, 145] on input "text" at bounding box center [390, 148] width 144 height 14
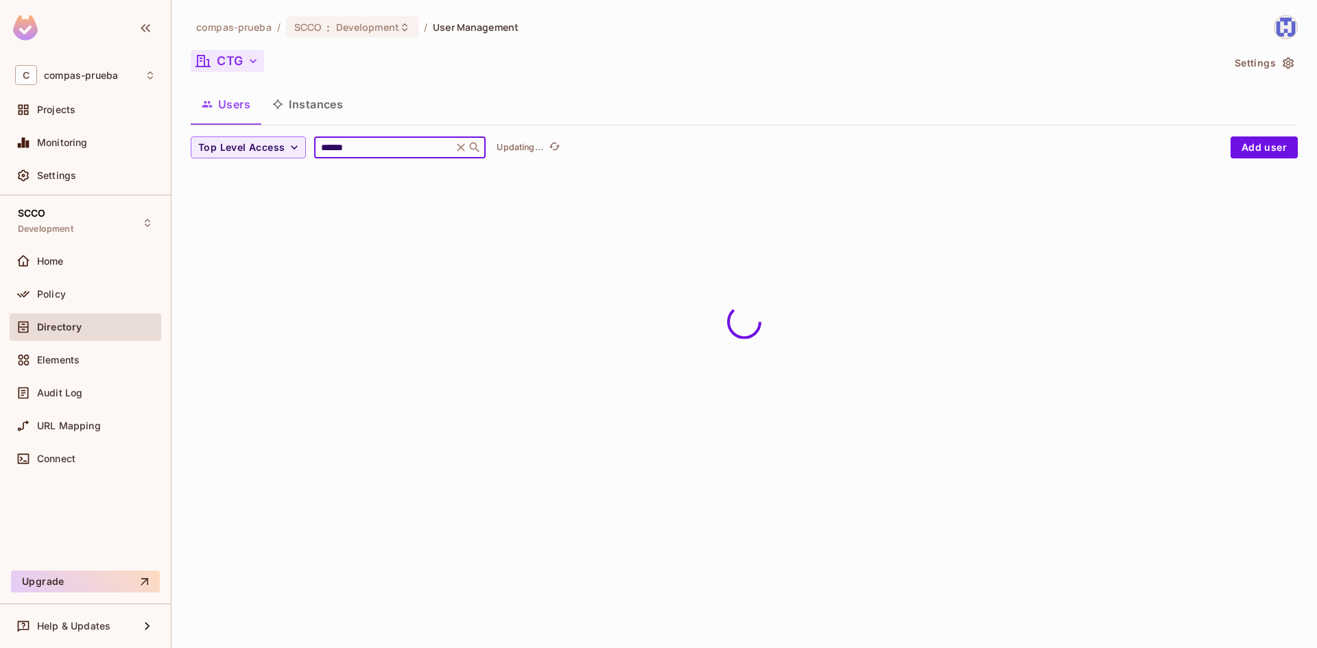
type input "******"
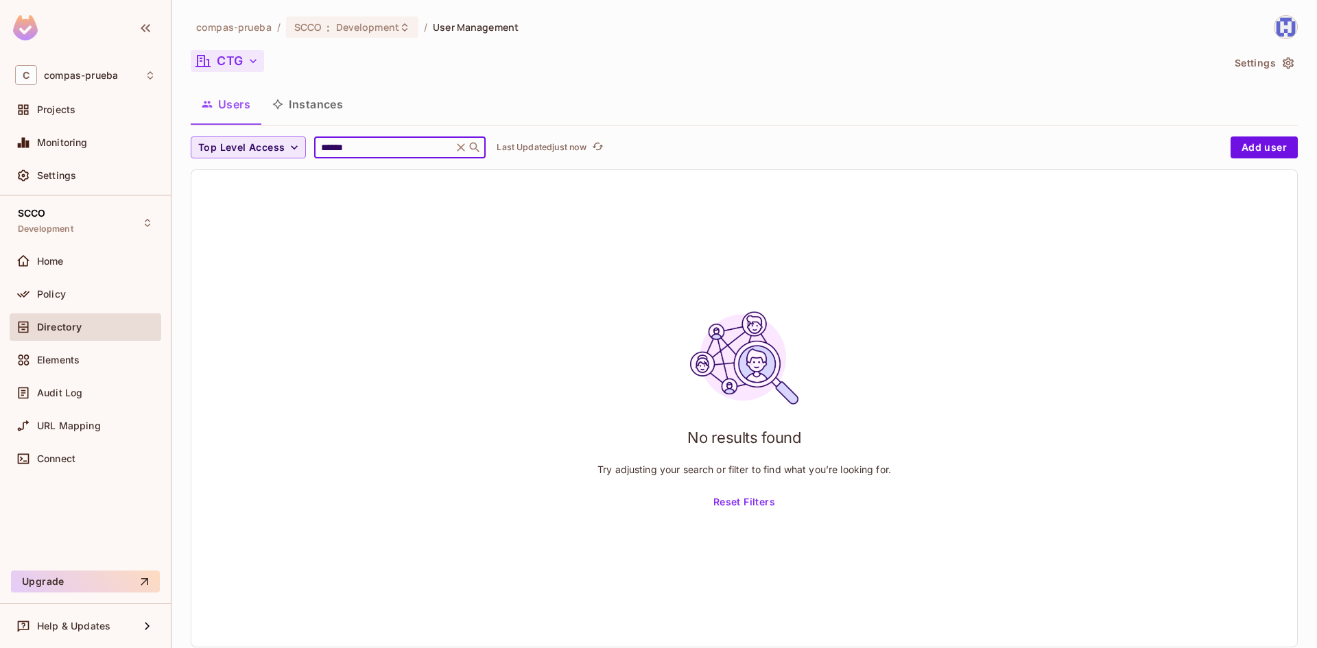
drag, startPoint x: 425, startPoint y: 145, endPoint x: 226, endPoint y: 145, distance: 199.7
click at [226, 145] on div "Top Level Access ****** ​ Last Updated just now" at bounding box center [707, 148] width 1033 height 22
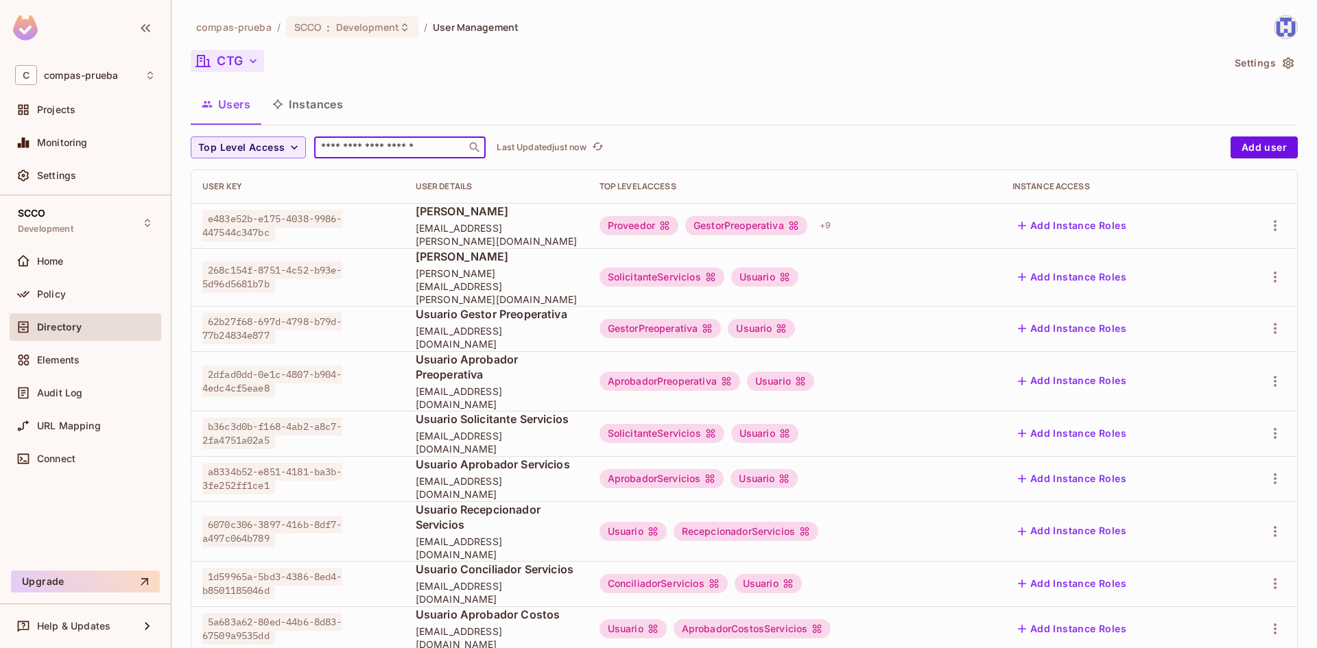
click at [253, 58] on icon "button" at bounding box center [253, 61] width 14 height 14
click at [326, 100] on button "Instances" at bounding box center [307, 104] width 93 height 34
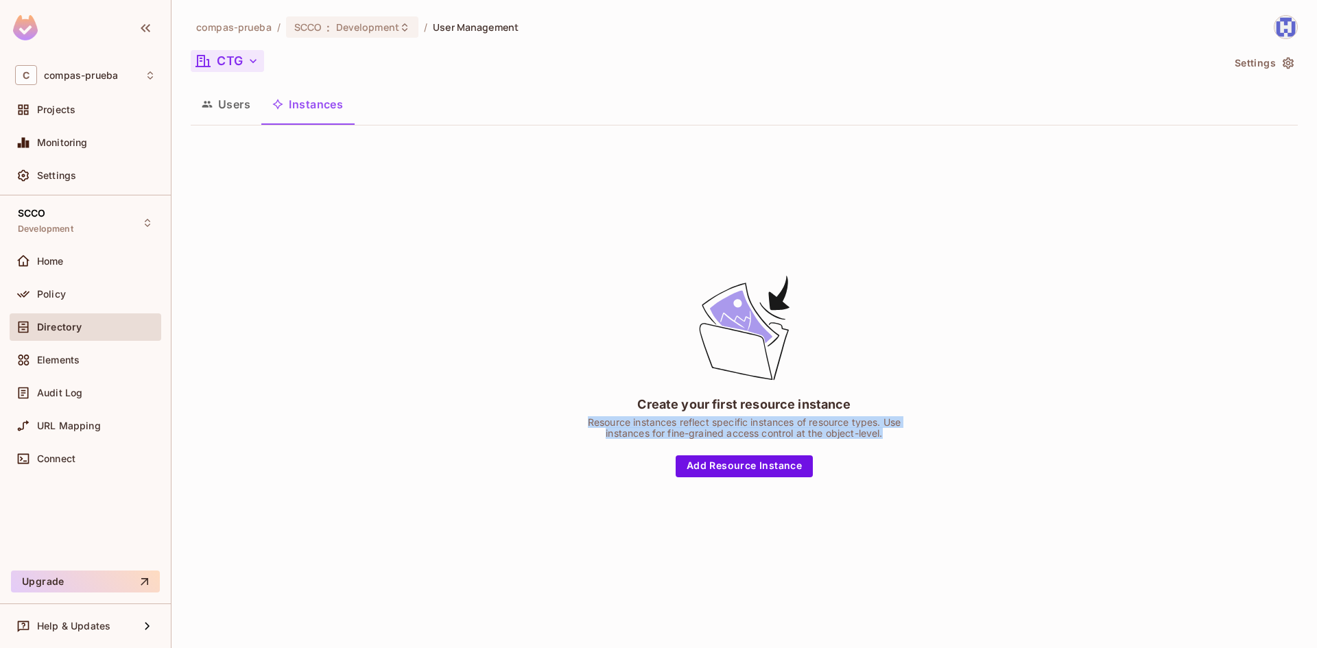
drag, startPoint x: 605, startPoint y: 426, endPoint x: 869, endPoint y: 420, distance: 264.9
click at [906, 430] on div "Resource instances reflect specific instances of resource types. Use instances …" at bounding box center [744, 428] width 343 height 22
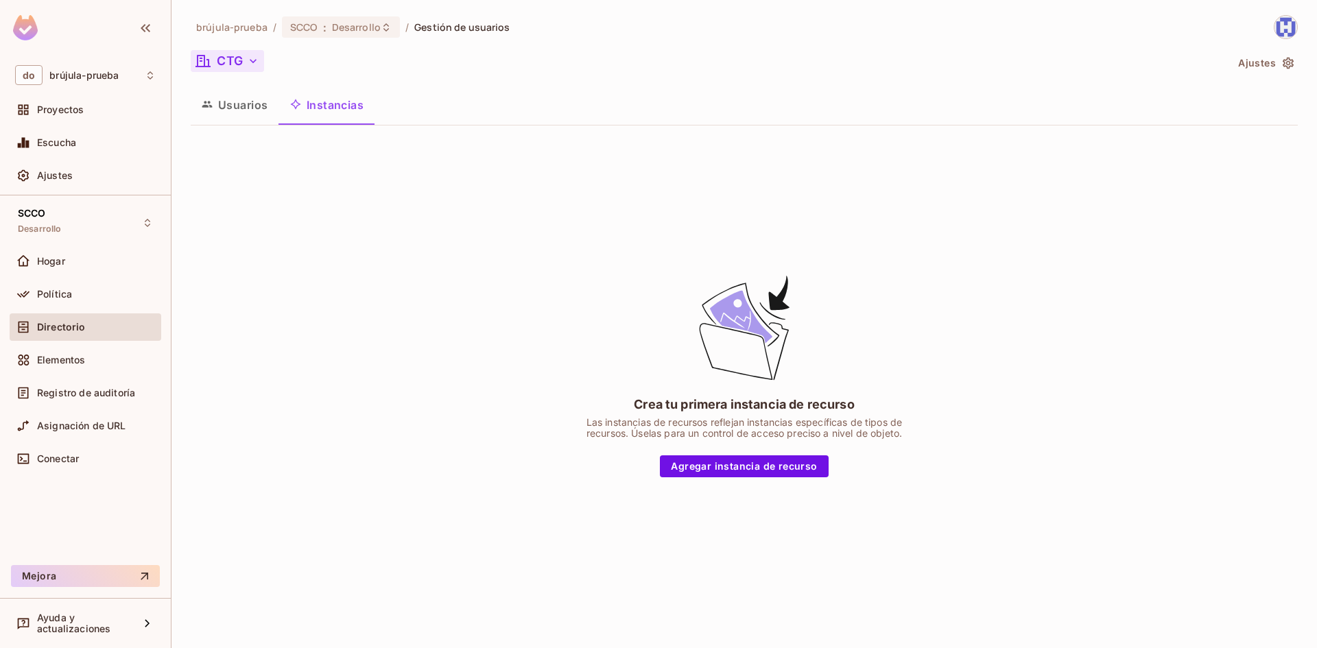
click at [250, 108] on font "Usuarios" at bounding box center [243, 105] width 50 height 14
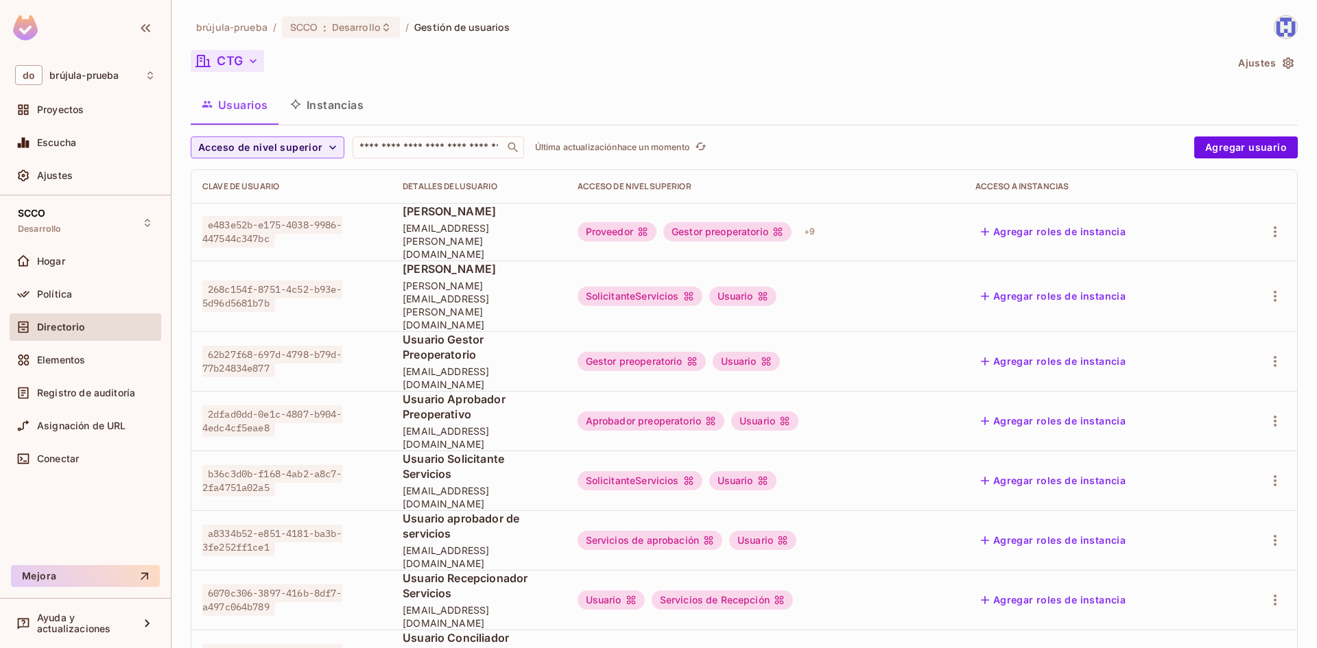
click at [255, 59] on icon "button" at bounding box center [253, 61] width 14 height 14
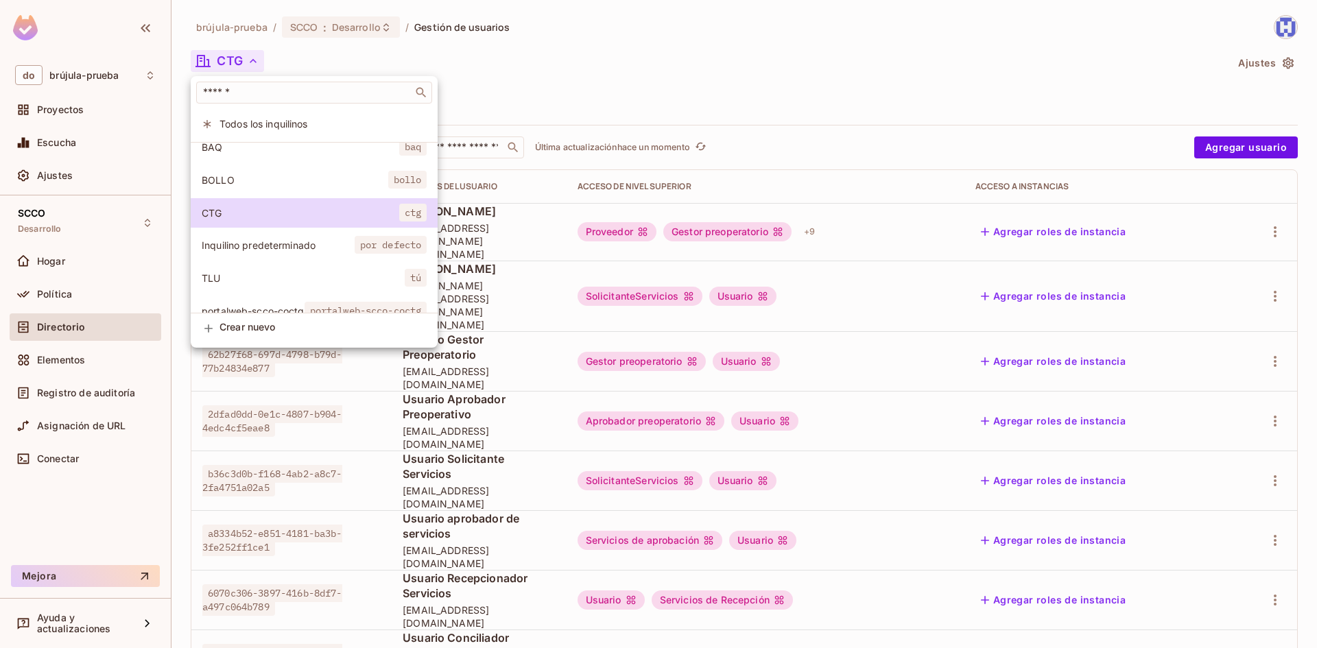
scroll to position [70, 0]
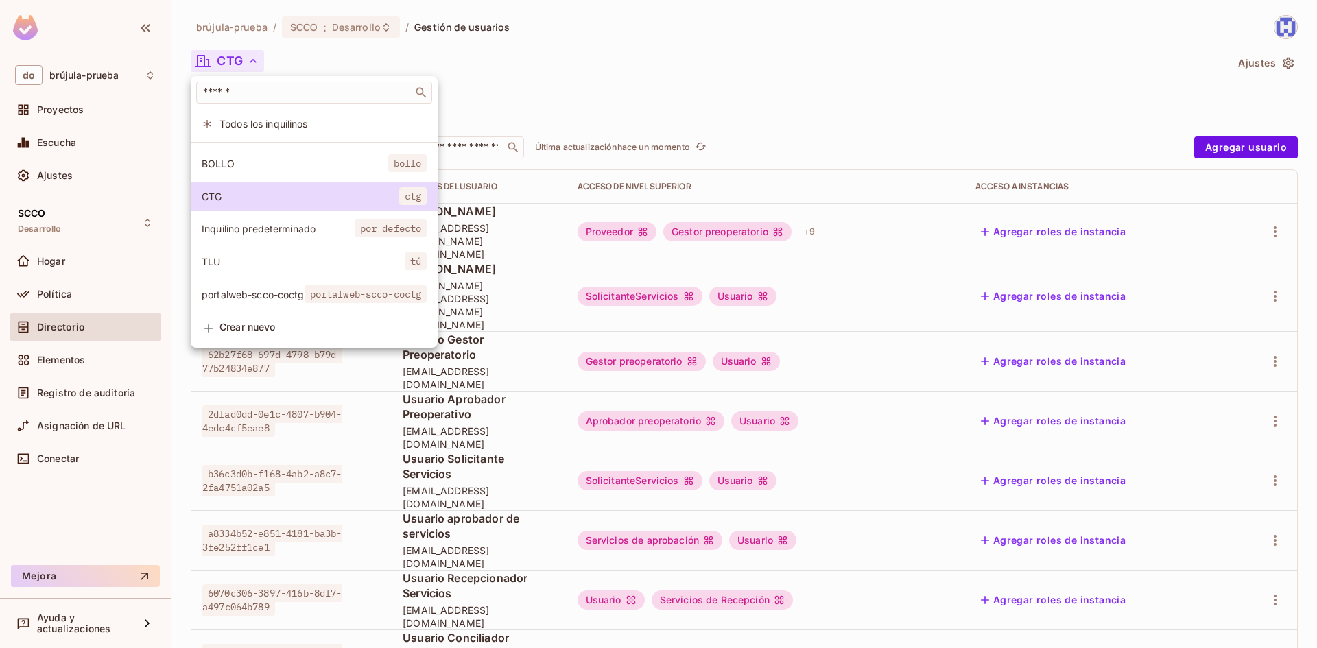
click at [244, 289] on font "portalweb-scco-coctg" at bounding box center [253, 295] width 103 height 12
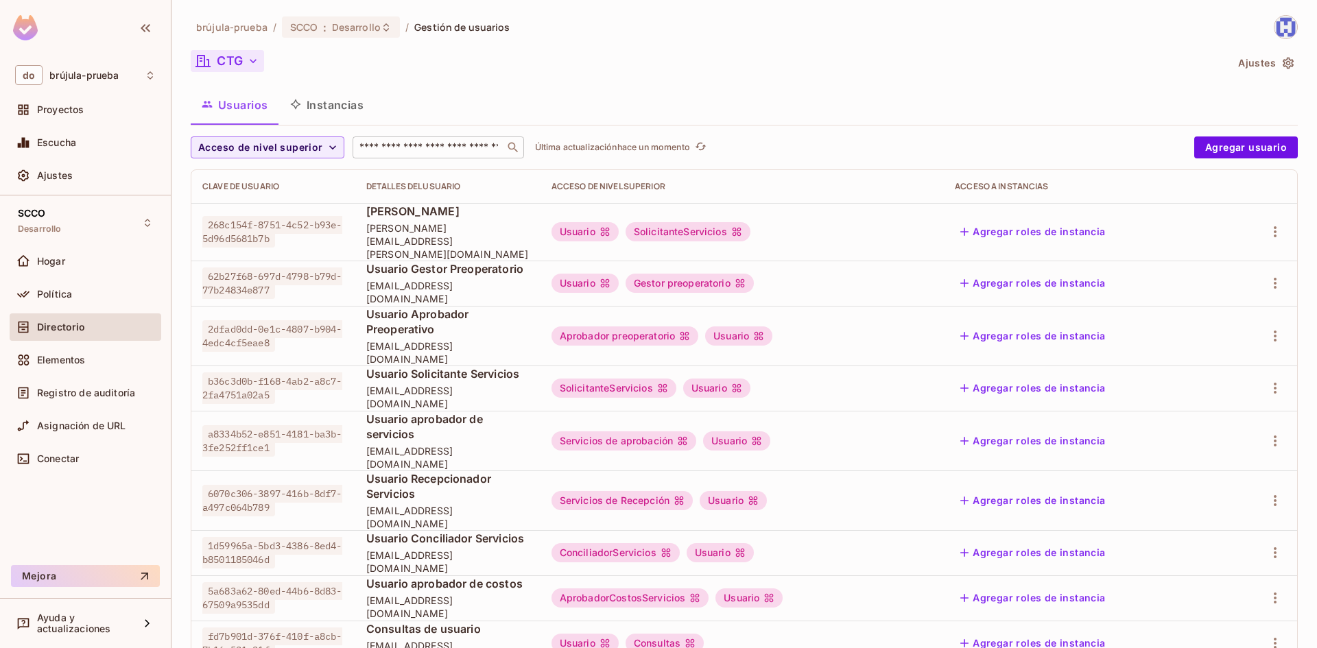
click at [442, 147] on input "text" at bounding box center [429, 148] width 144 height 14
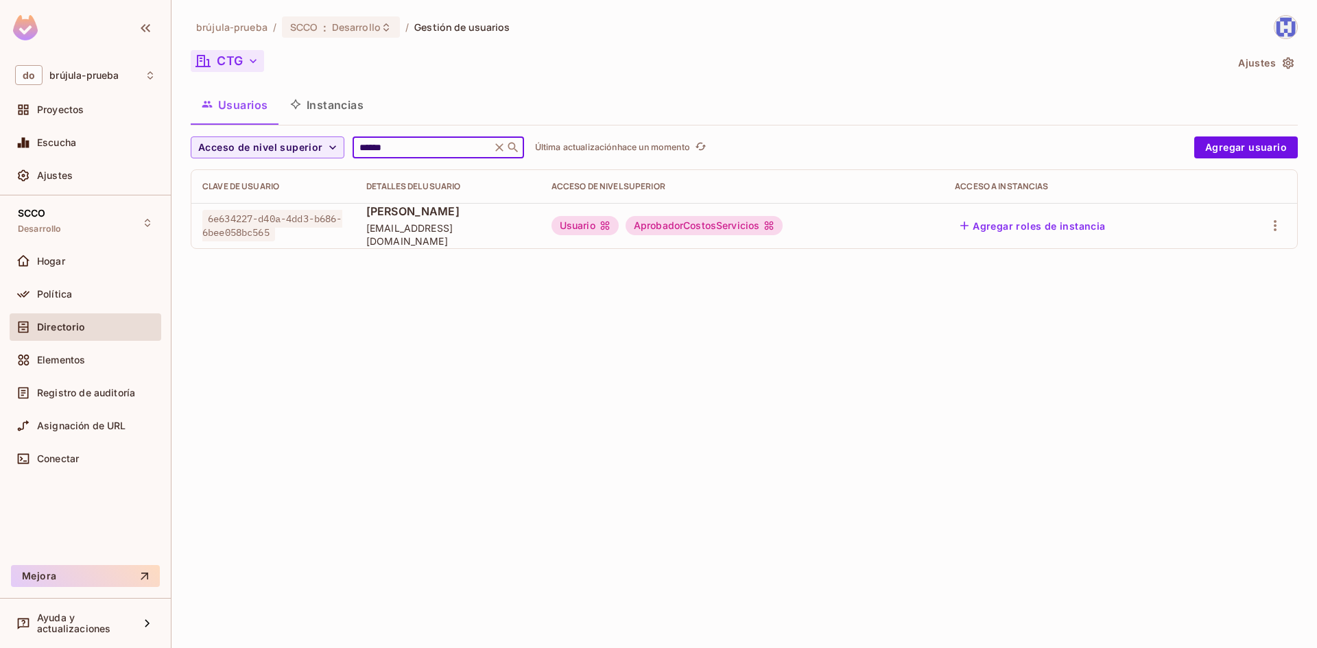
drag, startPoint x: 402, startPoint y: 143, endPoint x: 294, endPoint y: 136, distance: 107.9
click at [296, 136] on div "brújula-prueba / SCCO : Desarrollo / Gestión de usuarios CTG Ajustes Usuarios I…" at bounding box center [744, 137] width 1107 height 245
paste input "**********"
drag, startPoint x: 401, startPoint y: 148, endPoint x: 321, endPoint y: 132, distance: 81.7
click at [318, 134] on div "brújula-prueba / SCCO : Desarrollo / Gestión de usuarios CTG Ajustes Usuarios I…" at bounding box center [744, 137] width 1107 height 245
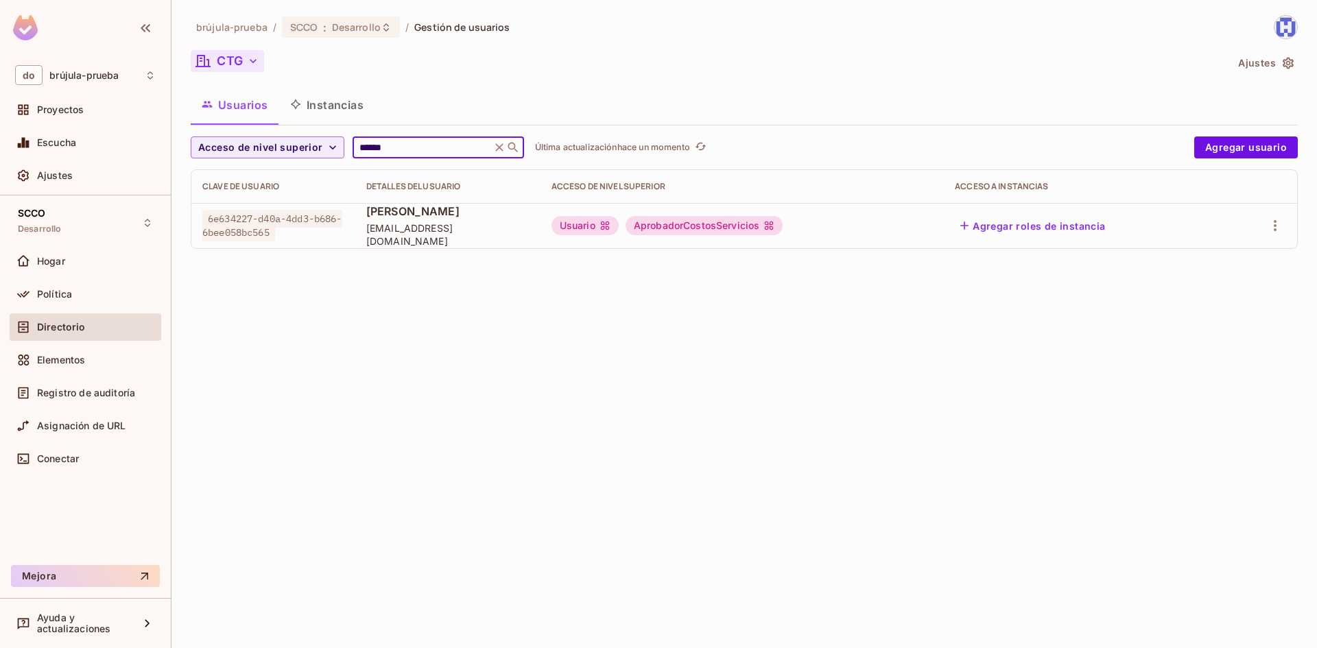
paste input "**********"
type input "**********"
drag, startPoint x: 307, startPoint y: 238, endPoint x: 207, endPoint y: 222, distance: 100.8
click at [207, 222] on span "ff7a1e81-1eaf-4980-87e4-0aaefe7bf7ef" at bounding box center [272, 226] width 140 height 32
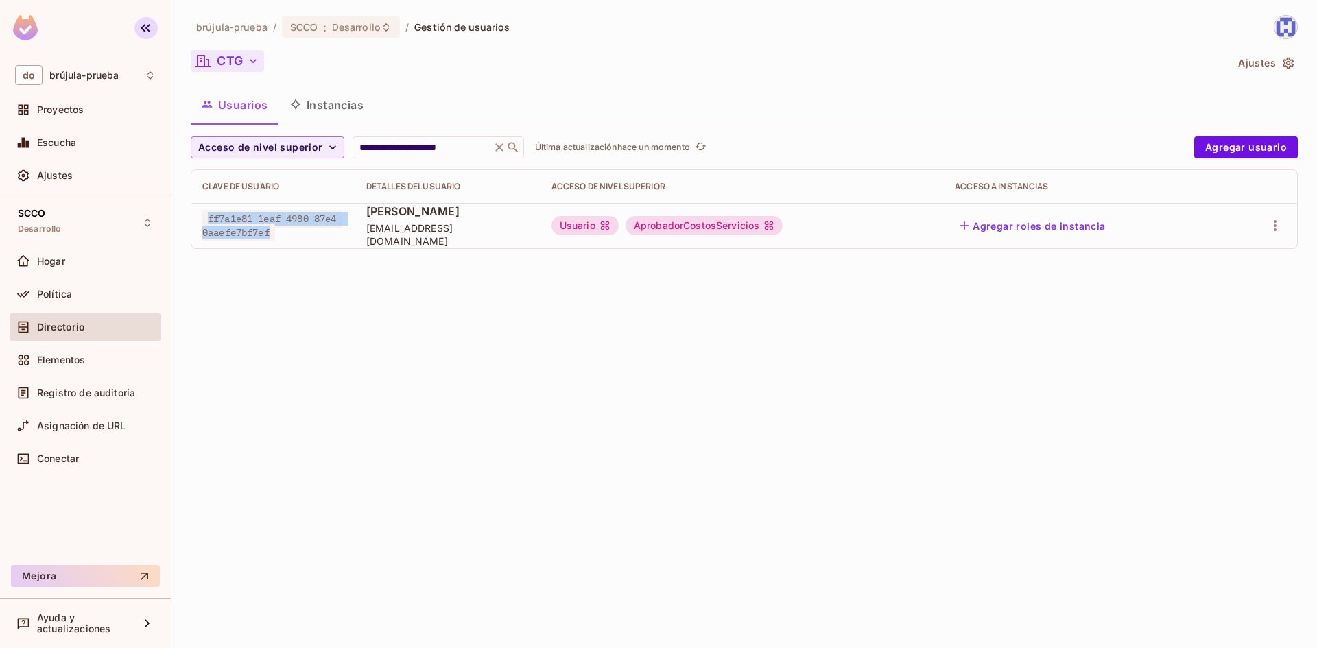
copy font "ff7a1e81-1eaf-4980-87e4-0aaefe7bf7ef"
click at [495, 145] on icon at bounding box center [500, 148] width 14 height 14
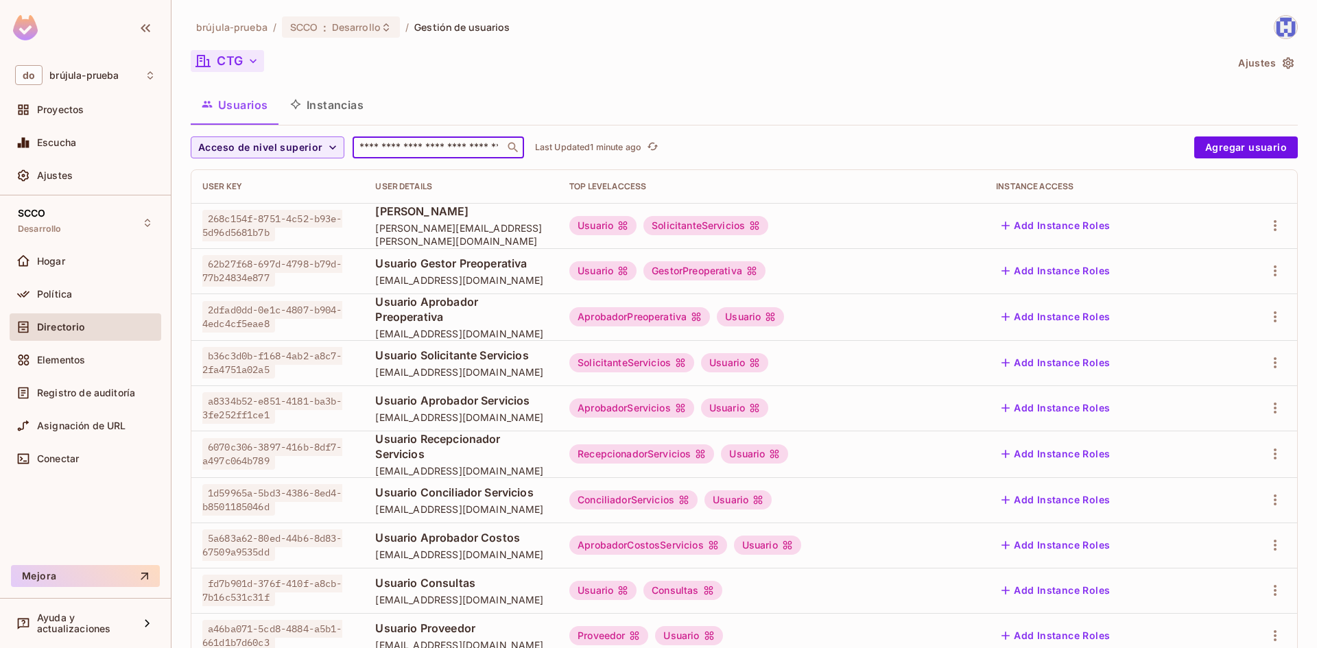
click at [454, 145] on input "text" at bounding box center [429, 148] width 144 height 14
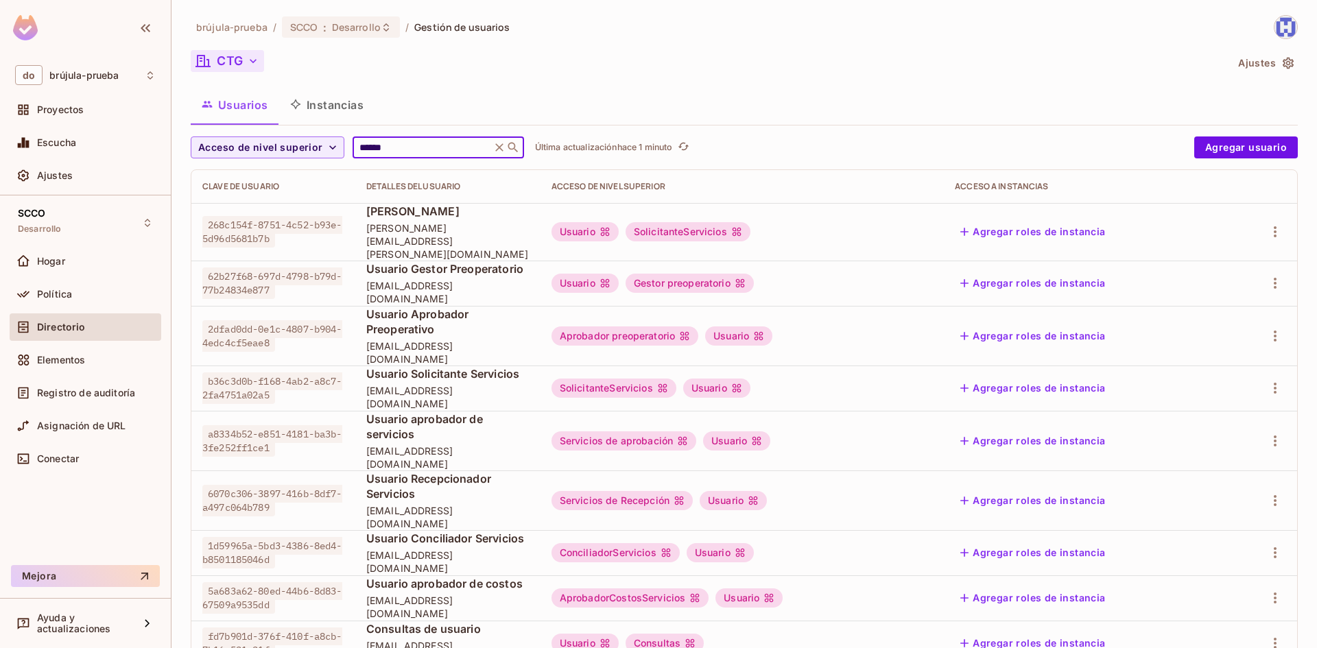
type input "******"
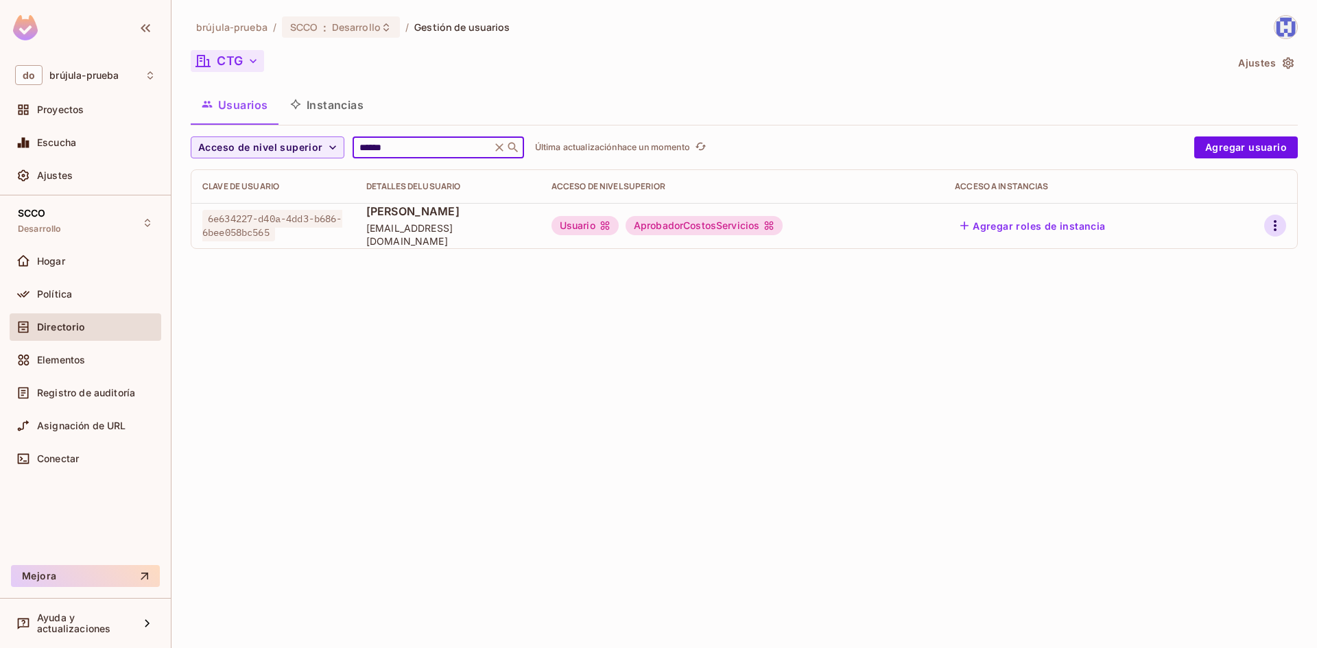
click at [1278, 220] on icon "button" at bounding box center [1275, 226] width 16 height 16
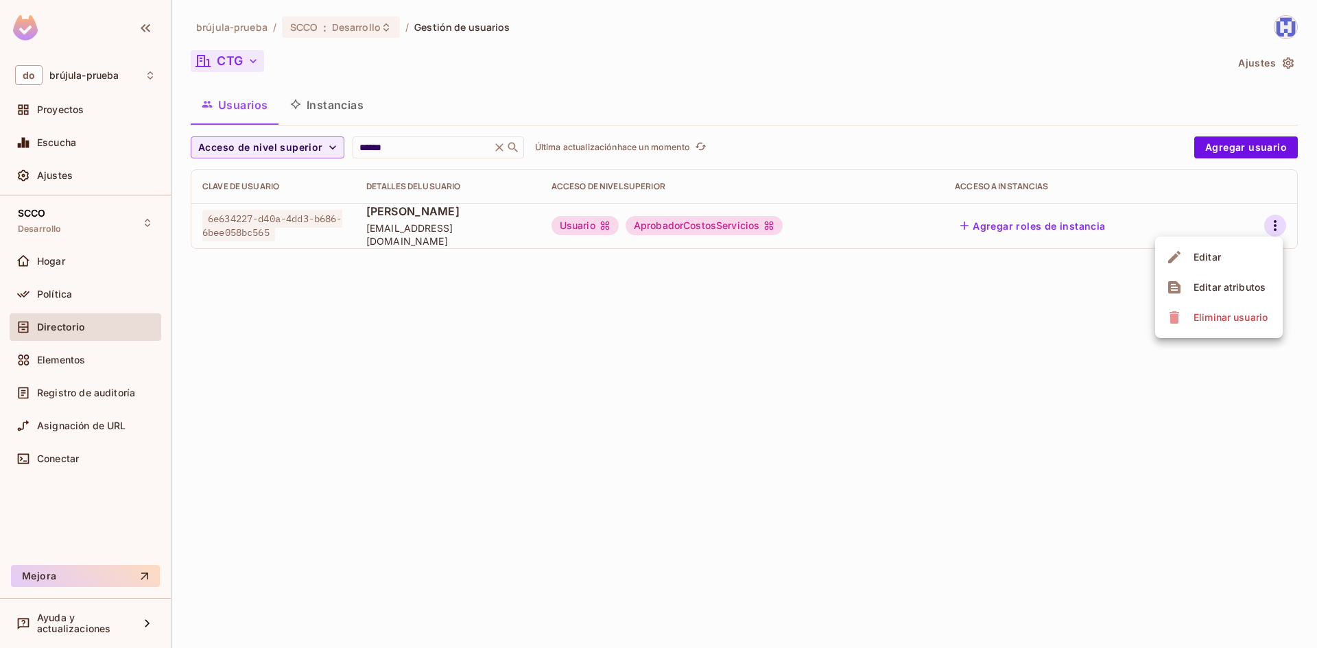
click at [1211, 260] on font "Editar" at bounding box center [1207, 257] width 27 height 12
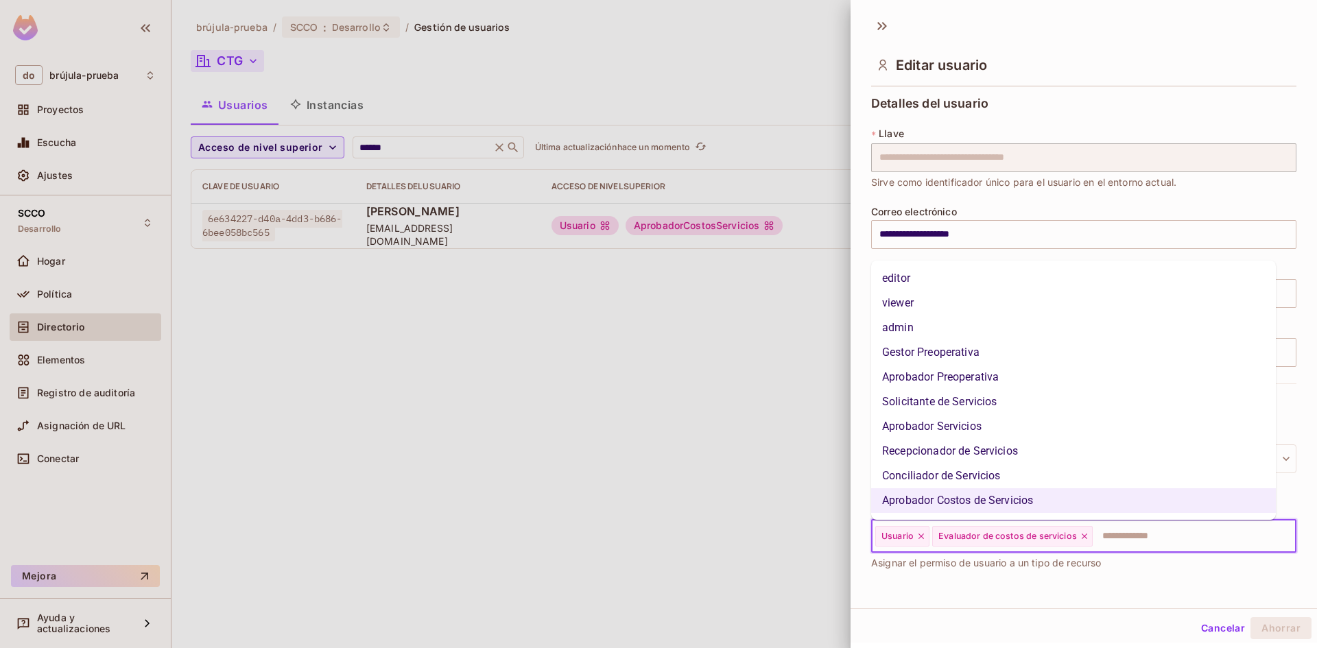
click at [1133, 534] on input "text" at bounding box center [1182, 536] width 176 height 27
click at [634, 390] on div at bounding box center [658, 324] width 1317 height 648
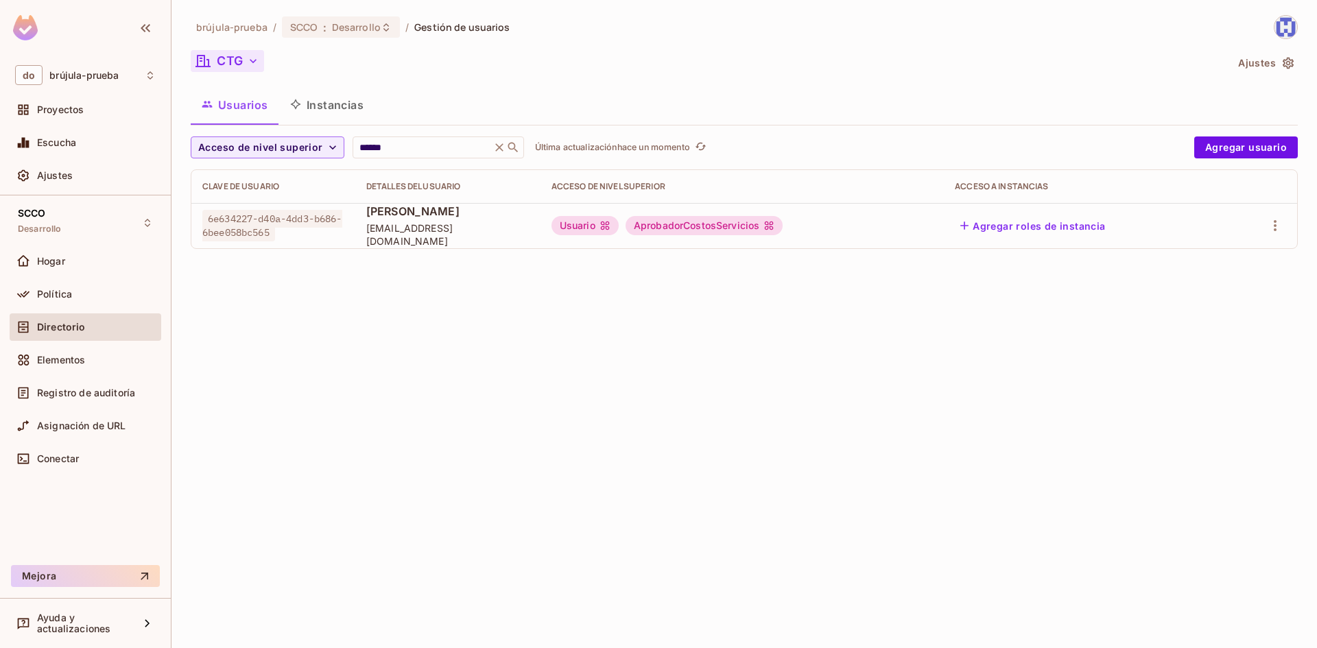
click at [753, 464] on div "brújula-prueba / SCCO : Desarrollo / Gestión de usuarios CTG Ajustes Usuarios I…" at bounding box center [745, 324] width 1146 height 648
click at [74, 325] on font "Directorio" at bounding box center [61, 327] width 49 height 12
click at [379, 145] on input "******" at bounding box center [422, 148] width 130 height 14
drag, startPoint x: 379, startPoint y: 145, endPoint x: 428, endPoint y: 163, distance: 52.5
click at [379, 147] on input "******" at bounding box center [422, 148] width 130 height 14
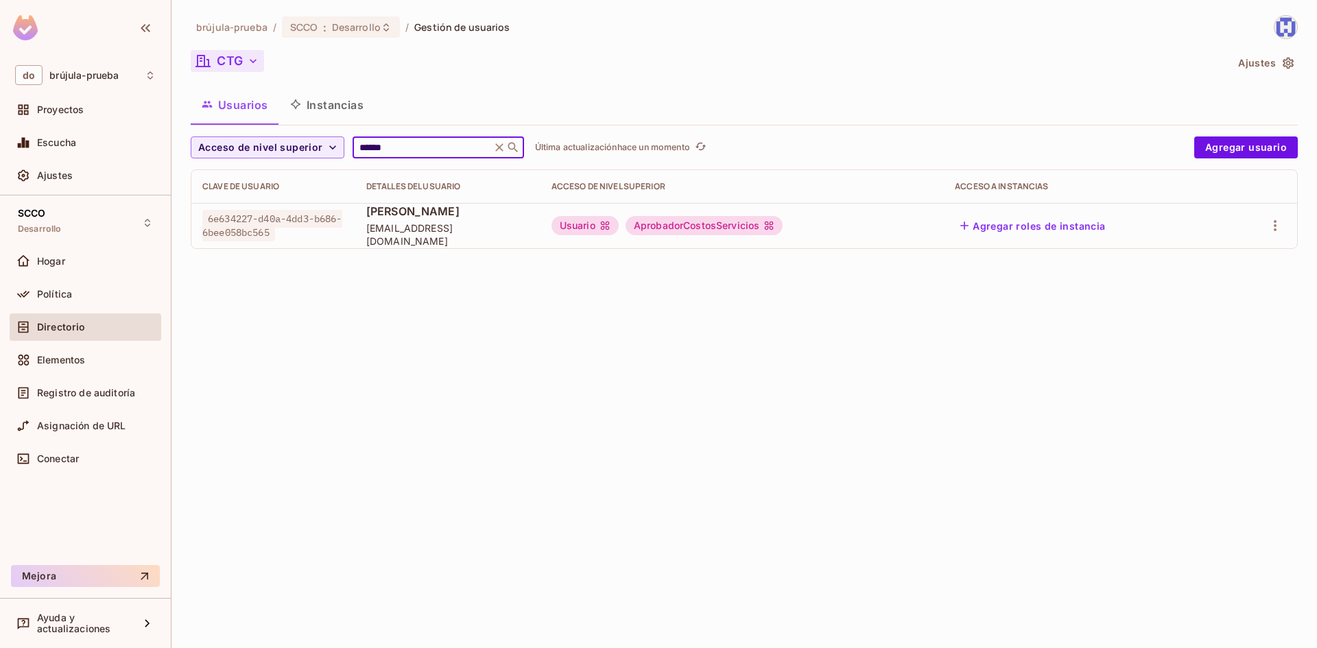
click at [521, 385] on div "brújula-prueba / SCCO : Desarrollo / Gestión de usuarios CTG Ajustes Usuarios I…" at bounding box center [745, 324] width 1146 height 648
click at [509, 375] on div "brújula-prueba / SCCO : Desarrollo / Gestión de usuarios CTG Ajustes Usuarios I…" at bounding box center [745, 324] width 1146 height 648
click at [1277, 225] on icon "button" at bounding box center [1275, 226] width 16 height 16
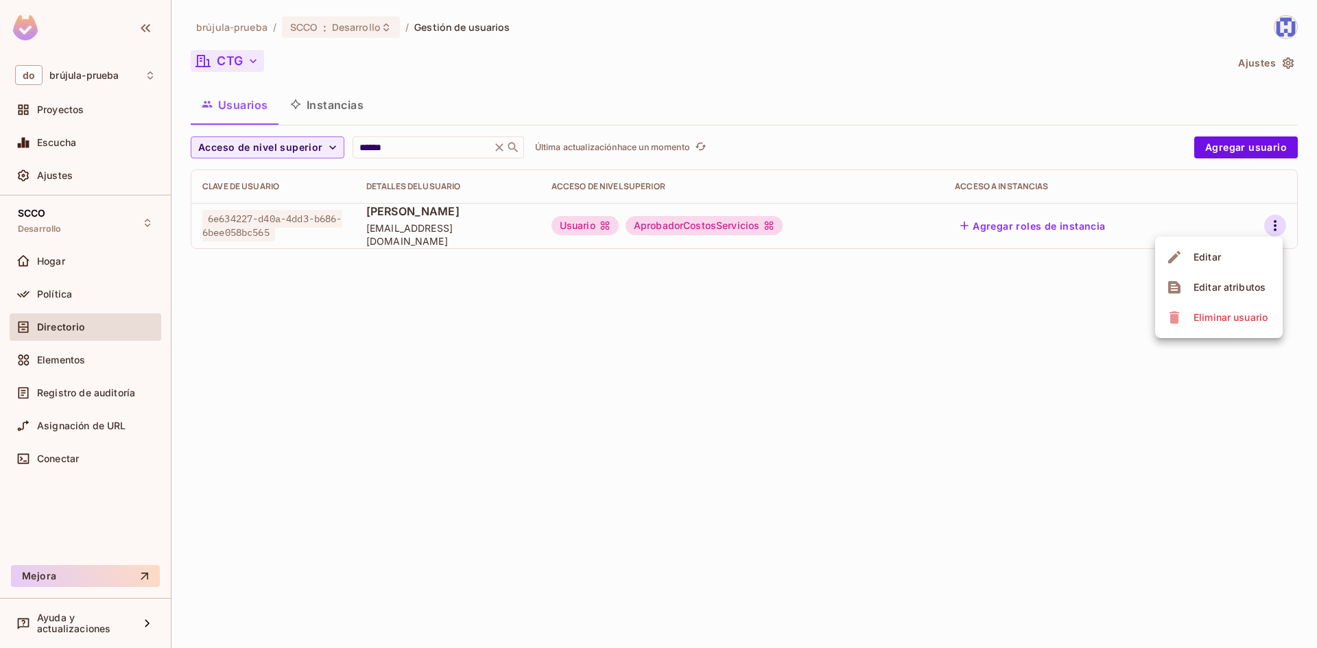
drag, startPoint x: 1229, startPoint y: 264, endPoint x: 1206, endPoint y: 296, distance: 39.3
click at [1228, 264] on li "Editar" at bounding box center [1220, 257] width 128 height 30
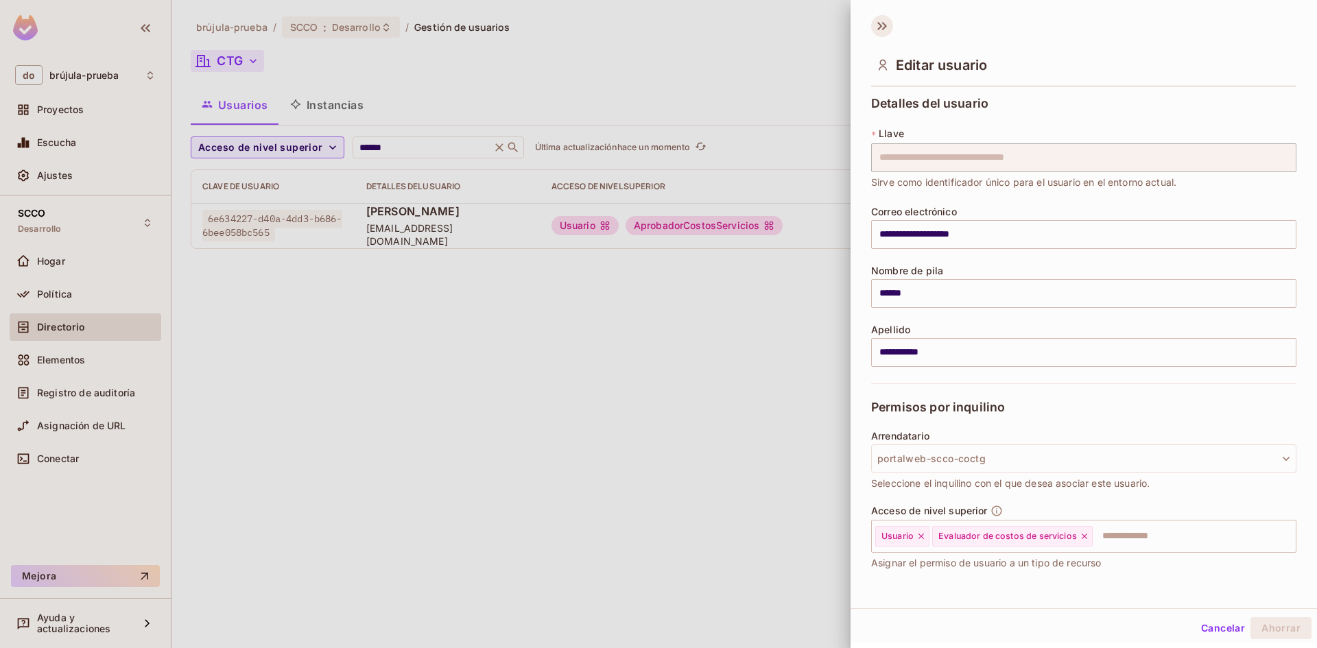
click at [883, 30] on icon at bounding box center [884, 26] width 5 height 8
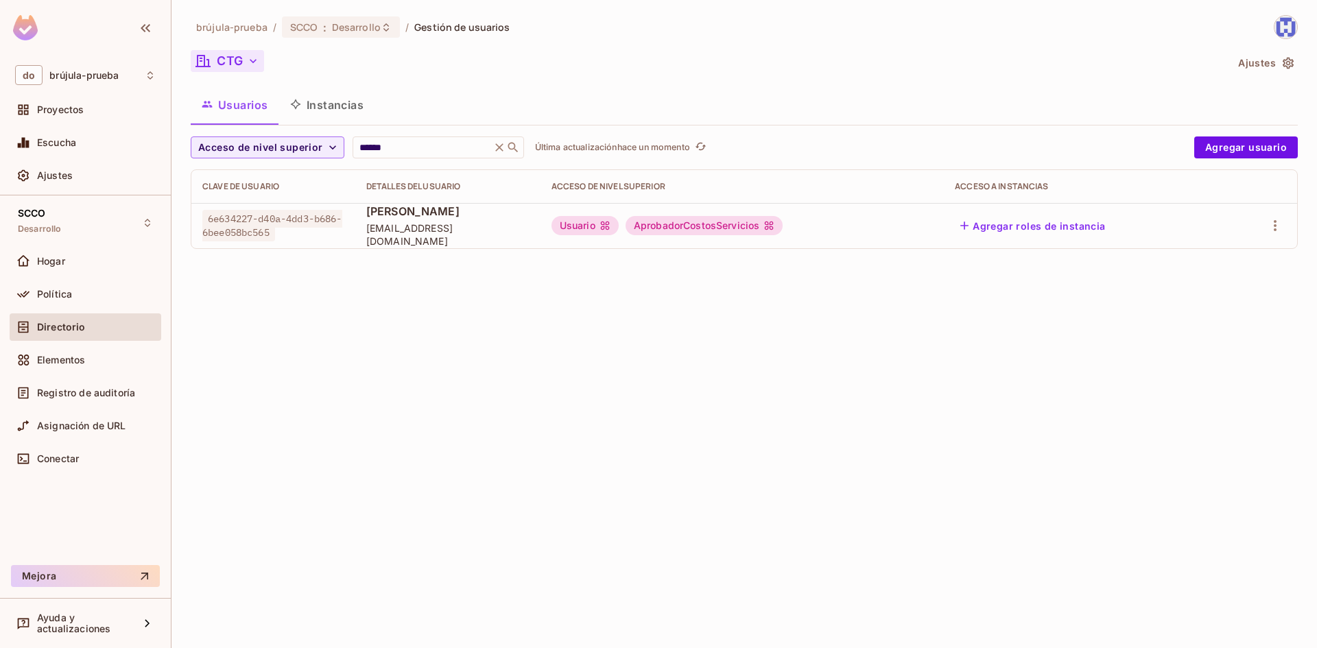
click at [705, 350] on div "brújula-prueba / SCCO : Desarrollo / Gestión de usuarios CTG Ajustes Usuarios I…" at bounding box center [745, 324] width 1146 height 648
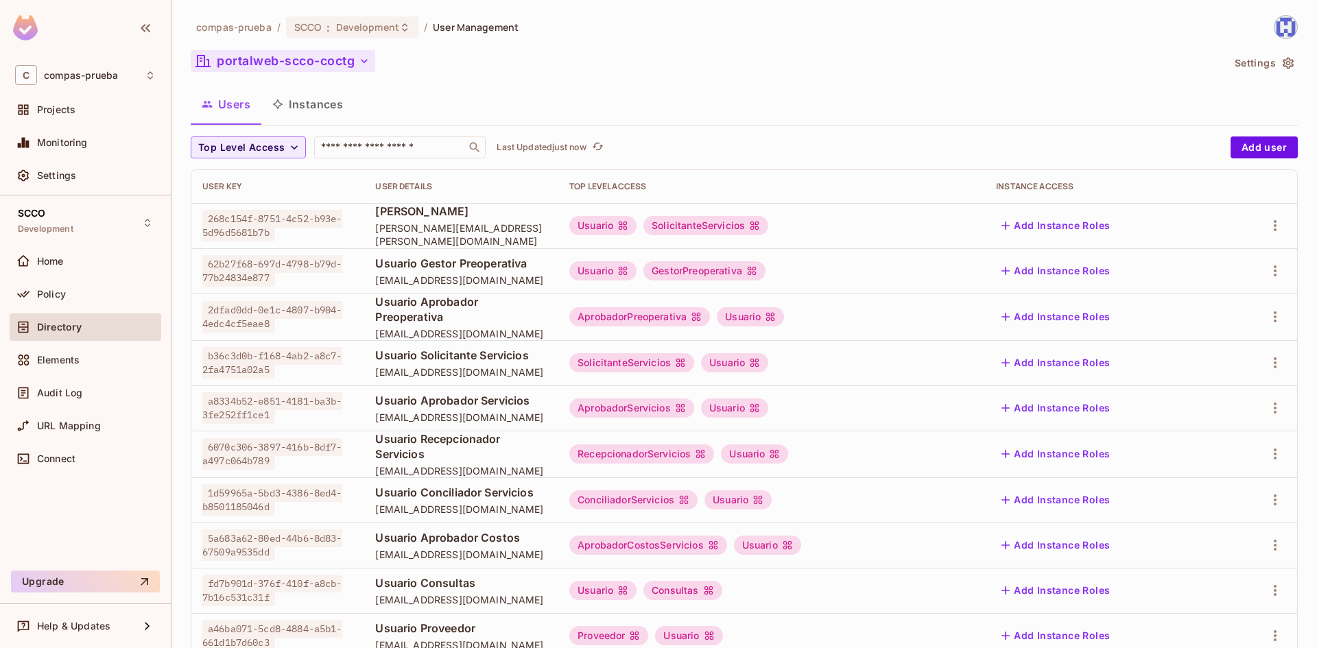
click at [371, 60] on icon "button" at bounding box center [364, 61] width 14 height 14
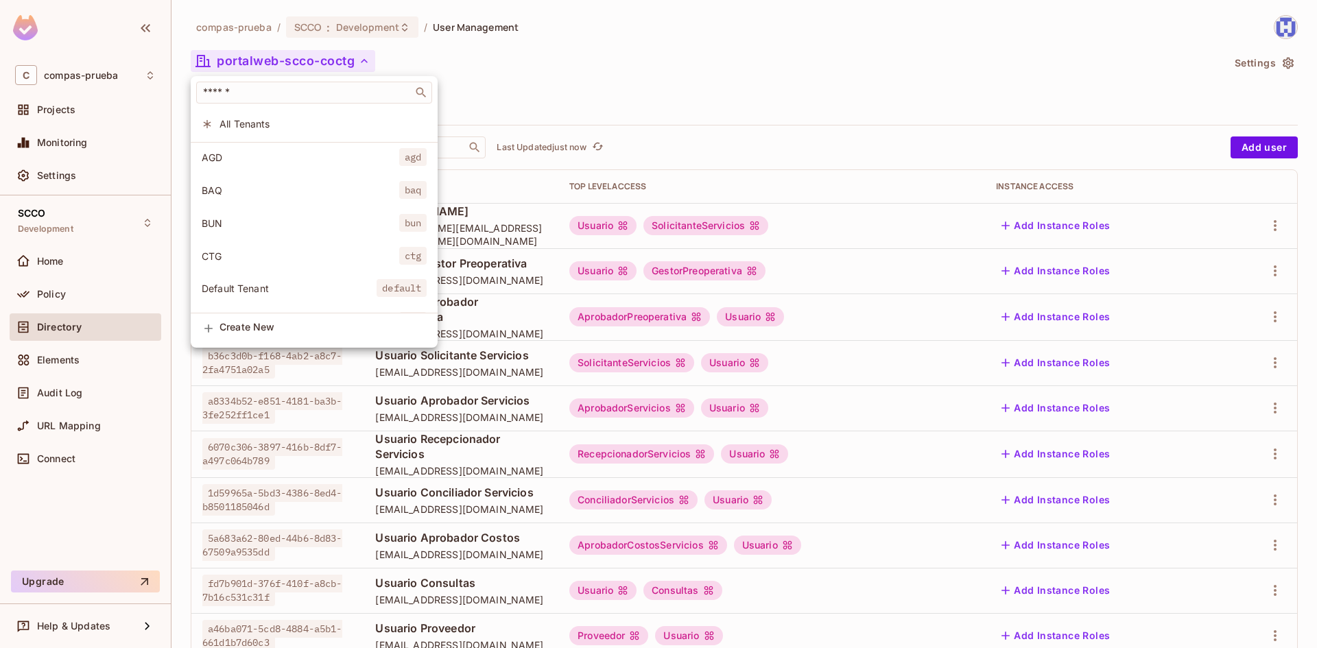
click at [268, 253] on span "CTG" at bounding box center [301, 256] width 198 height 13
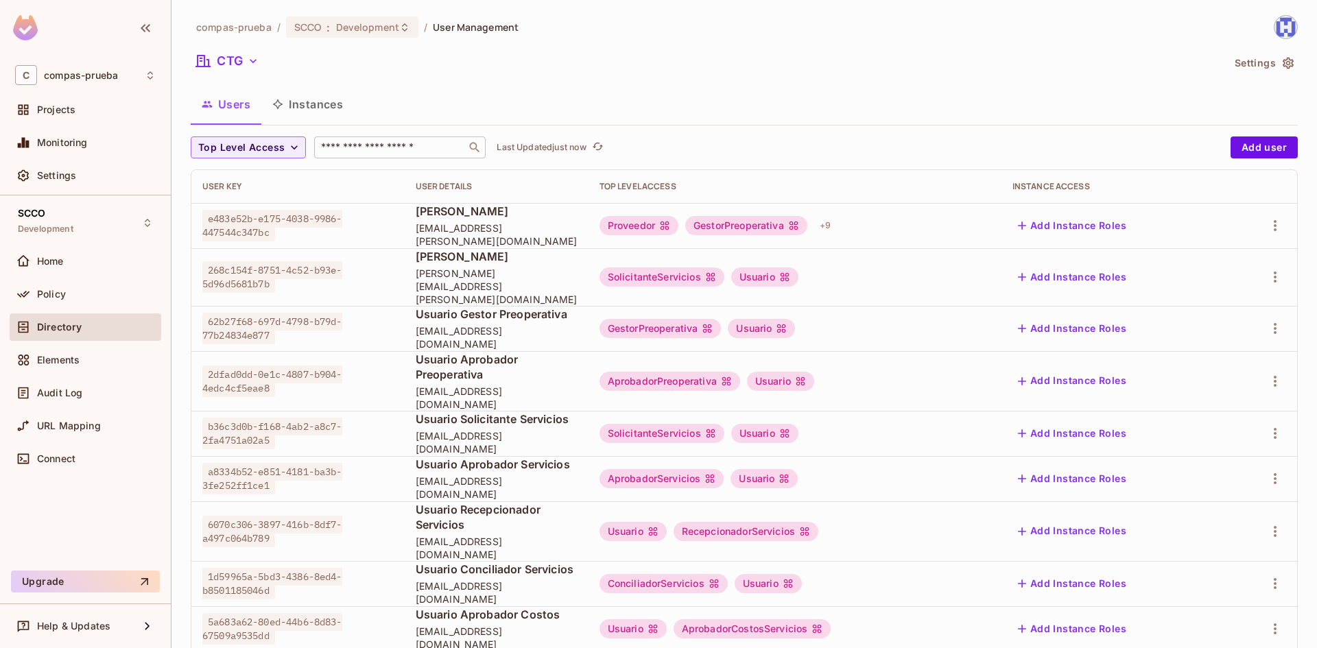
click at [386, 142] on input "text" at bounding box center [390, 148] width 144 height 14
type input "******"
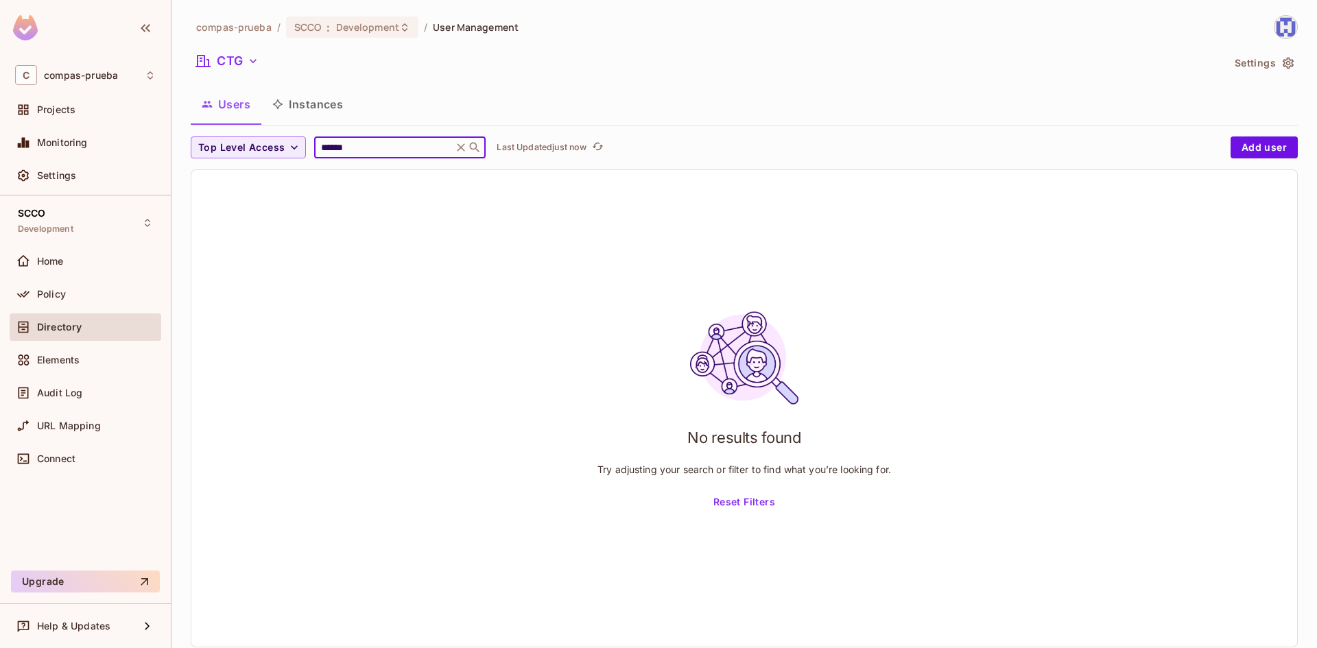
click at [1283, 62] on icon "button" at bounding box center [1288, 64] width 11 height 12
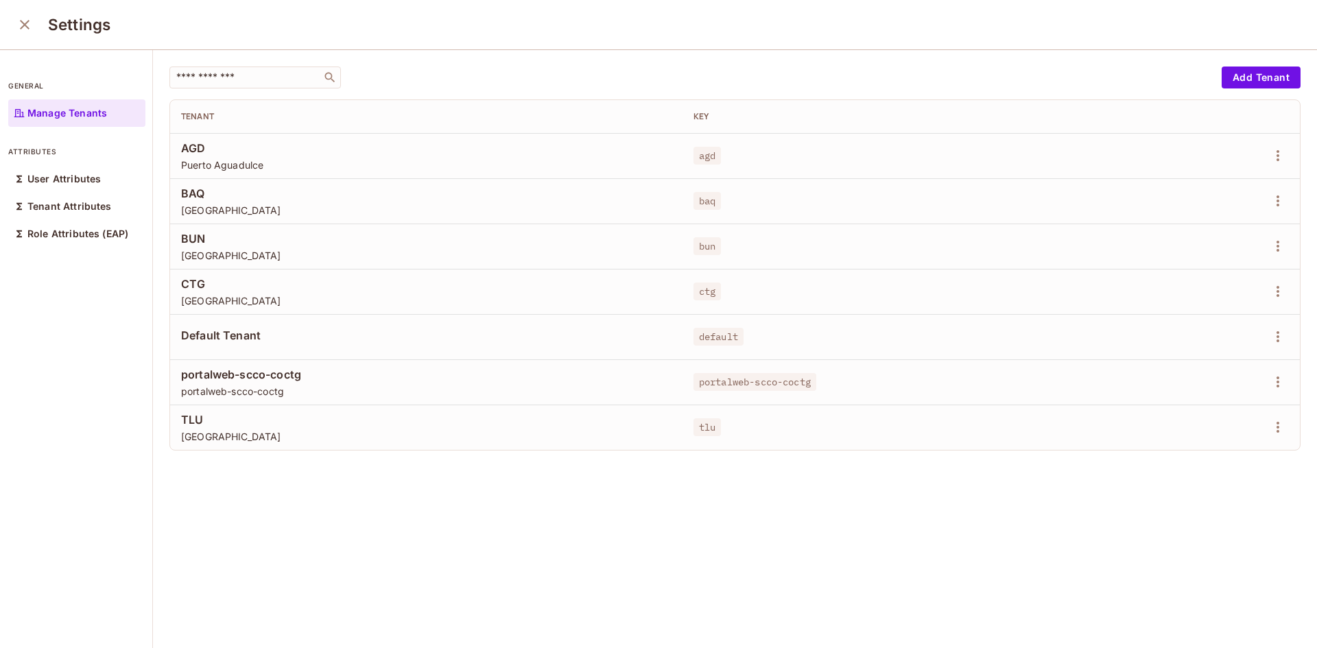
click at [266, 296] on span "Puerto Cartagena" at bounding box center [426, 300] width 491 height 13
drag, startPoint x: 239, startPoint y: 309, endPoint x: 259, endPoint y: 316, distance: 20.4
click at [259, 316] on tbody "AGD Puerto Aguadulce agd BAQ Puerto Barranquilla baq BUN Puerto Buenaventura bu…" at bounding box center [735, 291] width 1130 height 317
drag, startPoint x: 1147, startPoint y: 293, endPoint x: 1243, endPoint y: 293, distance: 96.1
click at [1147, 293] on div at bounding box center [1208, 292] width 163 height 22
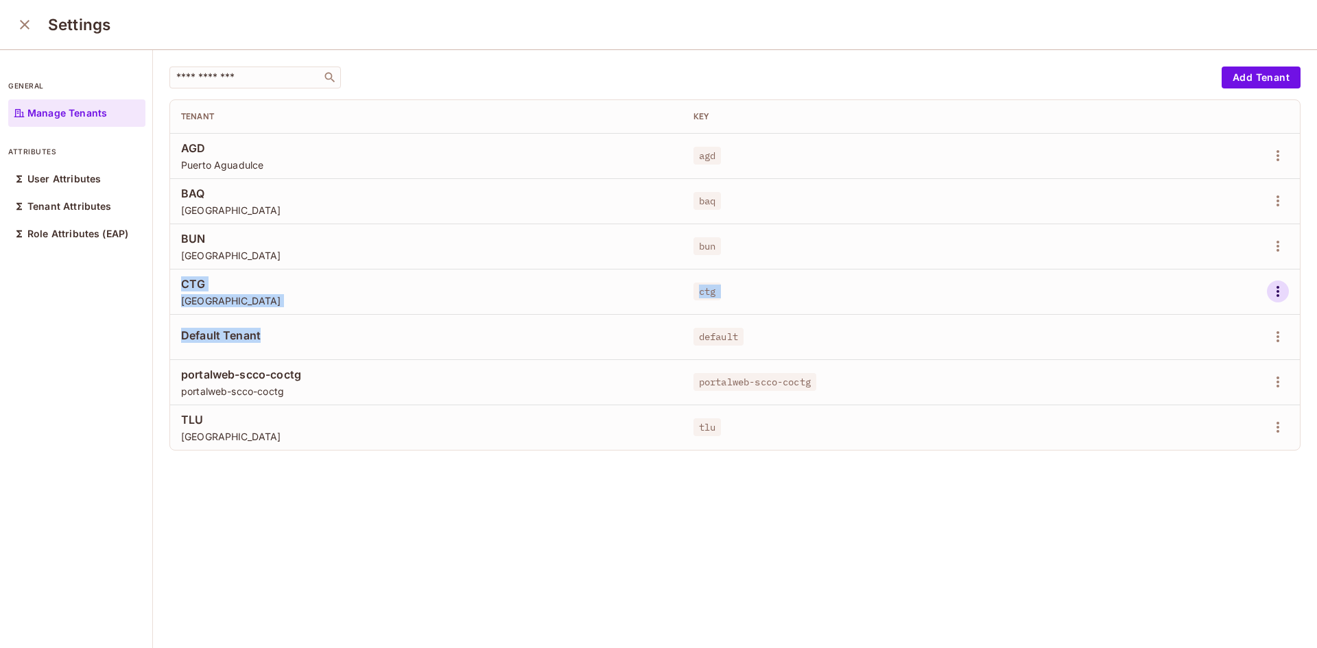
click at [1270, 294] on icon "button" at bounding box center [1278, 291] width 16 height 16
click at [949, 288] on div at bounding box center [658, 324] width 1317 height 648
click at [1270, 290] on icon "button" at bounding box center [1278, 291] width 16 height 16
click at [213, 285] on div at bounding box center [658, 324] width 1317 height 648
click at [1270, 292] on icon "button" at bounding box center [1278, 291] width 16 height 16
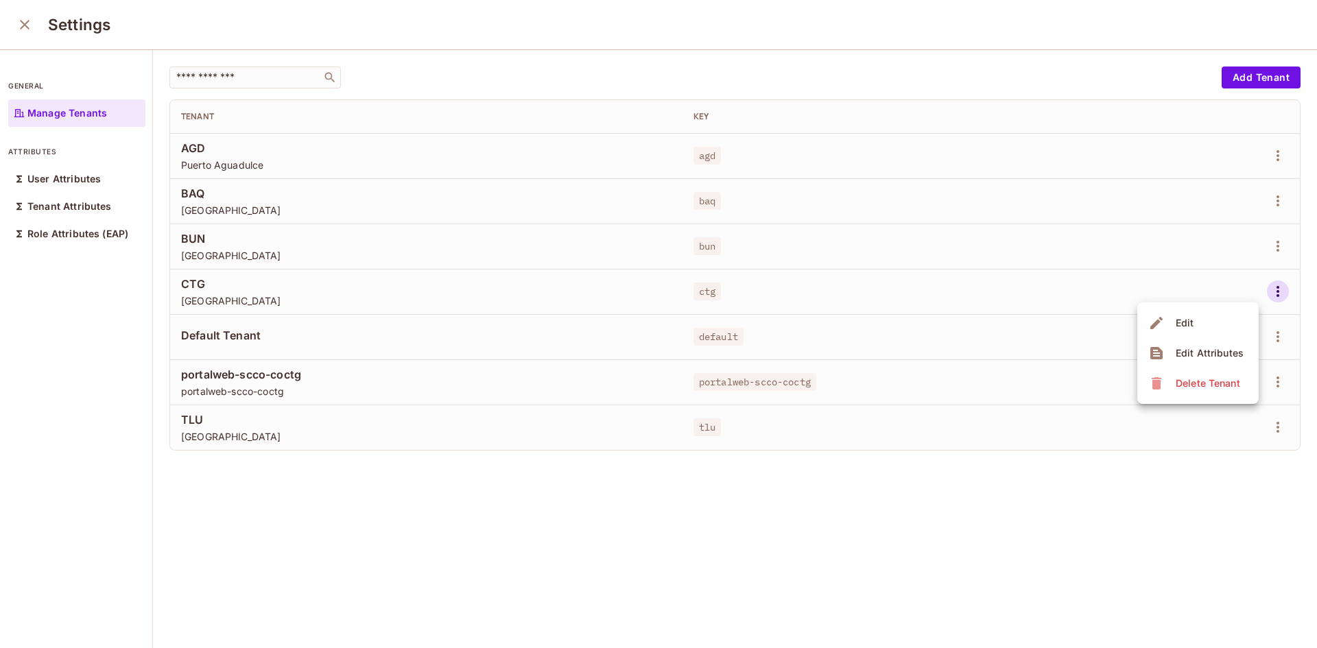
click at [1215, 389] on div "Delete Tenant" at bounding box center [1208, 384] width 65 height 14
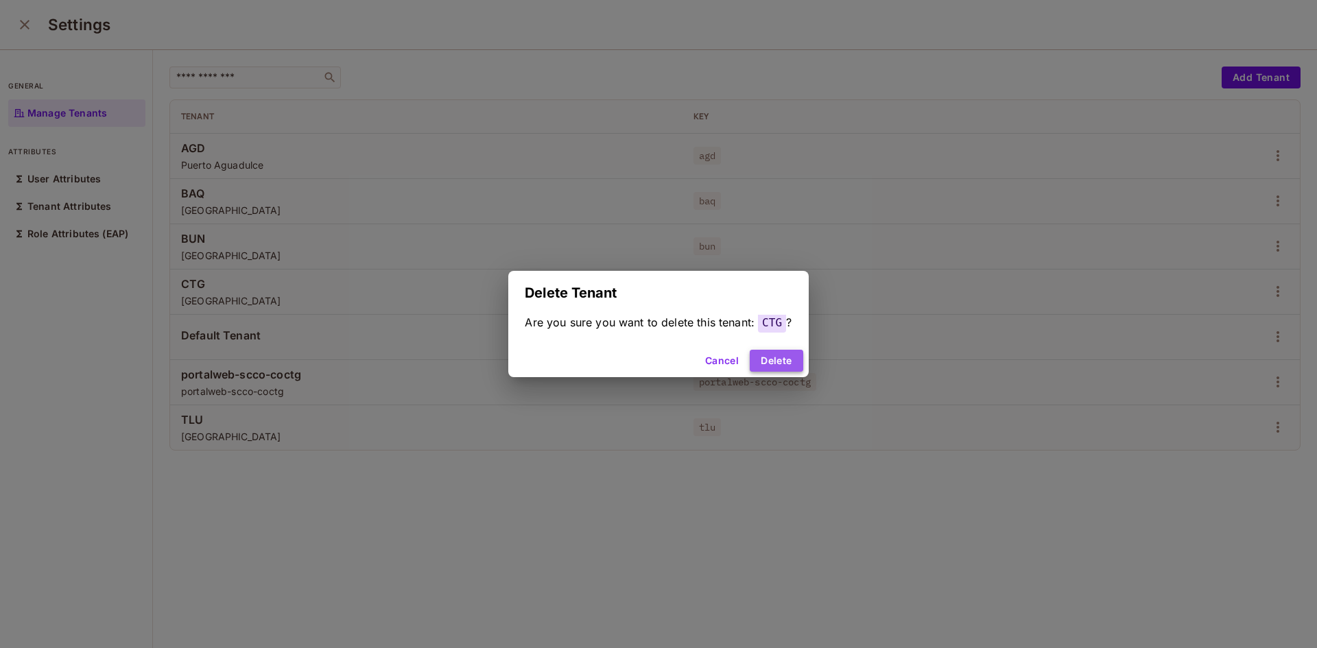
click at [777, 360] on button "Delete" at bounding box center [776, 361] width 53 height 22
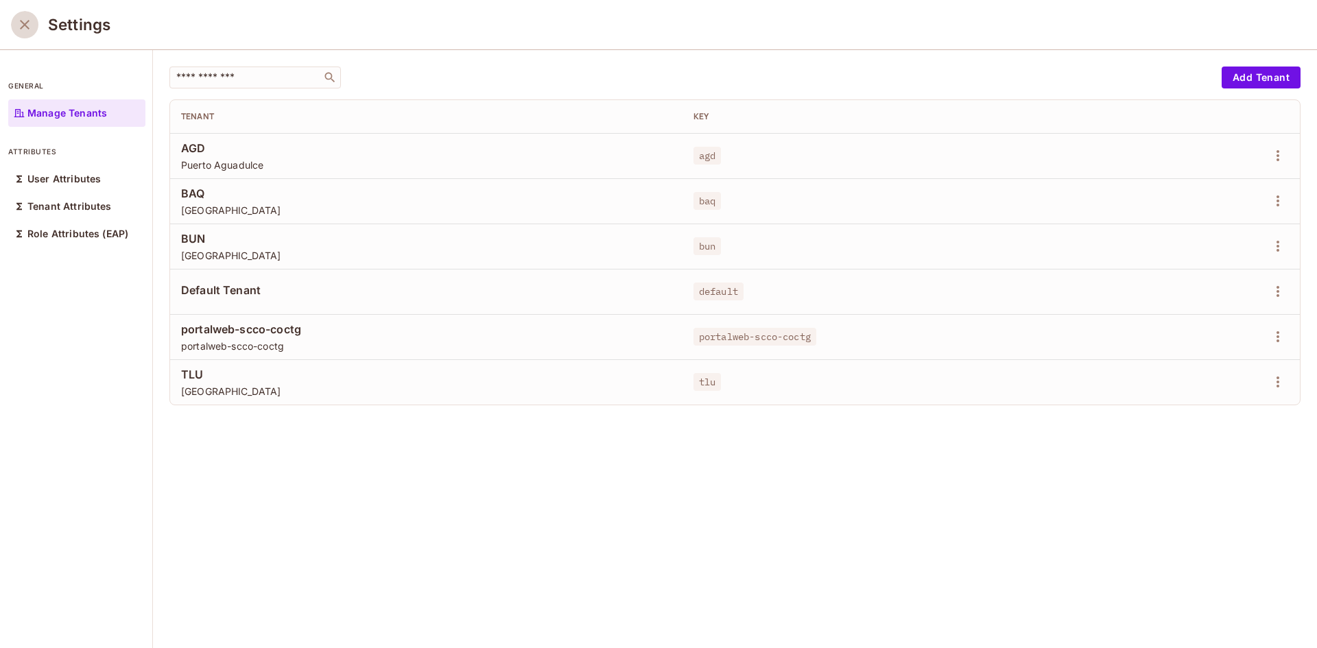
click at [21, 24] on icon "close" at bounding box center [24, 24] width 16 height 16
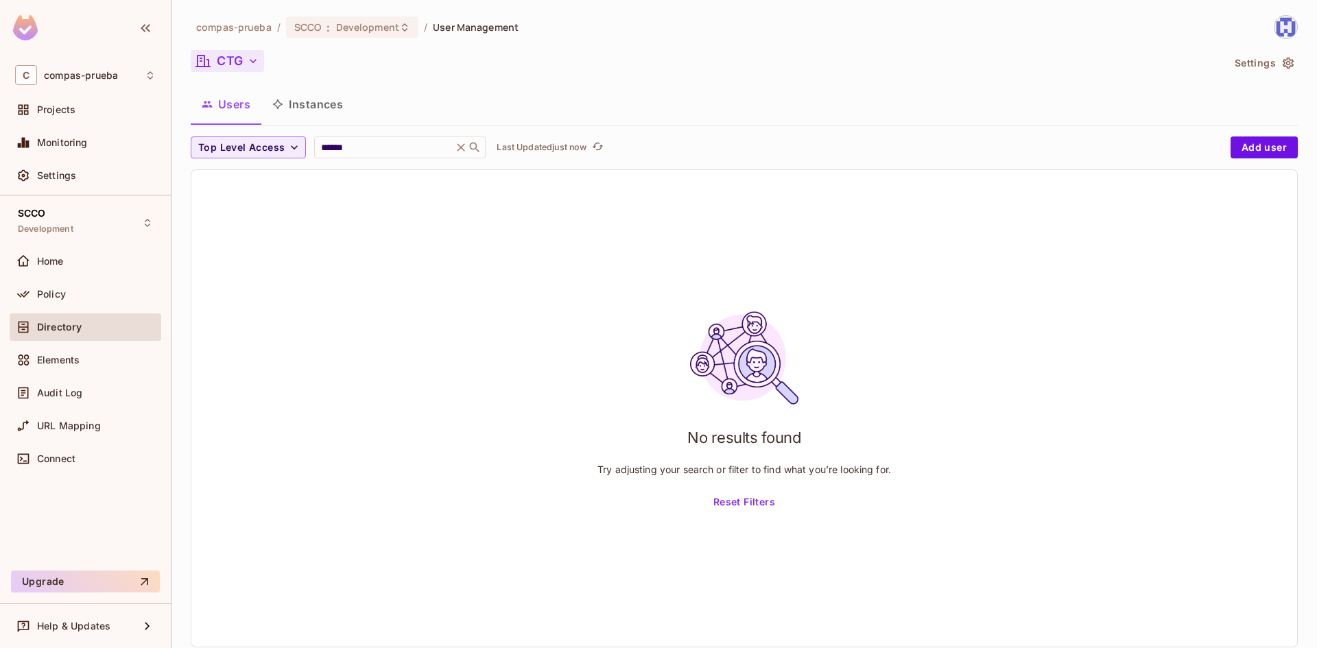
click at [258, 58] on icon "button" at bounding box center [253, 61] width 14 height 14
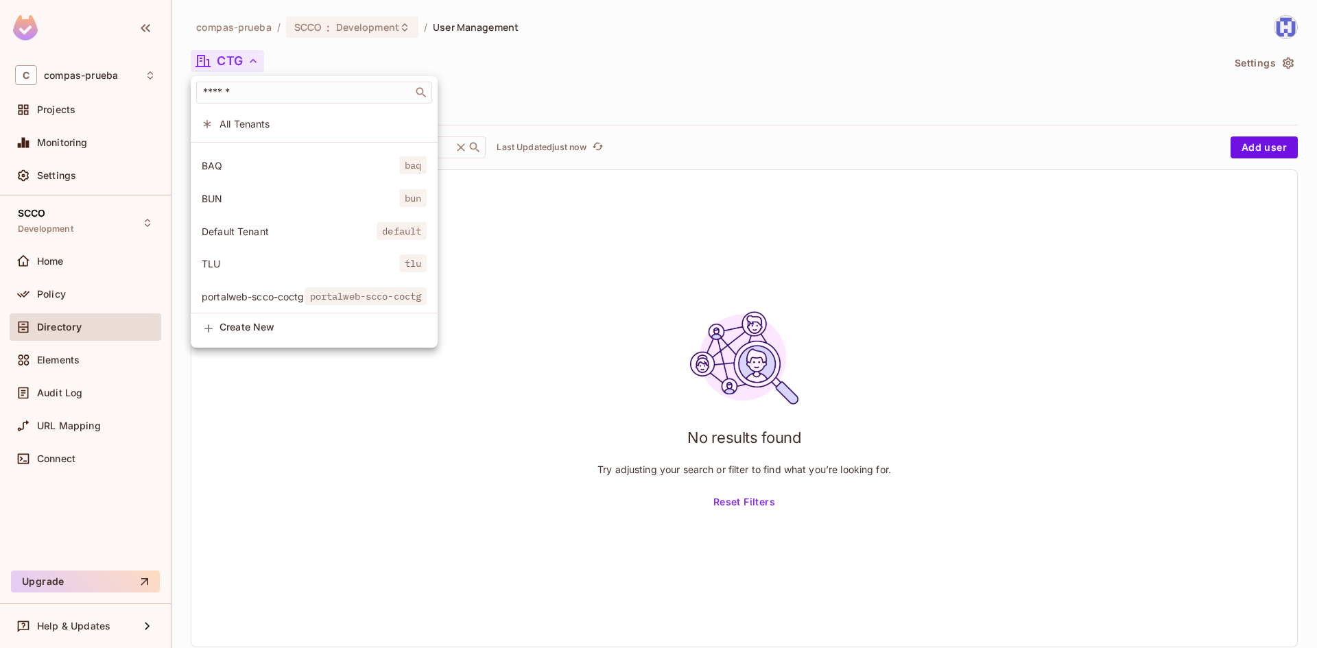
scroll to position [37, 0]
drag, startPoint x: 284, startPoint y: 285, endPoint x: 360, endPoint y: 277, distance: 76.6
click at [284, 288] on span "portalweb-scco-coctg" at bounding box center [253, 294] width 103 height 13
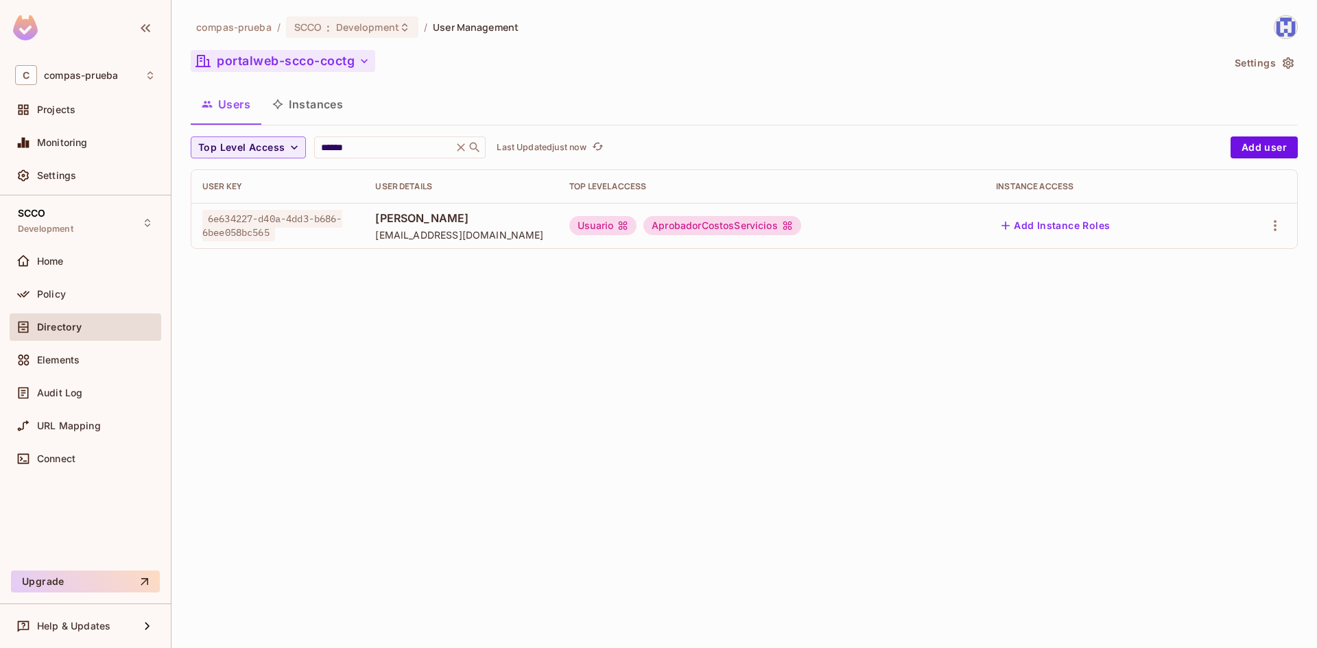
click at [477, 338] on div "compas-prueba / SCCO : Development / User Management portalweb-scco-coctg Setti…" at bounding box center [745, 324] width 1146 height 648
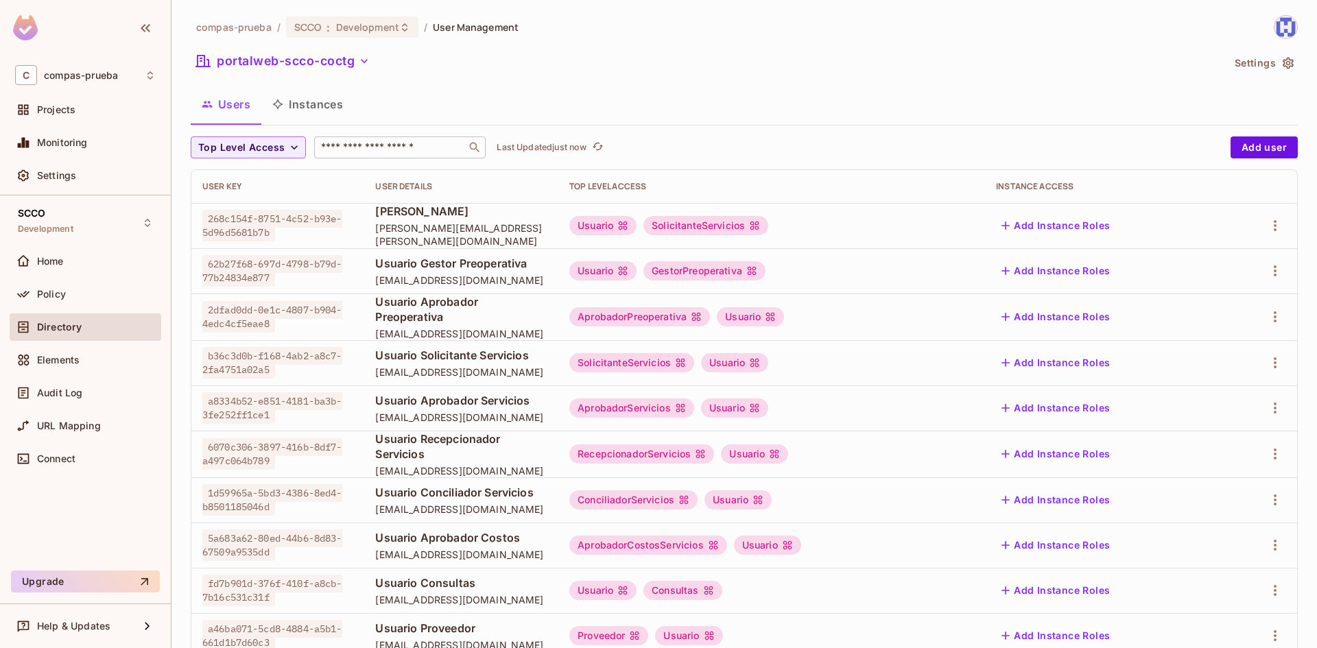
click at [359, 146] on input "text" at bounding box center [390, 148] width 144 height 14
type input "******"
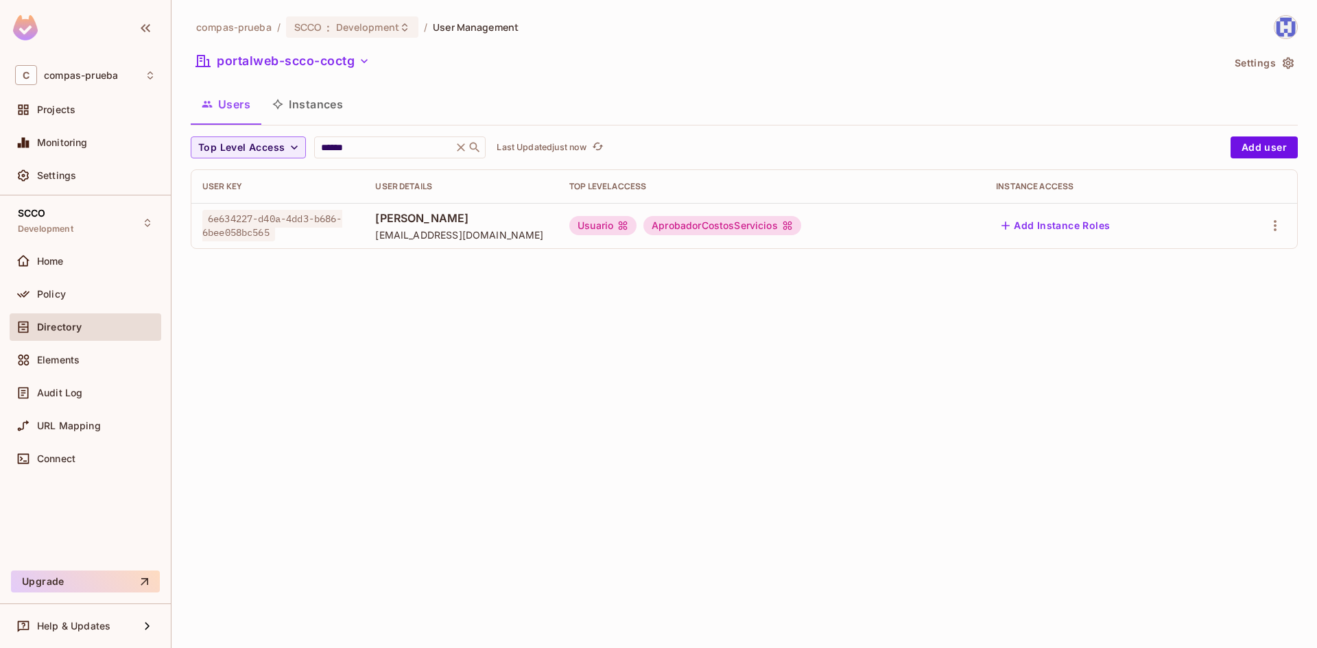
click at [494, 310] on div "compas-prueba / SCCO : Development / User Management portalweb-scco-coctg Setti…" at bounding box center [745, 324] width 1146 height 648
click at [427, 441] on div "compas-prueba / SCCO : Development / User Management portalweb-scco-coctg Setti…" at bounding box center [745, 324] width 1146 height 648
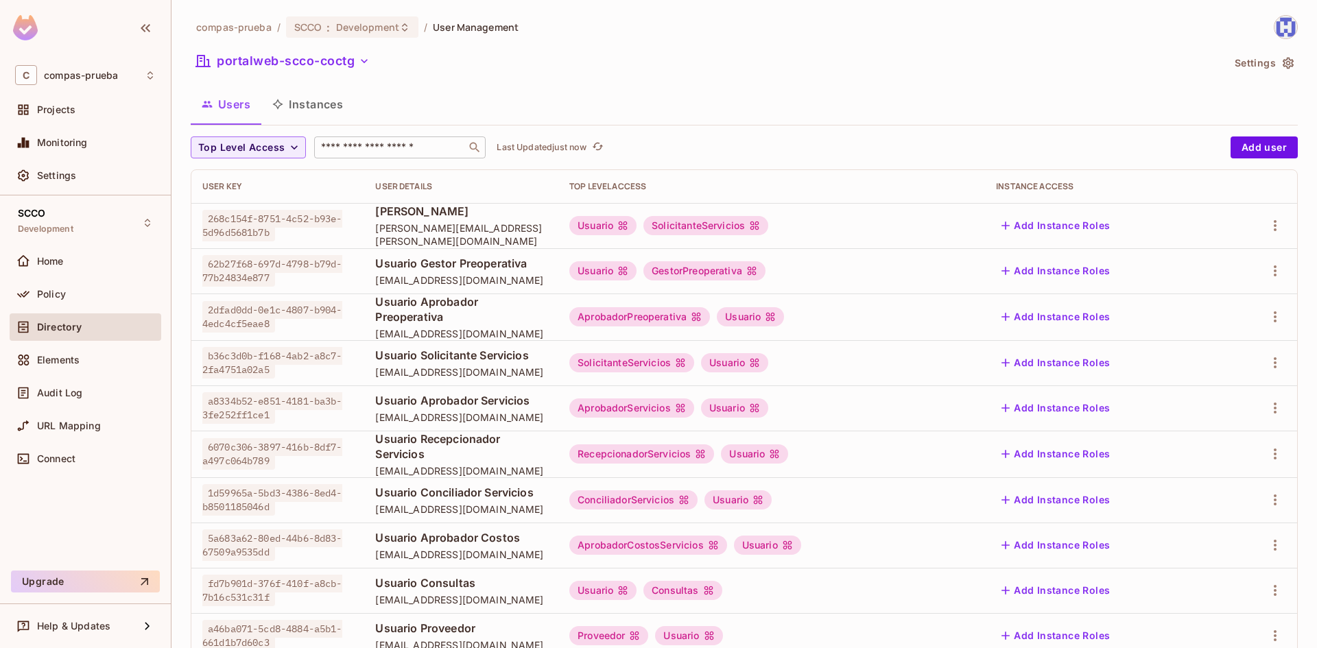
click at [373, 137] on div "​" at bounding box center [400, 148] width 172 height 22
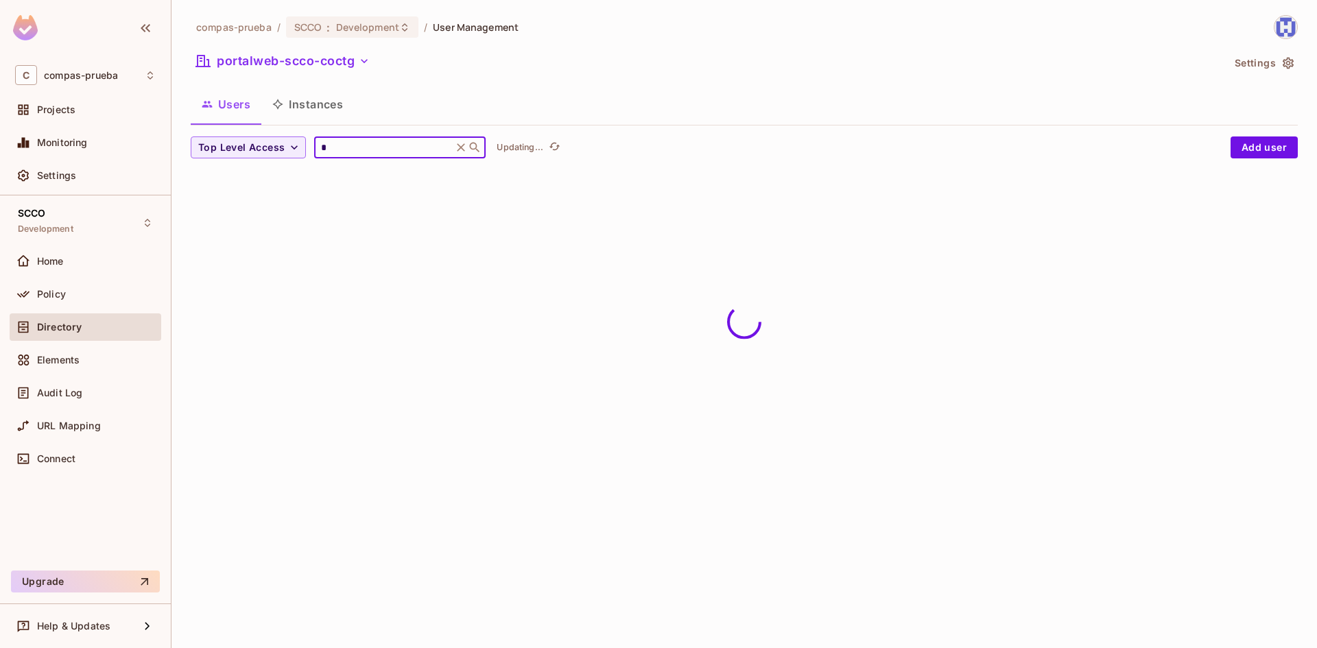
type input "******"
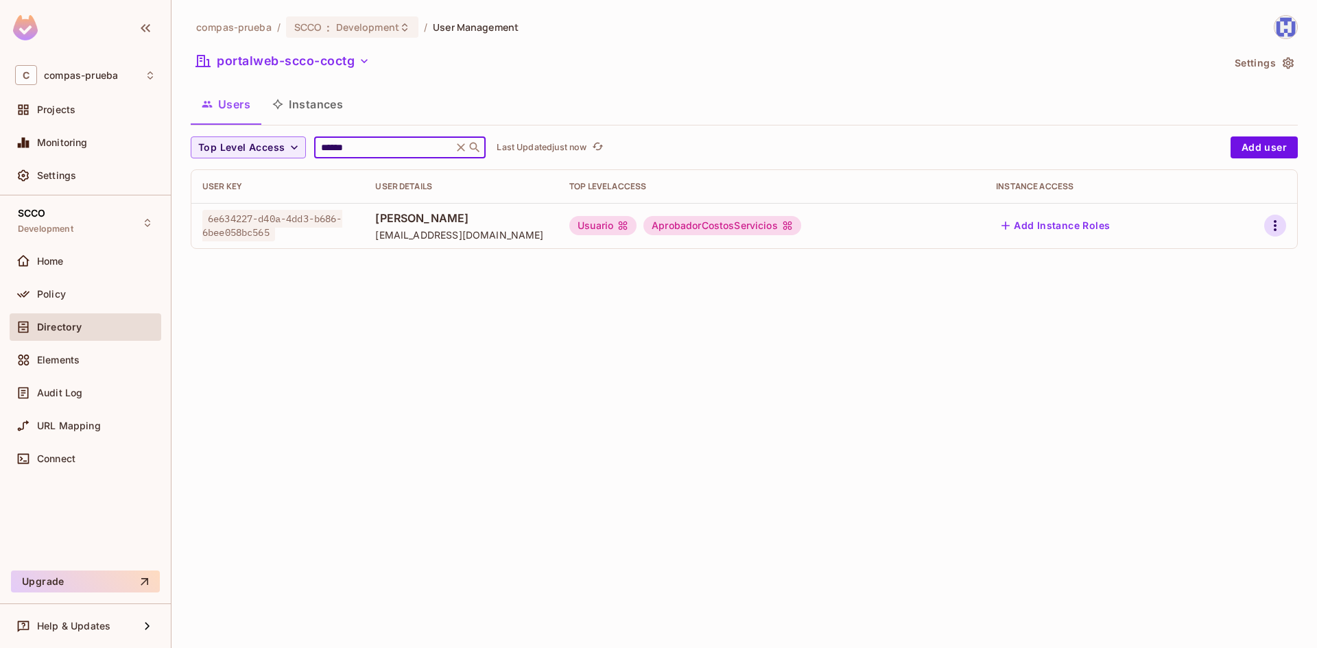
click at [1281, 225] on icon "button" at bounding box center [1275, 226] width 16 height 16
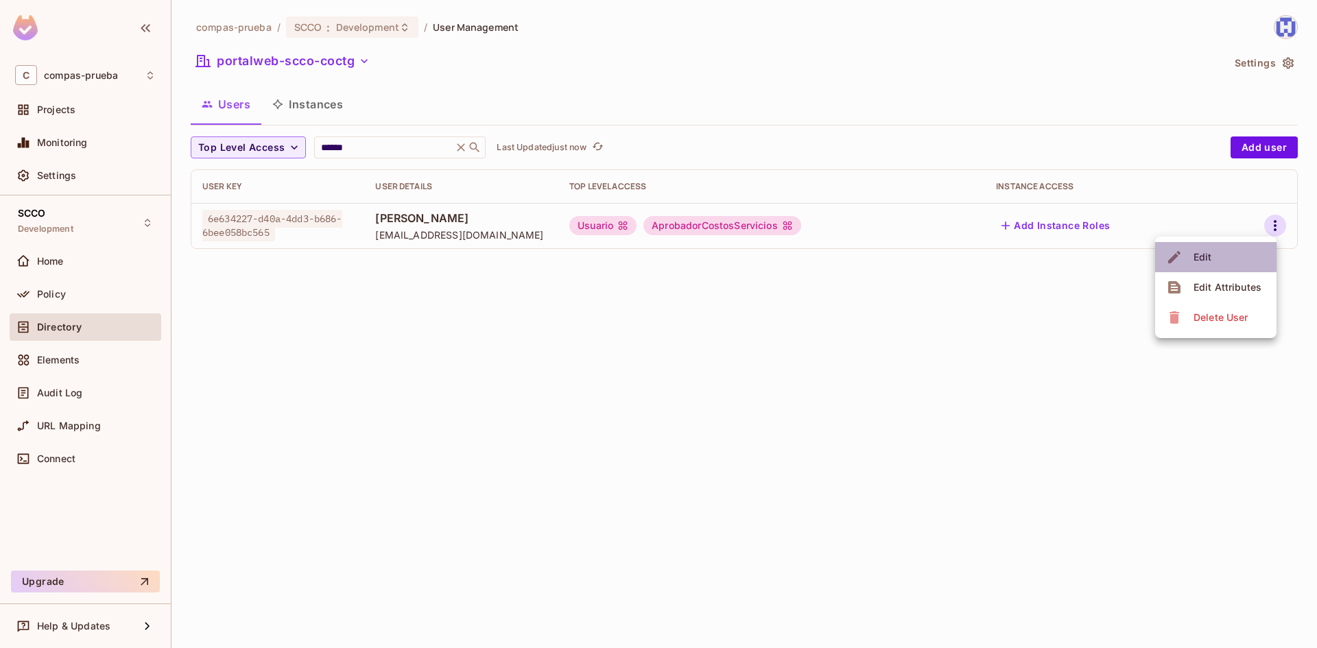
drag, startPoint x: 1232, startPoint y: 257, endPoint x: 1254, endPoint y: 351, distance: 96.5
click at [1233, 257] on li "Edit" at bounding box center [1216, 257] width 121 height 30
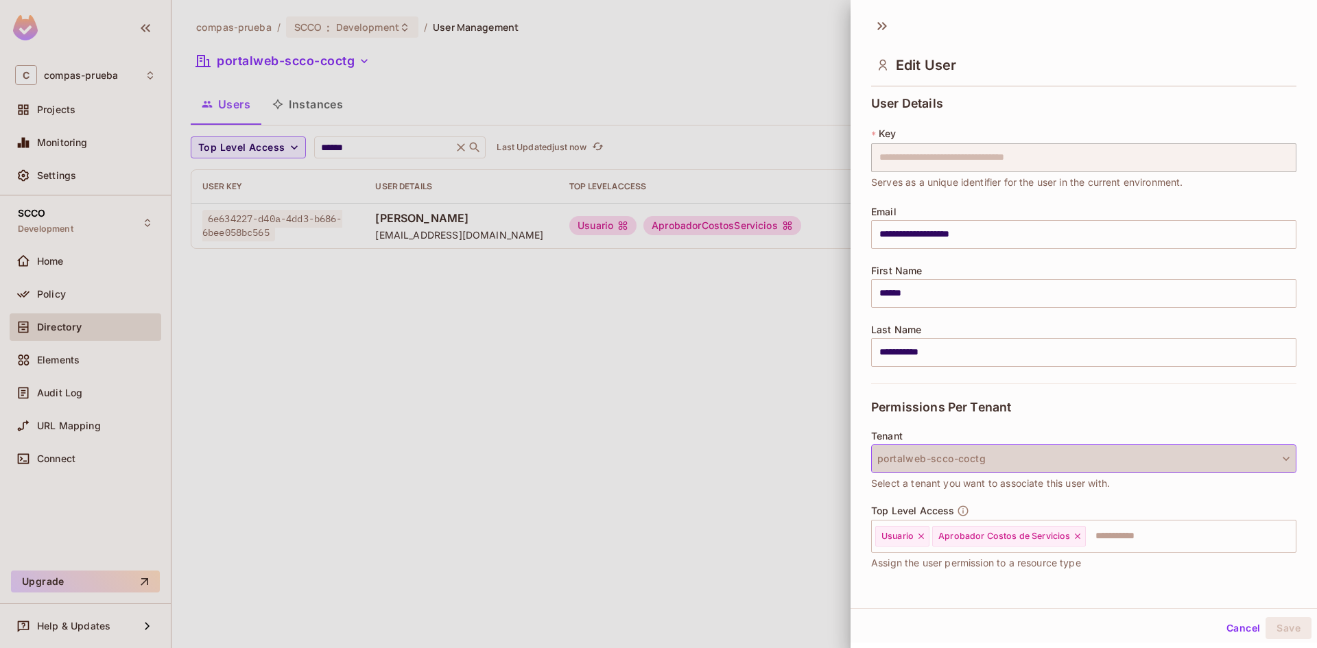
click at [1254, 459] on button "portalweb-scco-coctg" at bounding box center [1083, 459] width 425 height 29
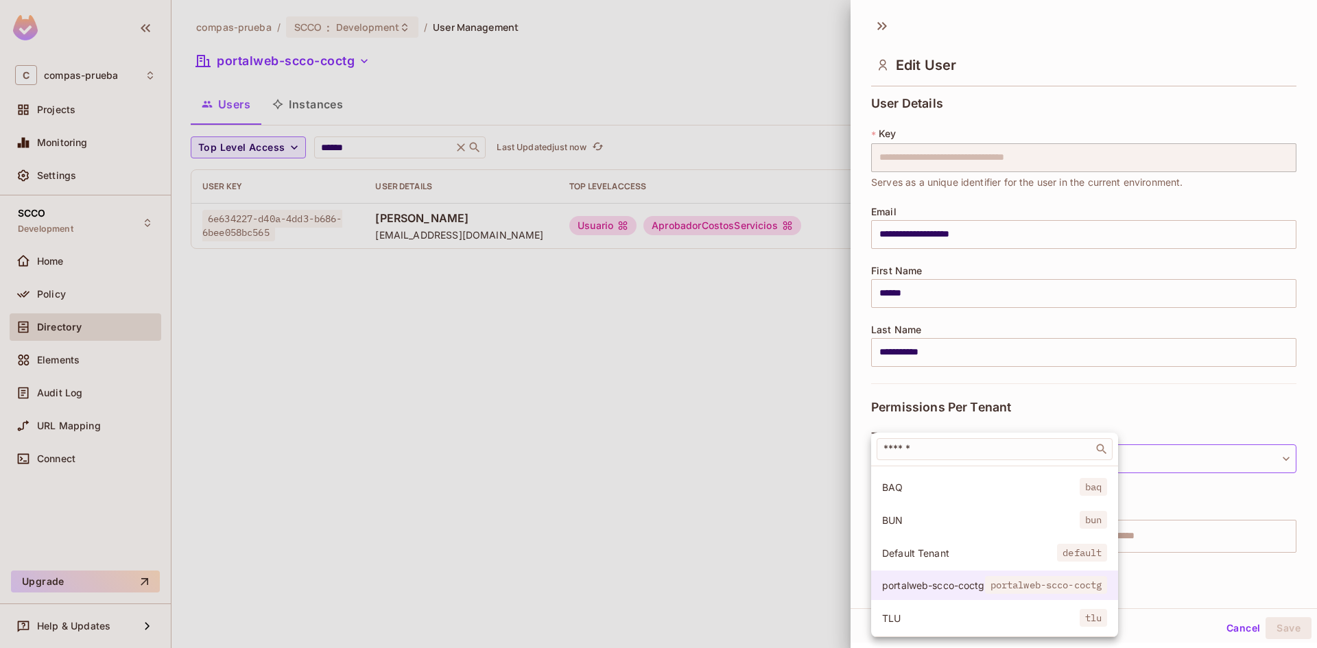
scroll to position [70, 0]
click at [939, 579] on span "portalweb-scco-coctg" at bounding box center [933, 585] width 103 height 13
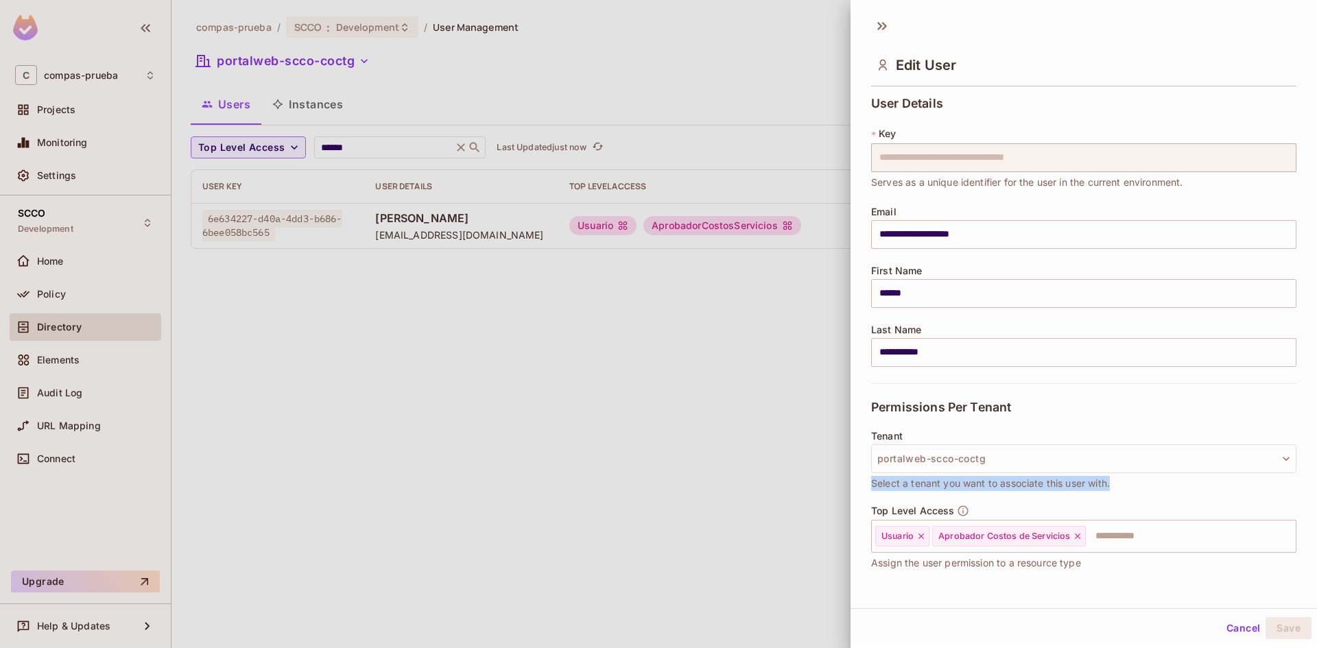
drag, startPoint x: 1108, startPoint y: 488, endPoint x: 870, endPoint y: 489, distance: 238.1
click at [870, 489] on div "**********" at bounding box center [1084, 339] width 467 height 497
click at [1150, 495] on div "Tenant portalweb-scco-coctg Select a tenant you want to associate this user wit…" at bounding box center [1083, 468] width 425 height 74
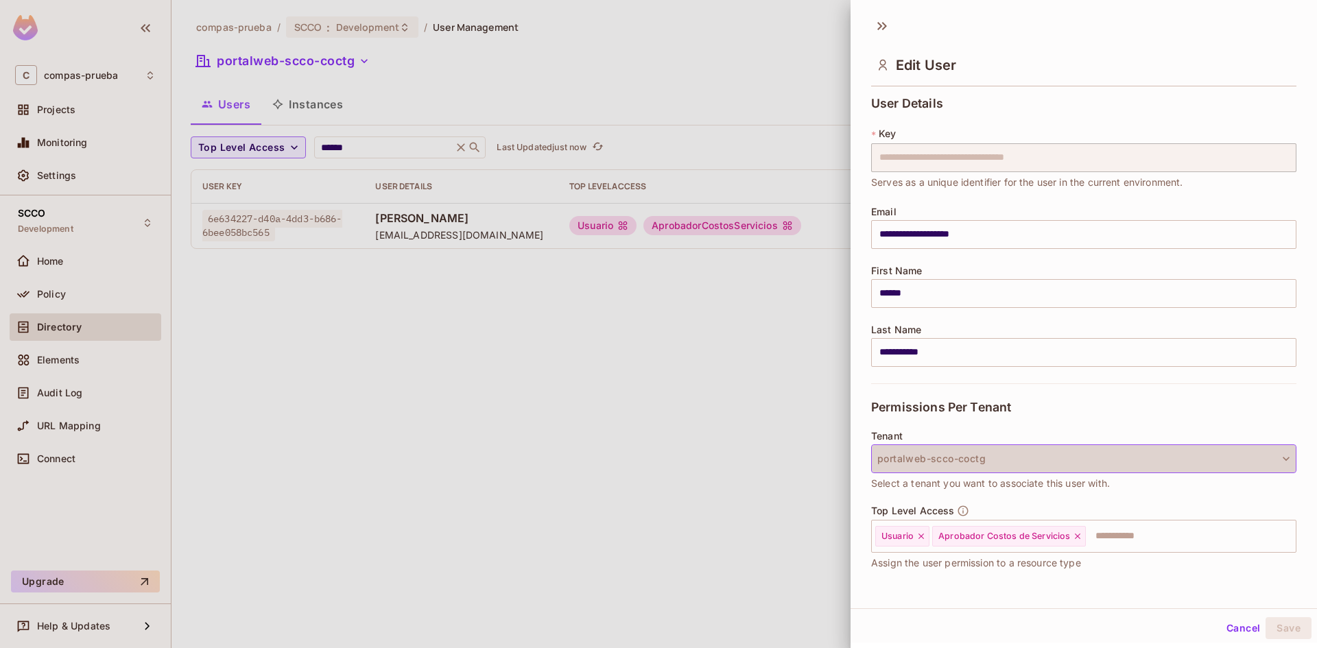
click at [1241, 463] on button "portalweb-scco-coctg" at bounding box center [1083, 459] width 425 height 29
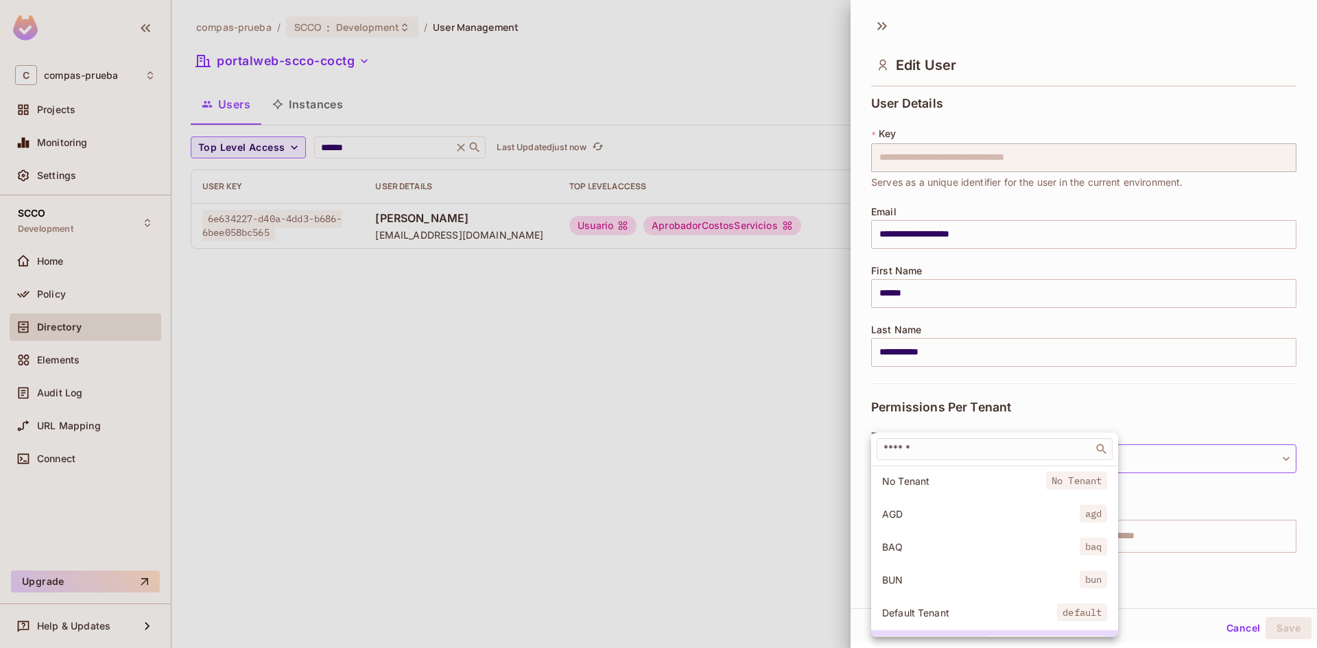
click at [1005, 478] on span "No Tenant" at bounding box center [964, 481] width 164 height 13
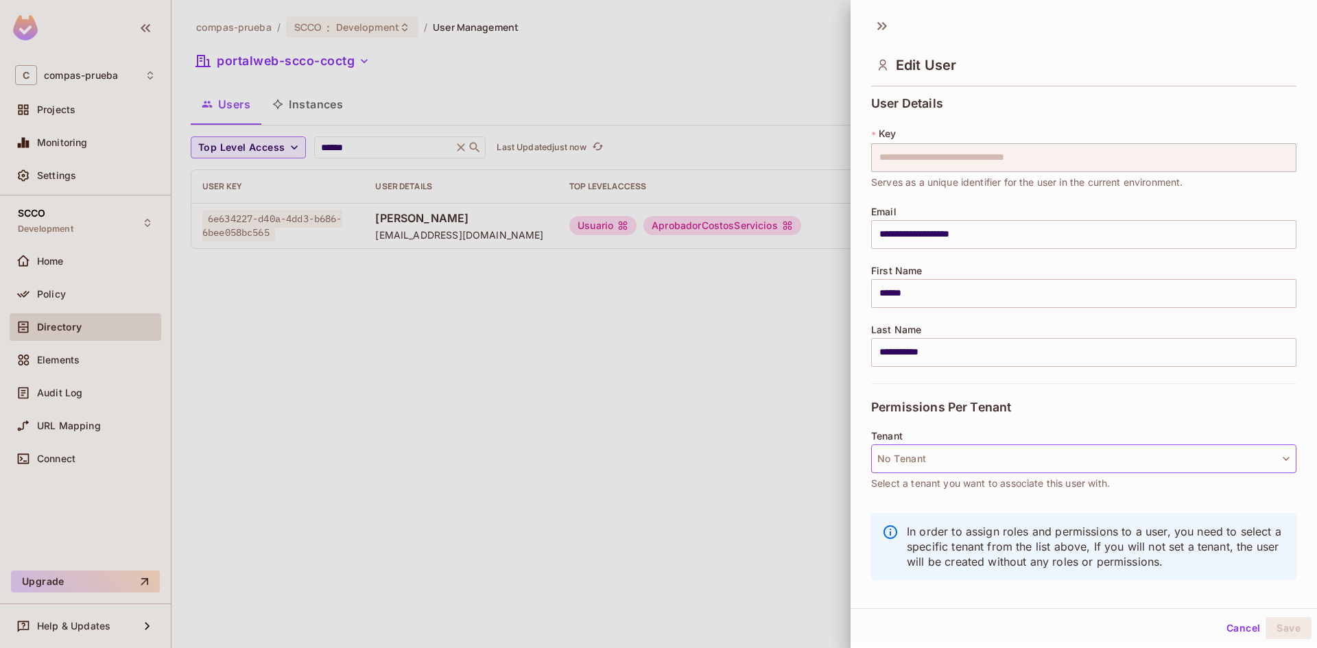
scroll to position [2, 0]
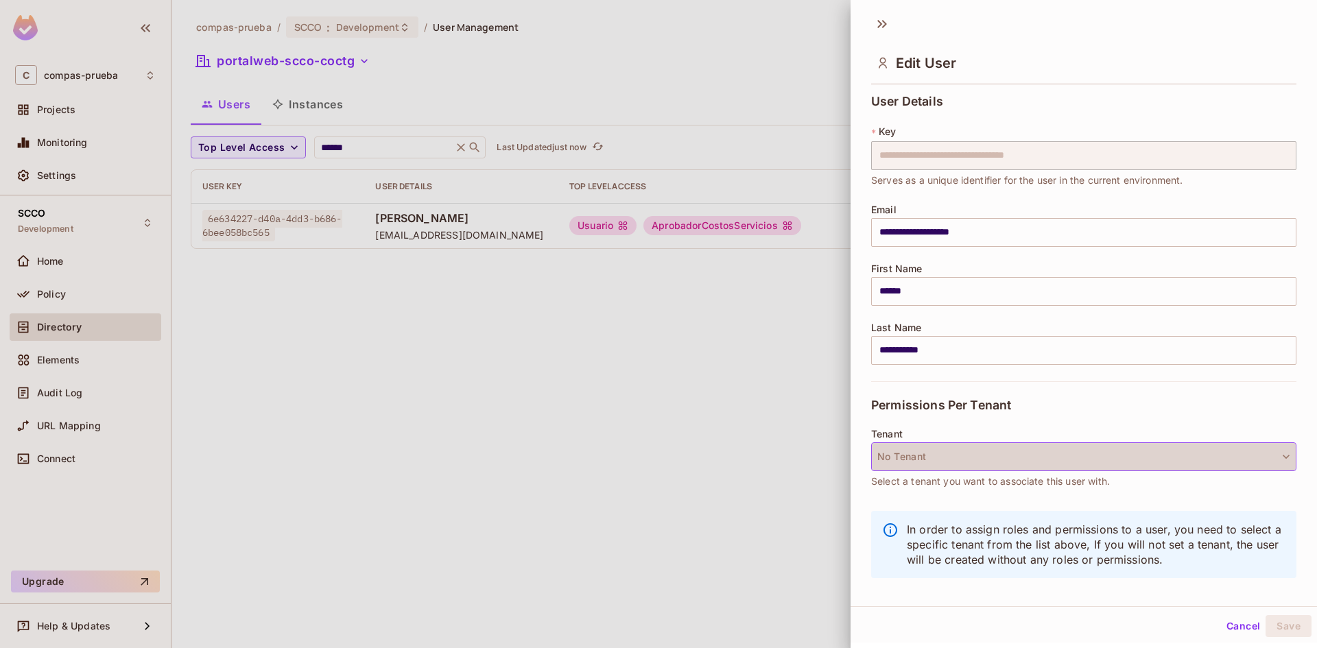
click at [1093, 461] on button "No Tenant" at bounding box center [1083, 457] width 425 height 29
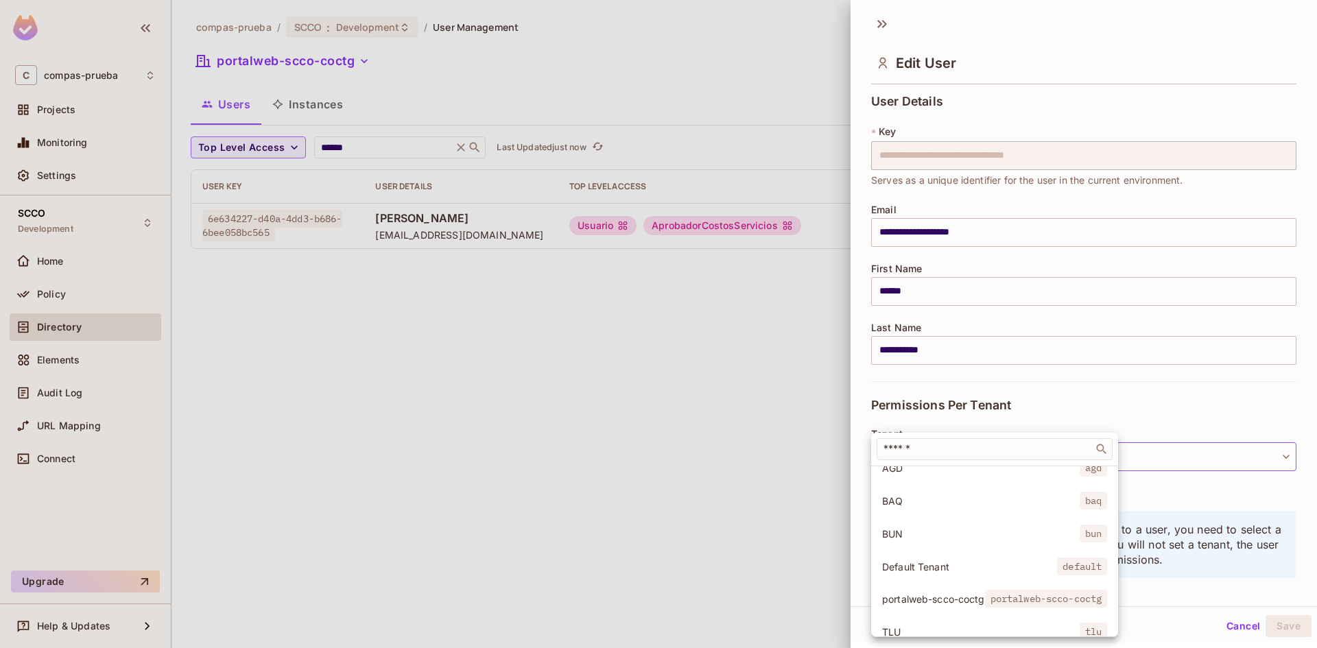
scroll to position [70, 0]
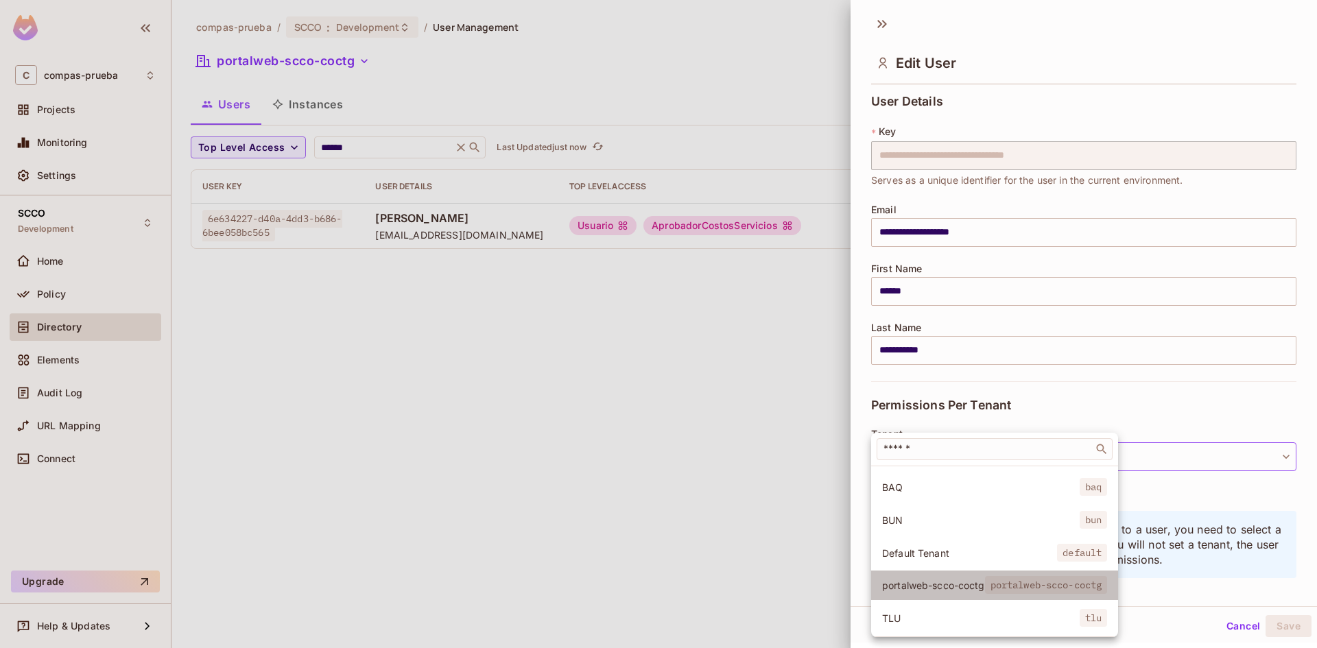
click at [979, 579] on span "portalweb-scco-coctg" at bounding box center [933, 585] width 103 height 13
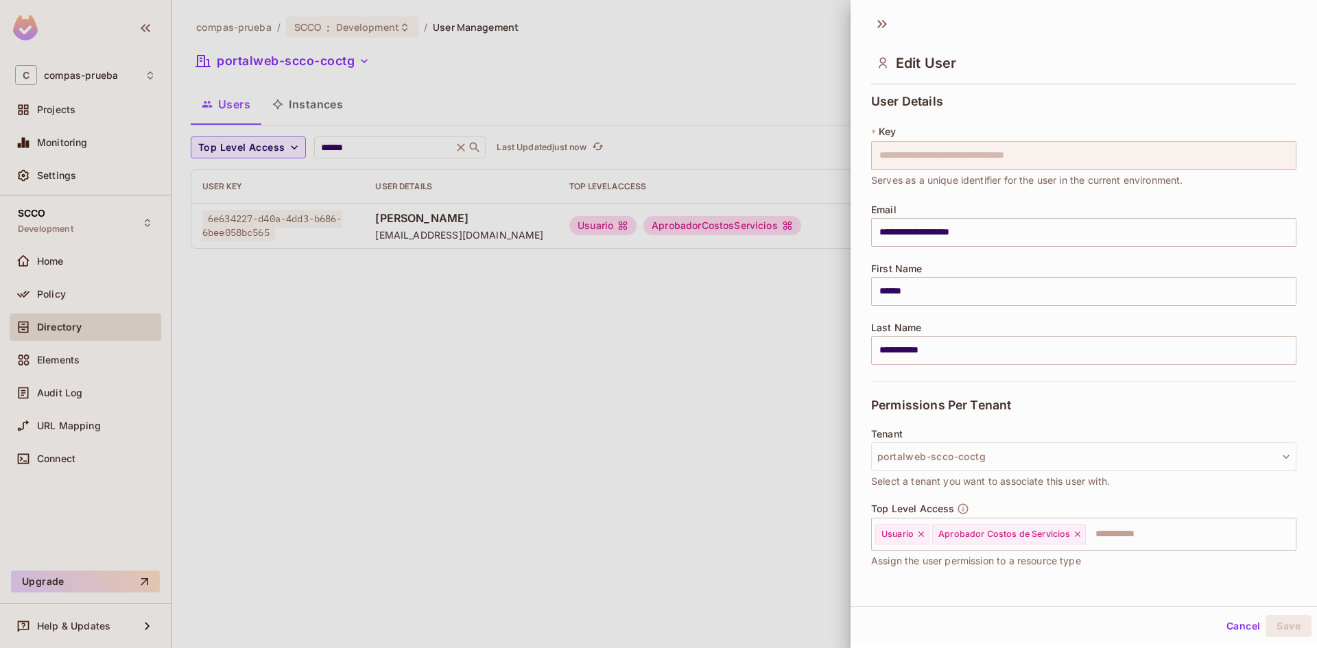
click at [1086, 170] on div "**********" at bounding box center [1083, 156] width 425 height 63
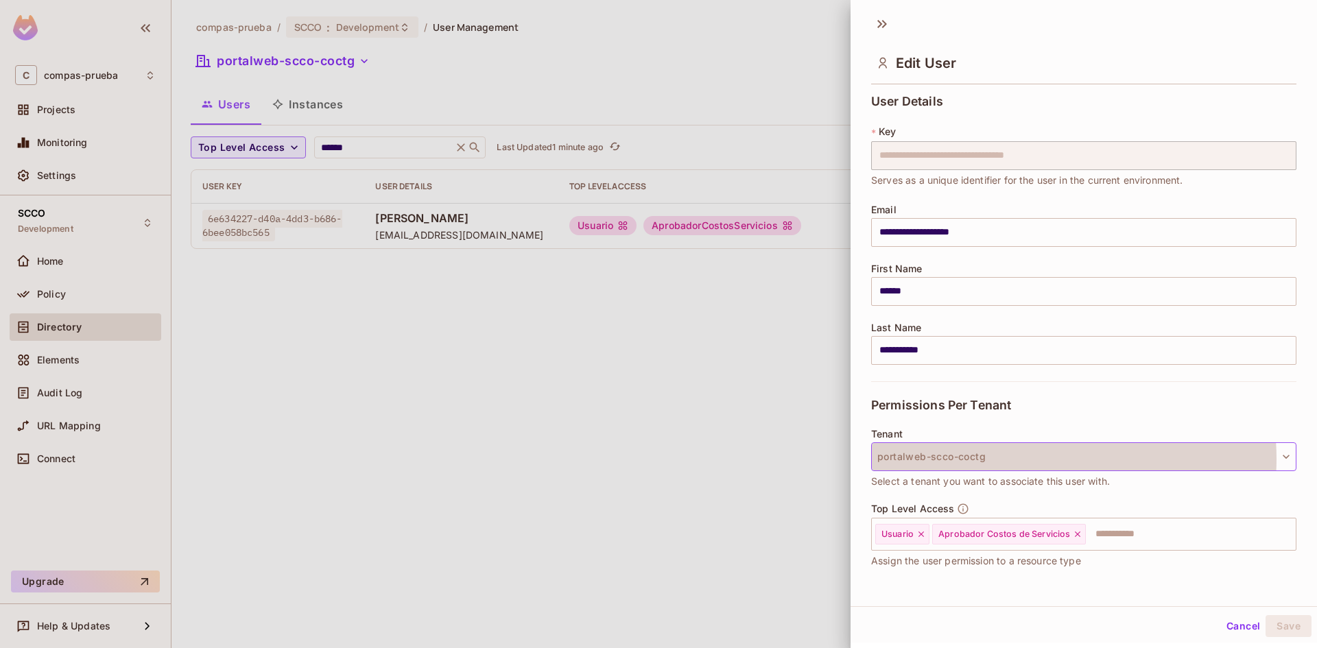
click at [1034, 459] on button "portalweb-scco-coctg" at bounding box center [1083, 457] width 425 height 29
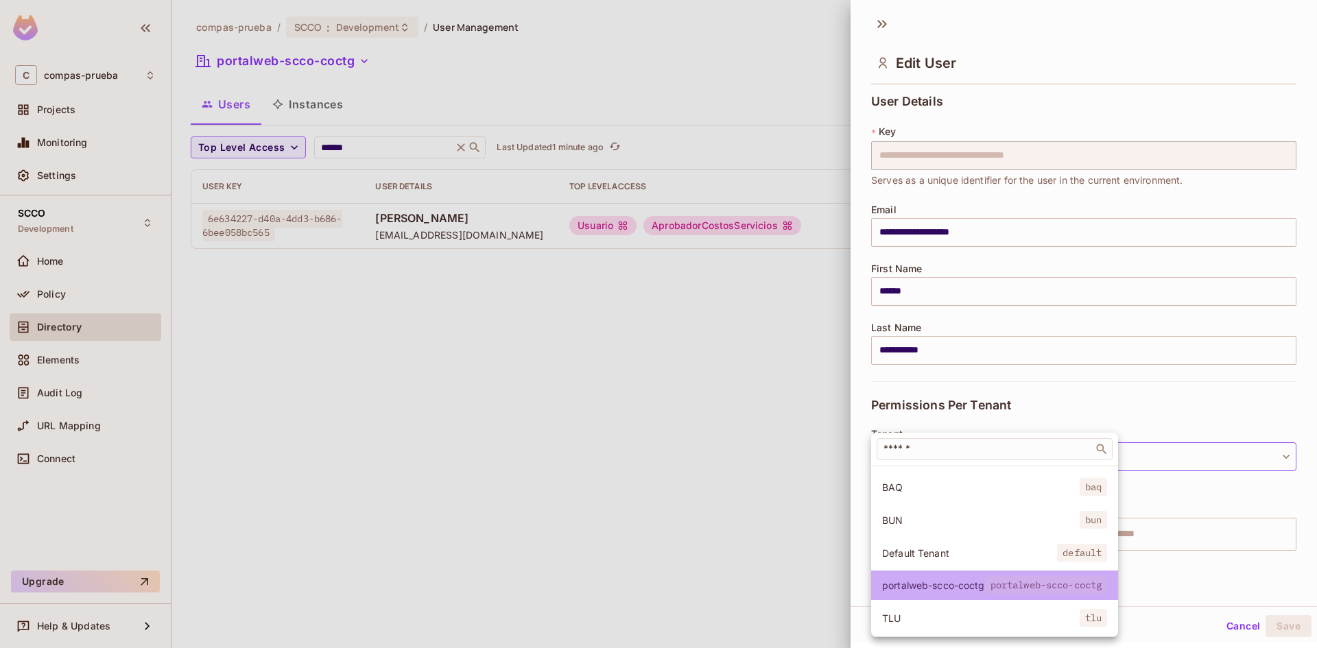
click at [1044, 576] on span "portalweb-scco-coctg" at bounding box center [1046, 585] width 123 height 18
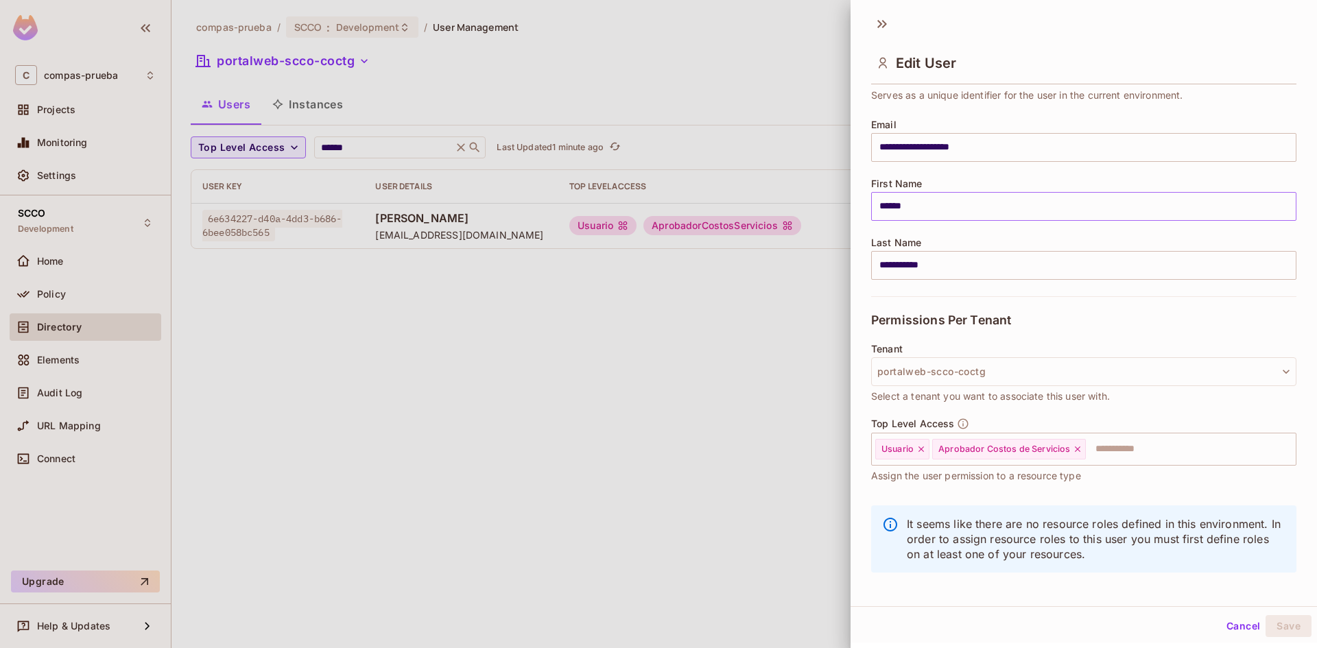
scroll to position [93, 0]
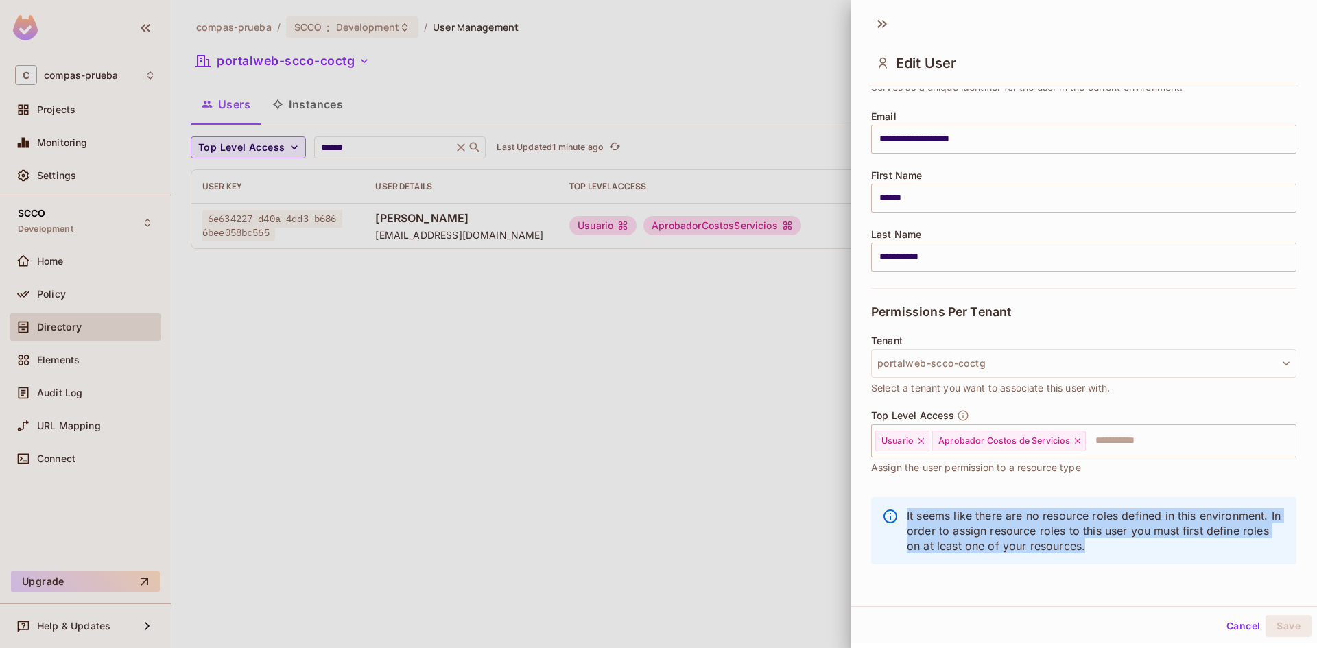
drag, startPoint x: 1117, startPoint y: 545, endPoint x: 906, endPoint y: 516, distance: 213.3
click at [906, 516] on div "It seems like there are no resource roles defined in this environment. In order…" at bounding box center [1083, 530] width 425 height 67
click at [1076, 445] on icon at bounding box center [1078, 443] width 10 height 10
click at [1268, 621] on button "Save" at bounding box center [1289, 629] width 46 height 22
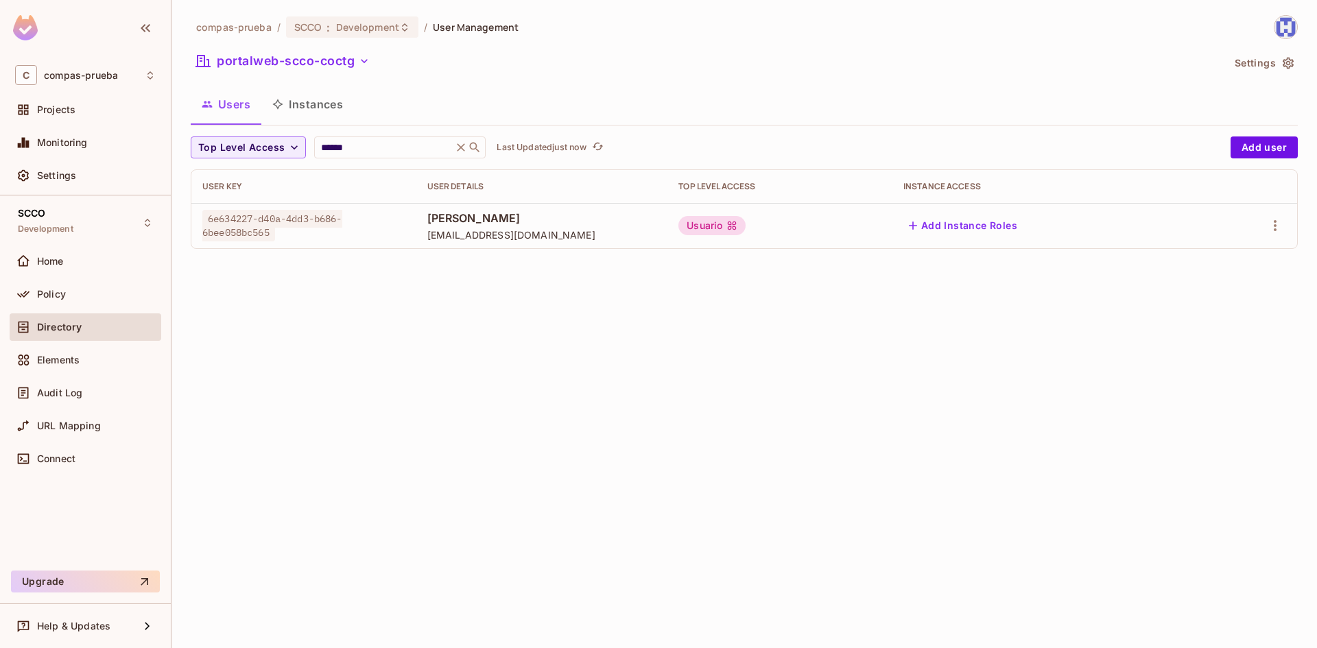
click at [620, 338] on div "compas-prueba / SCCO : Development / User Management portalweb-scco-coctg Setti…" at bounding box center [745, 324] width 1146 height 648
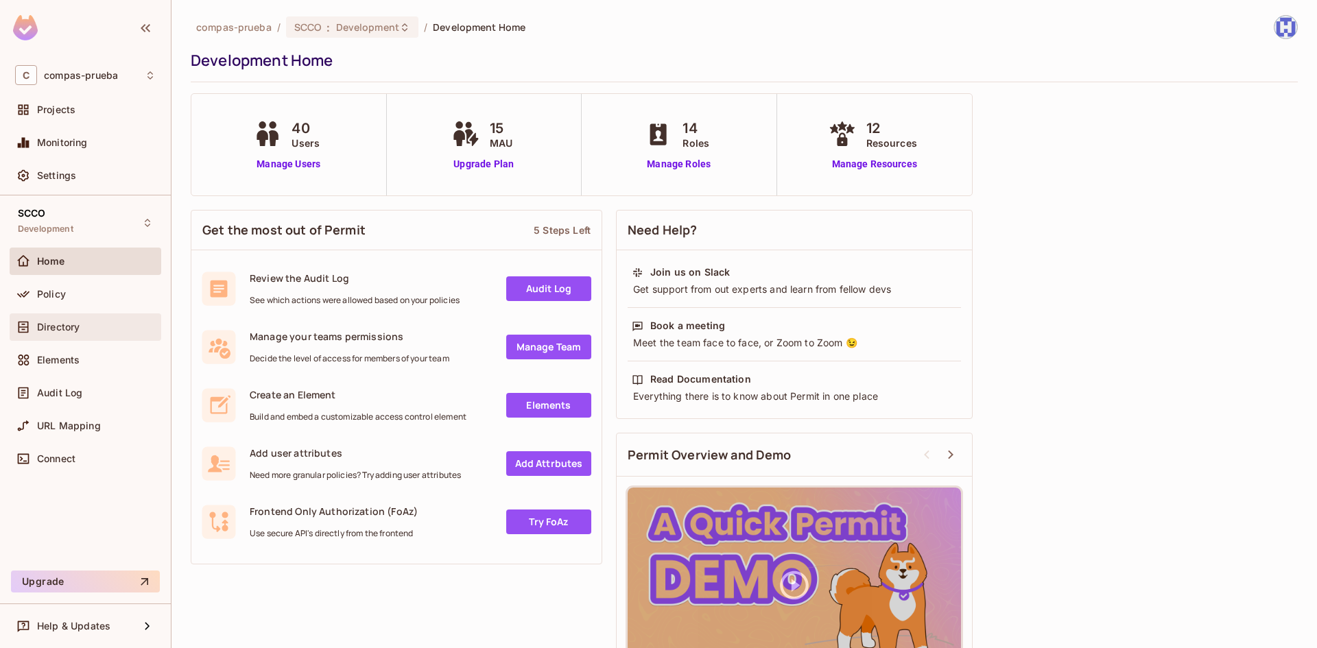
click at [75, 327] on span "Directory" at bounding box center [58, 327] width 43 height 11
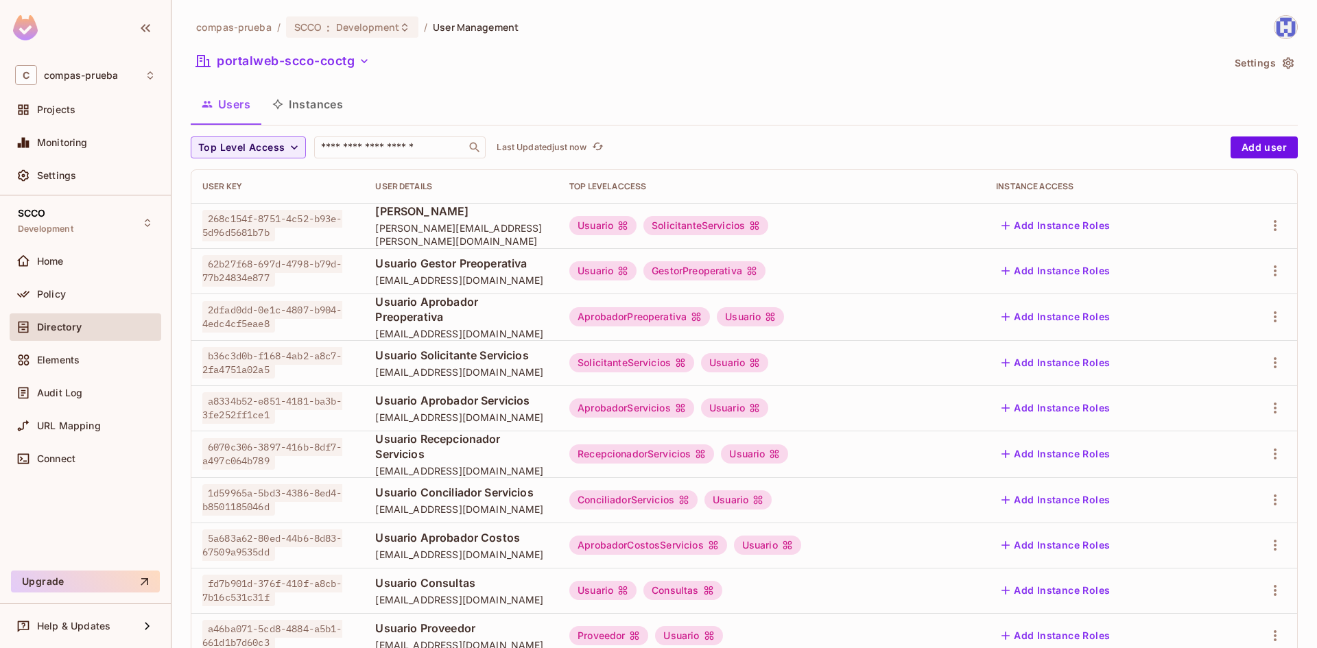
click at [347, 136] on div "compas-prueba / SCCO : Development / User Management portalweb-scco-coctg Setti…" at bounding box center [744, 480] width 1107 height 930
click at [351, 152] on input "text" at bounding box center [390, 148] width 144 height 14
type input "******"
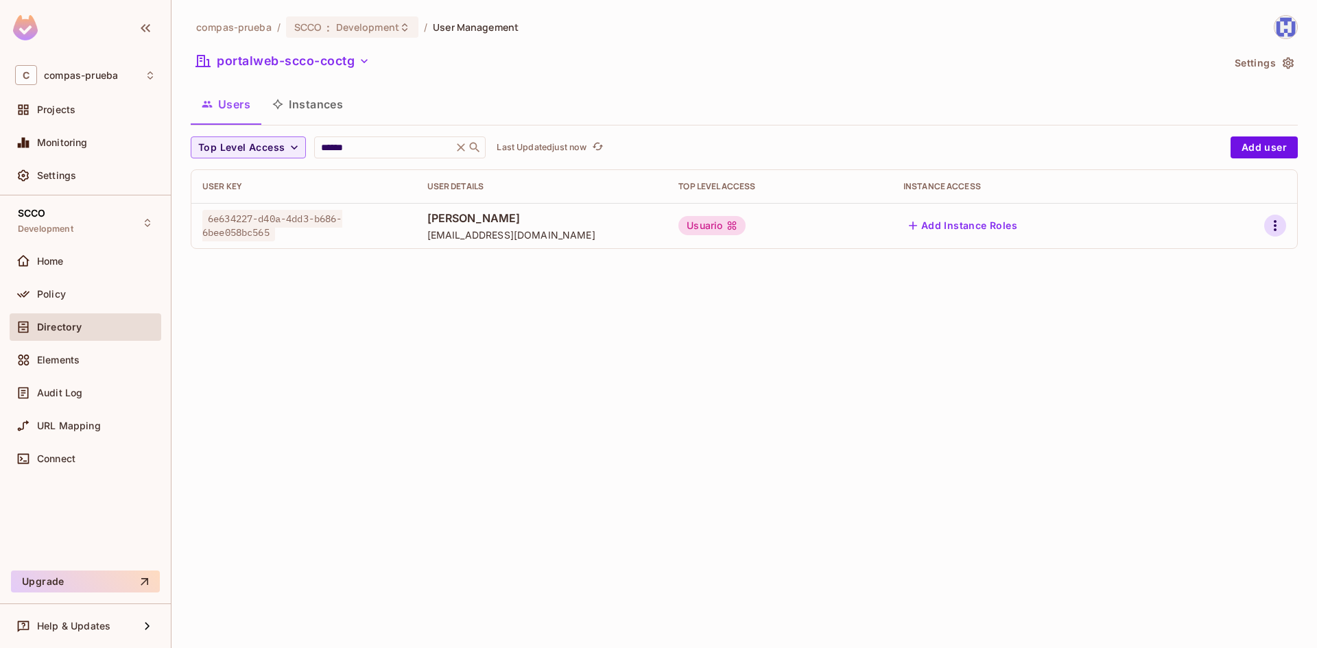
click at [1274, 222] on icon "button" at bounding box center [1275, 226] width 16 height 16
click at [1219, 260] on li "Edit" at bounding box center [1216, 257] width 121 height 30
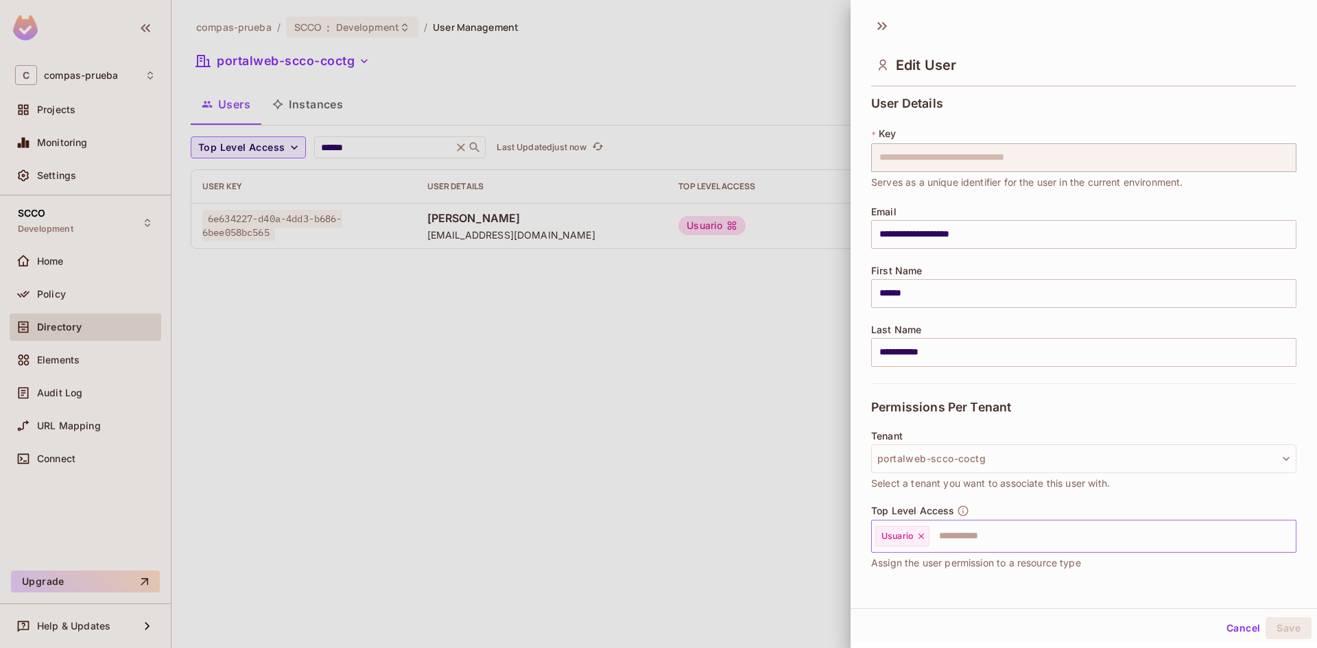
click at [994, 536] on input "text" at bounding box center [1100, 536] width 339 height 27
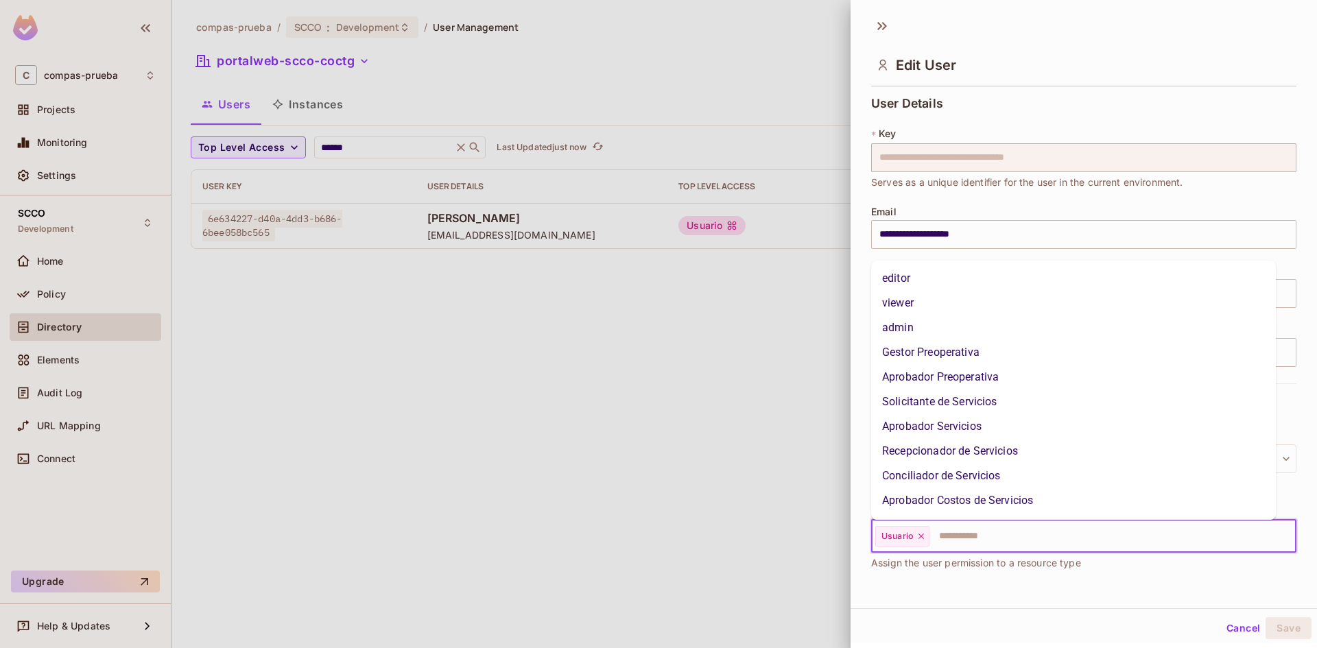
scroll to position [92, 0]
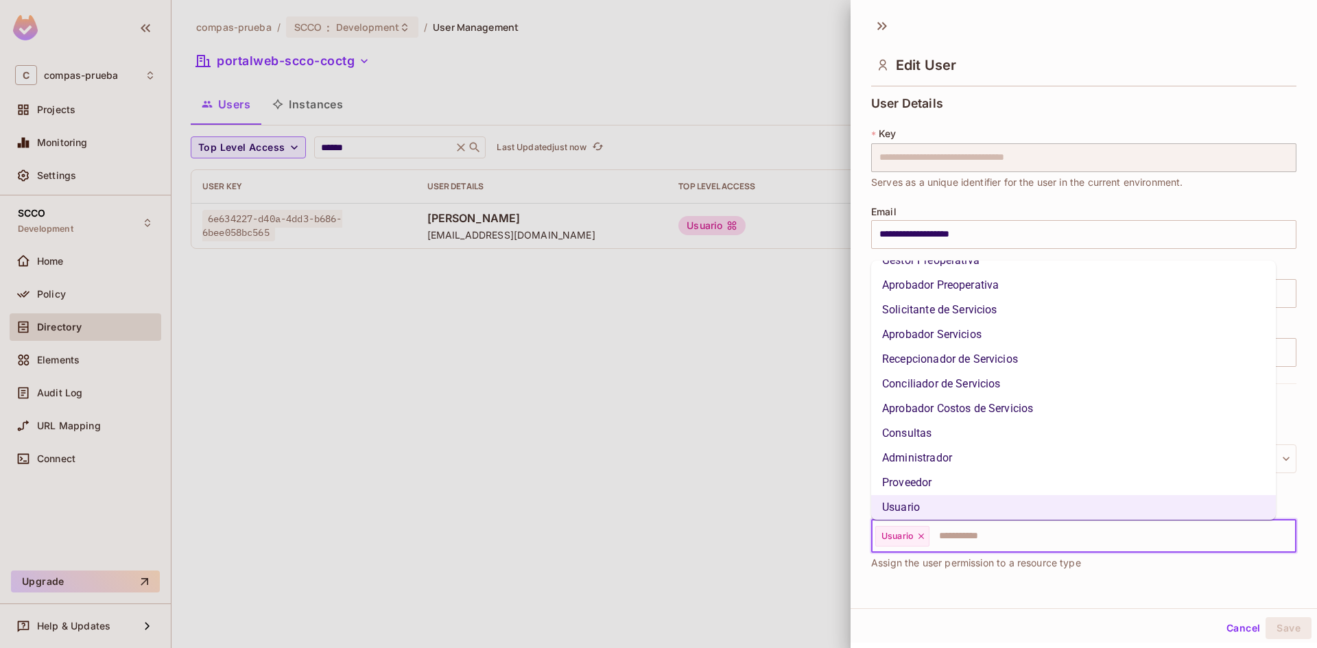
click at [933, 414] on li "Aprobador Costos de Servicios" at bounding box center [1073, 409] width 405 height 25
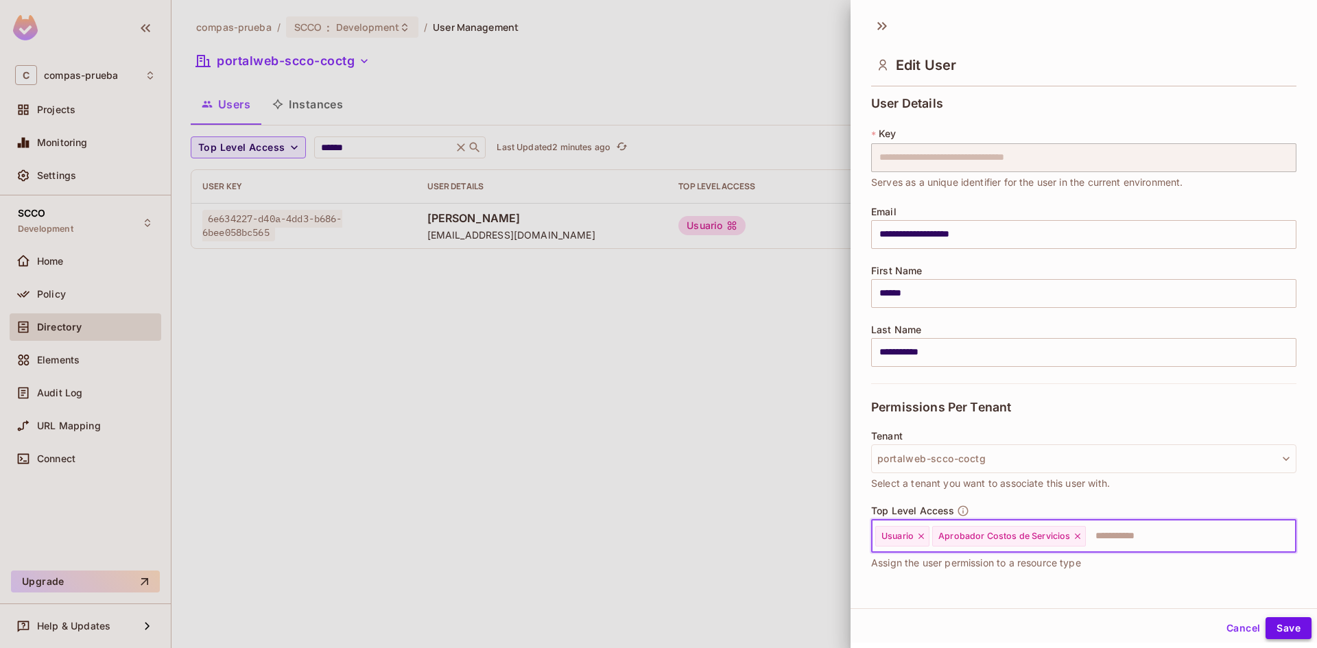
click at [1288, 622] on button "Save" at bounding box center [1289, 629] width 46 height 22
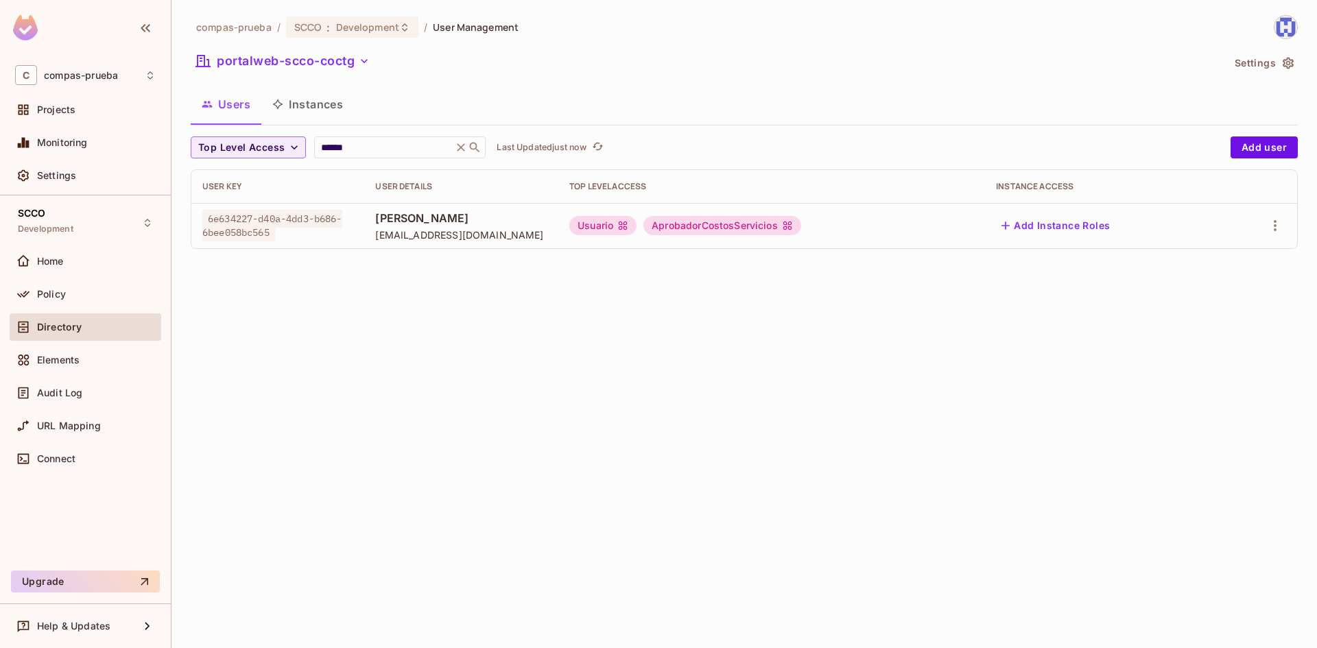
click at [1291, 65] on icon "button" at bounding box center [1289, 63] width 14 height 14
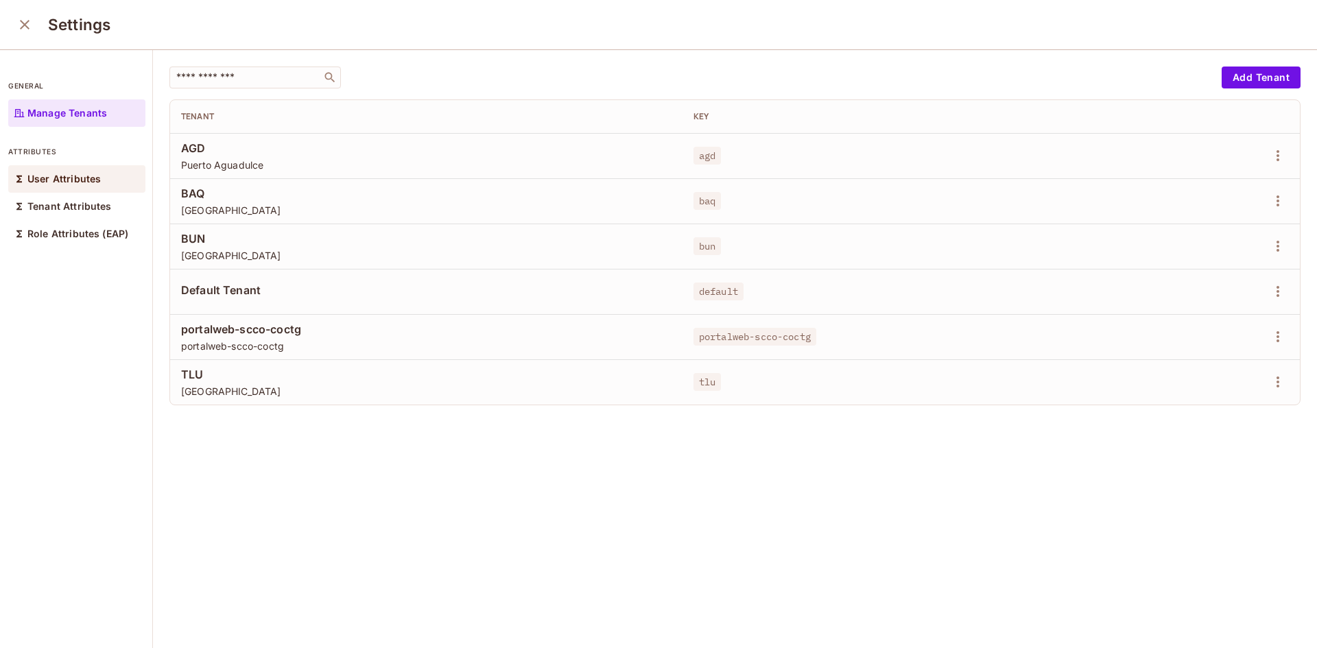
click at [42, 174] on p "User Attributes" at bounding box center [63, 179] width 73 height 11
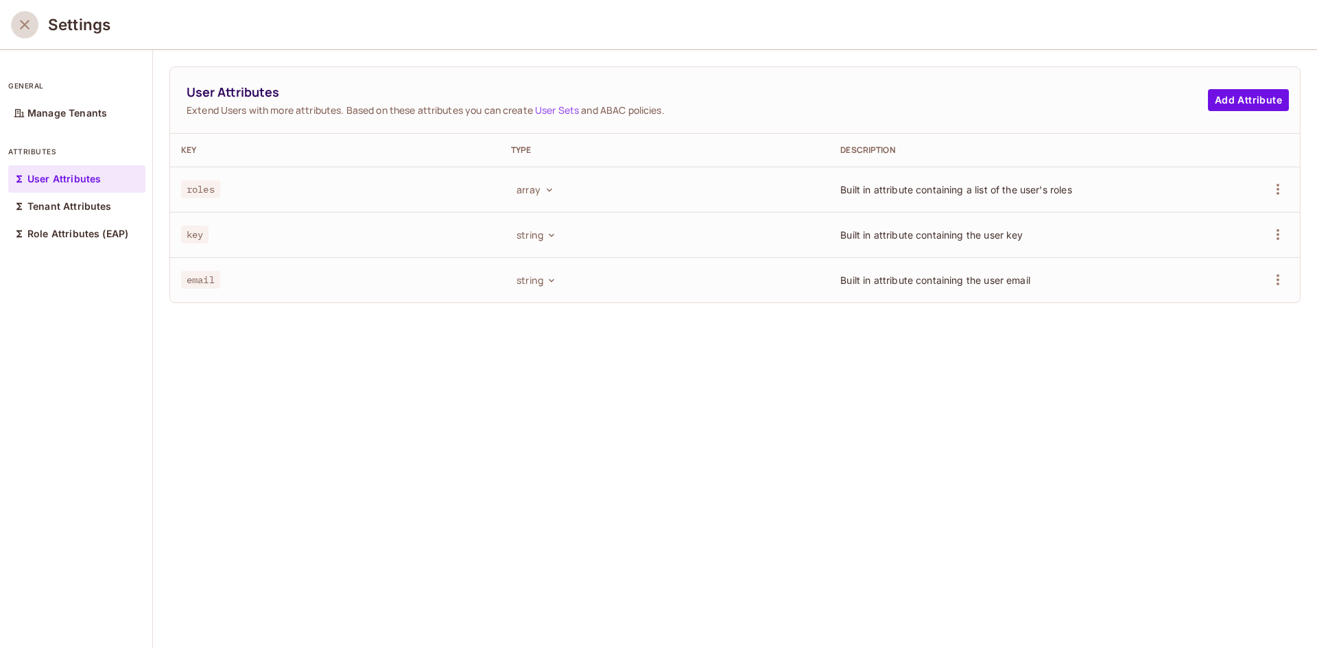
click at [23, 19] on icon "close" at bounding box center [24, 24] width 16 height 16
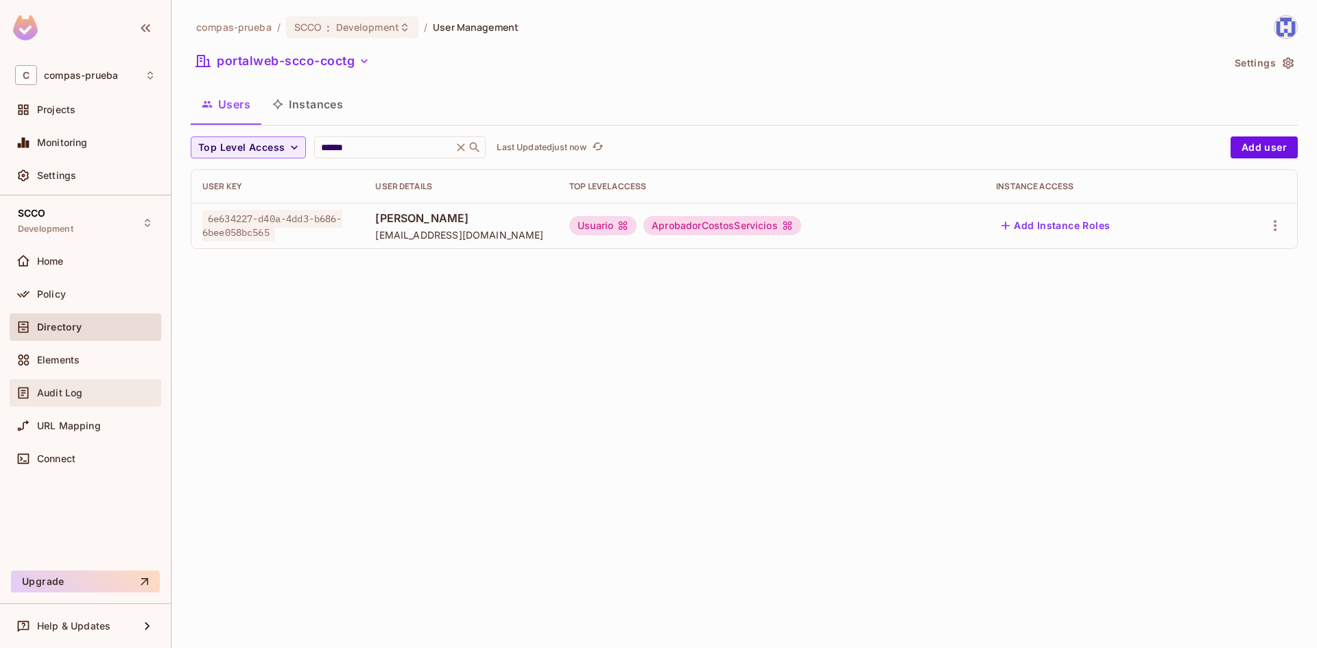
click at [61, 395] on span "Audit Log" at bounding box center [59, 393] width 45 height 11
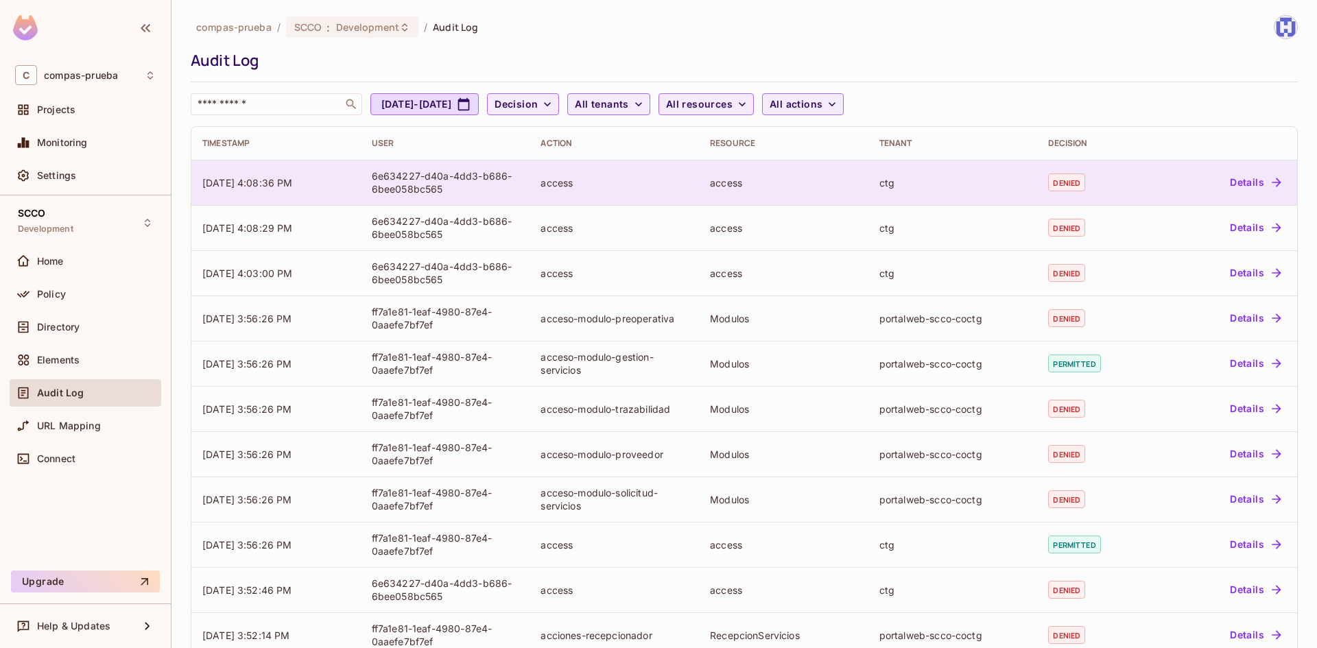
click at [1243, 181] on button "Details" at bounding box center [1256, 183] width 62 height 22
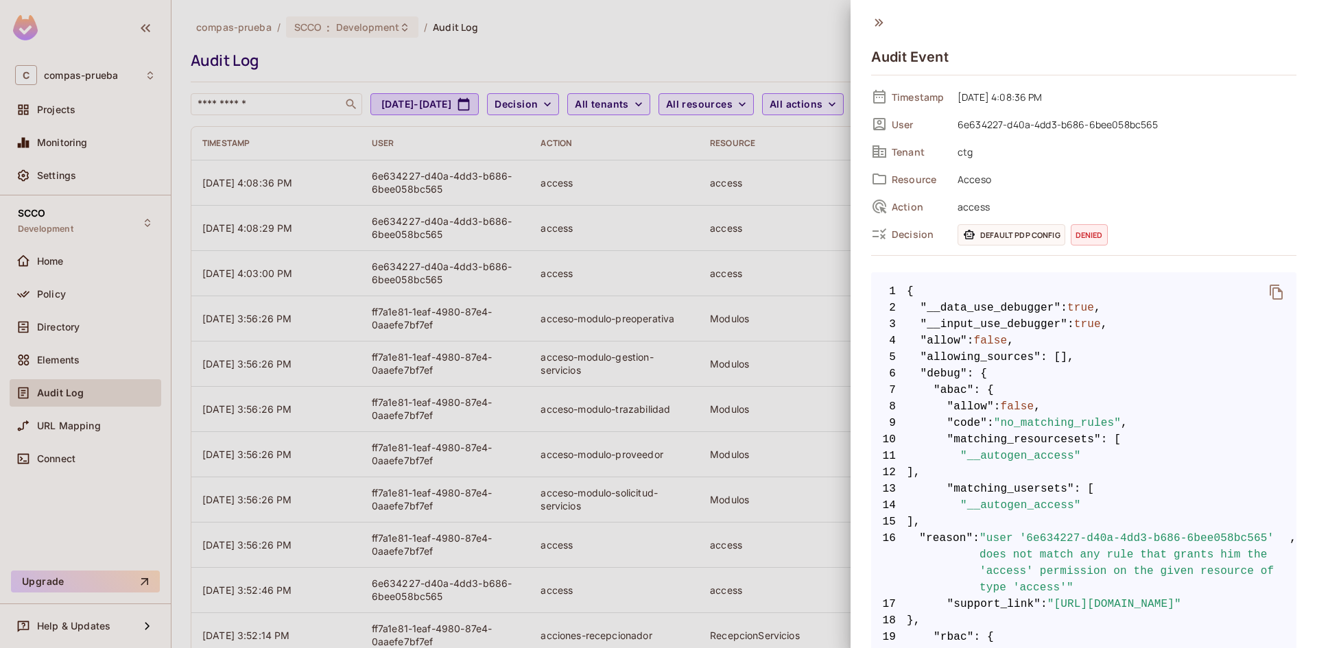
click at [1173, 191] on div "Timestamp [DATE] 4:08:36 PM User 6e634227-d40a-4dd3-b686-6bee058bc565 Tenant ct…" at bounding box center [1083, 165] width 425 height 158
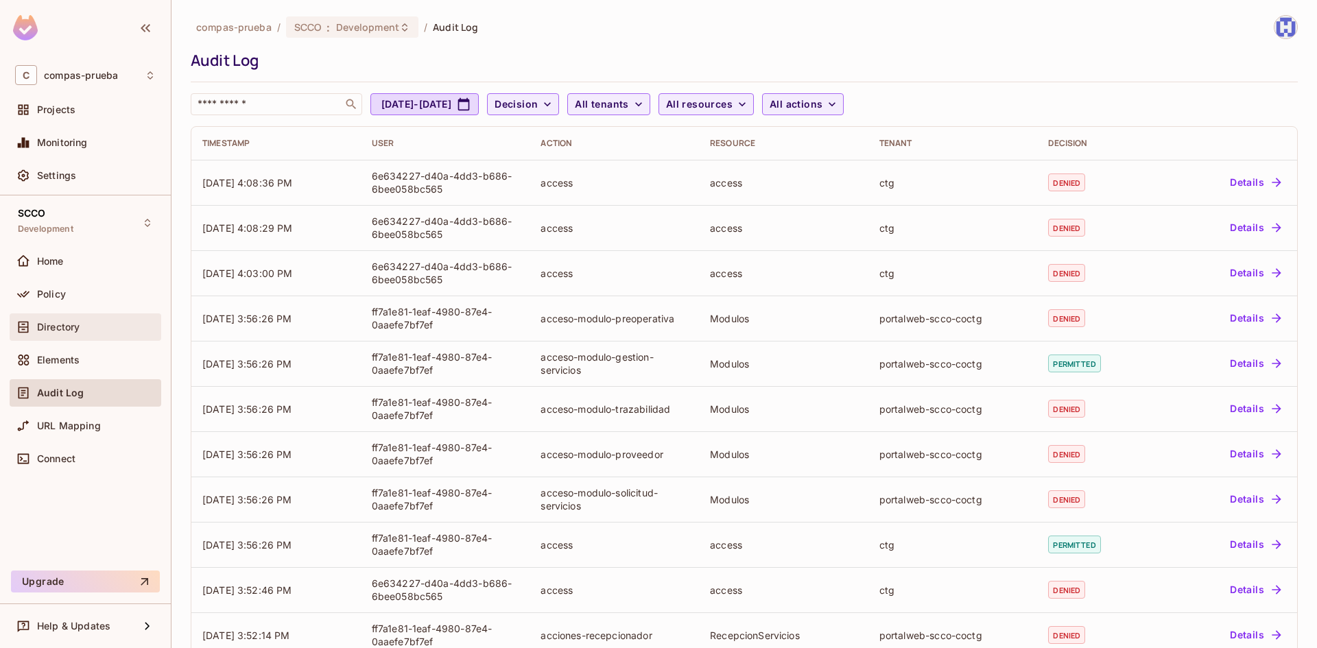
click at [71, 329] on span "Directory" at bounding box center [58, 327] width 43 height 11
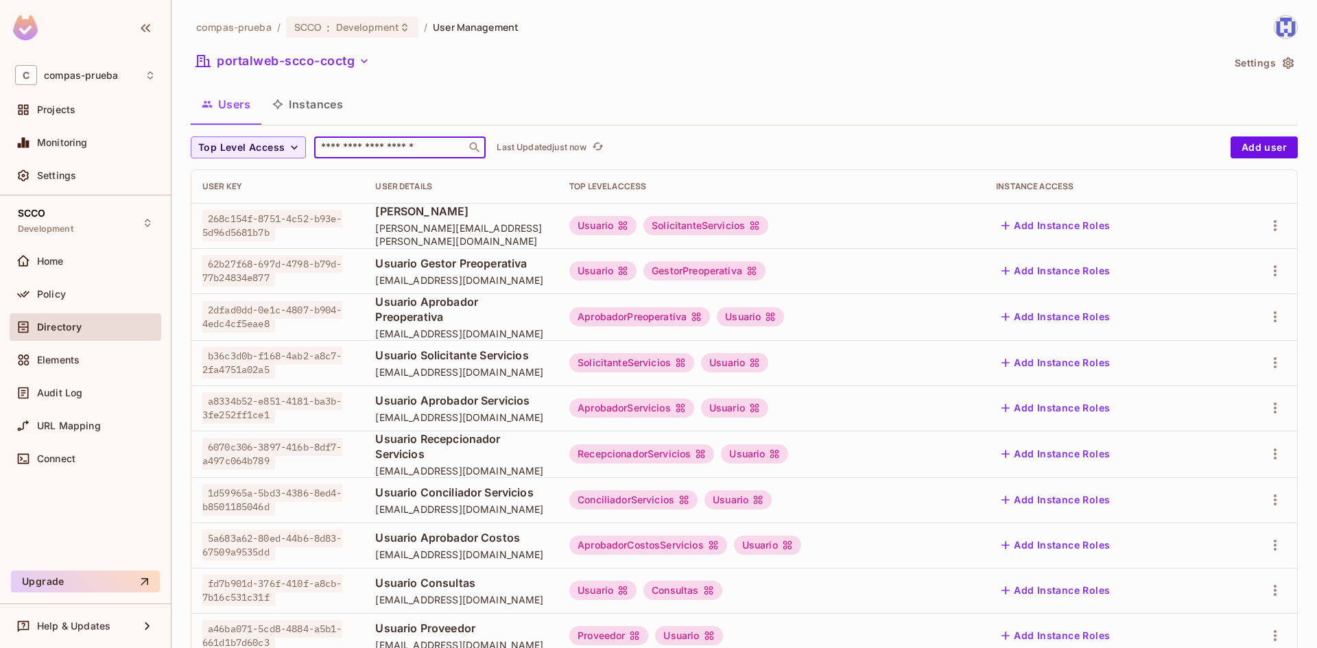
click at [364, 145] on input "text" at bounding box center [390, 148] width 144 height 14
type input "******"
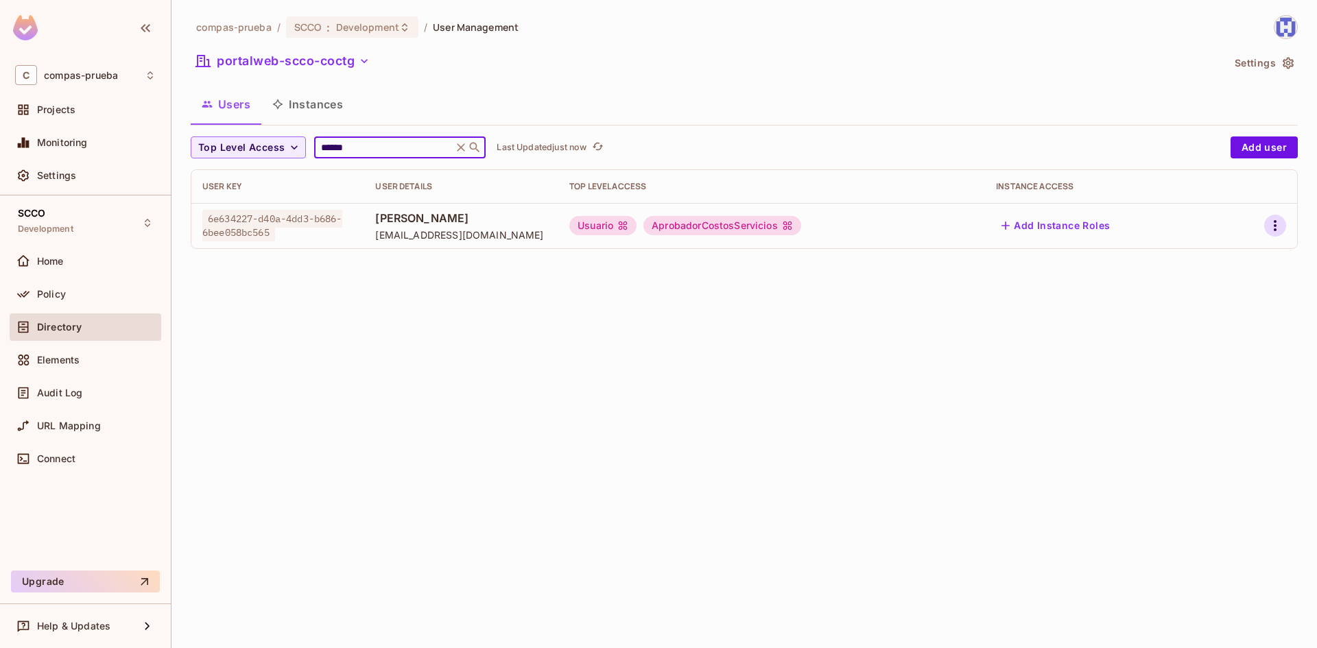
click at [1285, 222] on button "button" at bounding box center [1276, 226] width 22 height 22
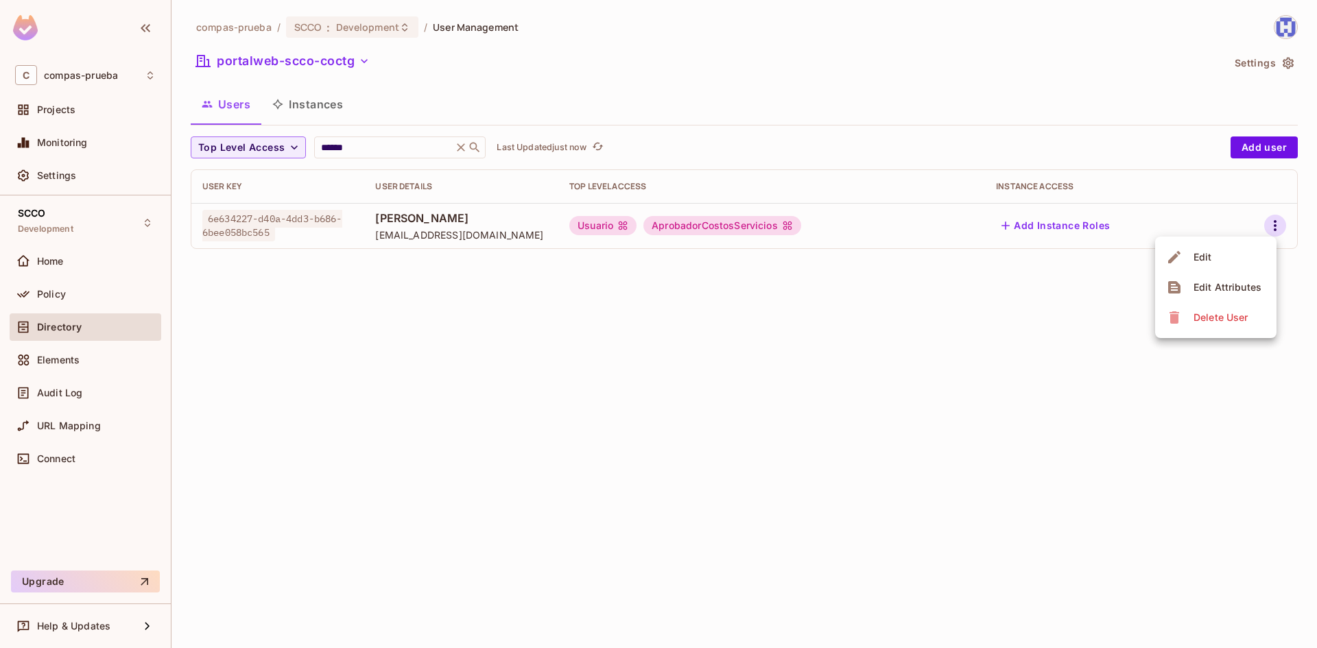
click at [1206, 318] on div "Delete User" at bounding box center [1221, 318] width 54 height 14
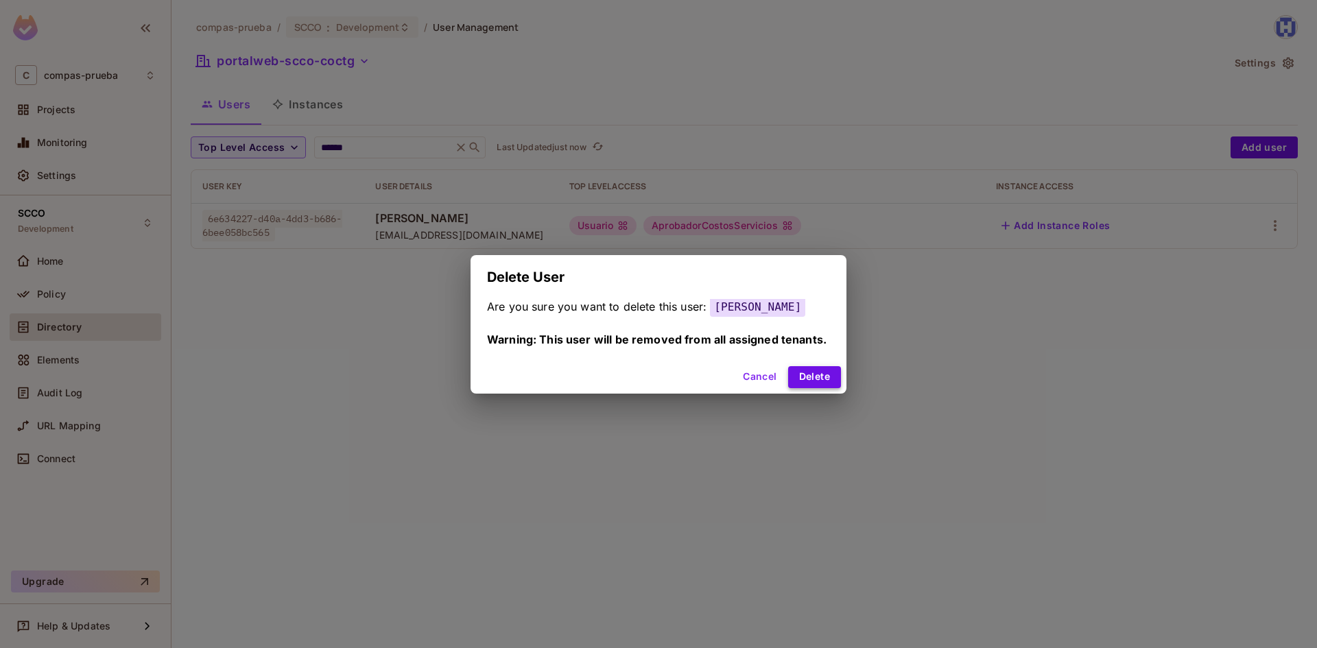
click at [832, 368] on button "Delete" at bounding box center [814, 377] width 53 height 22
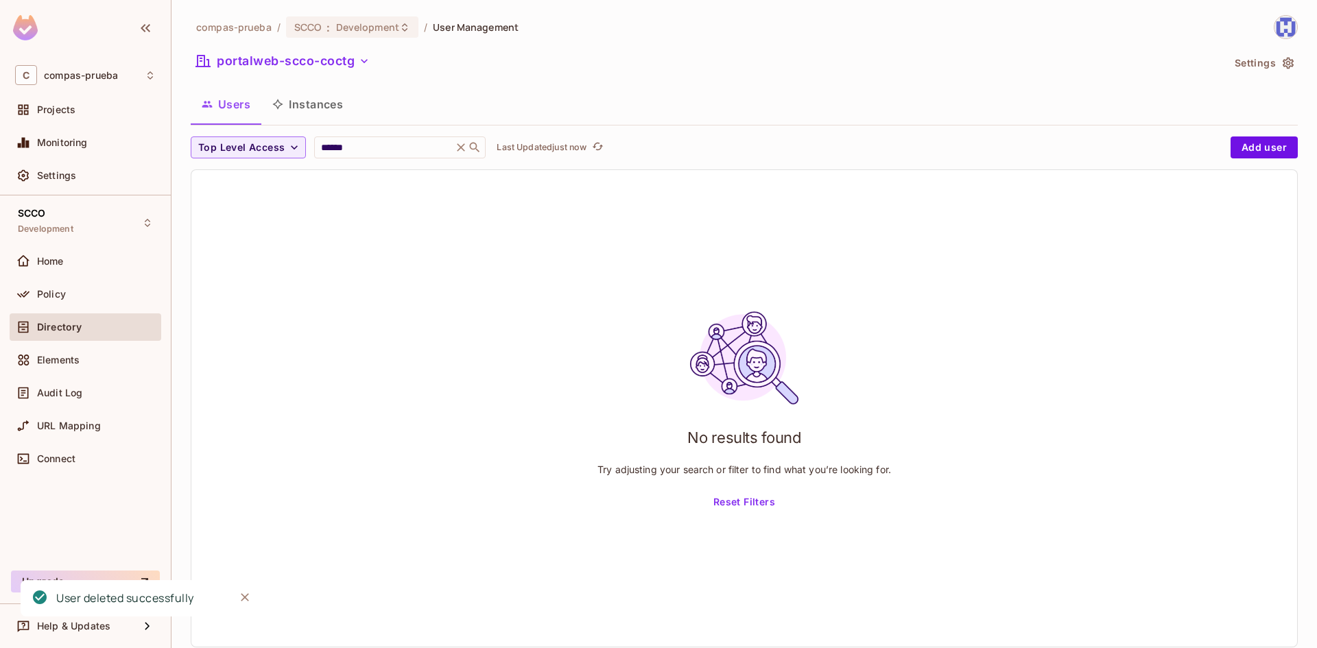
click at [811, 45] on div "compas-prueba / SCCO : Development / User Management portalweb-scco-coctg Setti…" at bounding box center [744, 337] width 1107 height 644
click at [1248, 145] on button "Add user" at bounding box center [1264, 148] width 67 height 22
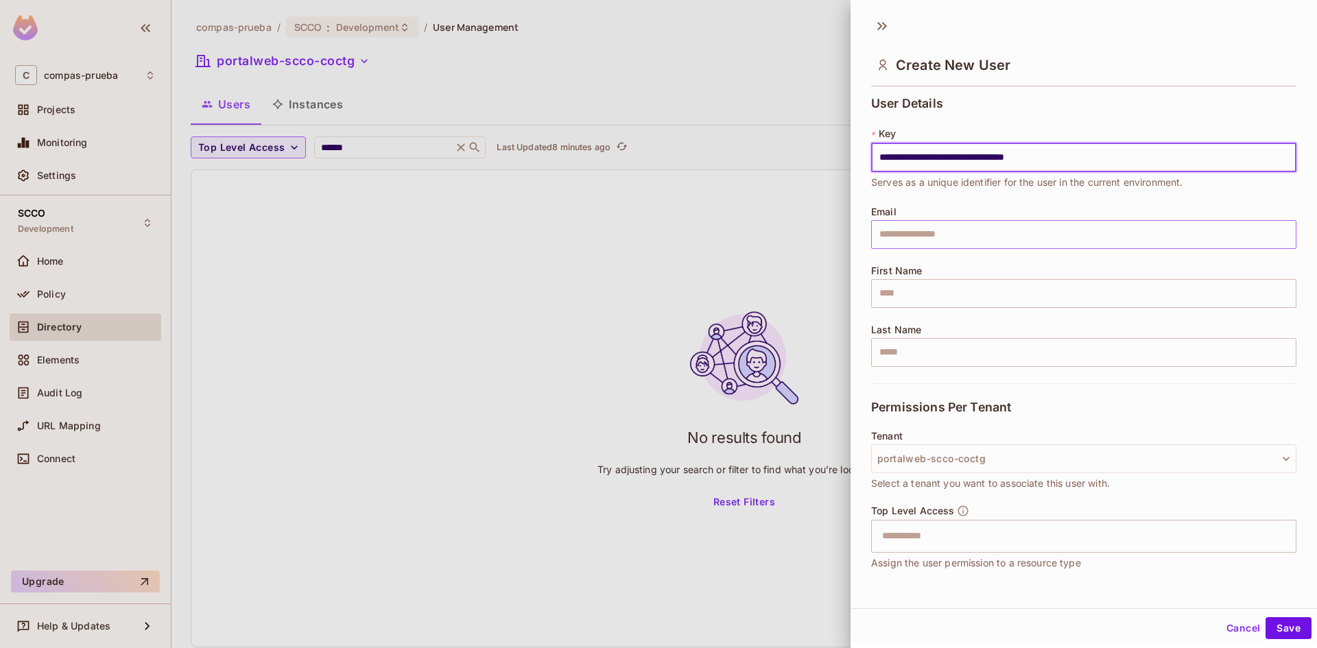
type input "**********"
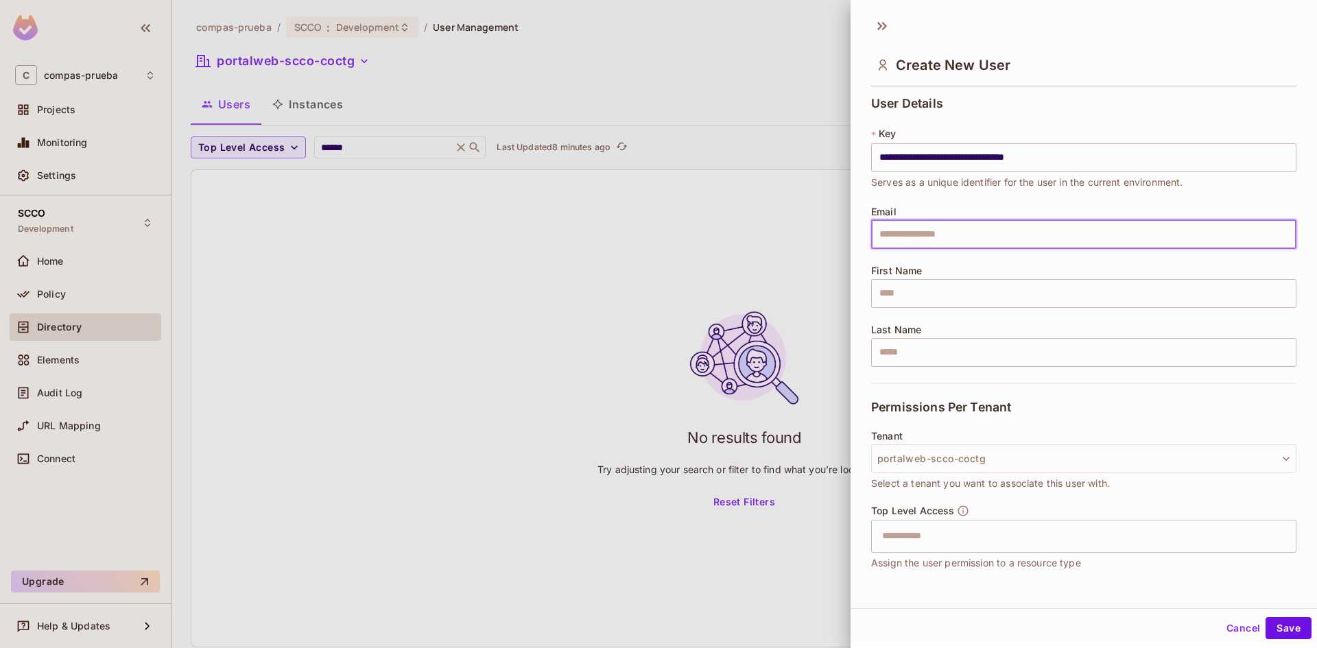
click at [936, 235] on input "text" at bounding box center [1083, 234] width 425 height 29
type input "**********"
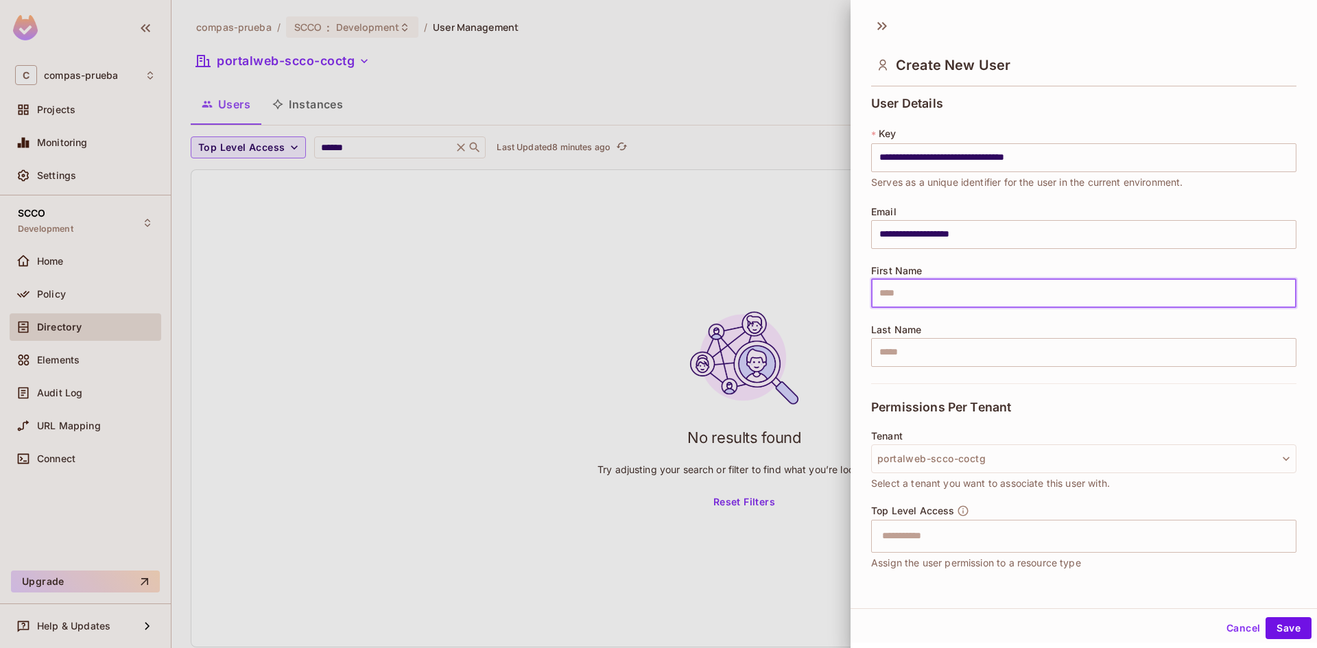
click at [918, 294] on input "text" at bounding box center [1083, 293] width 425 height 29
type input "******"
click at [915, 353] on input "text" at bounding box center [1083, 352] width 425 height 29
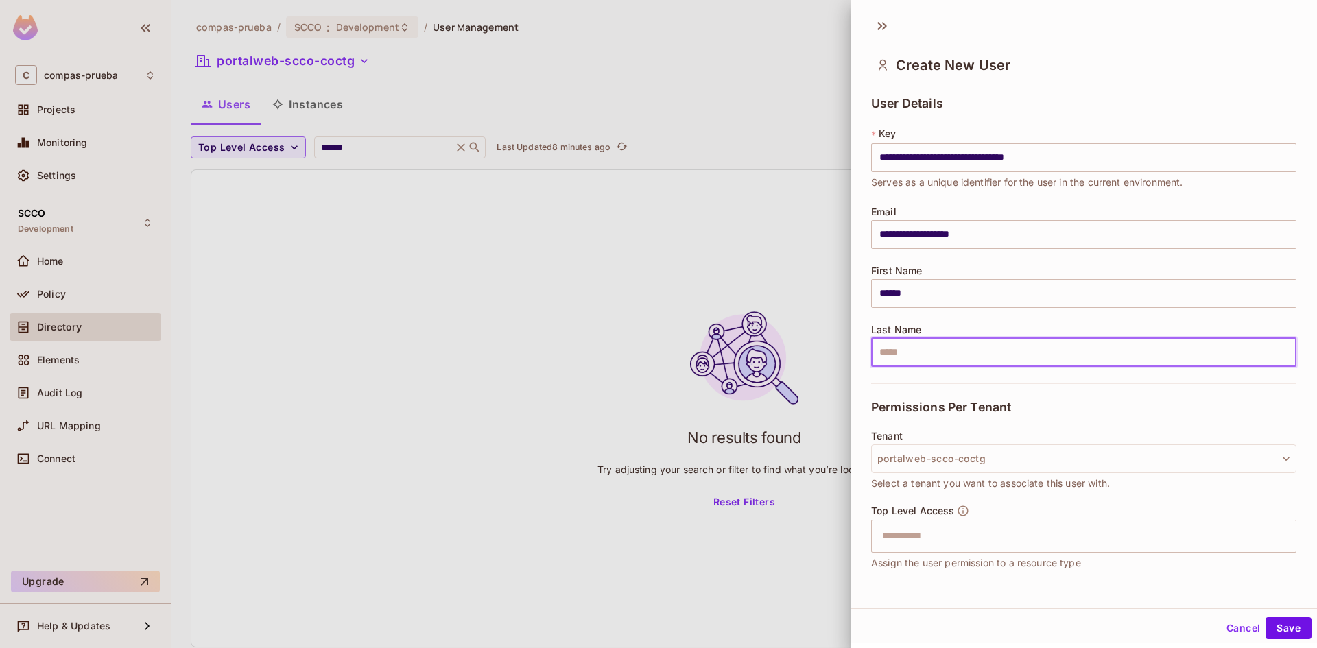
type input "**********"
click at [920, 548] on input "text" at bounding box center [1072, 536] width 396 height 27
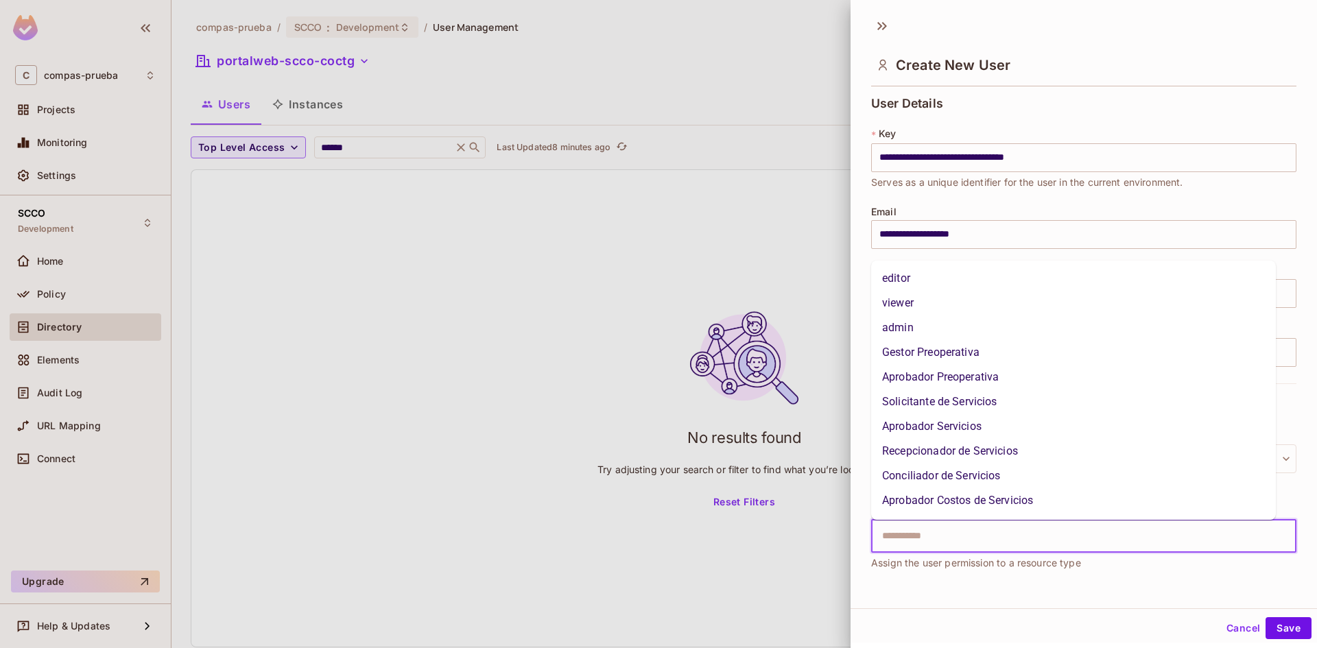
click at [928, 498] on li "Aprobador Costos de Servicios" at bounding box center [1073, 501] width 405 height 25
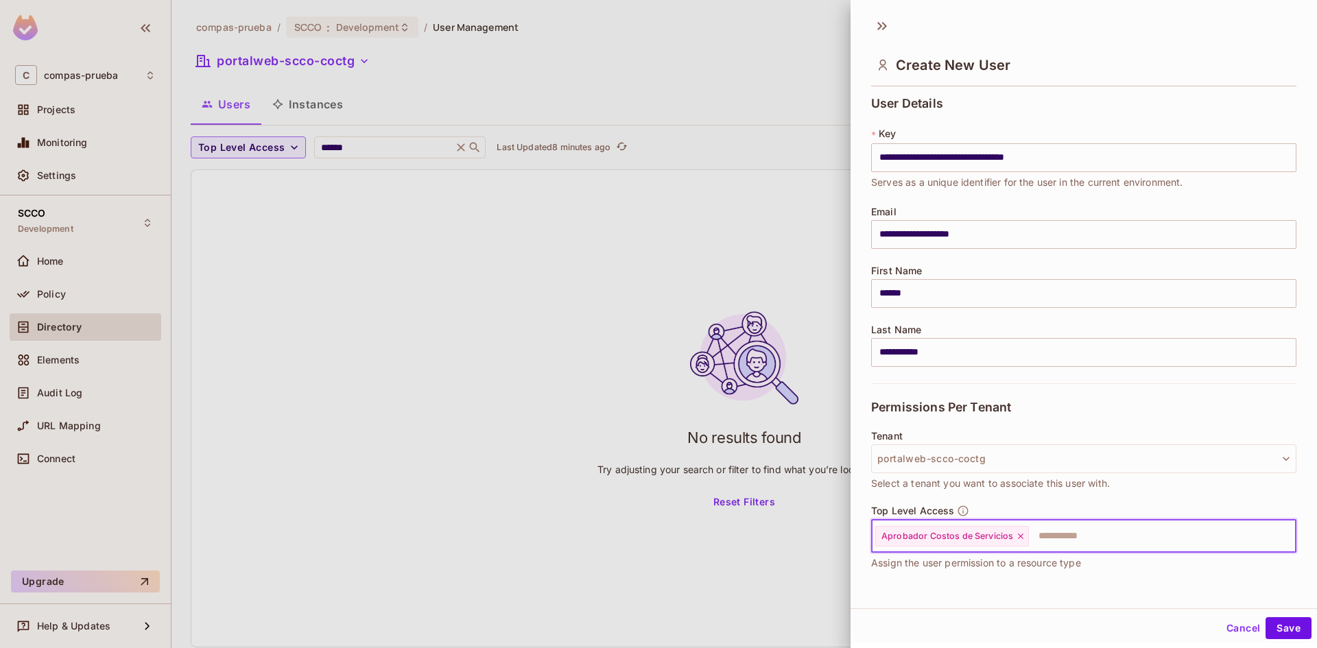
click at [1110, 545] on input "text" at bounding box center [1150, 536] width 239 height 27
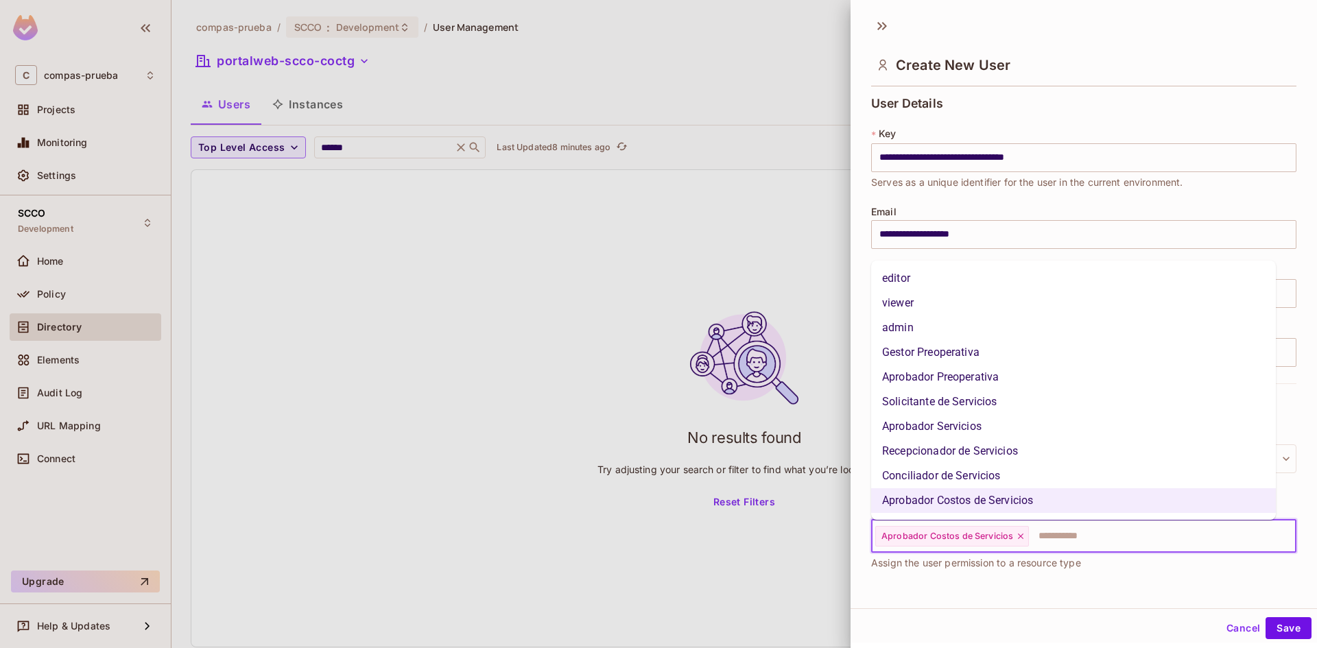
click at [1104, 541] on input "text" at bounding box center [1150, 536] width 239 height 27
type input "*"
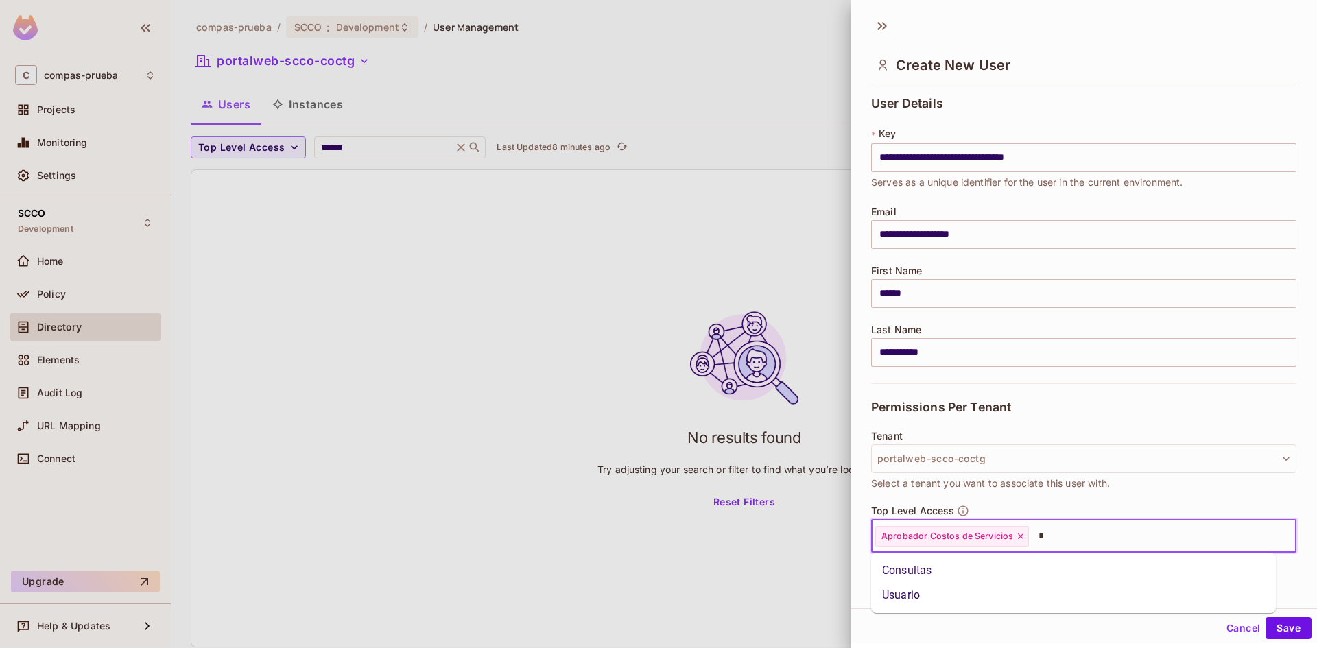
type input "**"
click at [1055, 580] on li "Usuario" at bounding box center [1073, 571] width 405 height 25
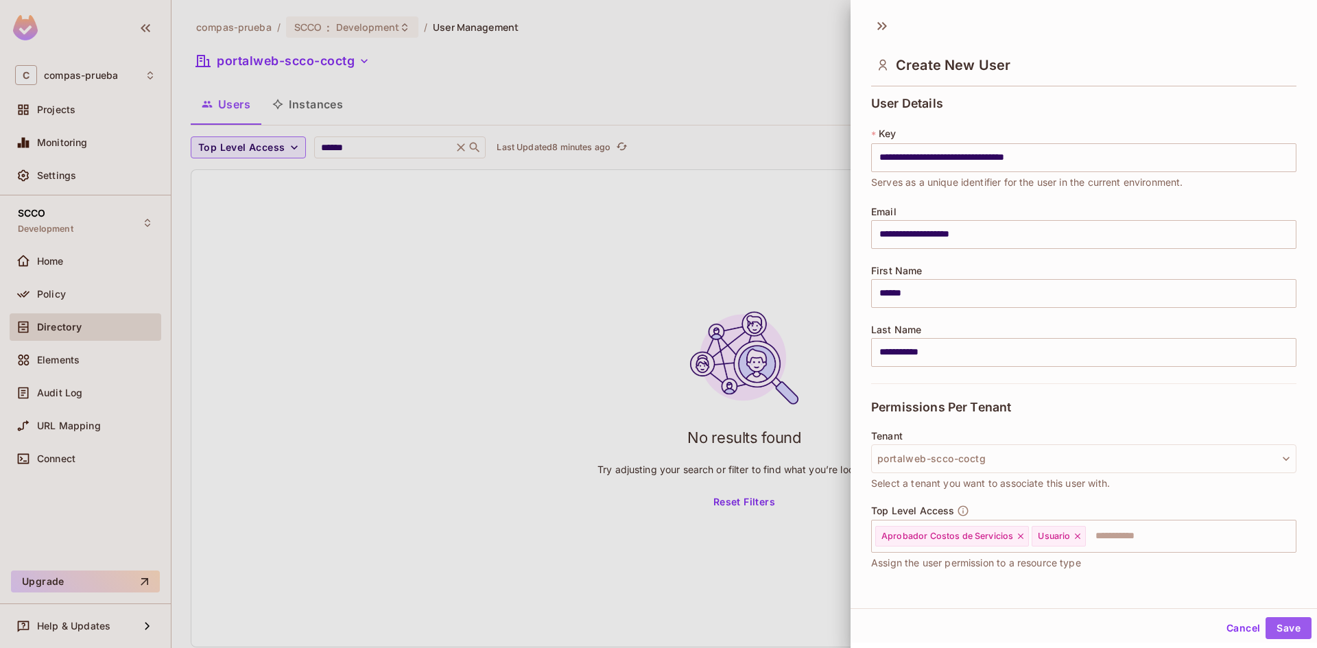
drag, startPoint x: 1287, startPoint y: 630, endPoint x: 1198, endPoint y: 595, distance: 95.8
click at [1287, 630] on button "Save" at bounding box center [1289, 629] width 46 height 22
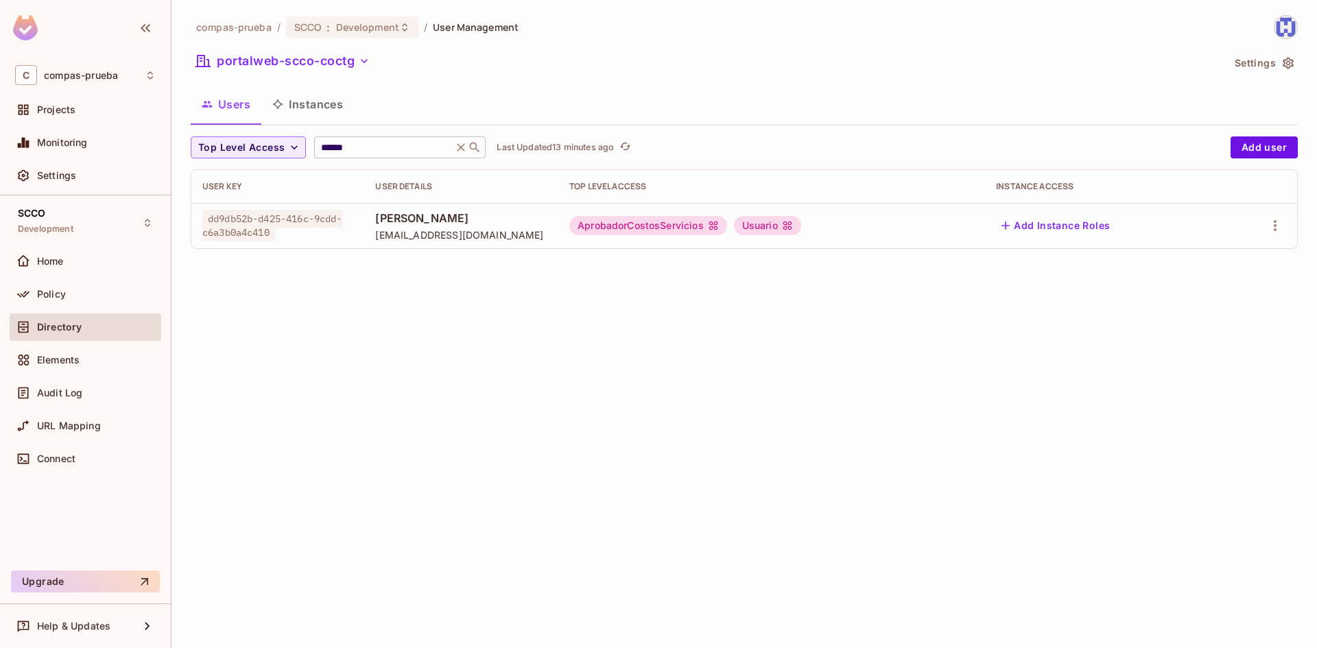
click at [325, 148] on input "******" at bounding box center [383, 148] width 130 height 14
drag, startPoint x: 325, startPoint y: 148, endPoint x: 391, endPoint y: 178, distance: 73.1
click at [329, 149] on input "******" at bounding box center [383, 148] width 130 height 14
paste input "**"
type input "********"
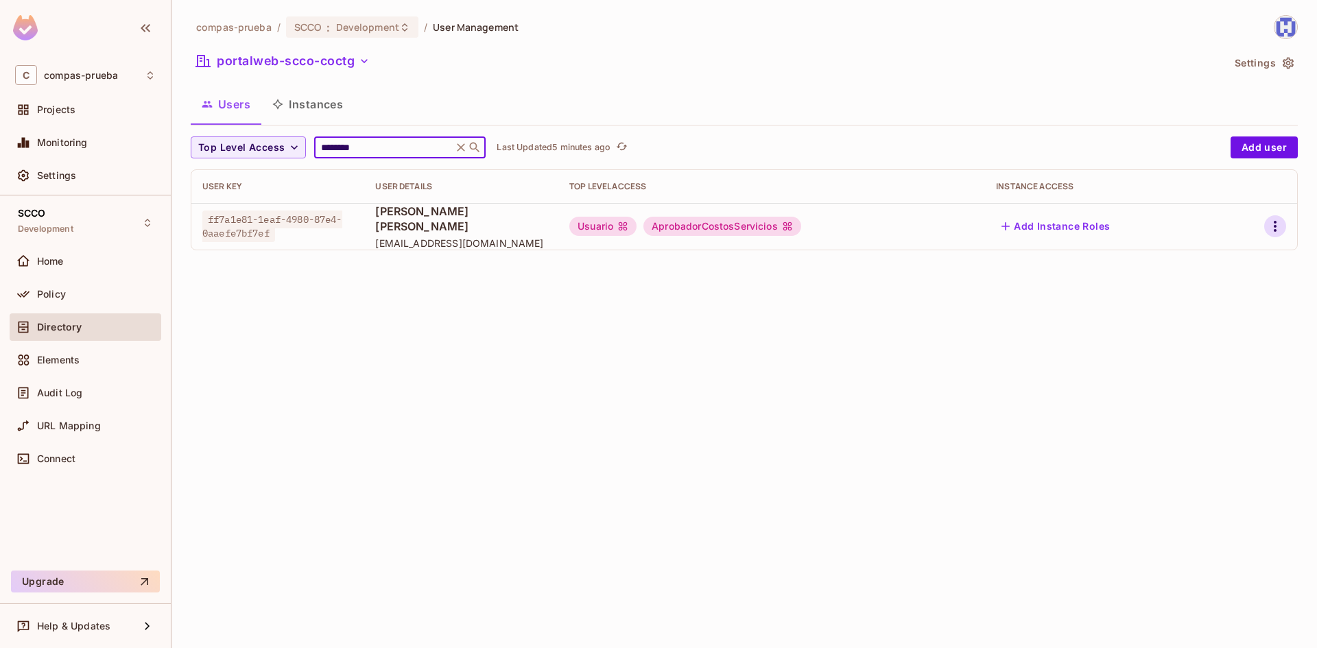
click at [1273, 222] on icon "button" at bounding box center [1275, 226] width 16 height 16
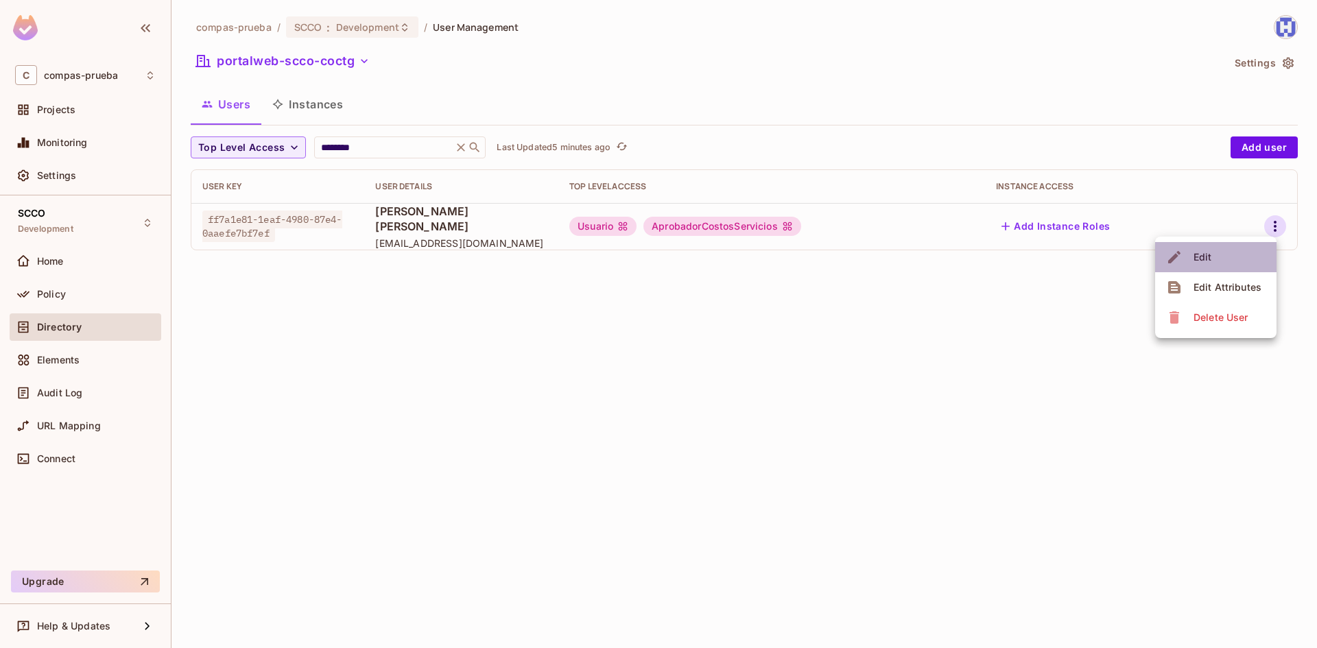
click at [1216, 257] on li "Edit" at bounding box center [1216, 257] width 121 height 30
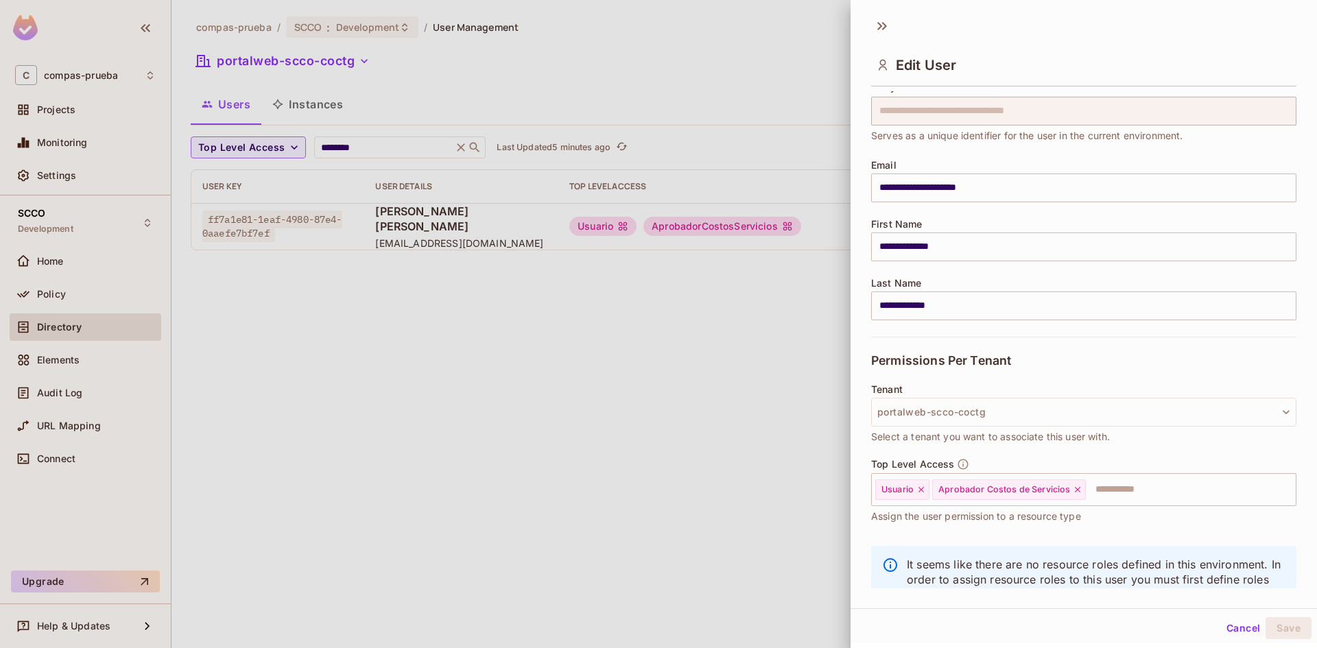
scroll to position [93, 0]
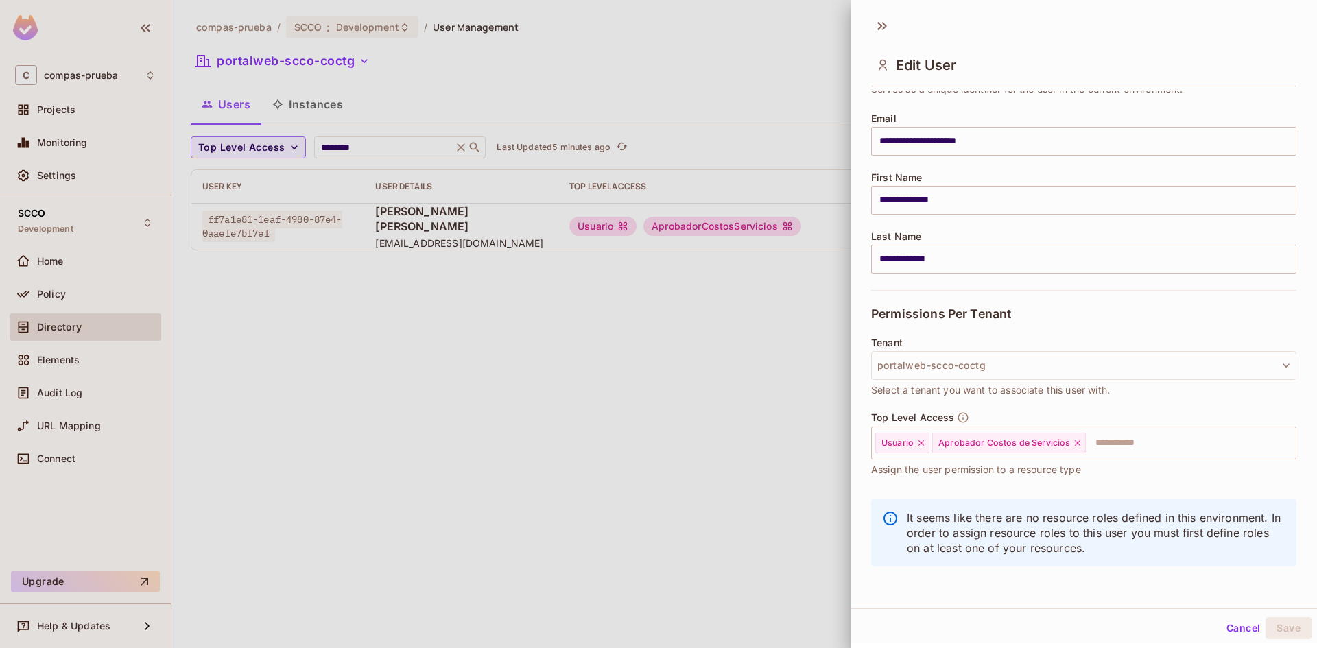
click at [682, 386] on div at bounding box center [658, 324] width 1317 height 648
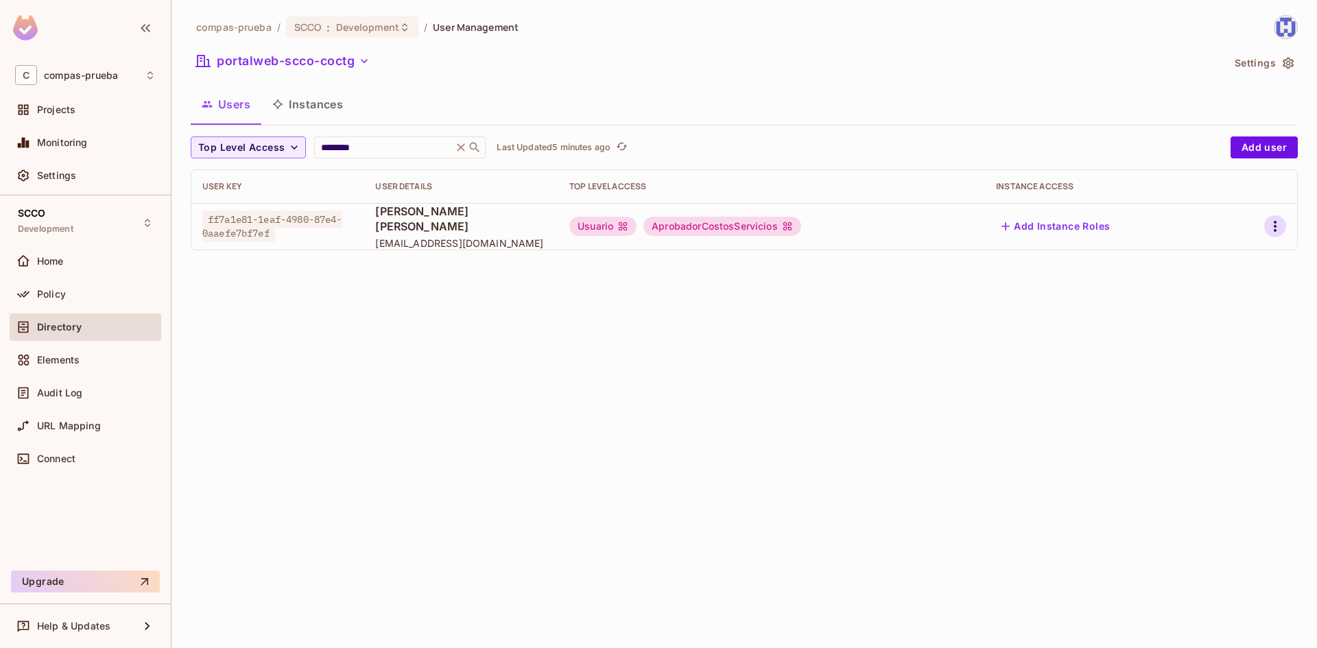
click at [1280, 227] on icon "button" at bounding box center [1275, 226] width 16 height 16
click at [1212, 283] on div "Edit Attributes" at bounding box center [1228, 288] width 68 height 14
click at [338, 150] on input "********" at bounding box center [383, 148] width 130 height 14
click at [61, 299] on span "Policy" at bounding box center [51, 294] width 29 height 11
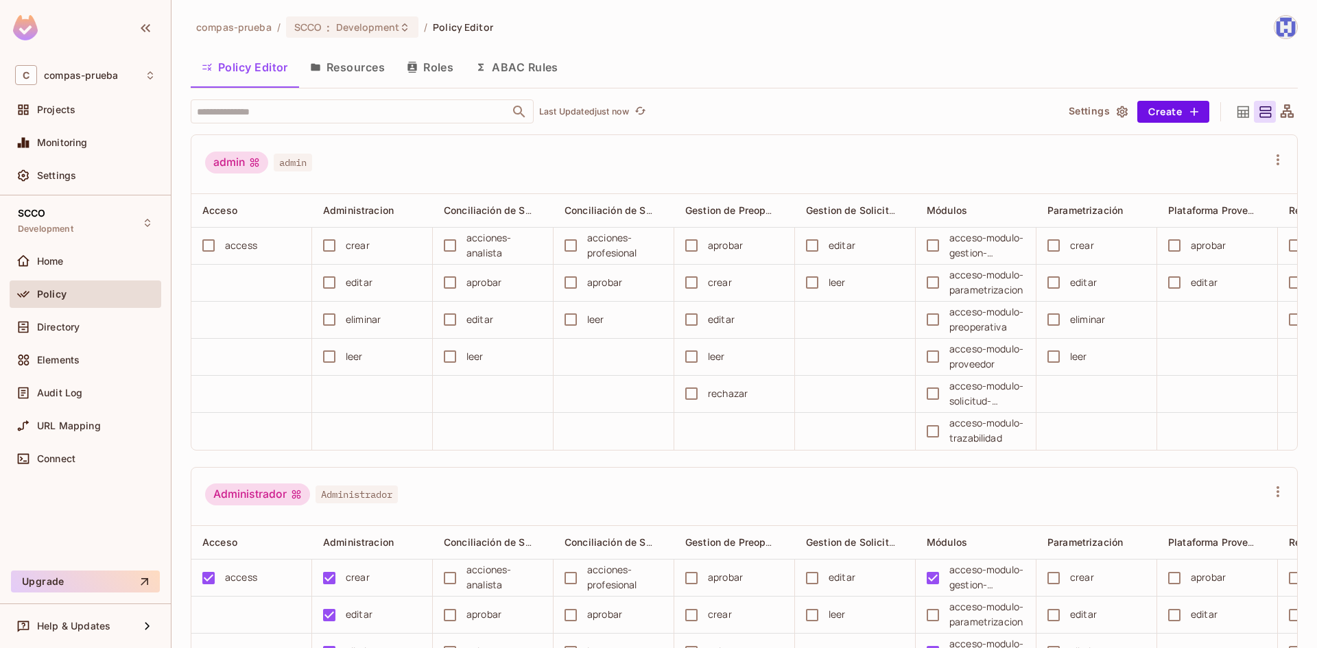
click at [359, 71] on button "Resources" at bounding box center [347, 67] width 97 height 34
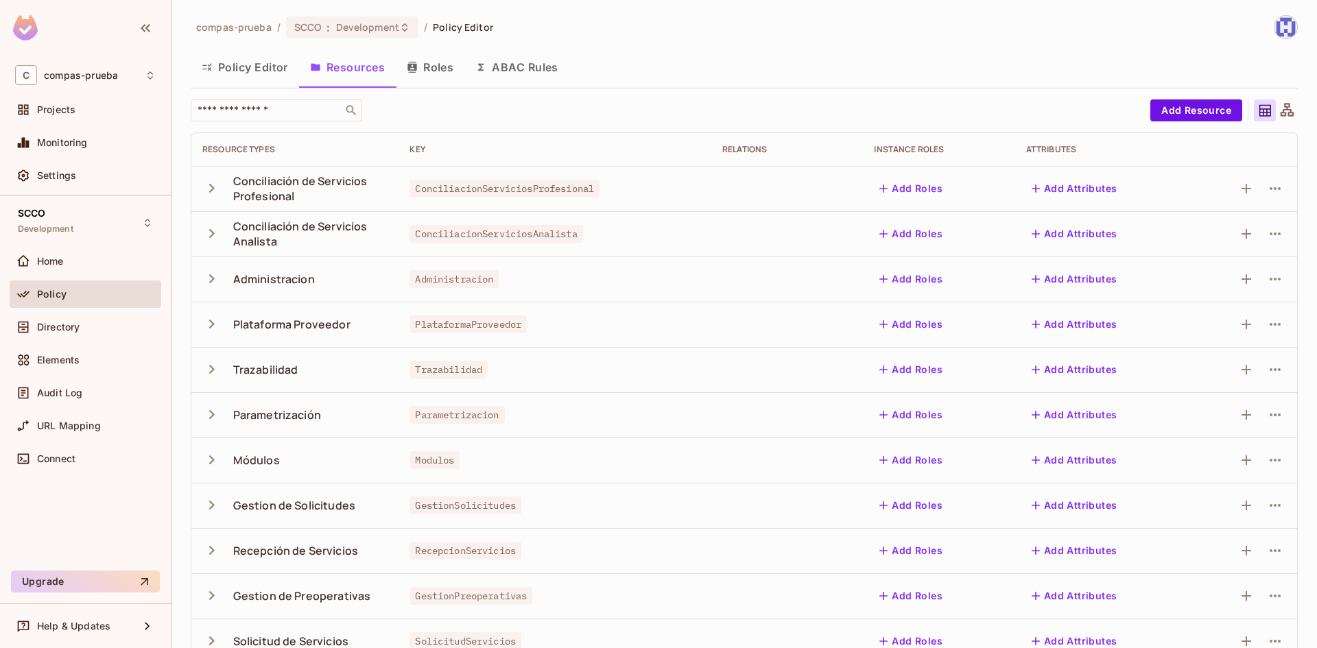
click at [268, 69] on button "Policy Editor" at bounding box center [245, 67] width 108 height 34
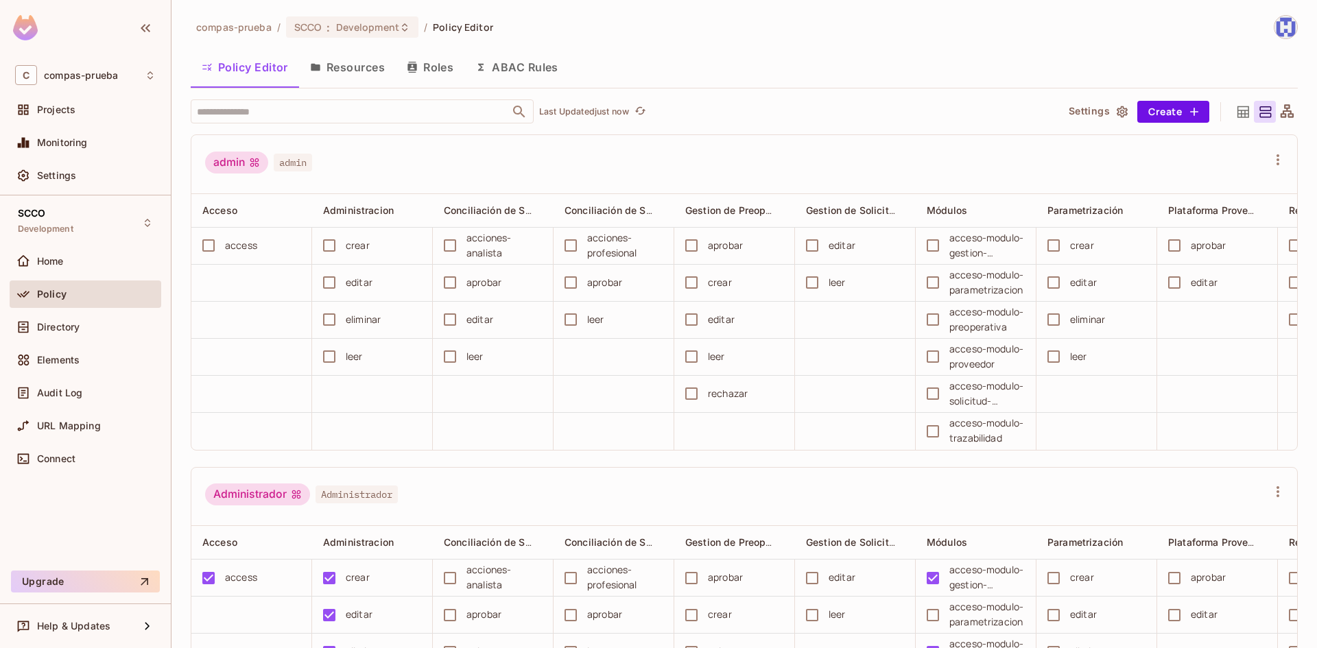
click at [434, 69] on button "Roles" at bounding box center [430, 67] width 69 height 34
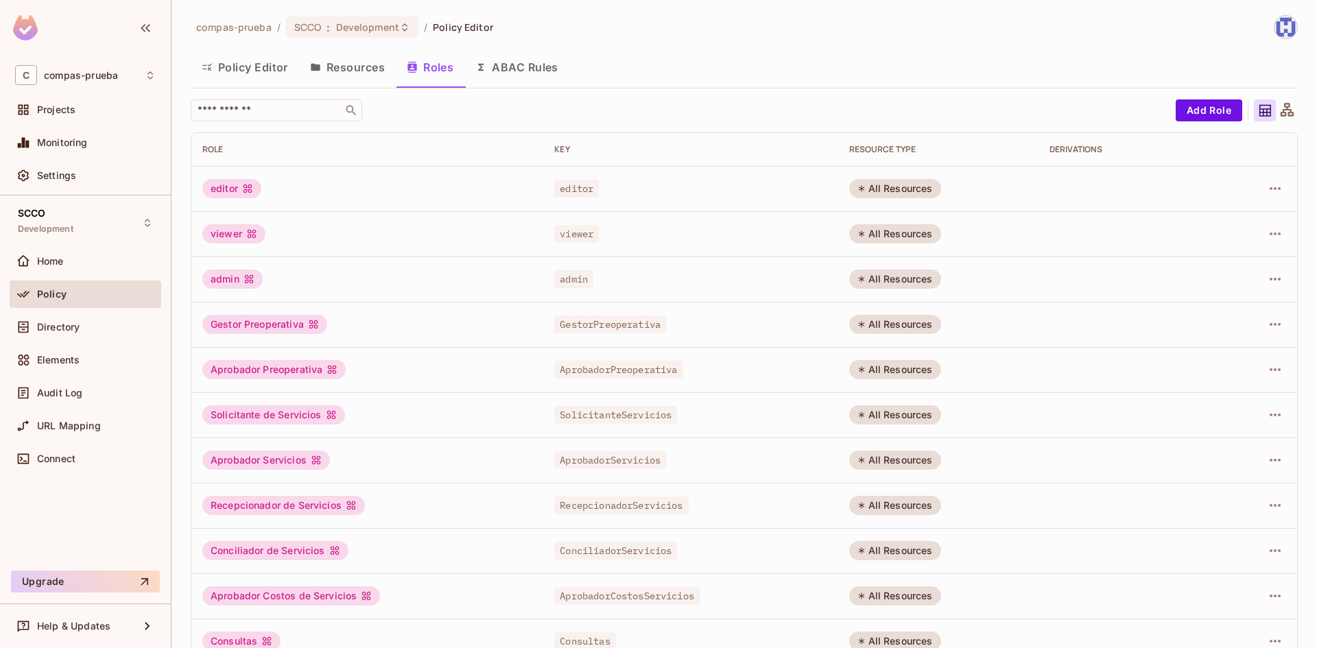
click at [350, 67] on button "Resources" at bounding box center [347, 67] width 97 height 34
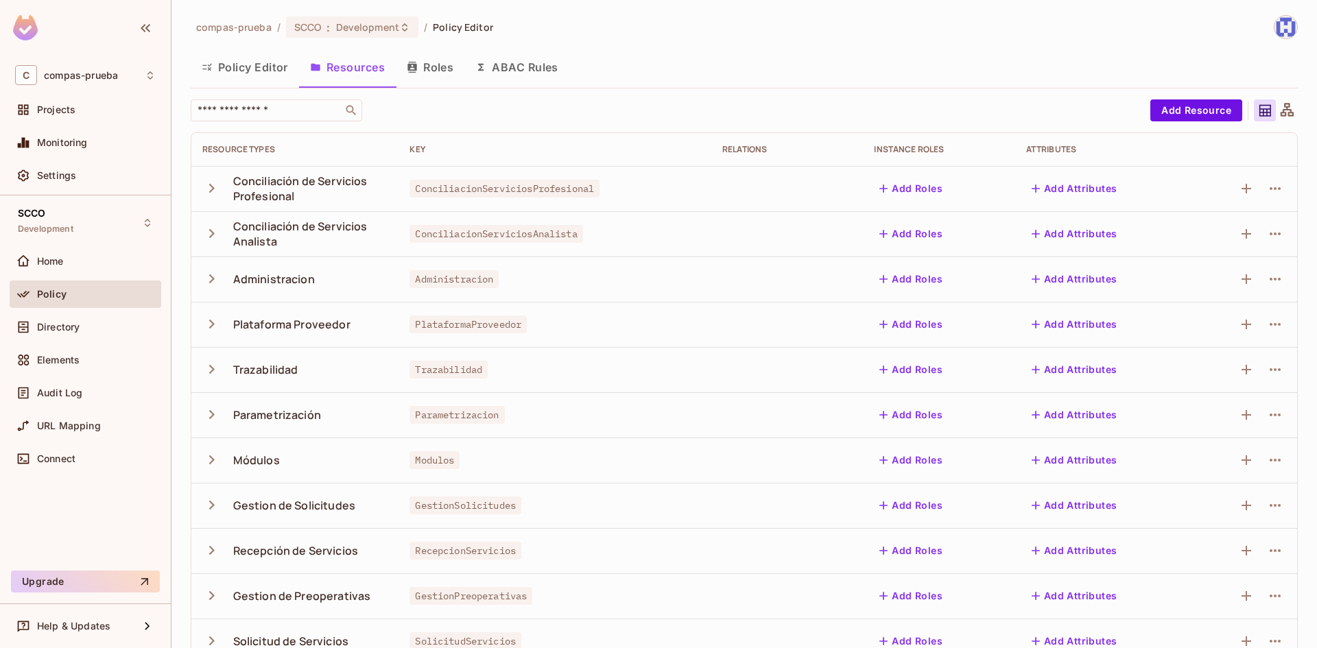
click at [434, 71] on button "Roles" at bounding box center [430, 67] width 69 height 34
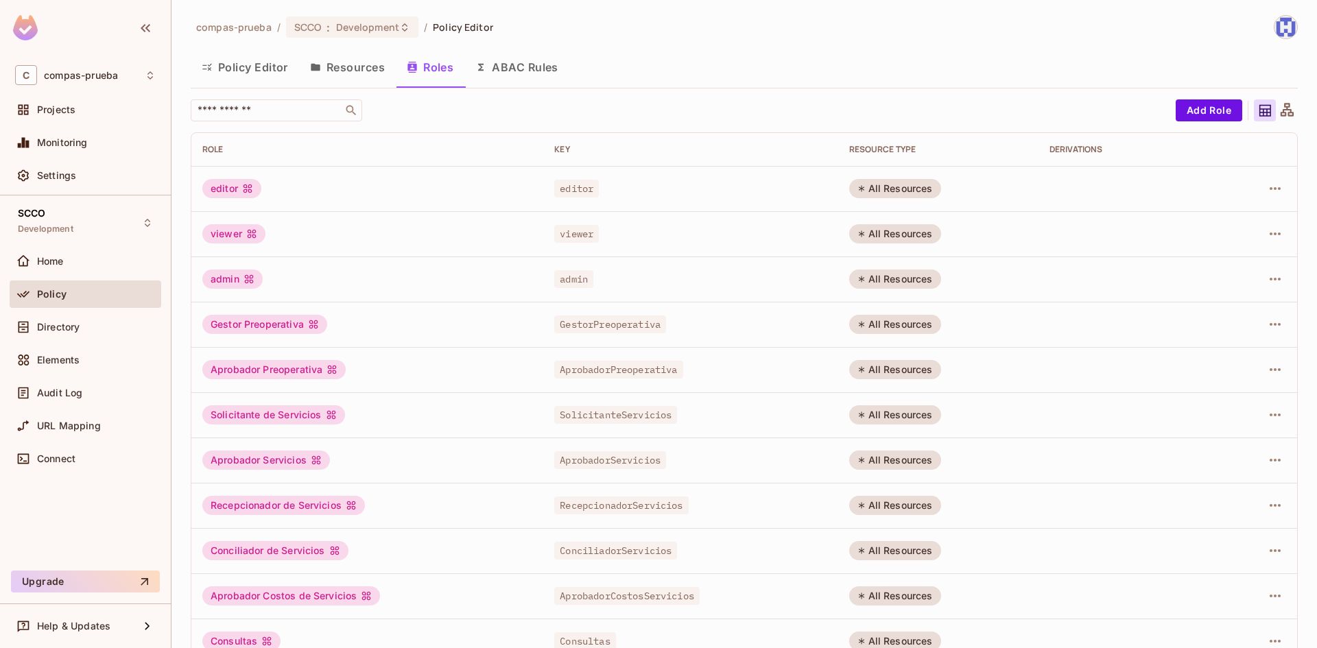
click at [362, 63] on button "Resources" at bounding box center [347, 67] width 97 height 34
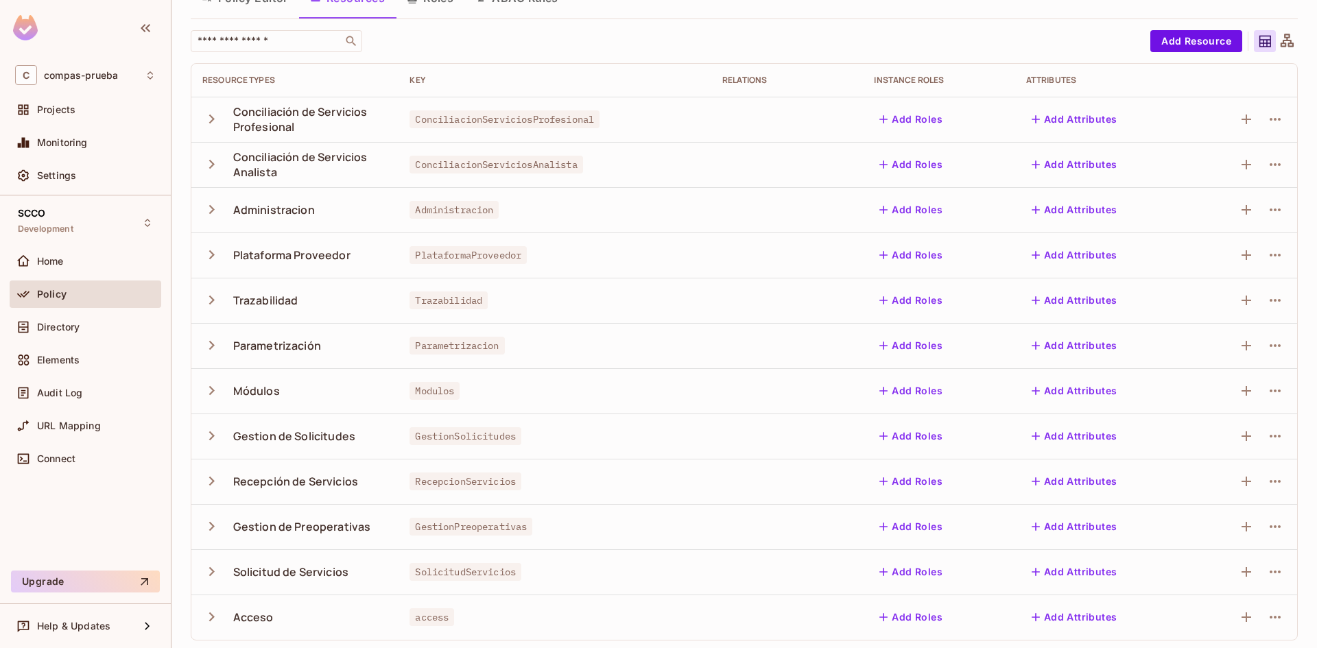
scroll to position [73, 0]
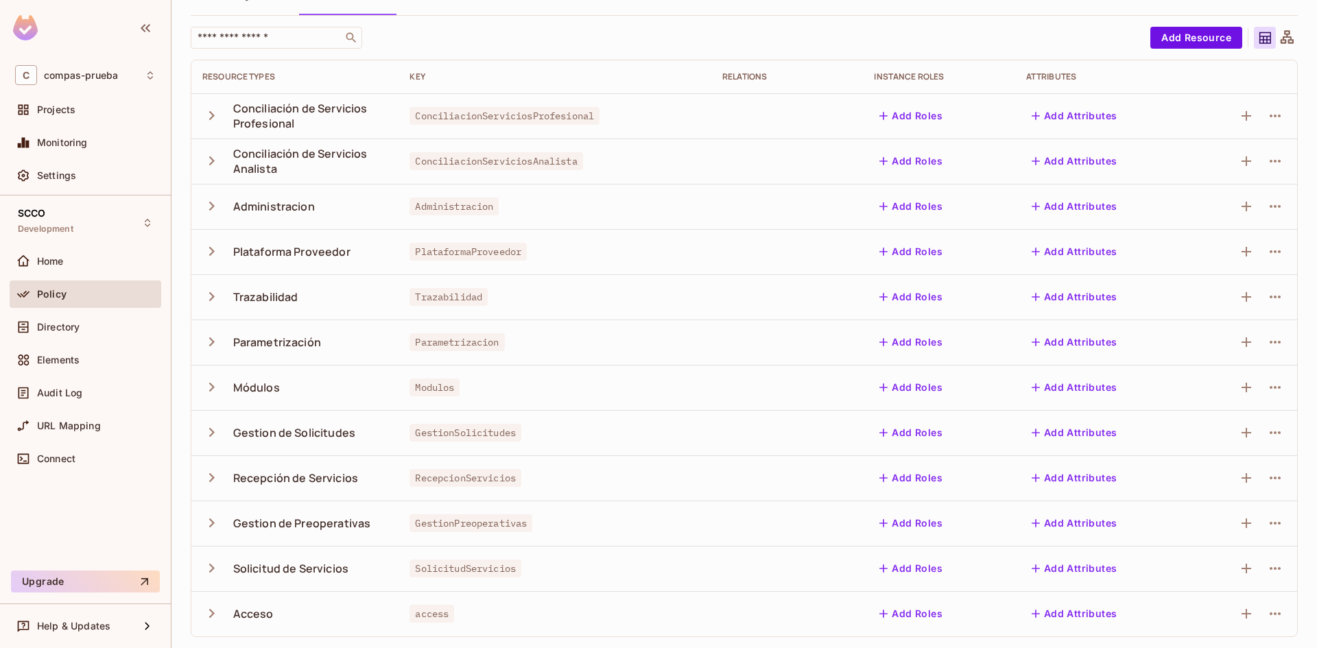
click at [217, 624] on button "button" at bounding box center [214, 614] width 24 height 30
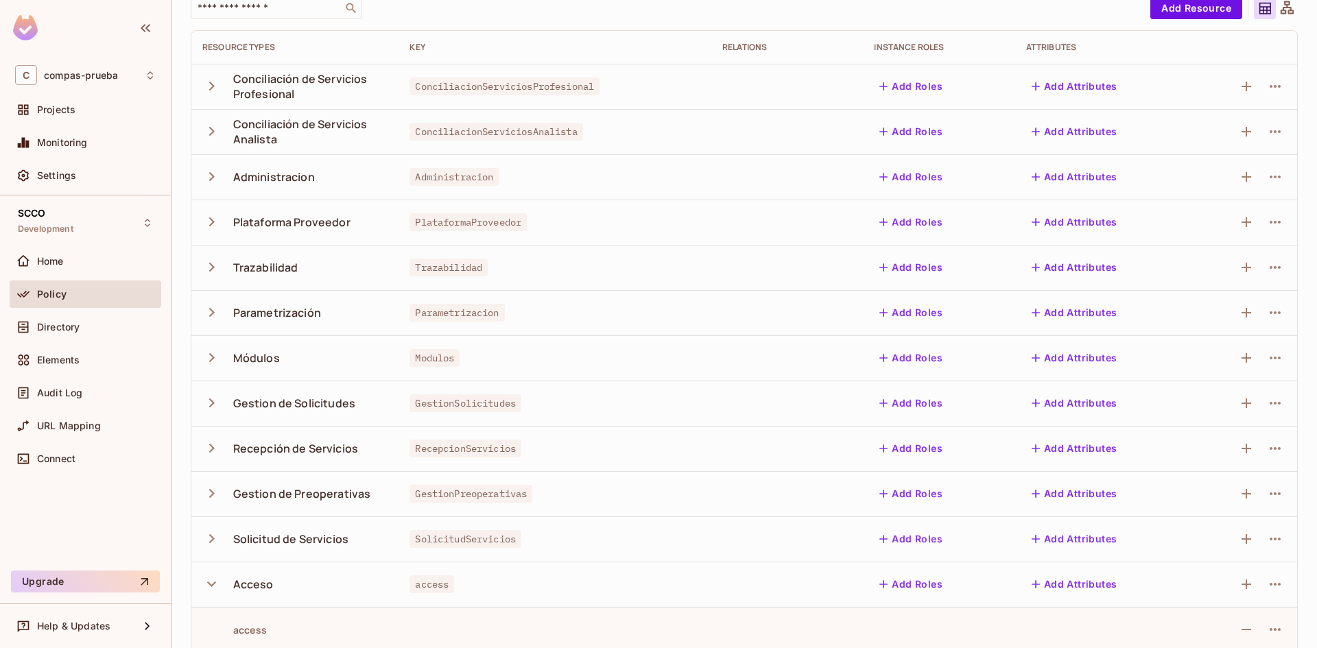
scroll to position [118, 0]
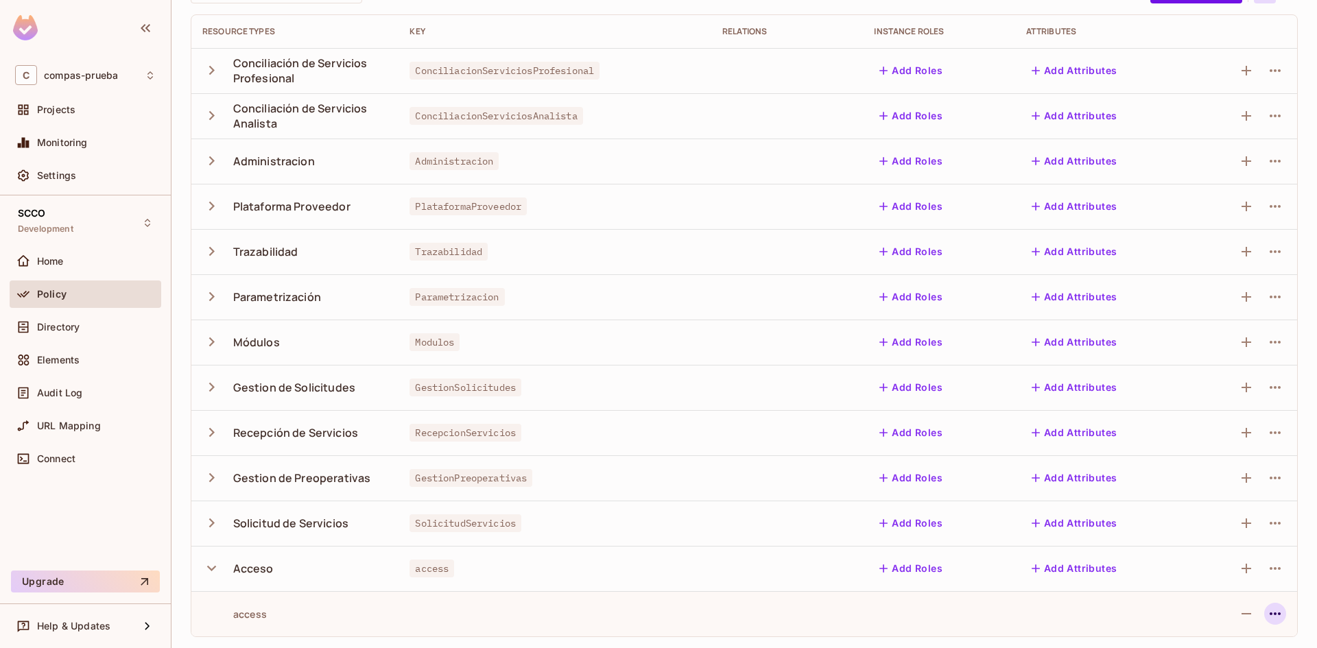
click at [1271, 613] on icon "button" at bounding box center [1275, 614] width 16 height 16
click at [1011, 609] on div at bounding box center [658, 324] width 1317 height 648
click at [1272, 569] on icon "button" at bounding box center [1275, 569] width 16 height 16
click at [908, 612] on div at bounding box center [658, 324] width 1317 height 648
click at [202, 572] on icon "button" at bounding box center [211, 568] width 19 height 19
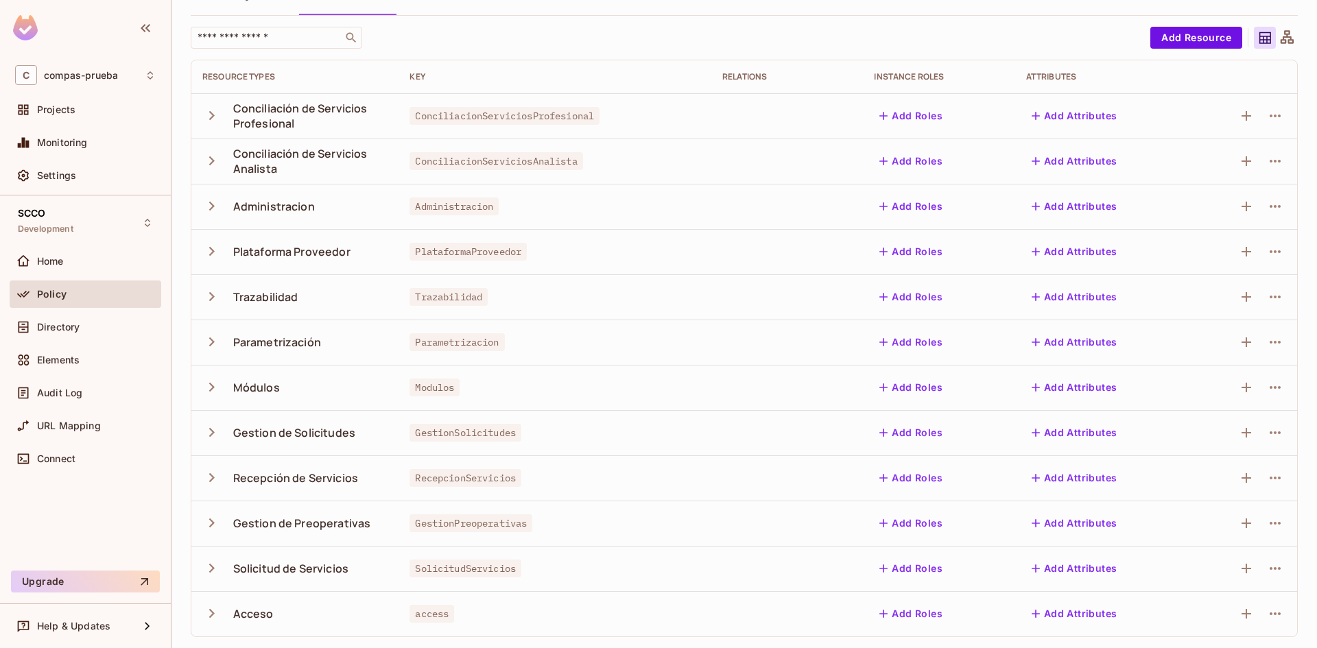
scroll to position [73, 0]
click at [217, 563] on icon "button" at bounding box center [211, 568] width 19 height 19
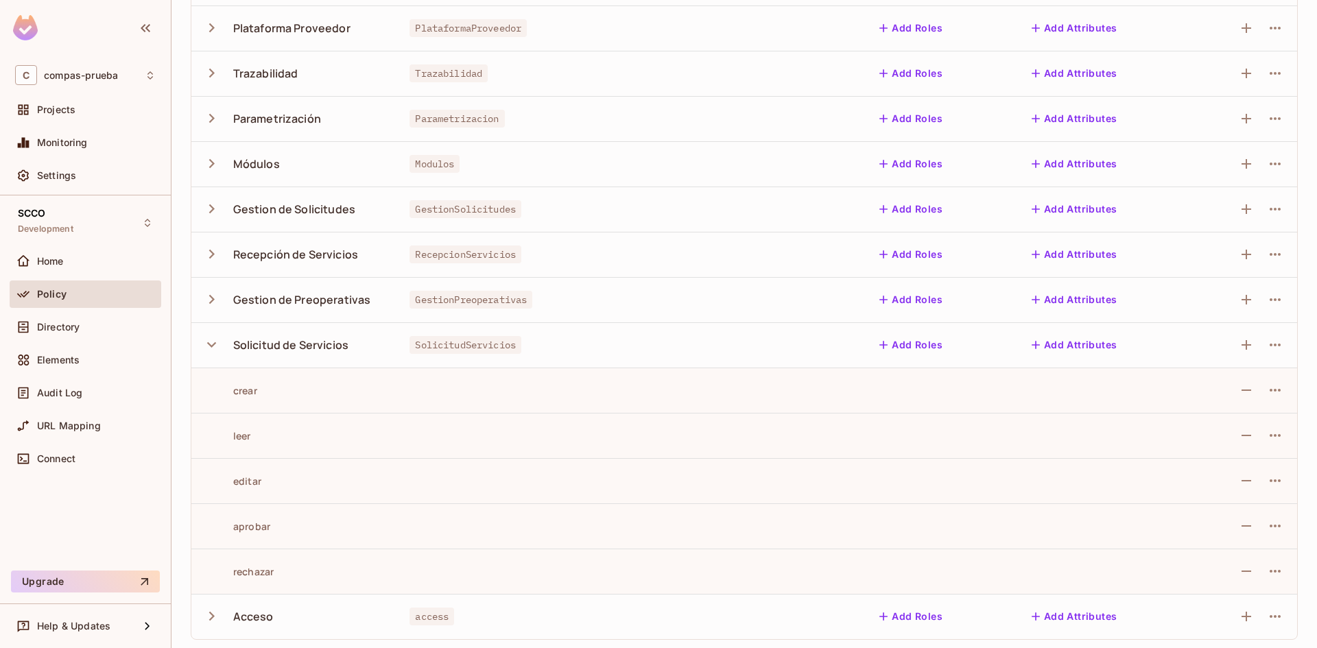
scroll to position [299, 0]
click at [212, 336] on icon "button" at bounding box center [211, 342] width 19 height 19
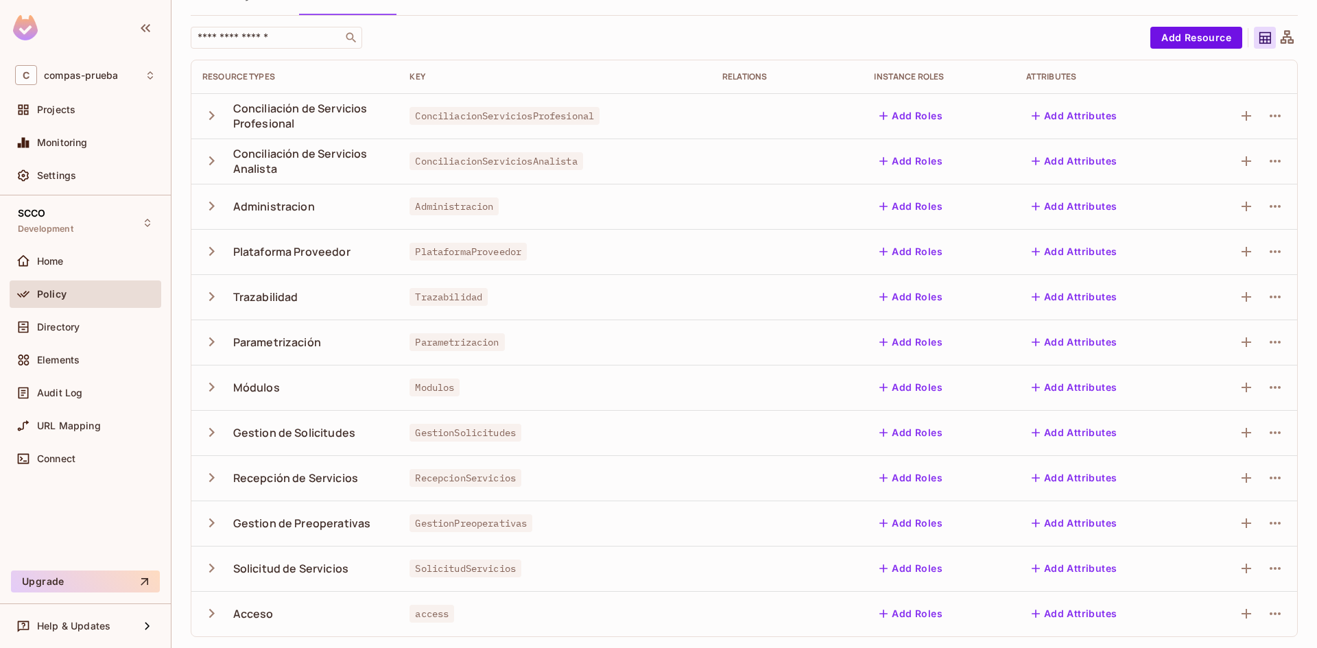
click at [209, 385] on icon "button" at bounding box center [211, 387] width 19 height 19
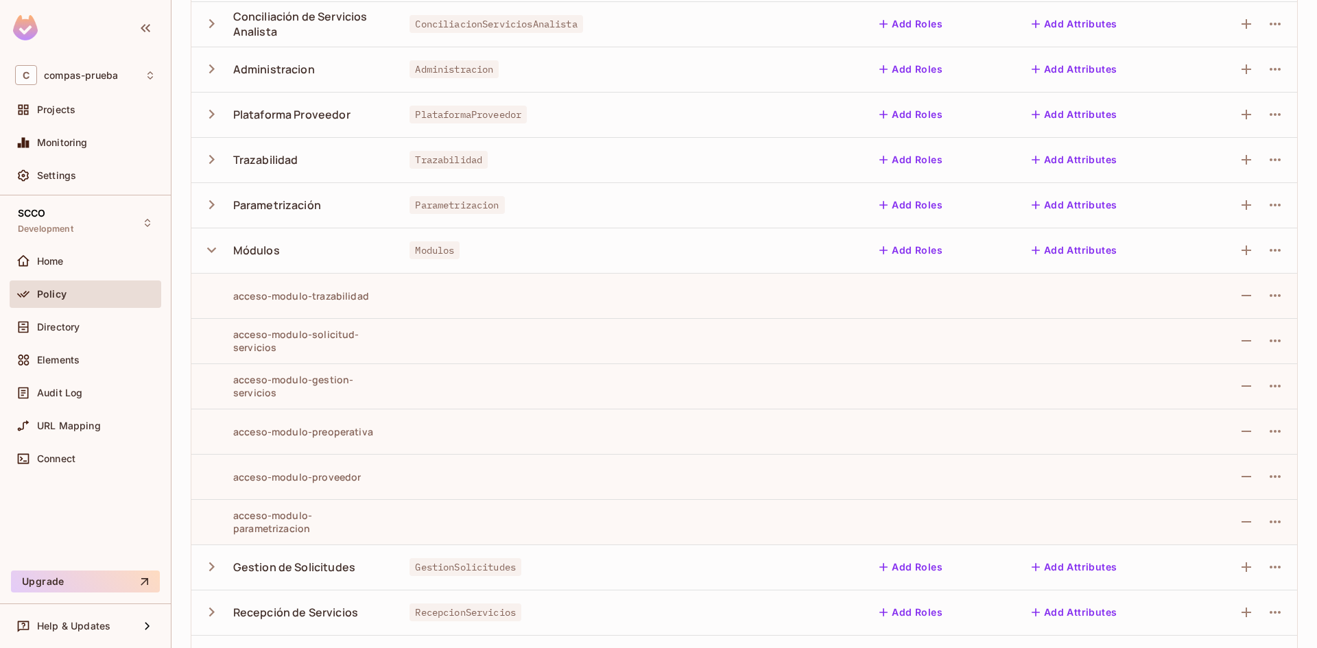
scroll to position [279, 0]
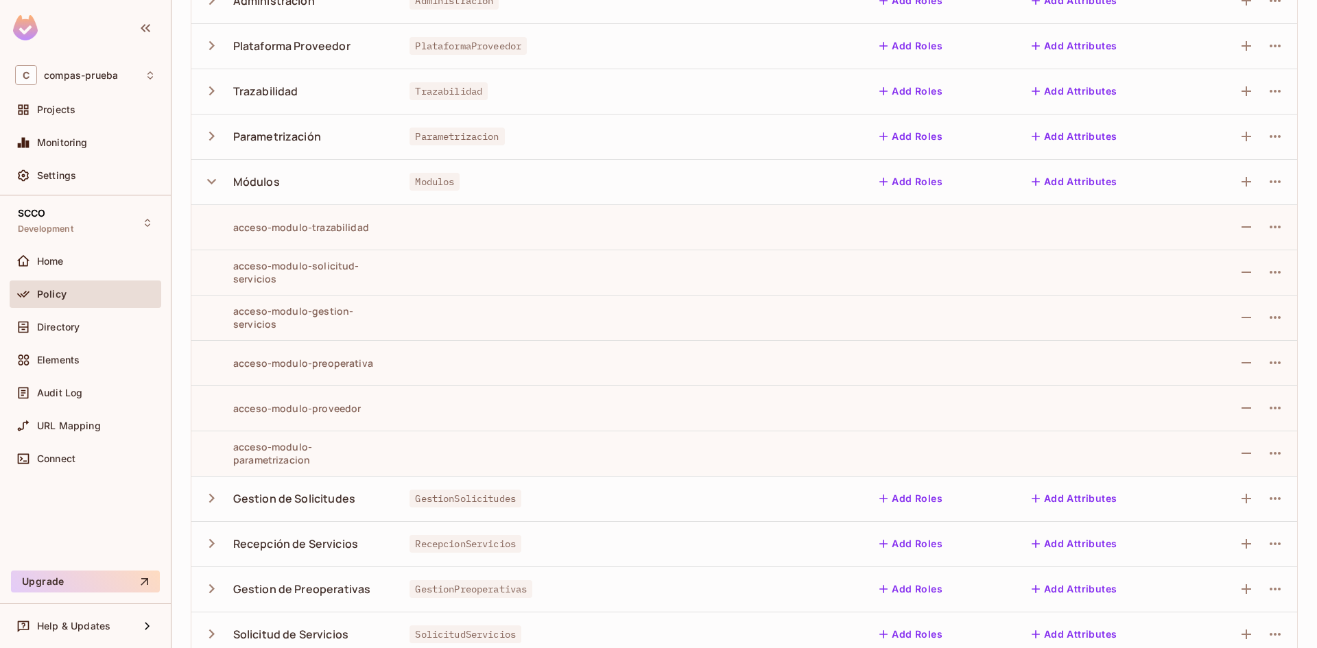
click at [208, 181] on icon "button" at bounding box center [211, 181] width 19 height 19
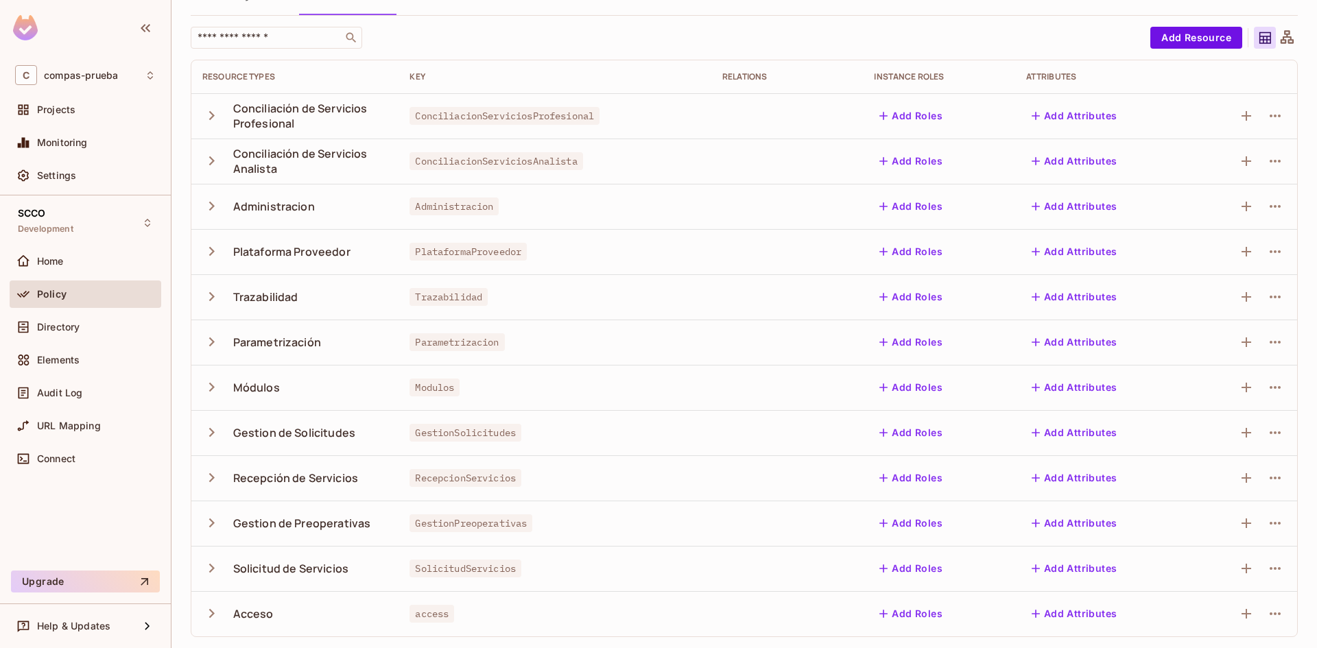
scroll to position [73, 0]
click at [209, 340] on icon "button" at bounding box center [211, 342] width 19 height 19
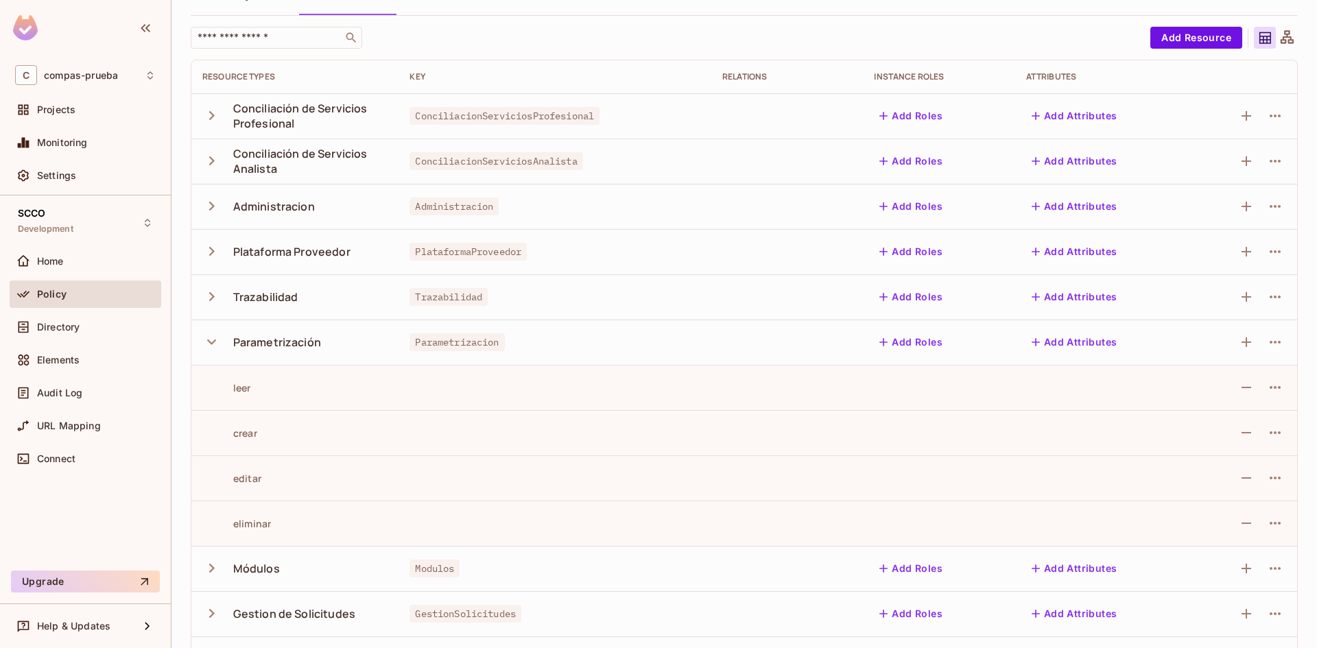
click at [209, 340] on icon "button" at bounding box center [211, 342] width 19 height 19
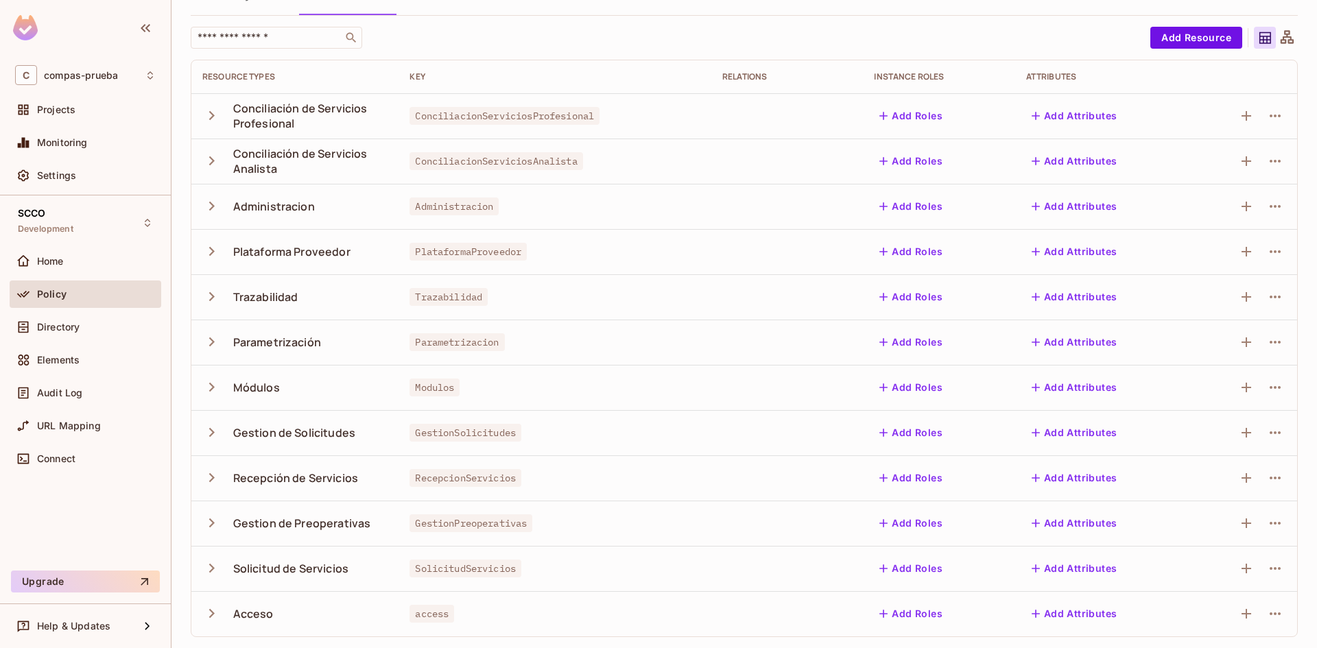
click at [209, 210] on icon "button" at bounding box center [211, 206] width 5 height 9
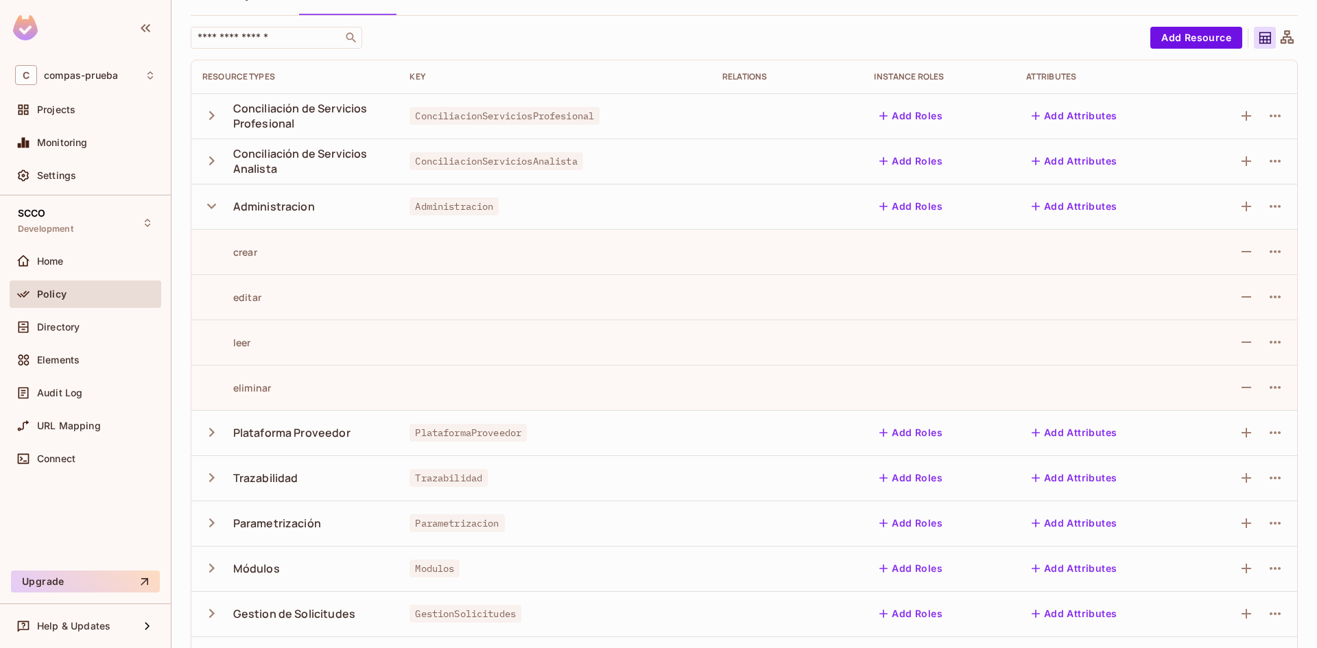
click at [209, 210] on icon "button" at bounding box center [211, 206] width 19 height 19
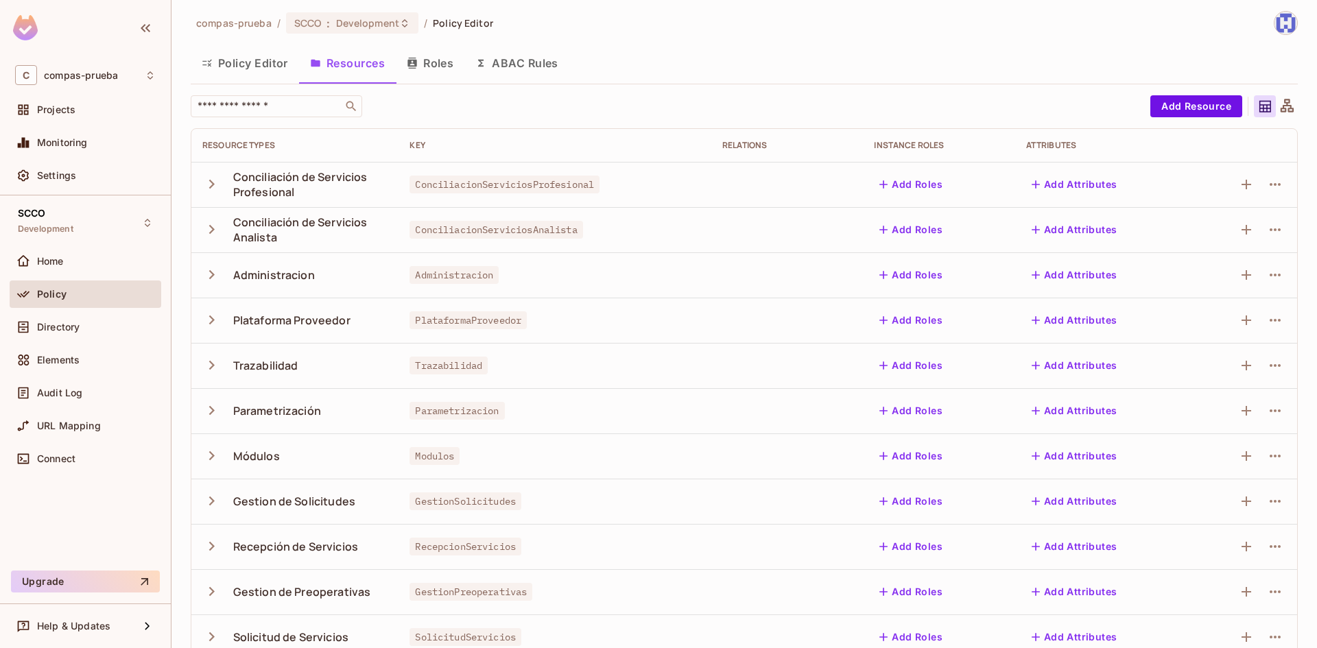
scroll to position [0, 0]
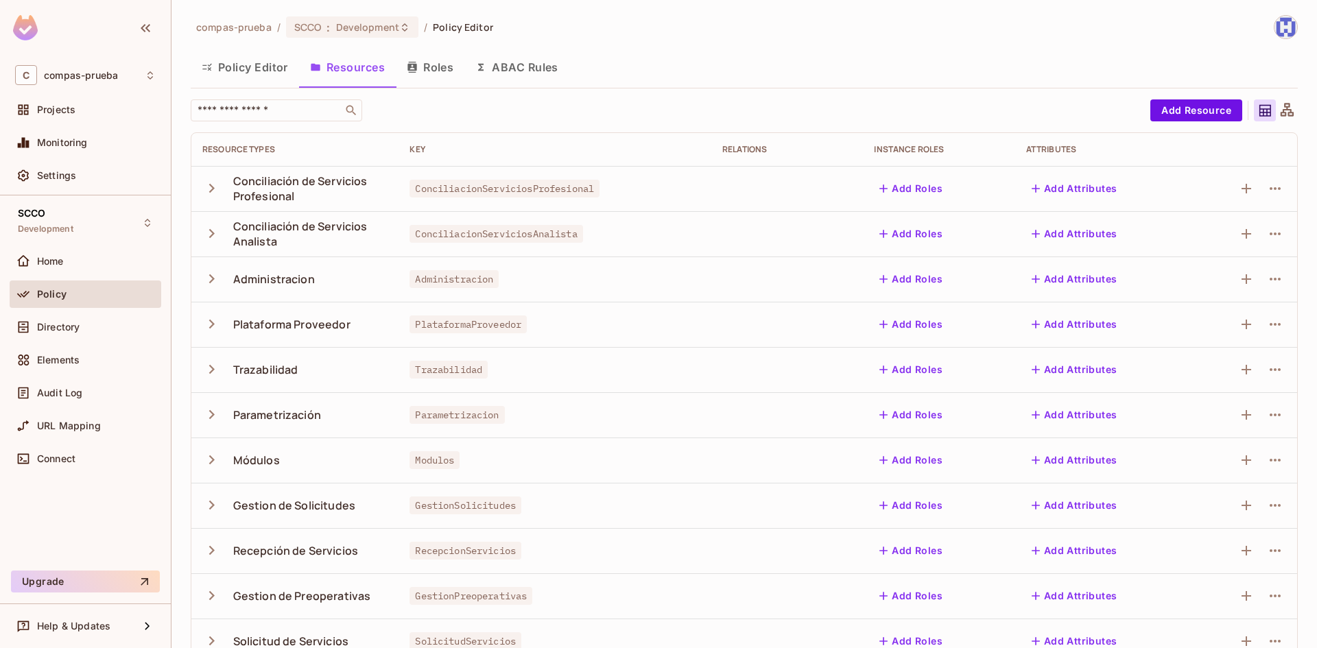
click at [212, 226] on icon "button" at bounding box center [211, 233] width 19 height 19
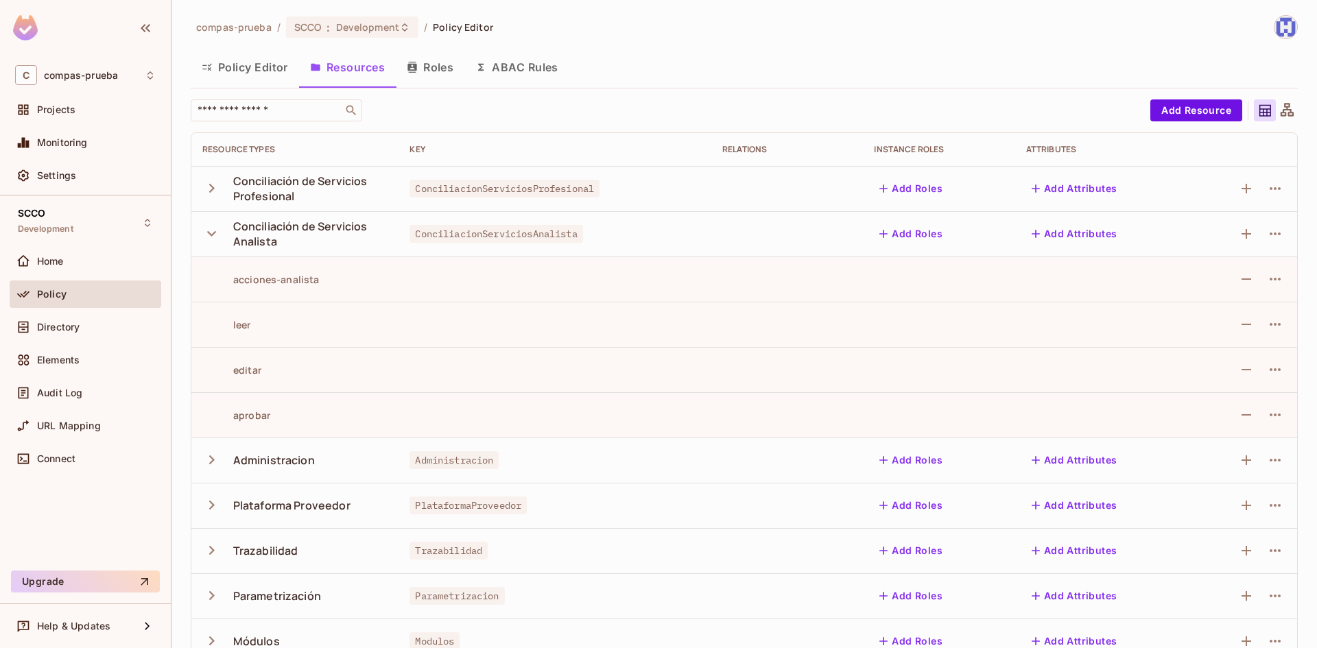
click at [212, 226] on icon "button" at bounding box center [211, 233] width 19 height 19
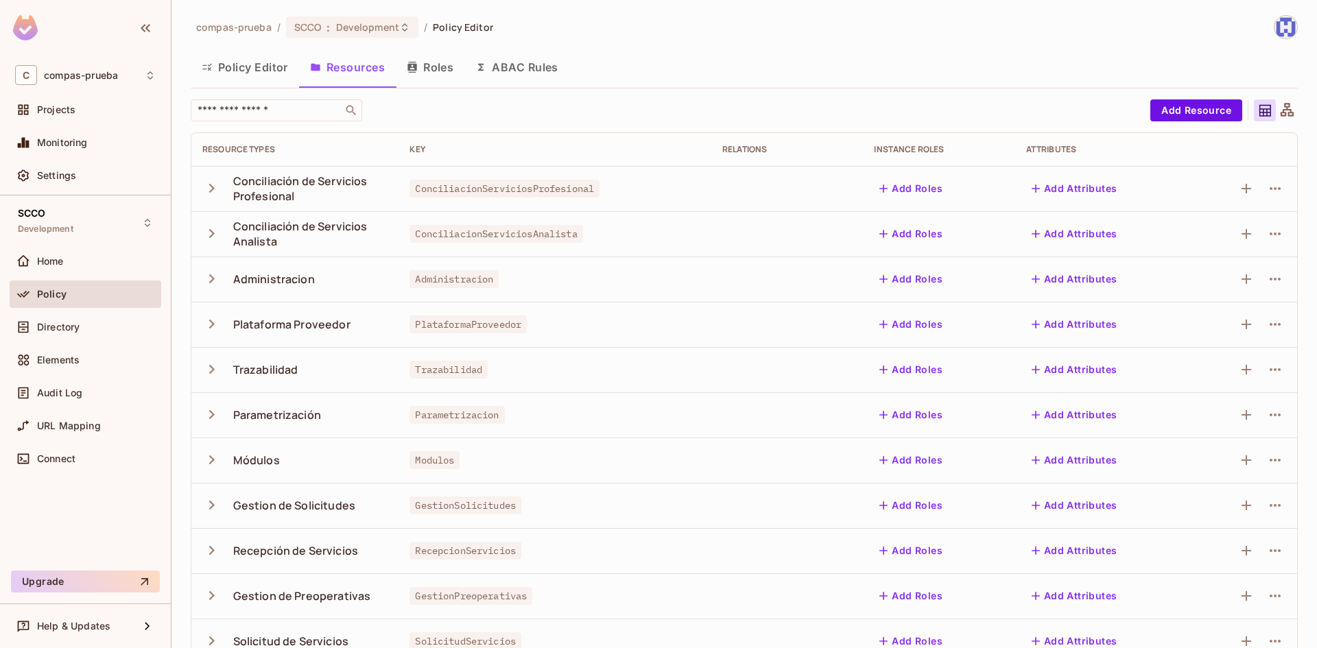
click at [272, 62] on button "Policy Editor" at bounding box center [245, 67] width 108 height 34
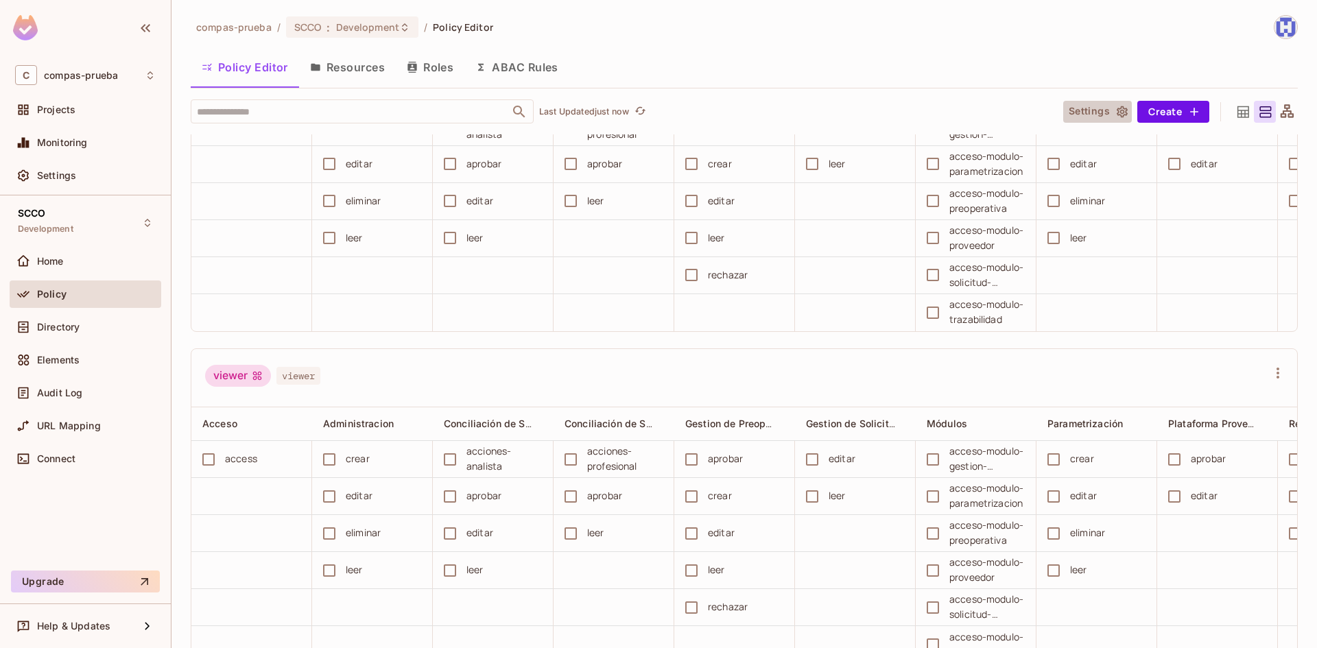
click at [1117, 116] on icon "button" at bounding box center [1122, 112] width 11 height 12
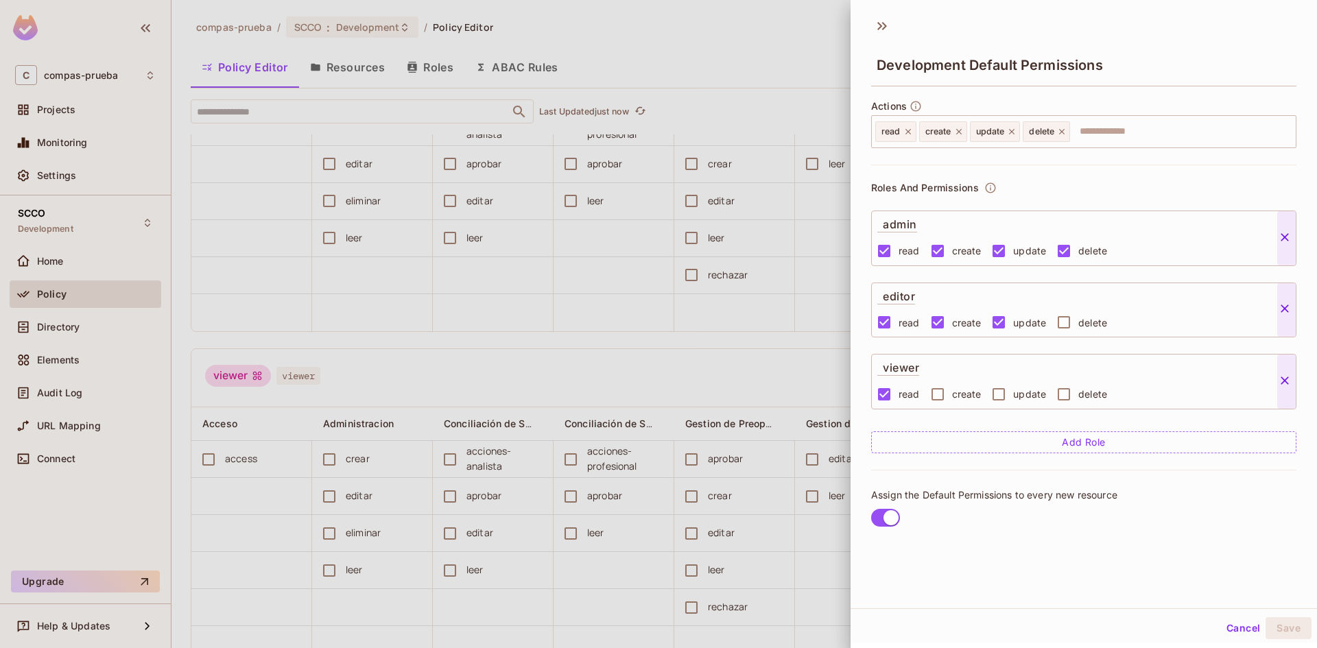
scroll to position [2, 0]
click at [828, 129] on div at bounding box center [658, 324] width 1317 height 648
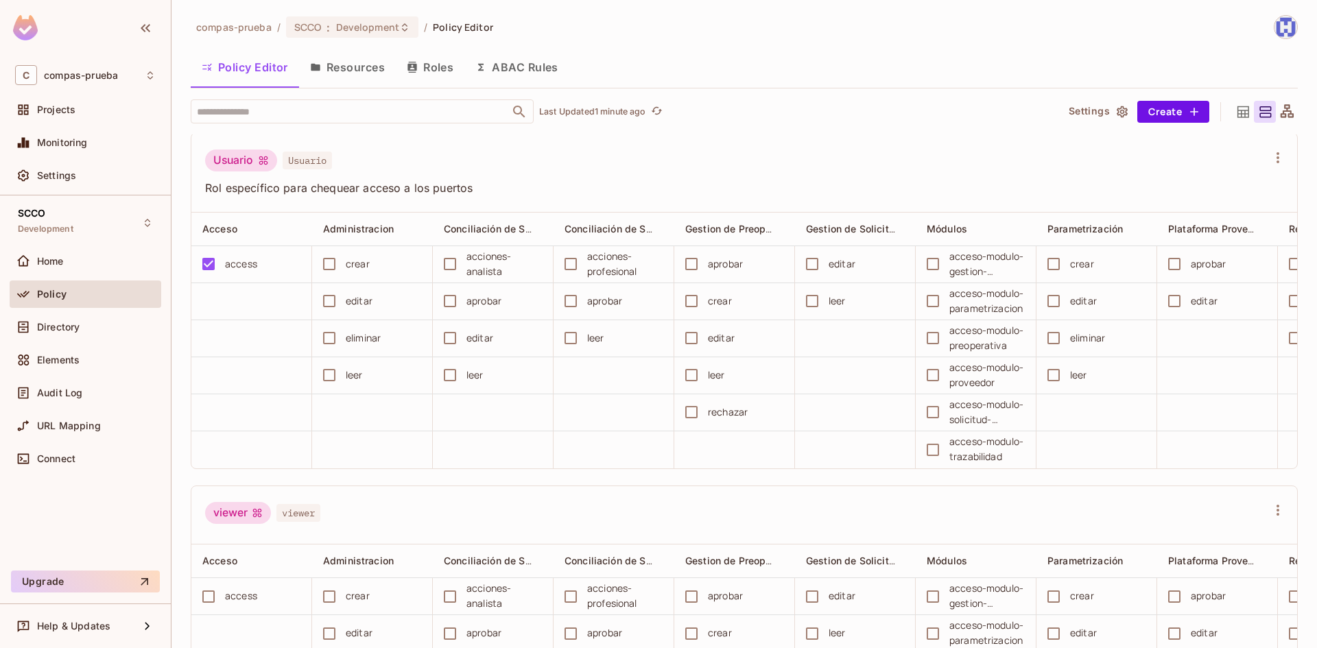
scroll to position [3963, 0]
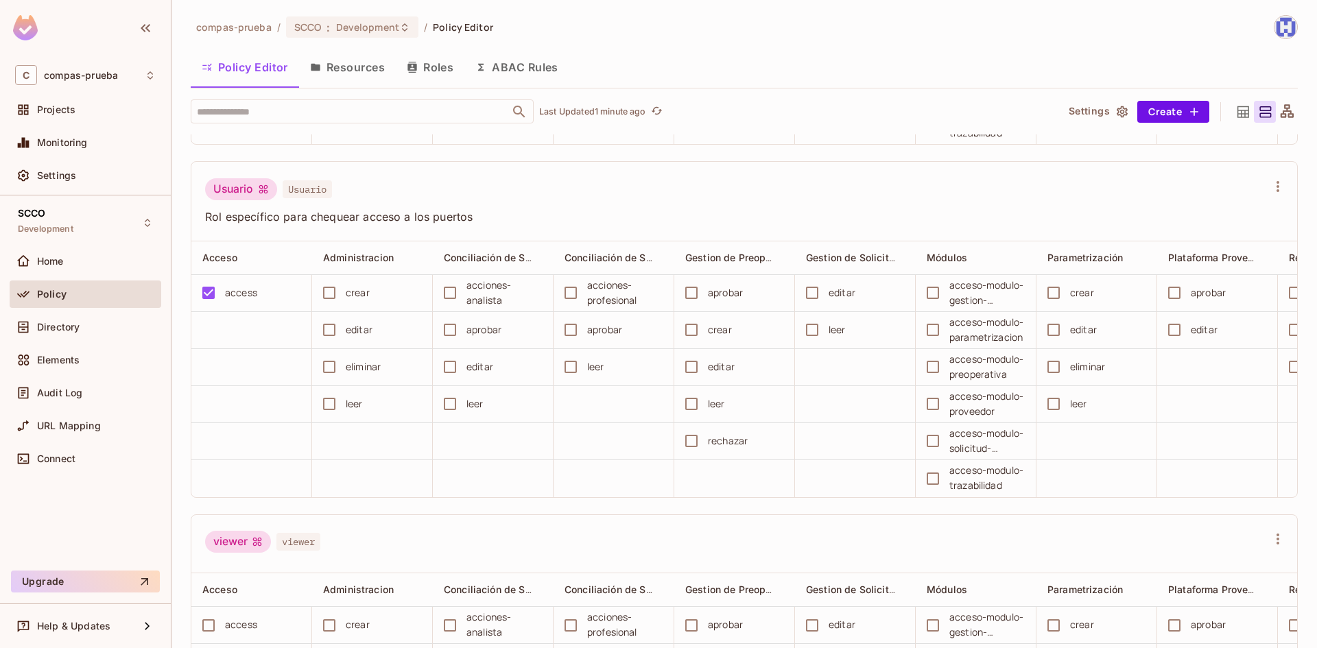
click at [432, 71] on button "Roles" at bounding box center [430, 67] width 69 height 34
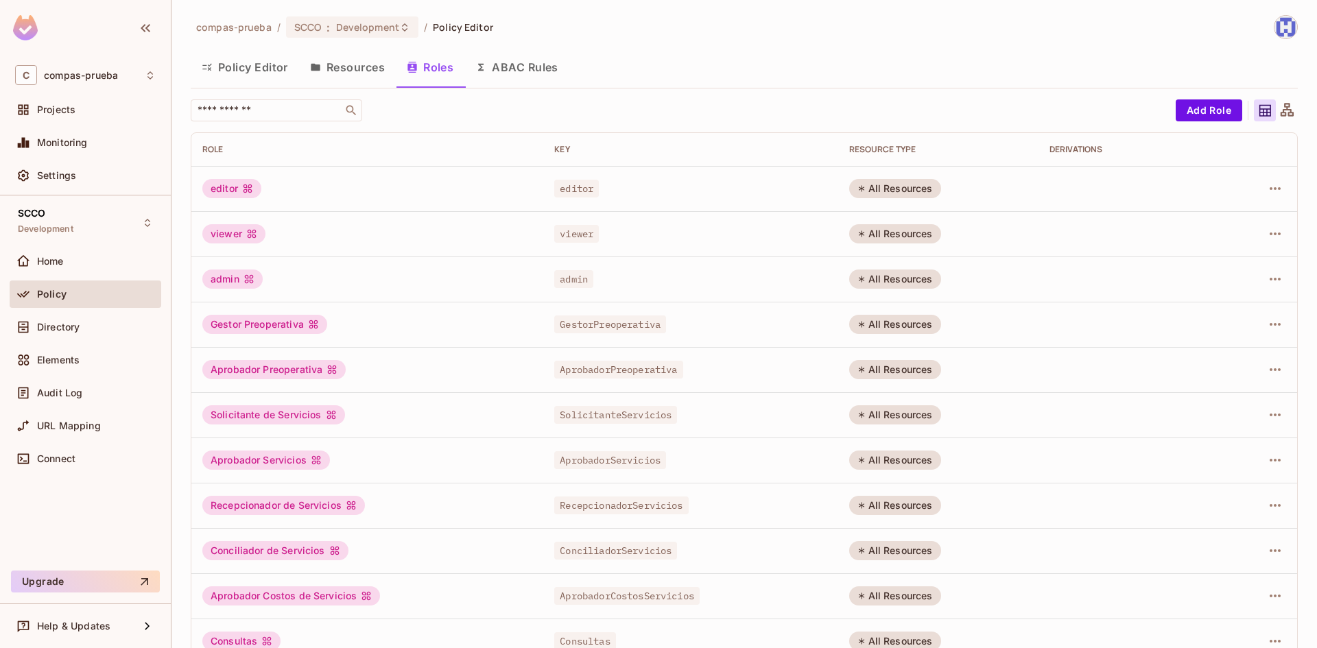
click at [515, 69] on button "ABAC Rules" at bounding box center [517, 67] width 105 height 34
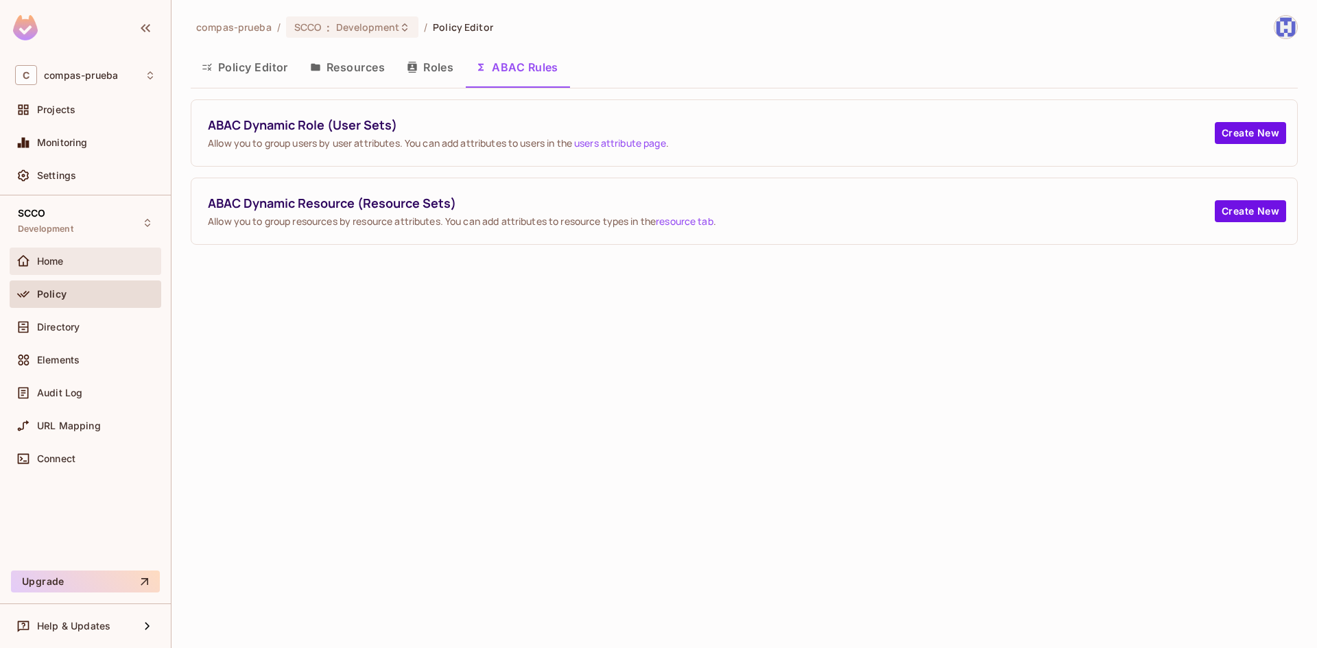
click at [79, 257] on div "Home" at bounding box center [96, 261] width 119 height 11
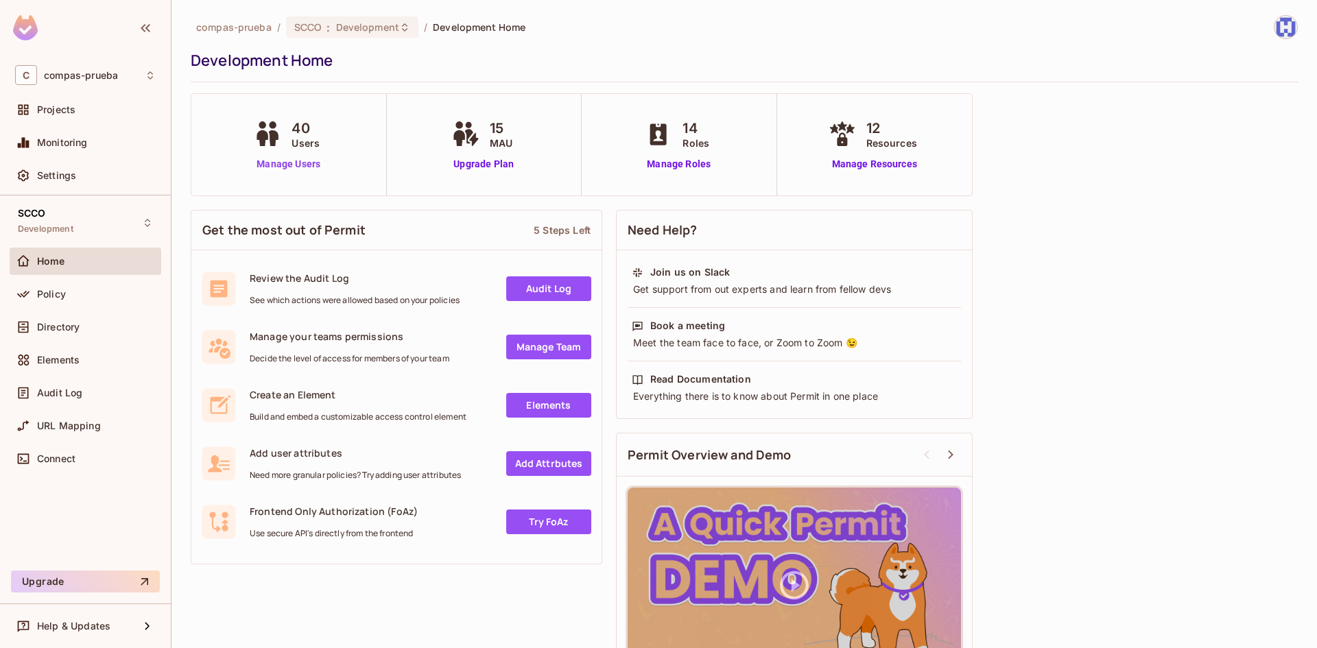
click at [270, 165] on link "Manage Users" at bounding box center [288, 164] width 76 height 14
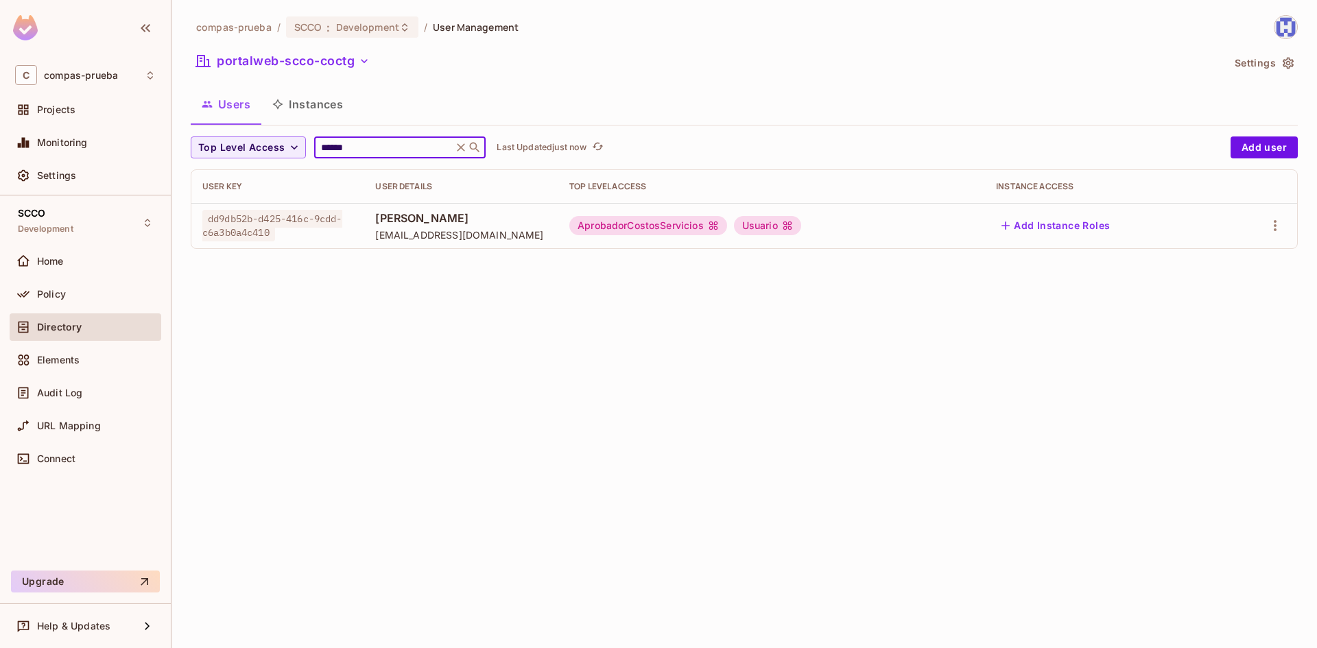
click at [331, 144] on input "******" at bounding box center [383, 148] width 130 height 14
type input "******"
click at [371, 61] on icon "button" at bounding box center [364, 61] width 14 height 14
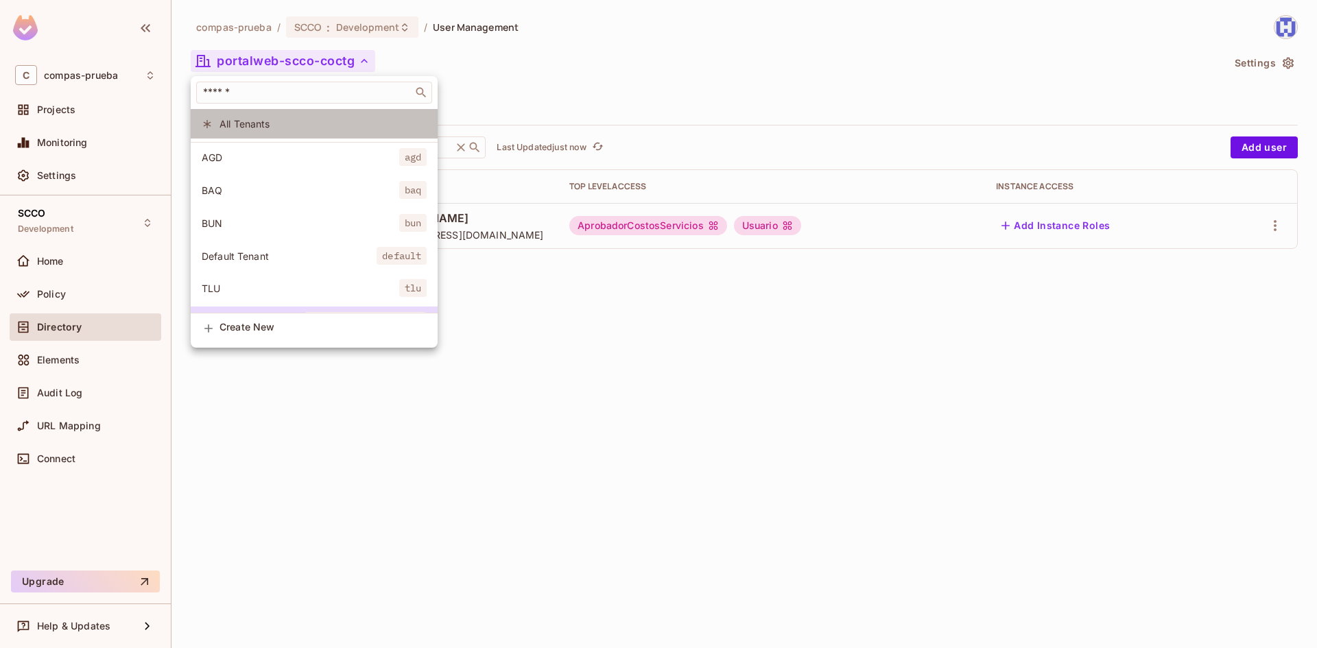
drag, startPoint x: 315, startPoint y: 127, endPoint x: 341, endPoint y: 130, distance: 26.3
click at [315, 128] on span "All Tenants" at bounding box center [323, 123] width 207 height 13
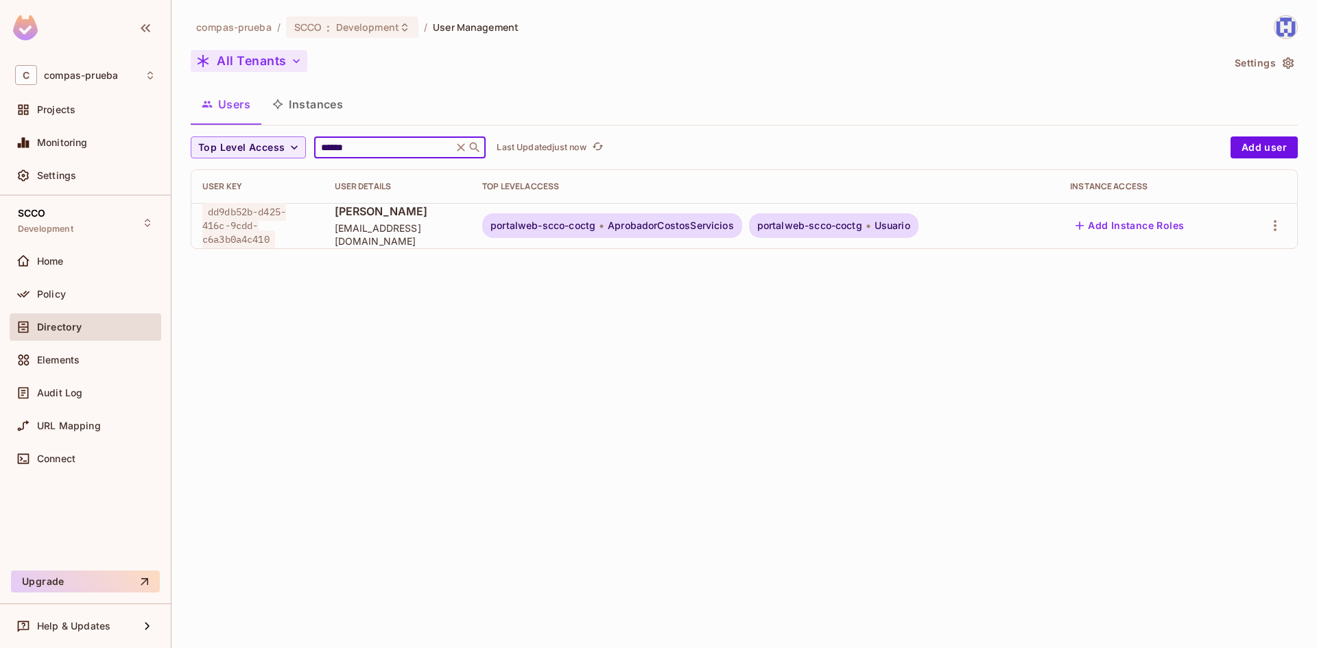
click at [395, 147] on input "******" at bounding box center [383, 148] width 130 height 14
drag, startPoint x: 215, startPoint y: 152, endPoint x: 401, endPoint y: 210, distance: 195.5
click at [187, 148] on div "compas-prueba / SCCO : Development / User Management All Tenants Settings Users…" at bounding box center [745, 324] width 1146 height 648
click at [742, 282] on div "compas-prueba / SCCO : Development / User Management All Tenants Settings Users…" at bounding box center [745, 324] width 1146 height 648
click at [1116, 228] on button "Add Instance Roles" at bounding box center [1129, 226] width 119 height 22
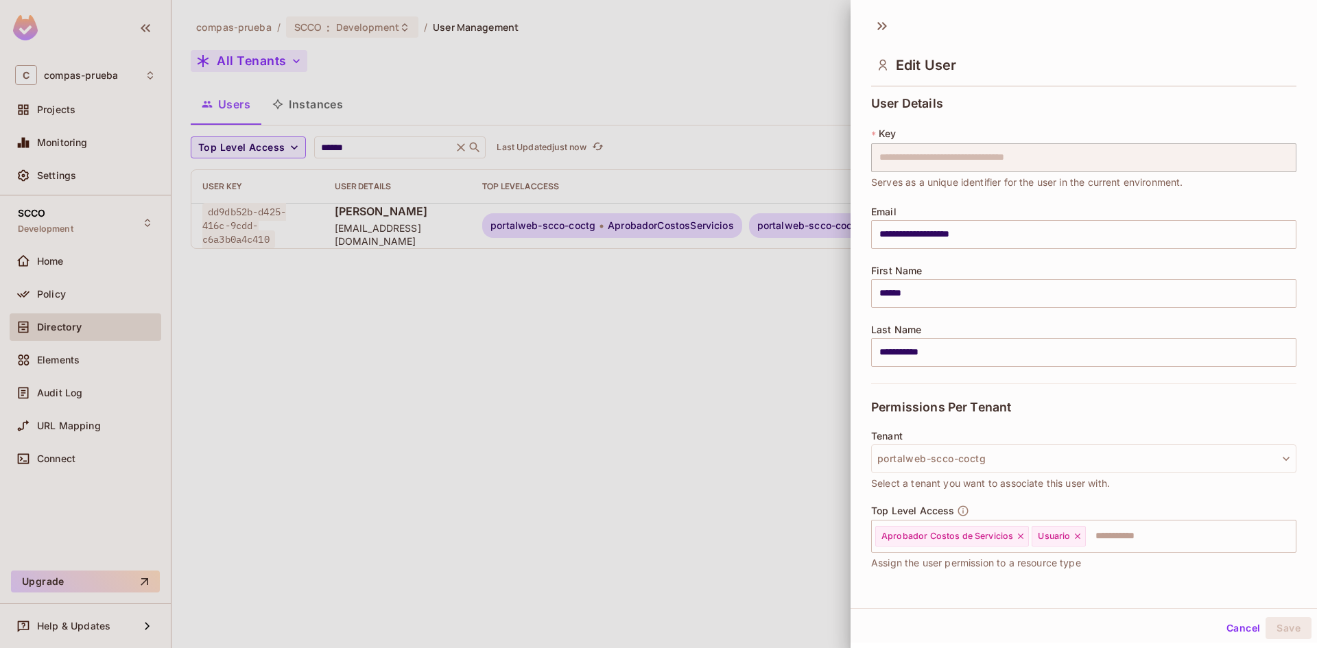
click at [781, 445] on div at bounding box center [658, 324] width 1317 height 648
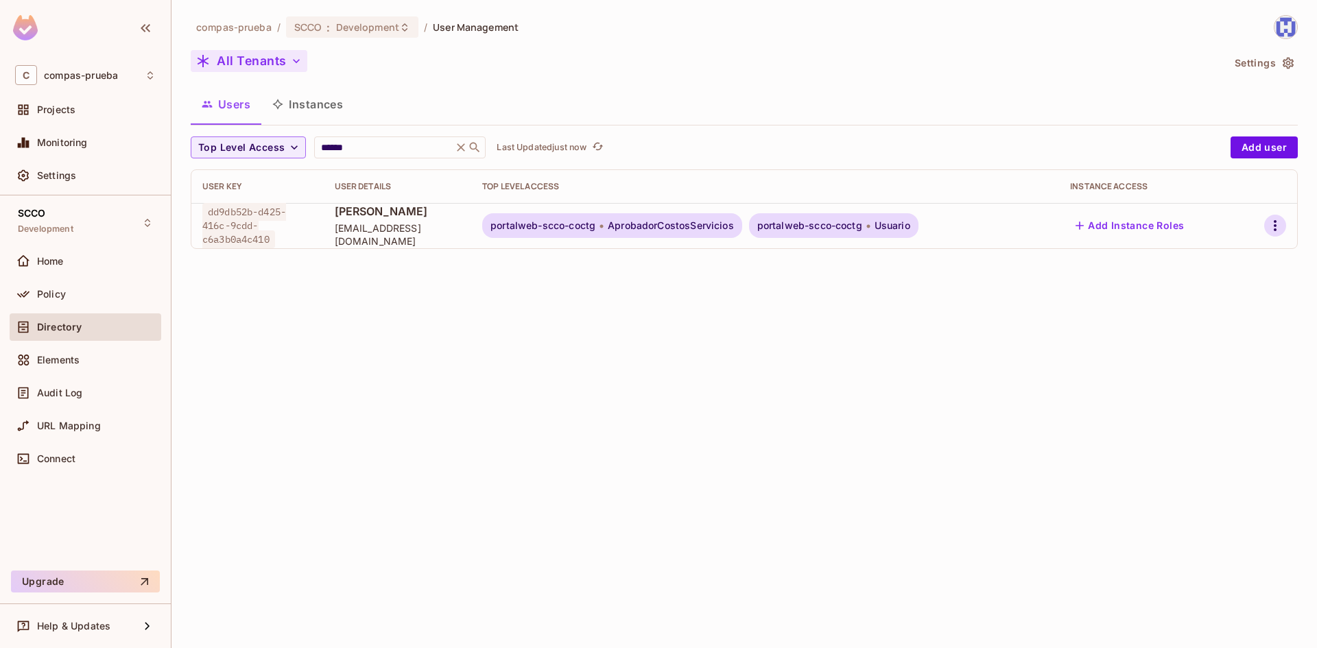
click at [1283, 226] on icon "button" at bounding box center [1275, 226] width 16 height 16
click at [1065, 391] on div at bounding box center [658, 324] width 1317 height 648
click at [104, 85] on div "C compas-prueba" at bounding box center [85, 75] width 141 height 20
click at [86, 113] on div "Projects" at bounding box center [96, 109] width 119 height 11
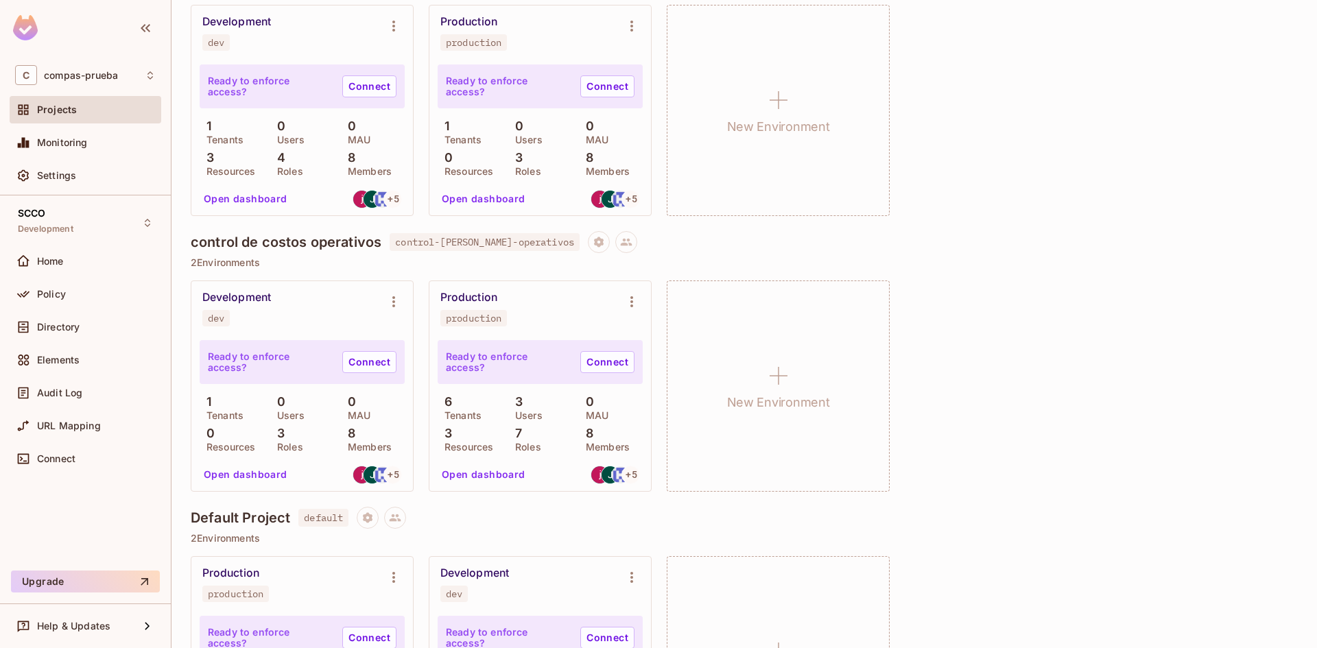
scroll to position [1029, 0]
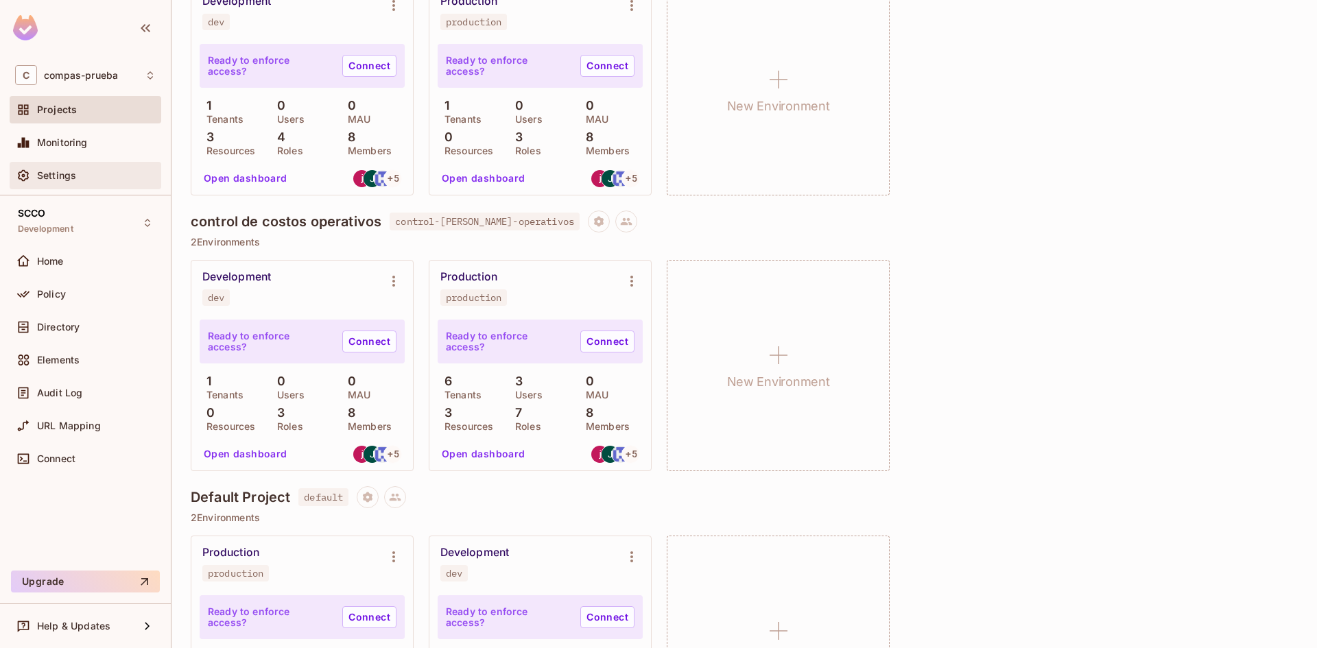
click at [77, 174] on div "Settings" at bounding box center [96, 175] width 119 height 11
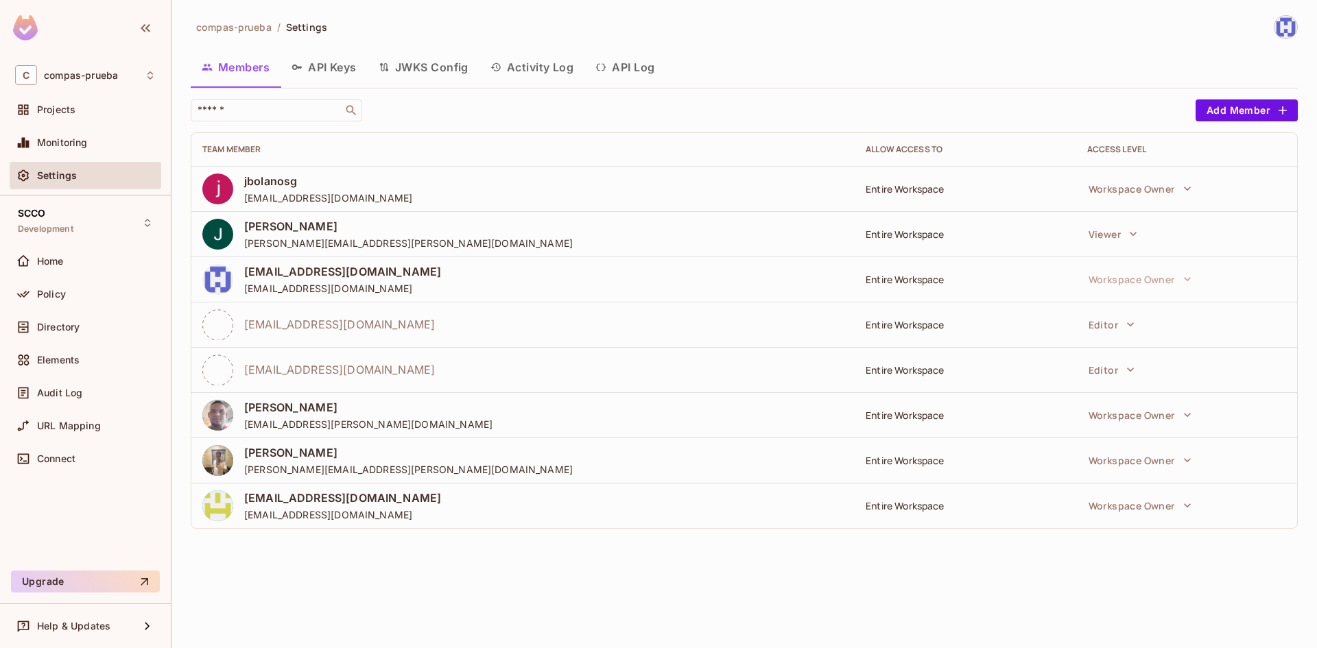
click at [644, 71] on button "API Log" at bounding box center [625, 67] width 81 height 34
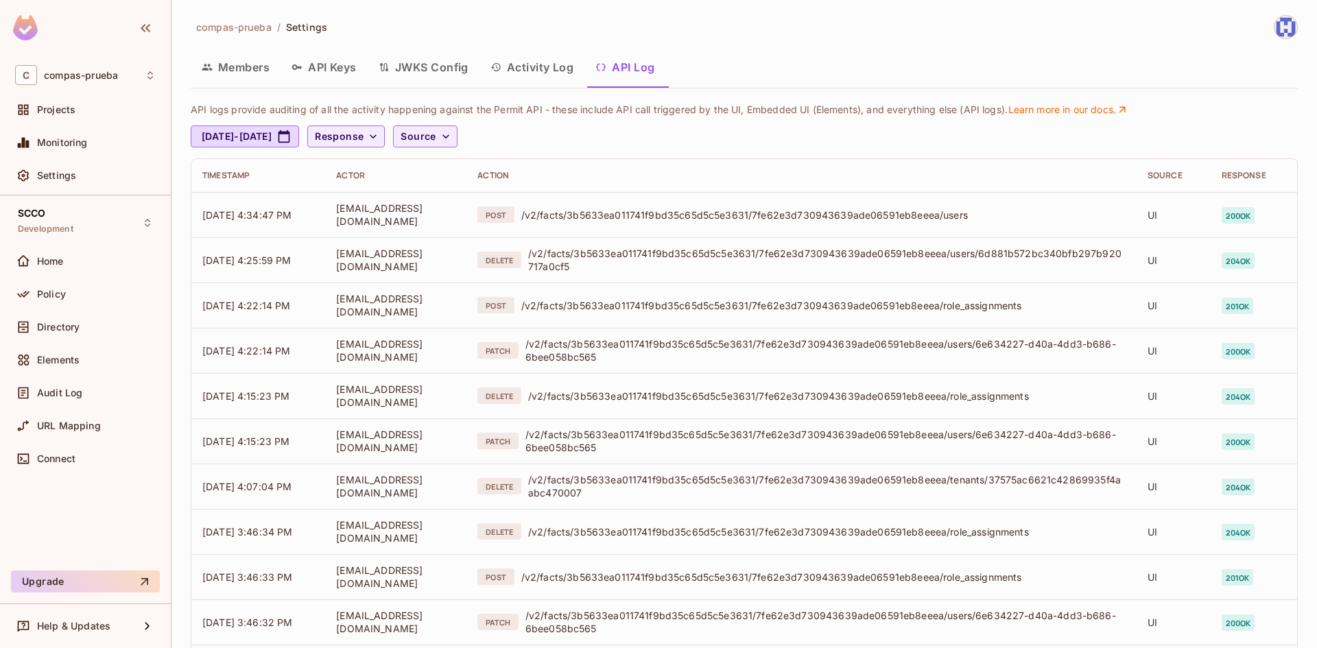
click at [264, 71] on button "Members" at bounding box center [236, 67] width 90 height 34
